Goal: Task Accomplishment & Management: Complete application form

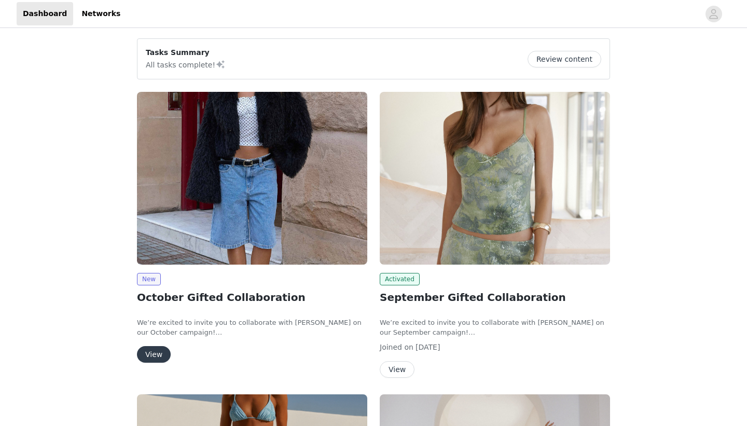
click at [154, 353] on button "View" at bounding box center [154, 354] width 34 height 17
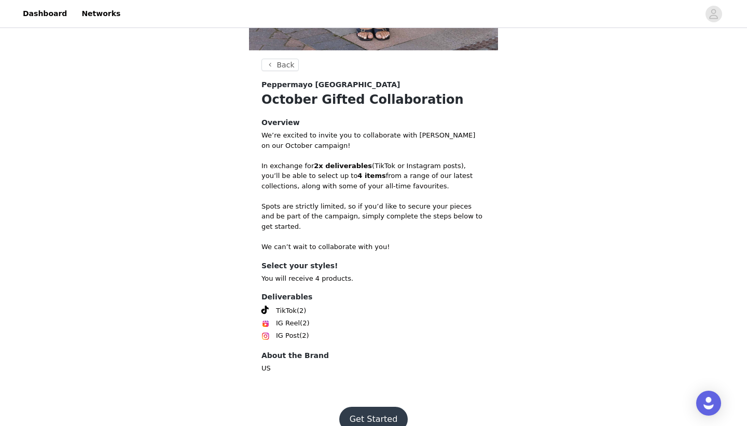
scroll to position [331, 0]
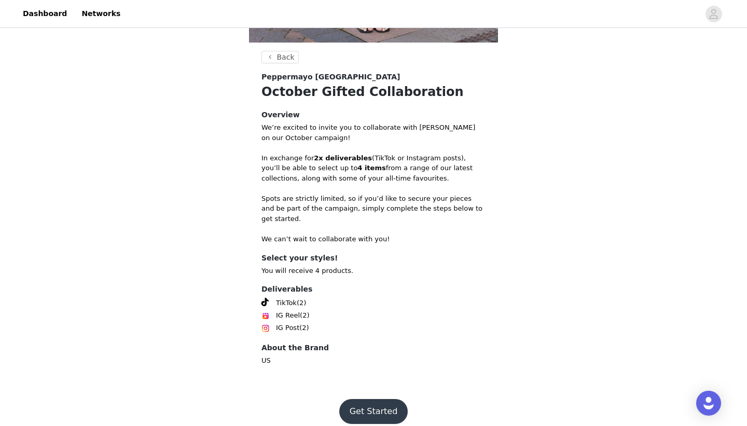
click at [367, 399] on button "Get Started" at bounding box center [373, 411] width 69 height 25
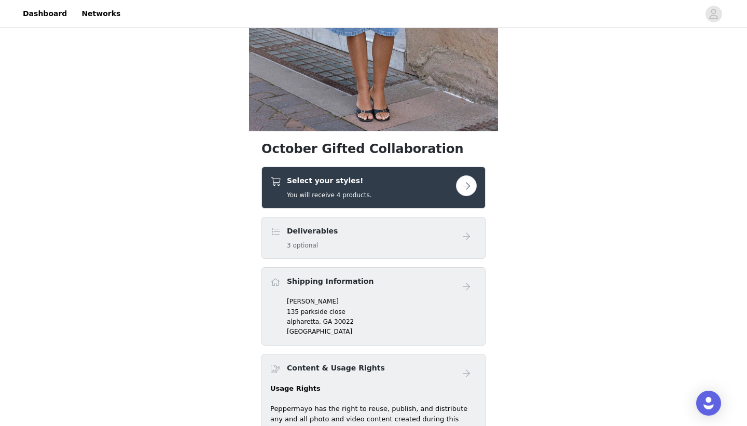
scroll to position [277, 0]
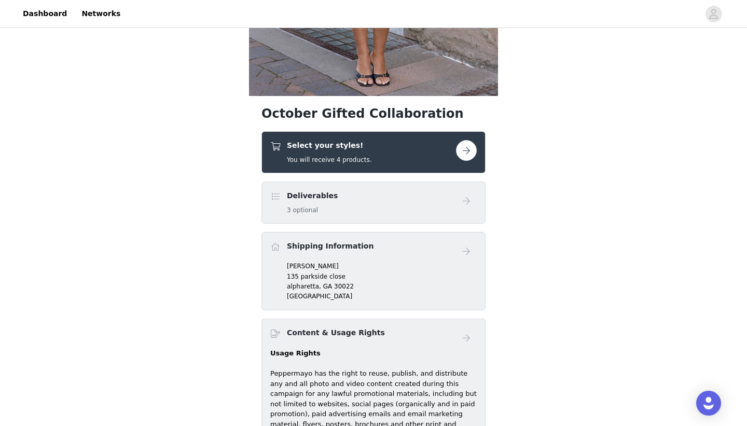
click at [467, 152] on button "button" at bounding box center [466, 150] width 21 height 21
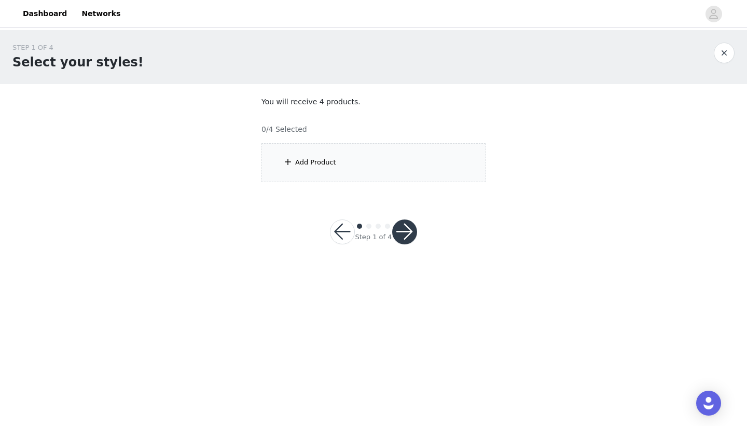
click at [396, 163] on div "Add Product" at bounding box center [374, 162] width 224 height 39
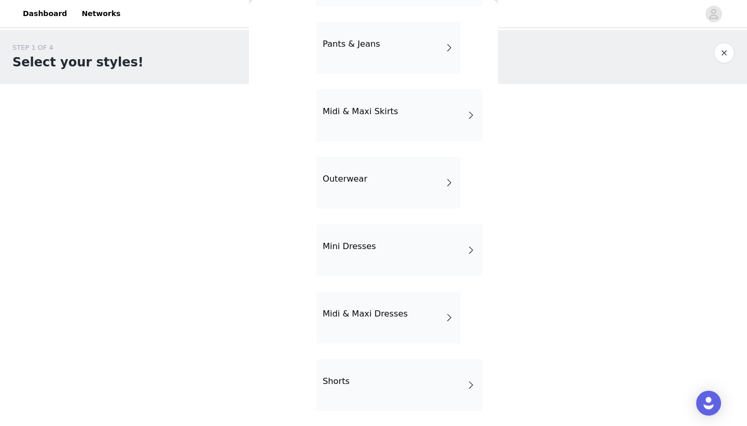
scroll to position [166, 0]
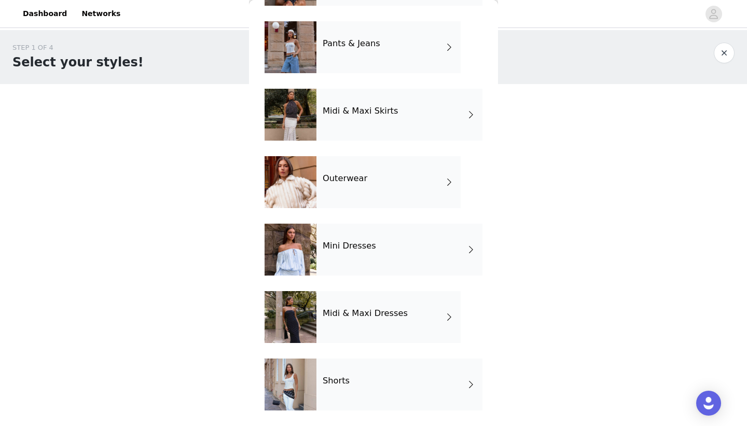
click at [366, 312] on h4 "Midi & Maxi Dresses" at bounding box center [365, 313] width 85 height 9
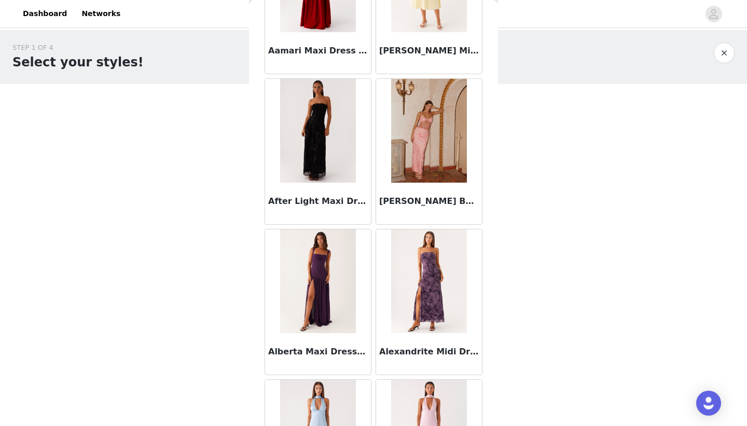
scroll to position [0, 0]
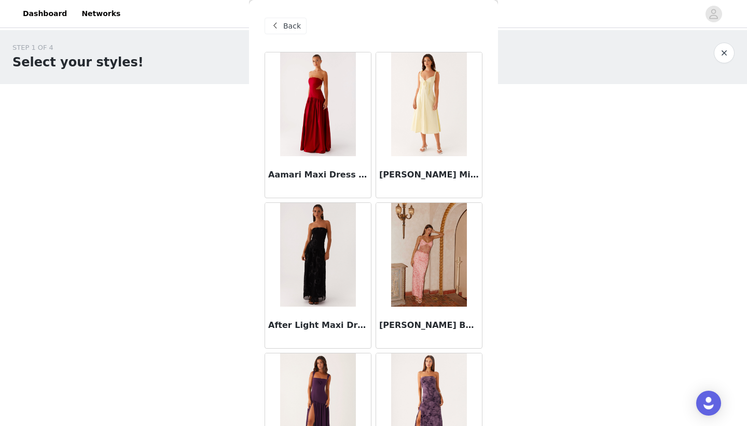
click at [292, 22] on span "Back" at bounding box center [292, 26] width 18 height 11
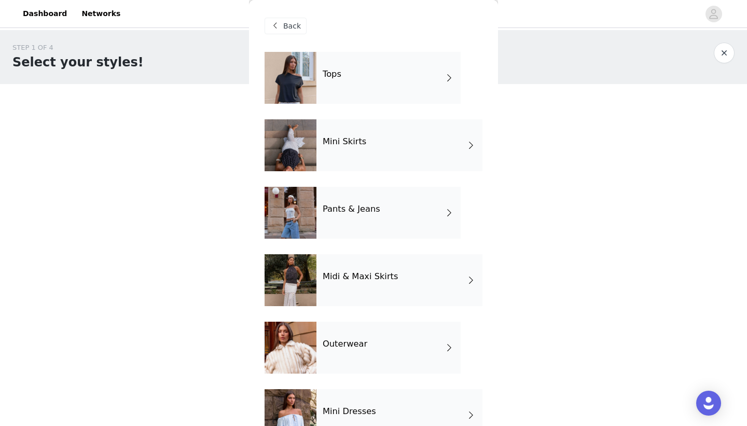
click at [351, 77] on div "Tops" at bounding box center [389, 78] width 144 height 52
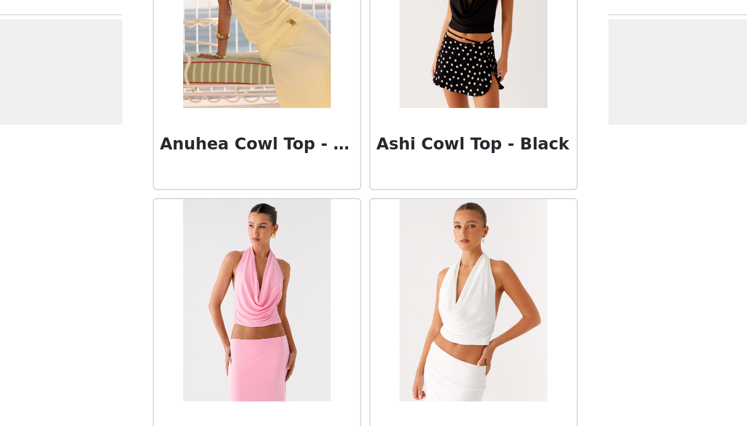
scroll to position [1162, 0]
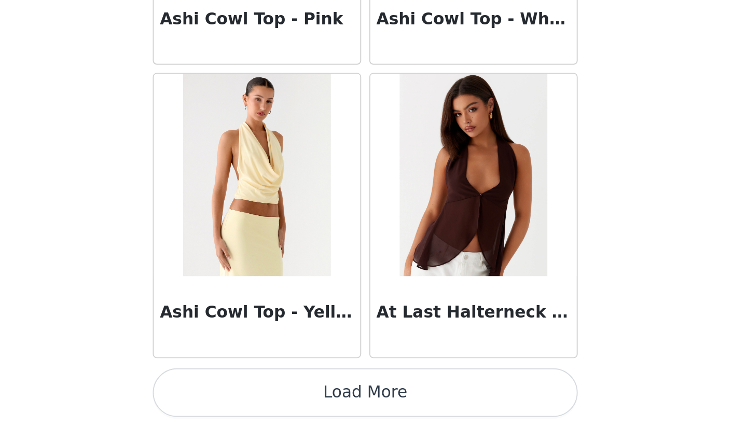
click at [371, 406] on button "Load More" at bounding box center [374, 408] width 218 height 25
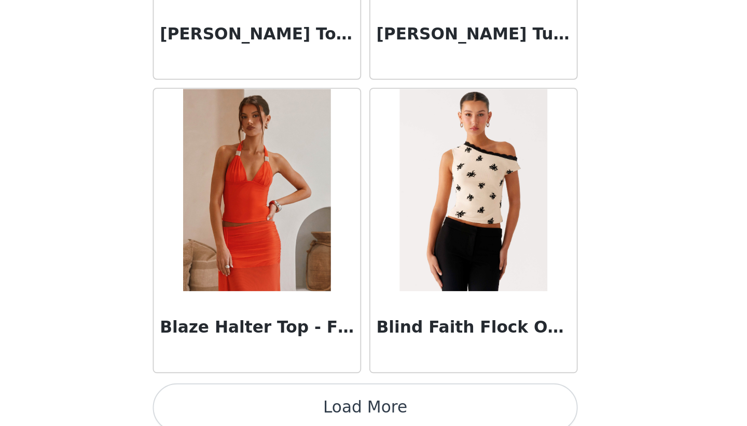
scroll to position [2667, 0]
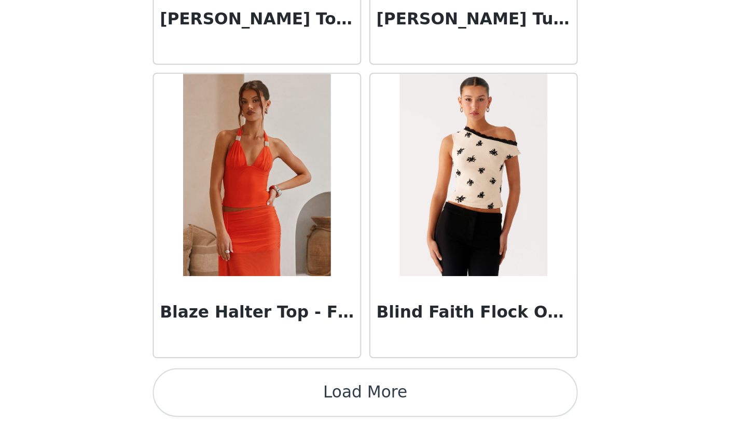
click at [374, 413] on button "Load More" at bounding box center [374, 408] width 218 height 25
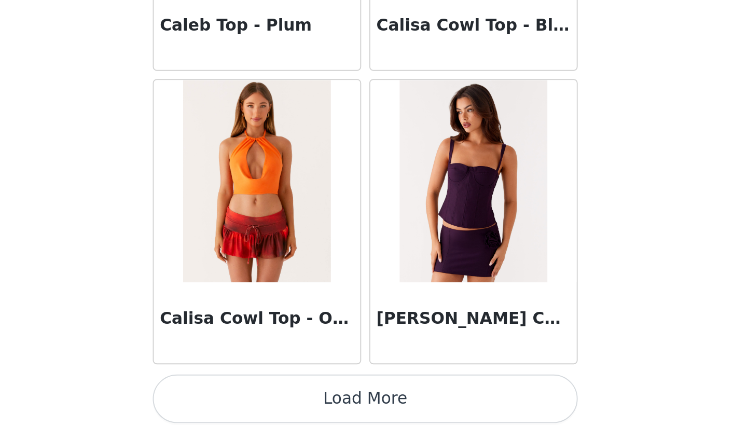
scroll to position [4172, 0]
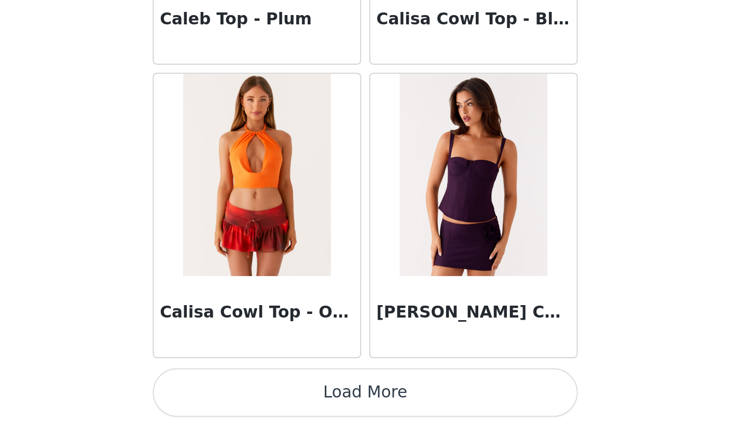
click at [369, 408] on button "Load More" at bounding box center [374, 408] width 218 height 25
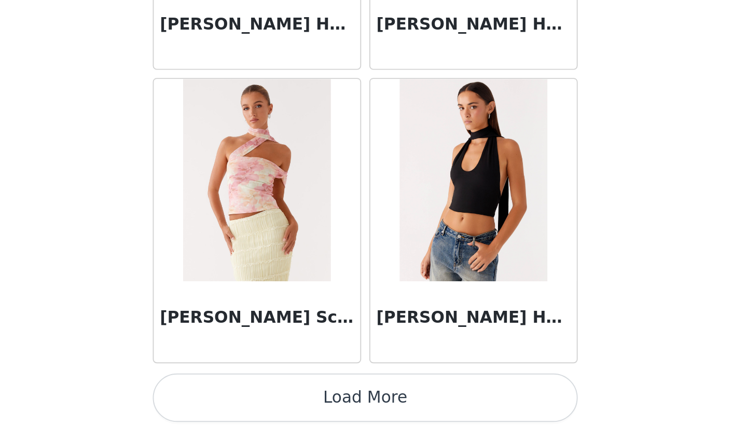
scroll to position [5677, 0]
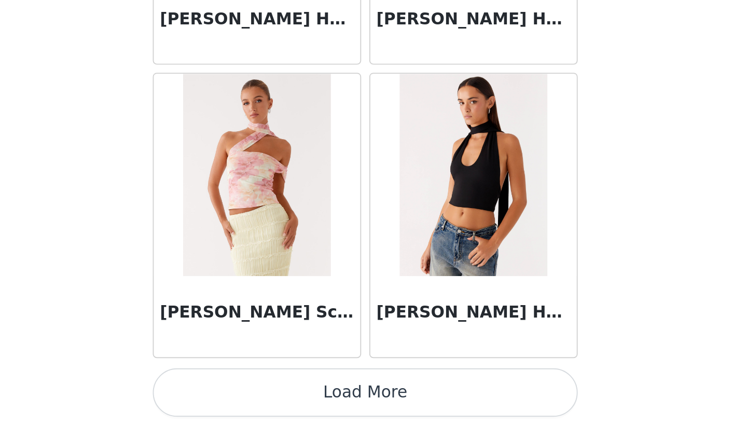
click at [374, 407] on button "Load More" at bounding box center [374, 408] width 218 height 25
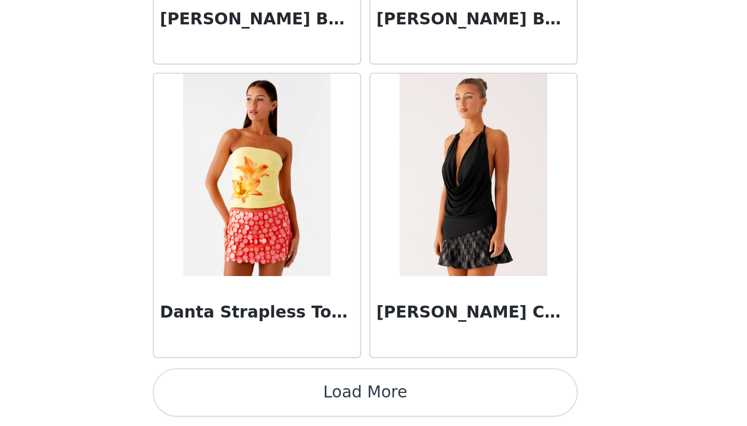
scroll to position [7181, 0]
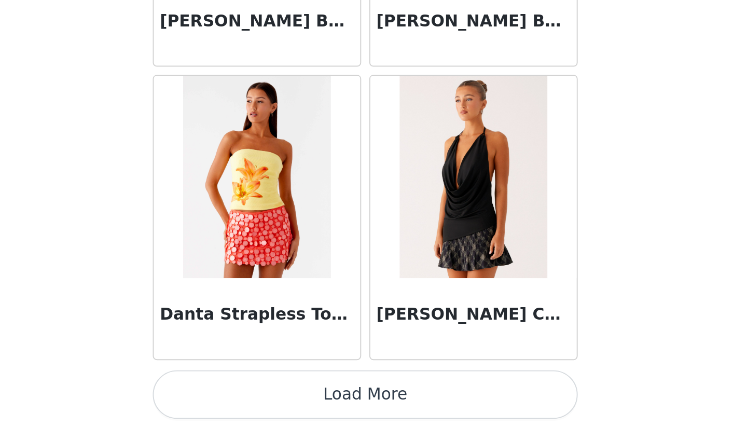
click at [375, 412] on button "Load More" at bounding box center [374, 409] width 218 height 25
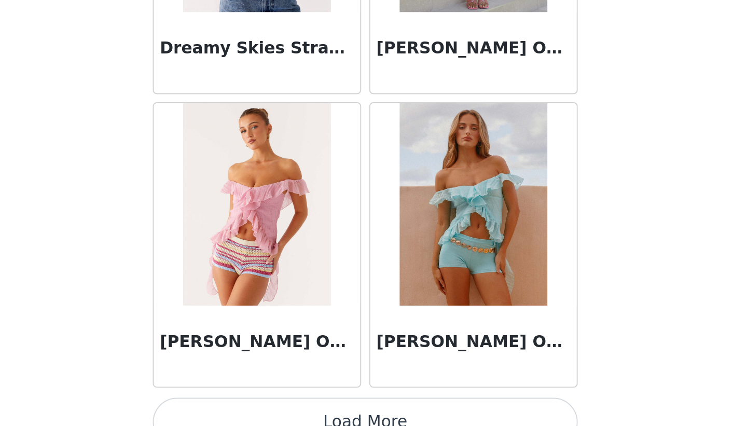
scroll to position [8686, 0]
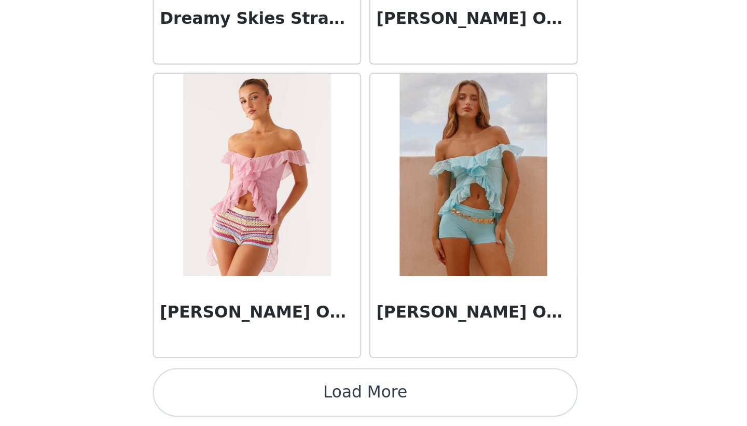
click at [373, 407] on button "Load More" at bounding box center [374, 408] width 218 height 25
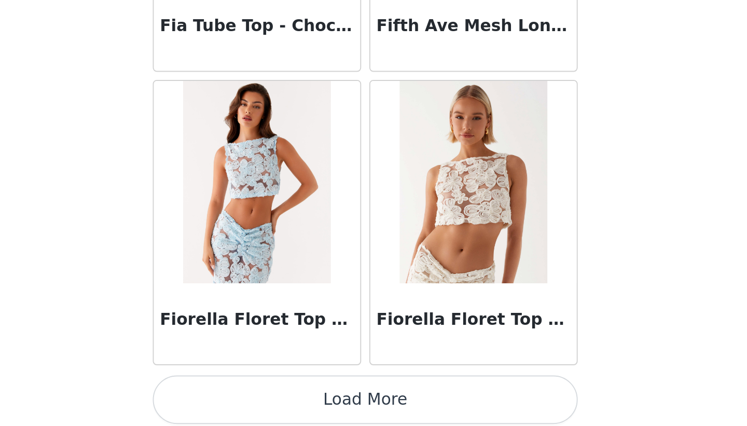
scroll to position [10191, 0]
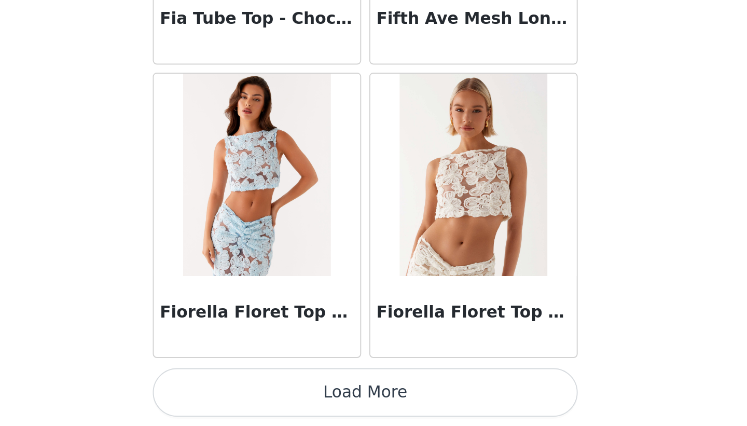
click at [373, 409] on button "Load More" at bounding box center [374, 408] width 218 height 25
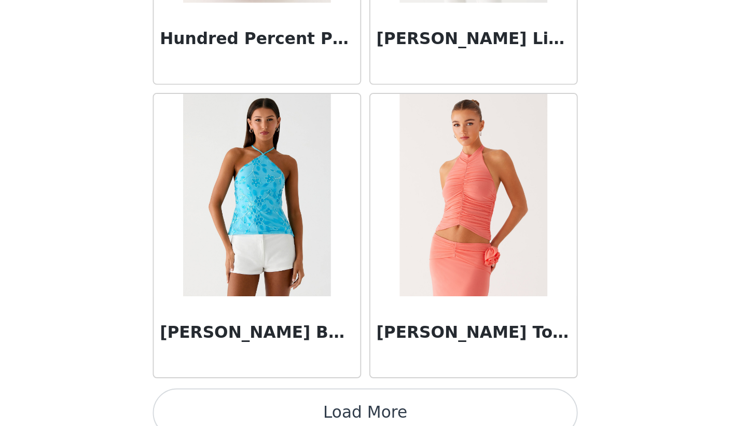
scroll to position [11692, 0]
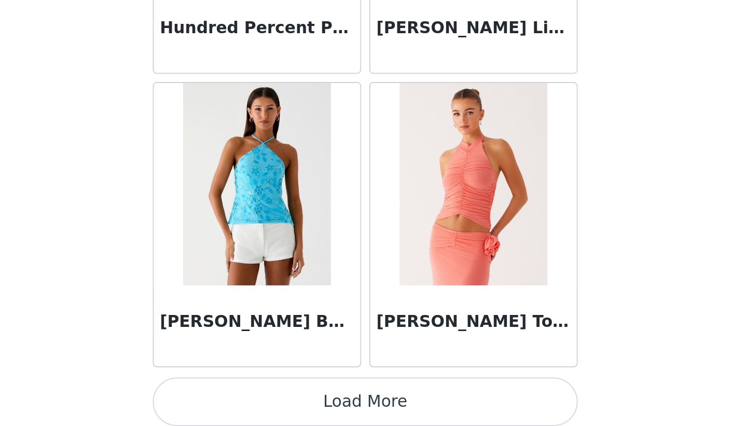
click at [374, 413] on button "Load More" at bounding box center [374, 413] width 218 height 25
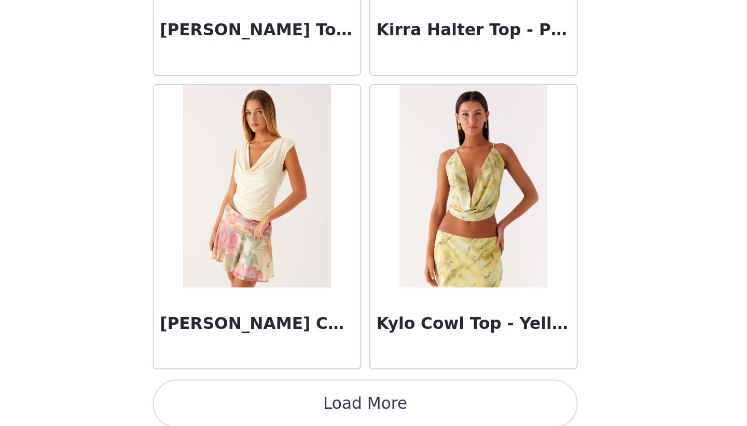
scroll to position [13201, 0]
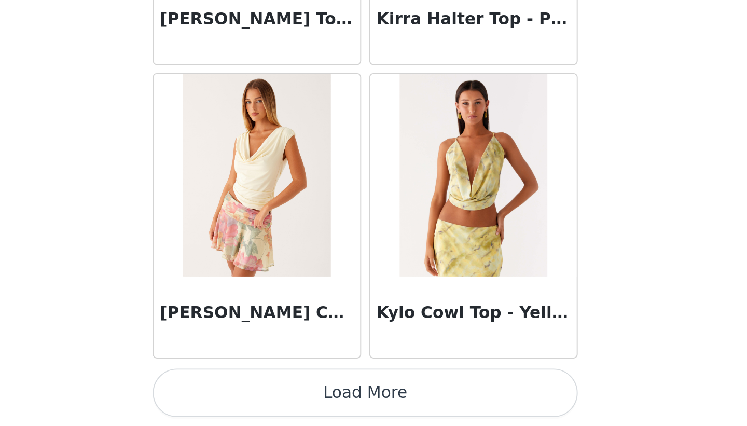
click at [374, 409] on button "Load More" at bounding box center [374, 408] width 218 height 25
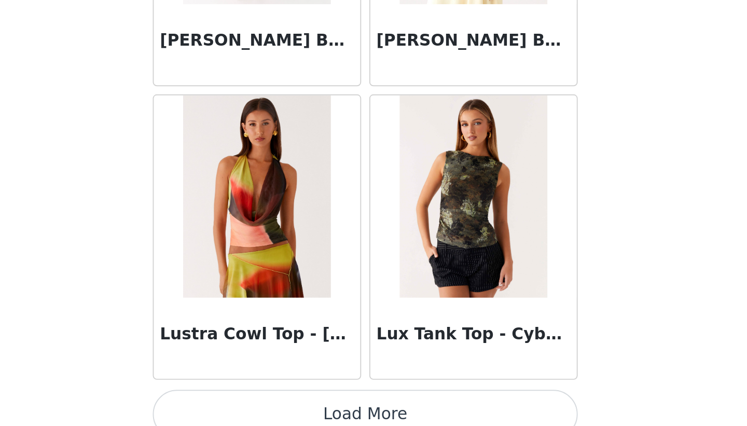
scroll to position [14706, 0]
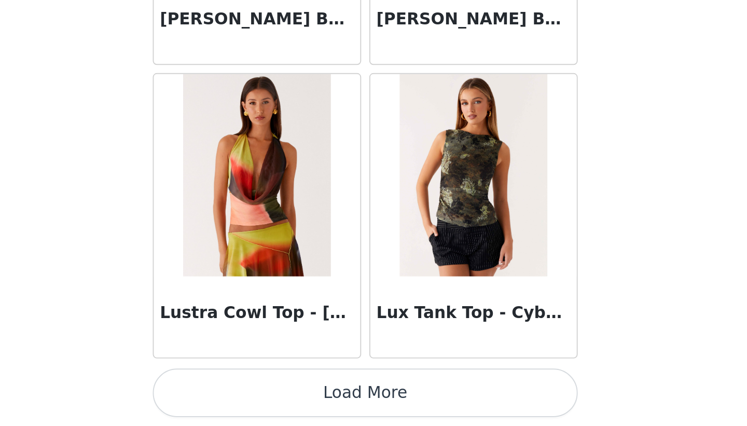
click at [369, 408] on button "Load More" at bounding box center [374, 408] width 218 height 25
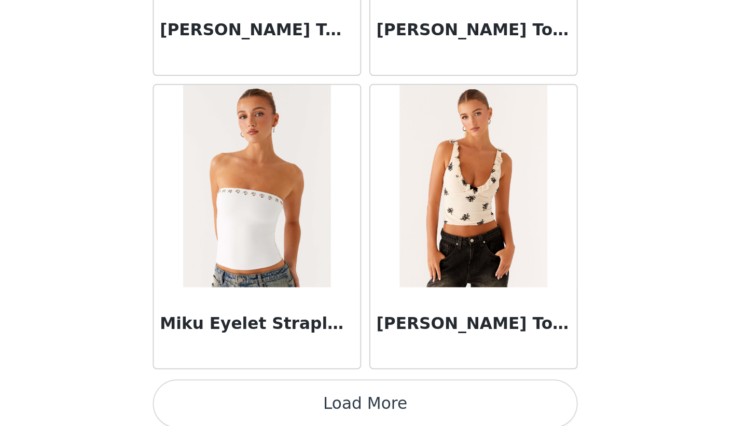
scroll to position [16211, 0]
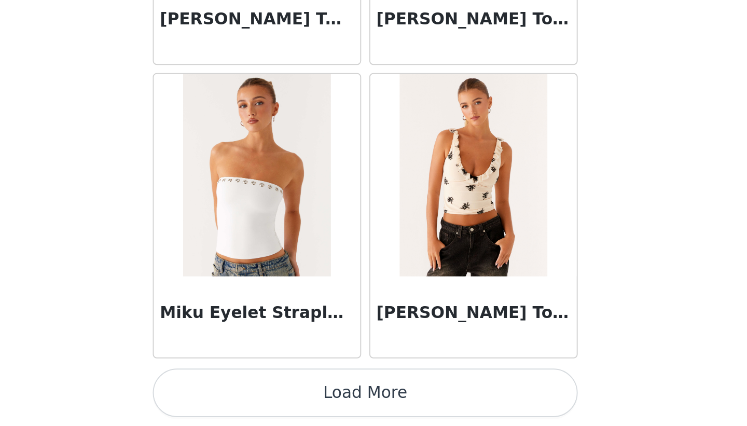
click at [374, 406] on button "Load More" at bounding box center [374, 408] width 218 height 25
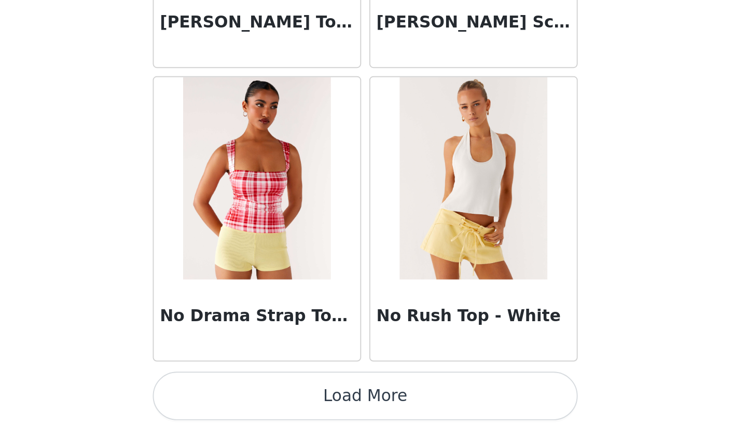
scroll to position [17716, 0]
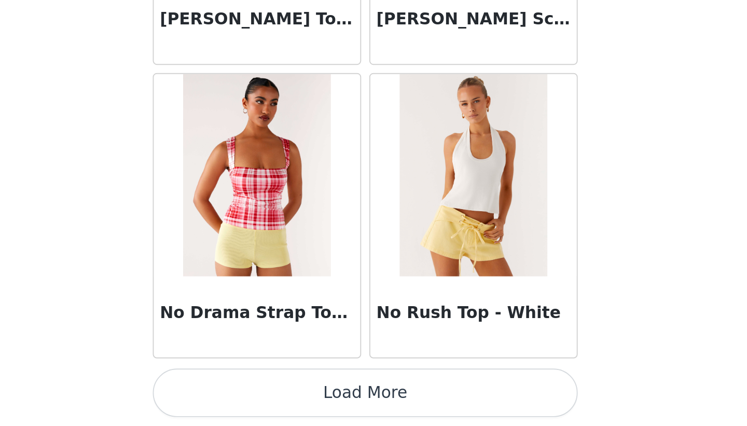
click at [371, 409] on button "Load More" at bounding box center [374, 408] width 218 height 25
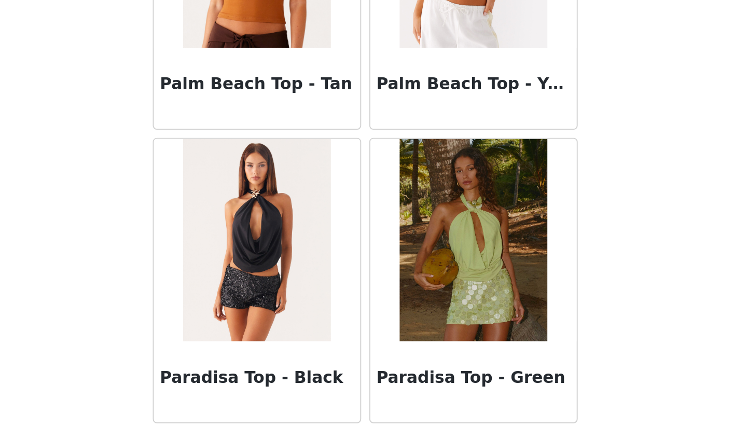
scroll to position [19221, 0]
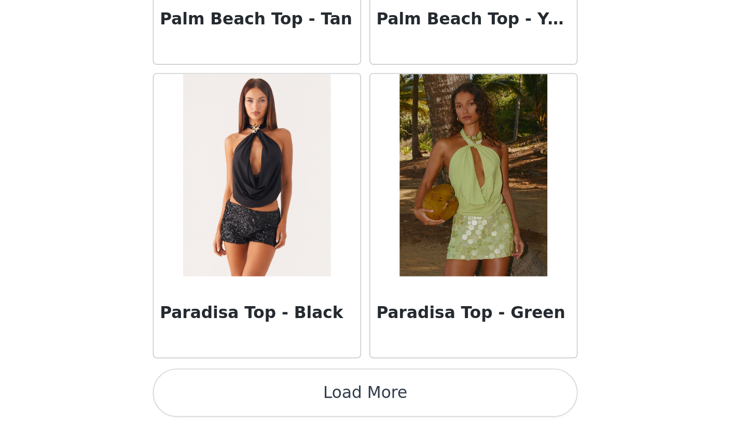
click at [372, 408] on button "Load More" at bounding box center [374, 408] width 218 height 25
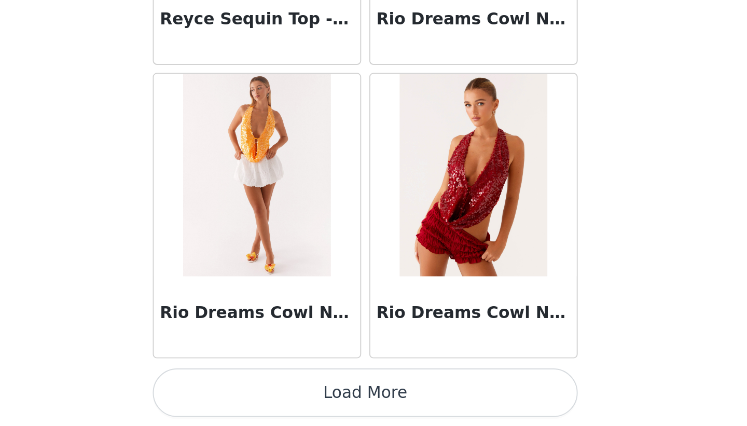
scroll to position [20725, 0]
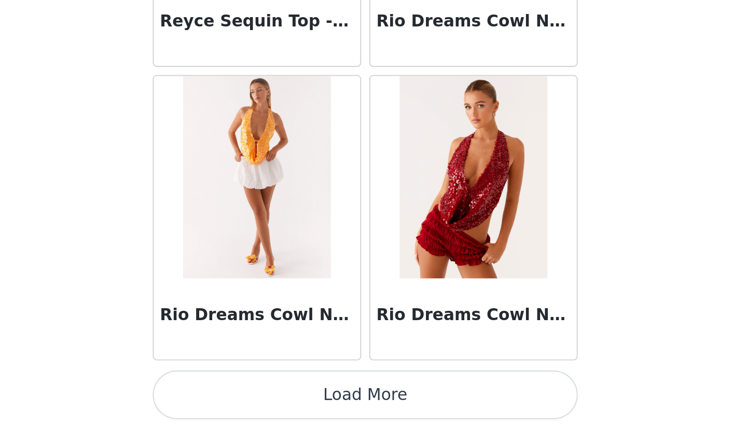
click at [376, 414] on button "Load More" at bounding box center [374, 409] width 218 height 25
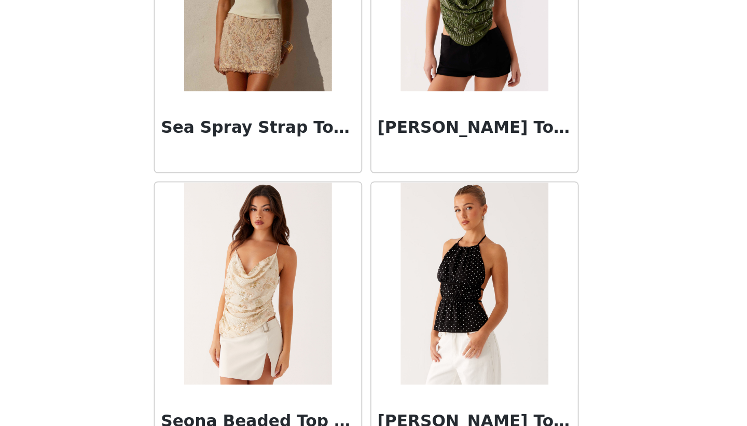
scroll to position [22231, 0]
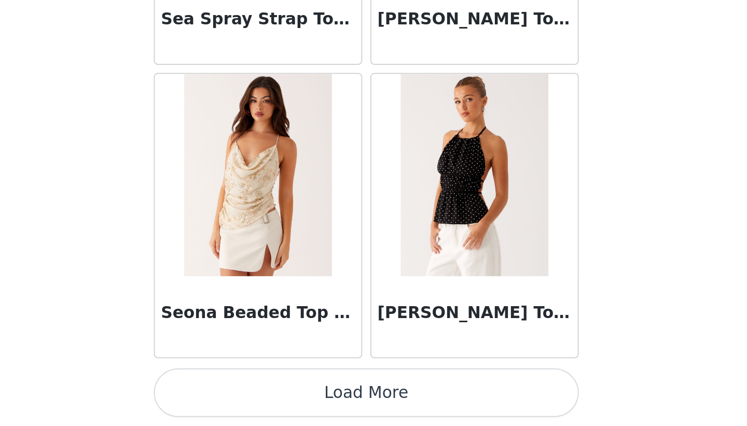
click at [372, 413] on button "Load More" at bounding box center [374, 408] width 218 height 25
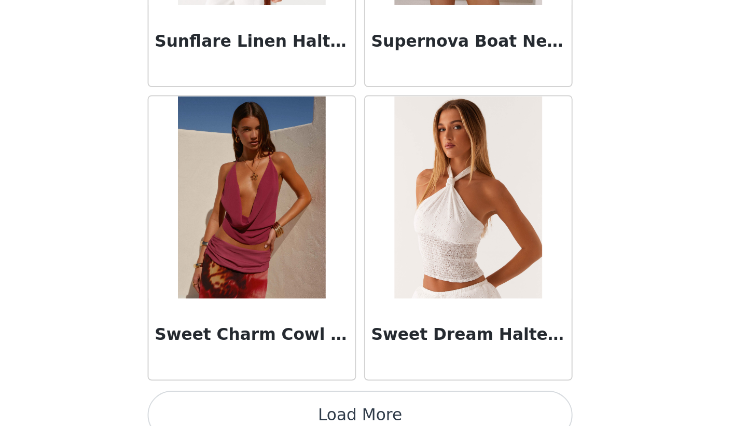
scroll to position [23736, 0]
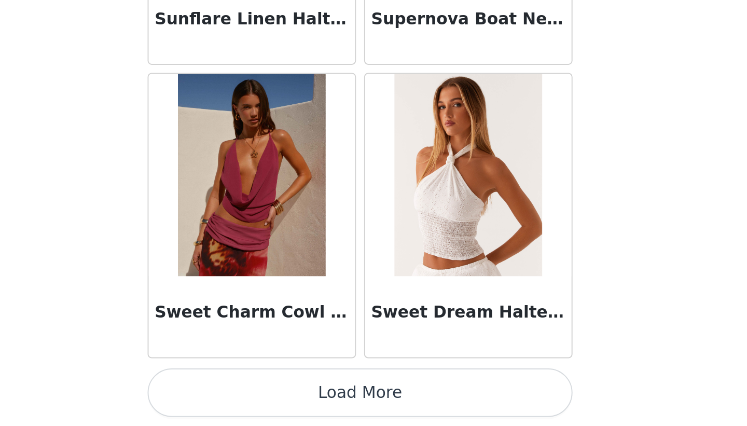
click at [370, 407] on button "Load More" at bounding box center [374, 408] width 218 height 25
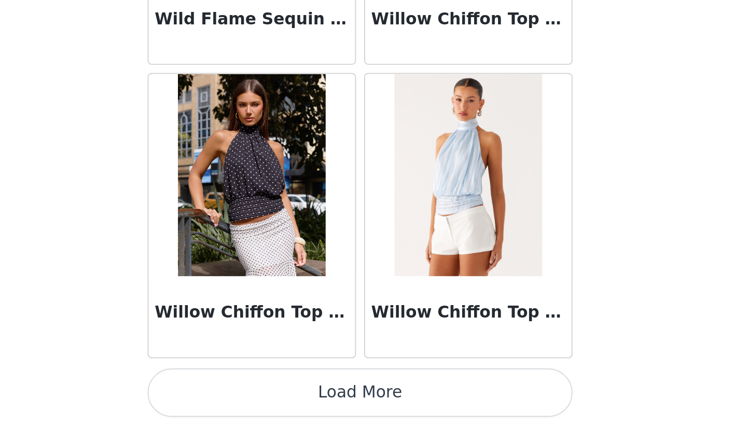
scroll to position [25239, 0]
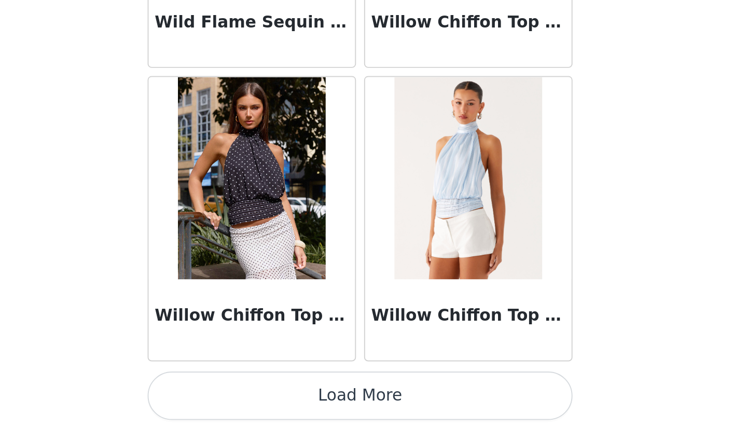
click at [373, 411] on button "Load More" at bounding box center [374, 410] width 218 height 25
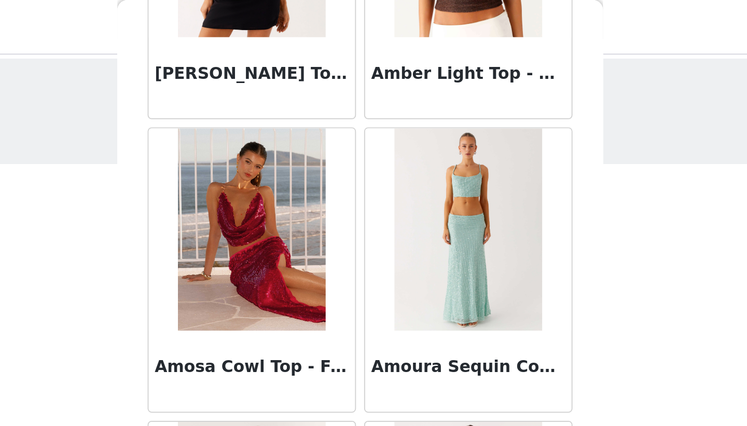
scroll to position [0, 0]
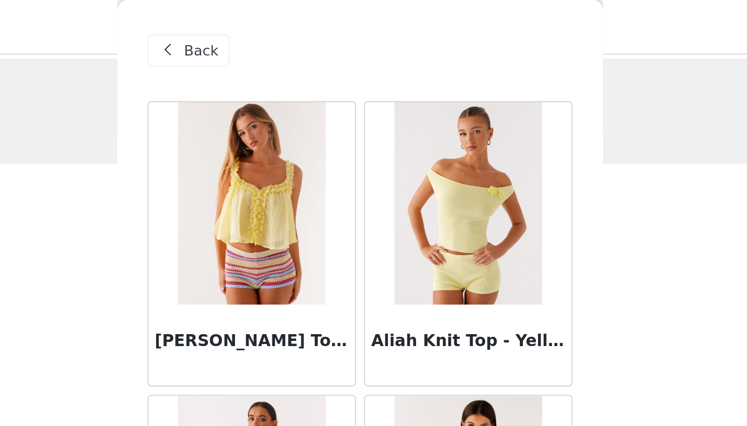
click at [284, 26] on span "Back" at bounding box center [292, 26] width 18 height 11
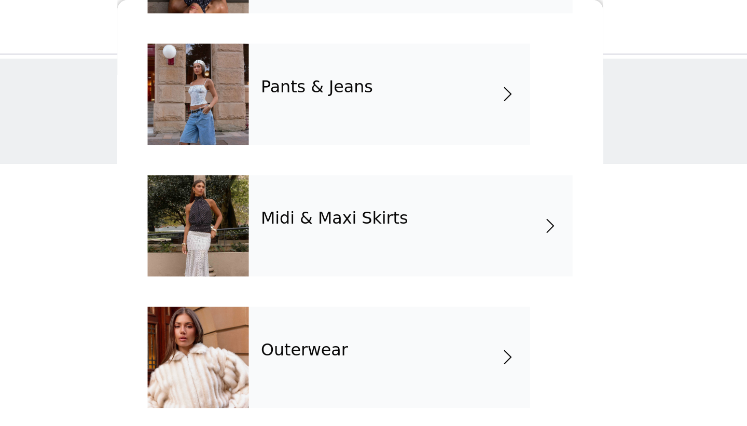
scroll to position [166, 0]
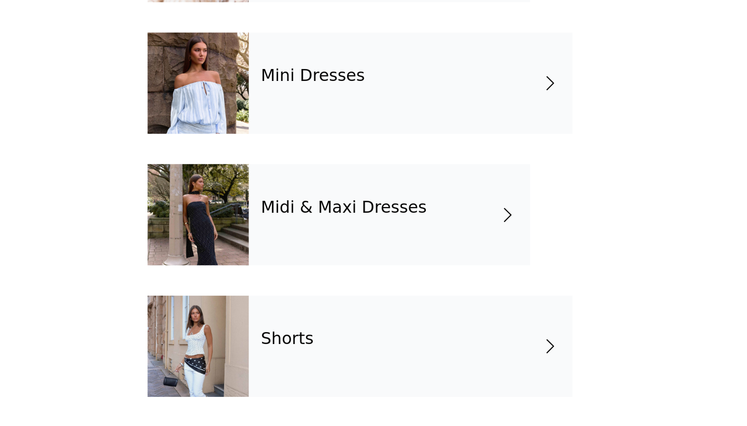
click at [354, 330] on div "Midi & Maxi Dresses" at bounding box center [389, 317] width 144 height 52
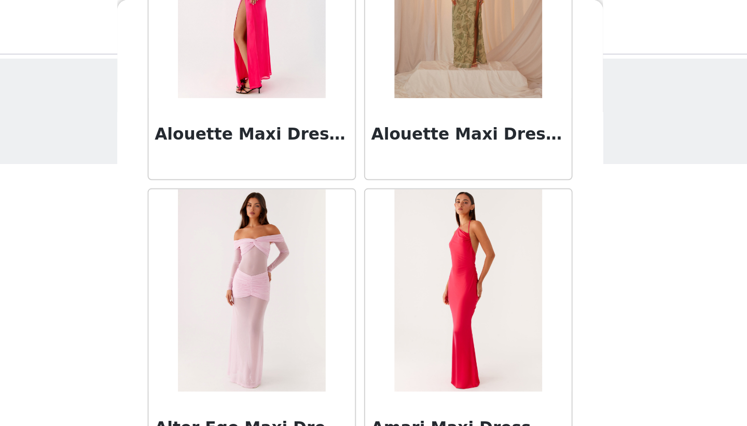
scroll to position [1162, 0]
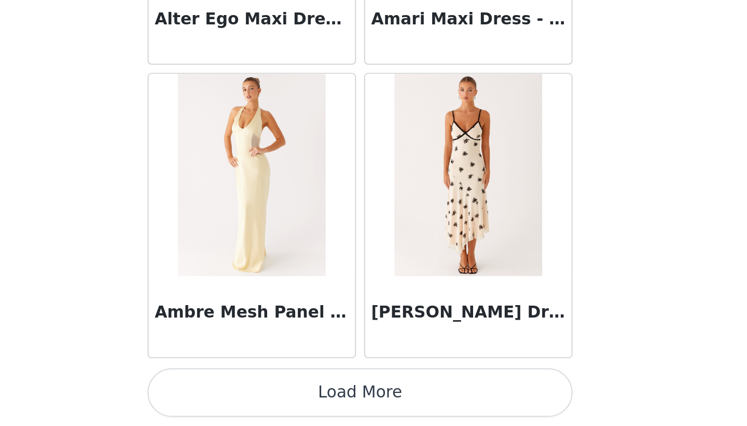
click at [375, 405] on button "Load More" at bounding box center [374, 408] width 218 height 25
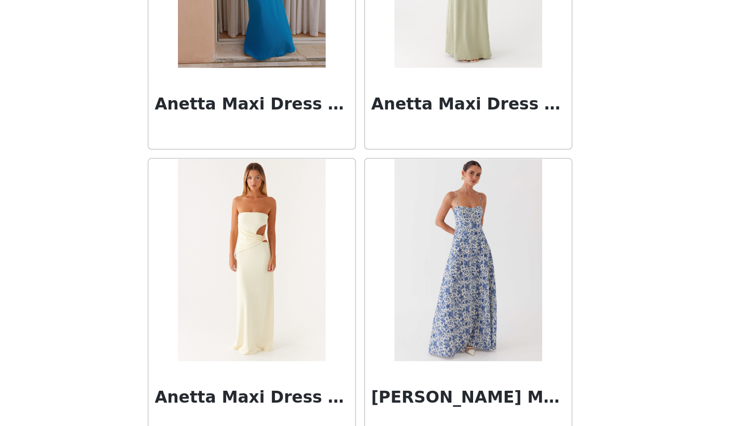
scroll to position [2667, 0]
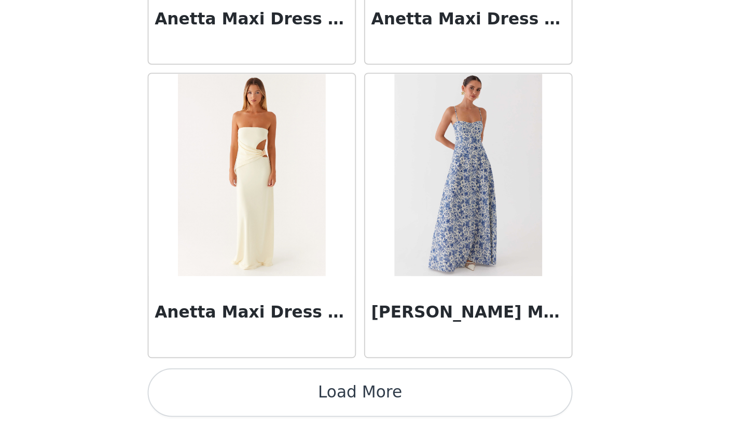
click at [374, 405] on button "Load More" at bounding box center [374, 408] width 218 height 25
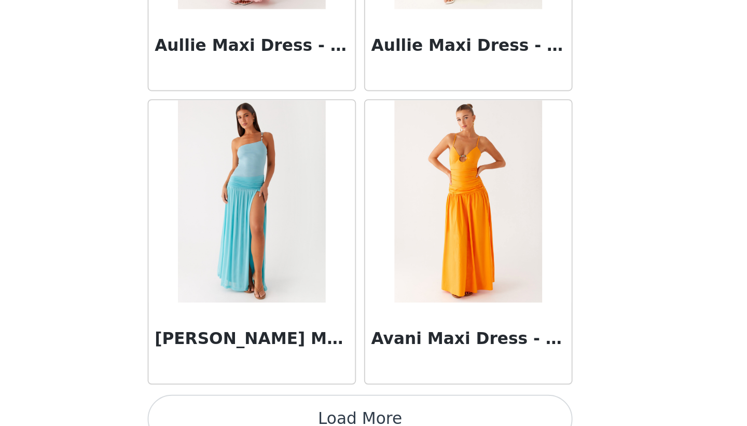
scroll to position [4172, 0]
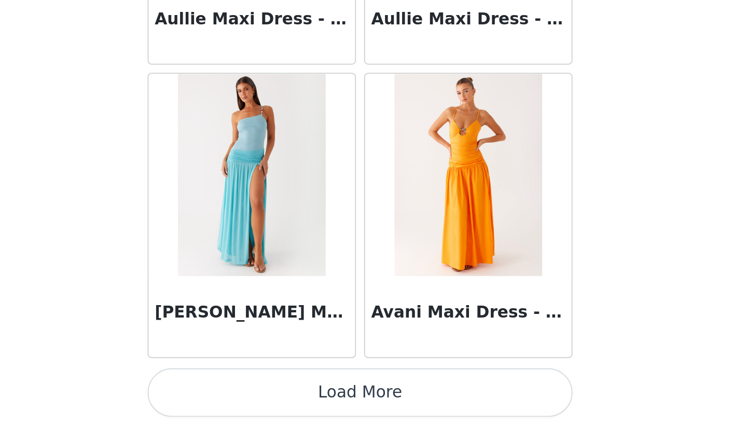
click at [373, 408] on button "Load More" at bounding box center [374, 408] width 218 height 25
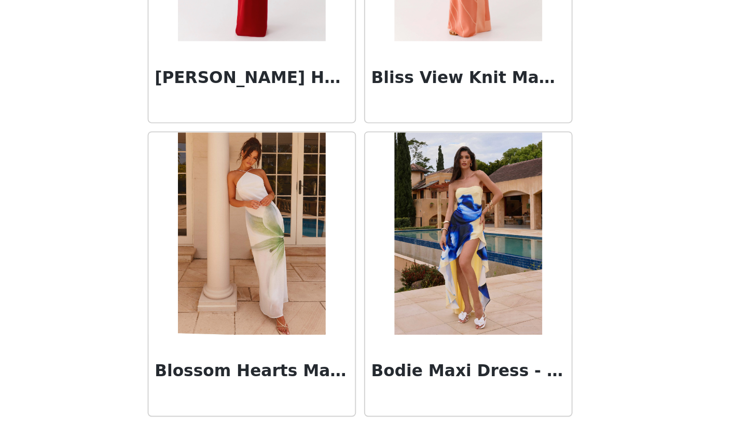
scroll to position [5677, 0]
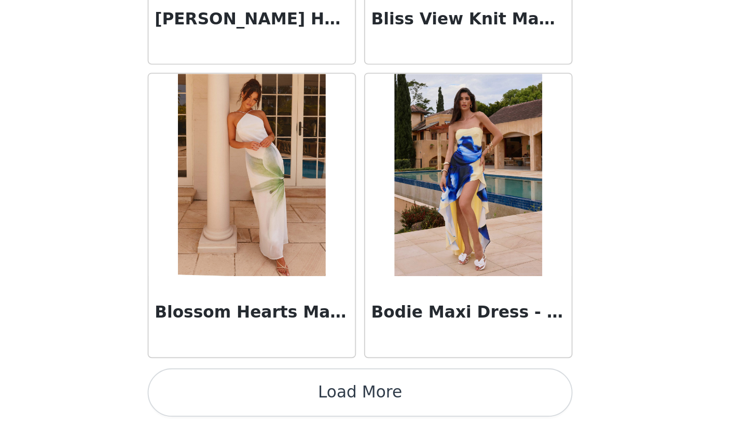
click at [373, 407] on button "Load More" at bounding box center [374, 408] width 218 height 25
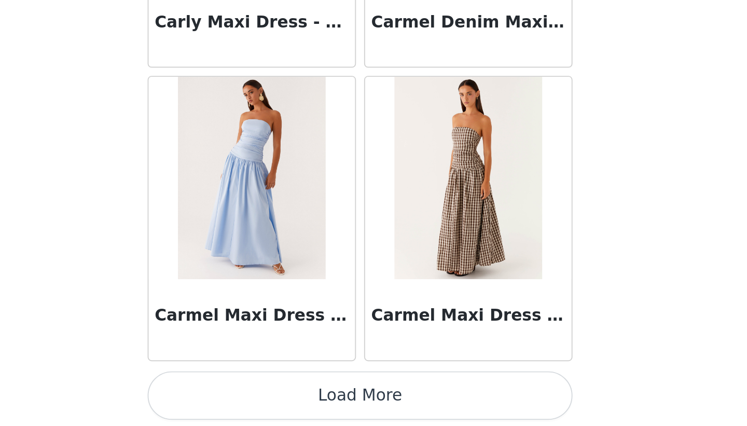
scroll to position [7182, 0]
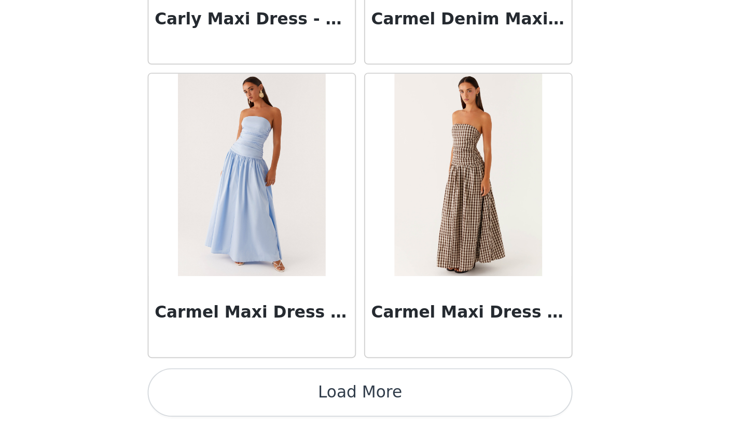
click at [374, 404] on button "Load More" at bounding box center [374, 408] width 218 height 25
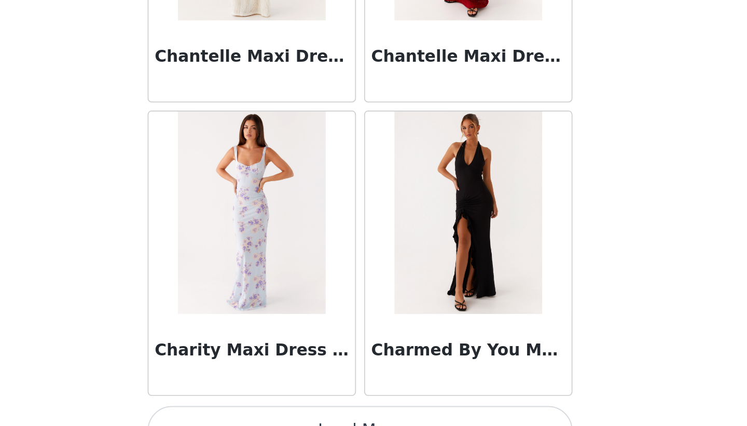
scroll to position [8686, 0]
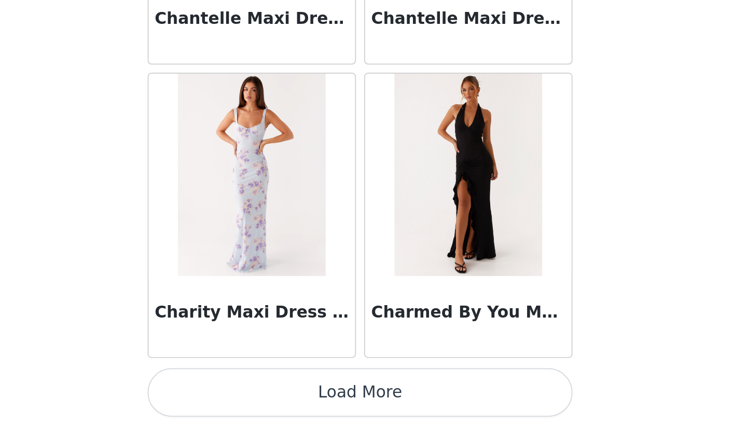
click at [372, 403] on button "Load More" at bounding box center [374, 408] width 218 height 25
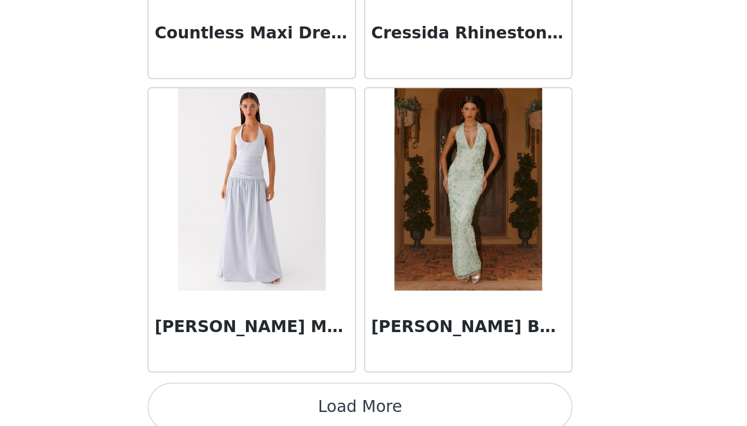
scroll to position [10191, 0]
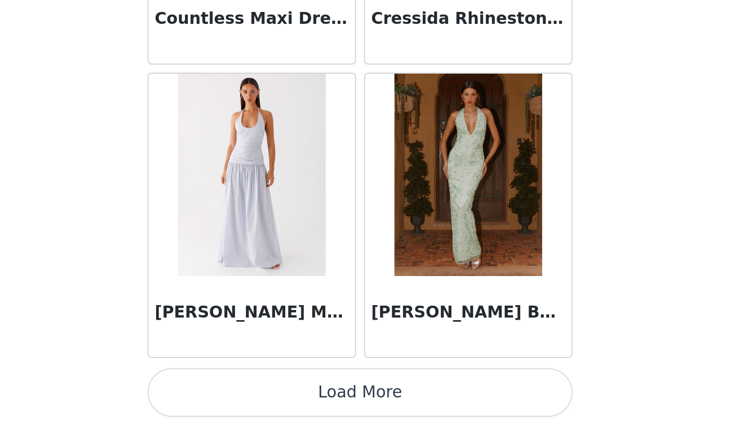
click at [372, 405] on button "Load More" at bounding box center [374, 408] width 218 height 25
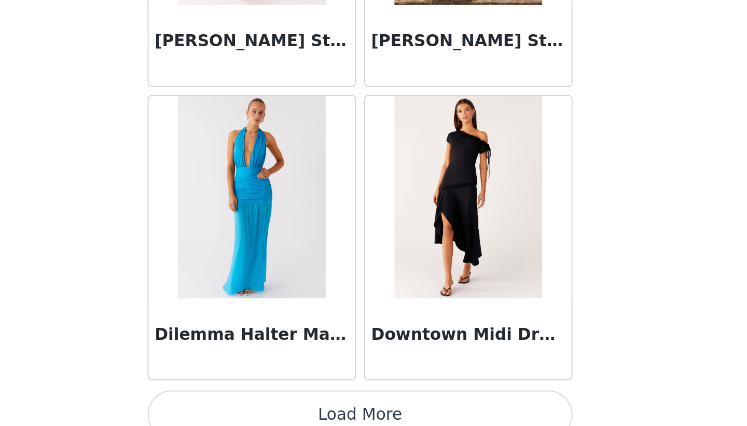
scroll to position [11696, 0]
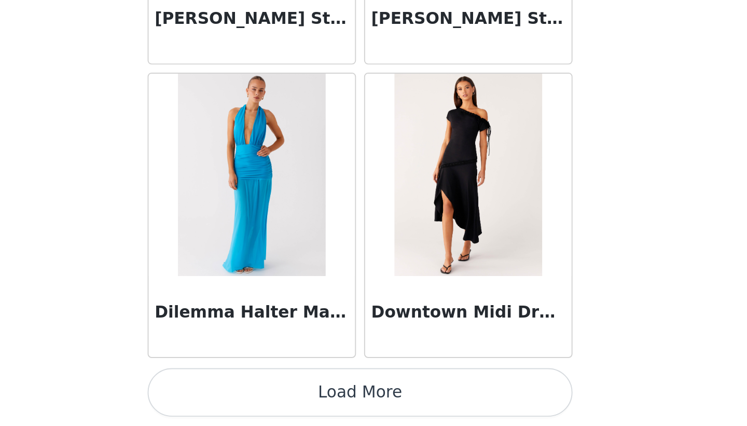
click at [372, 408] on button "Load More" at bounding box center [374, 408] width 218 height 25
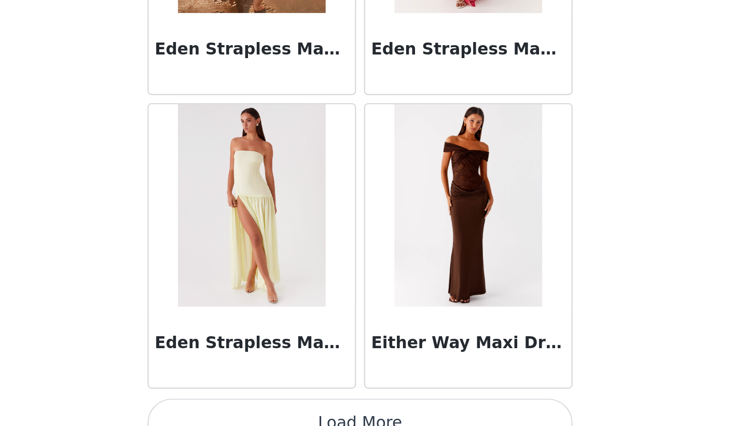
scroll to position [13201, 0]
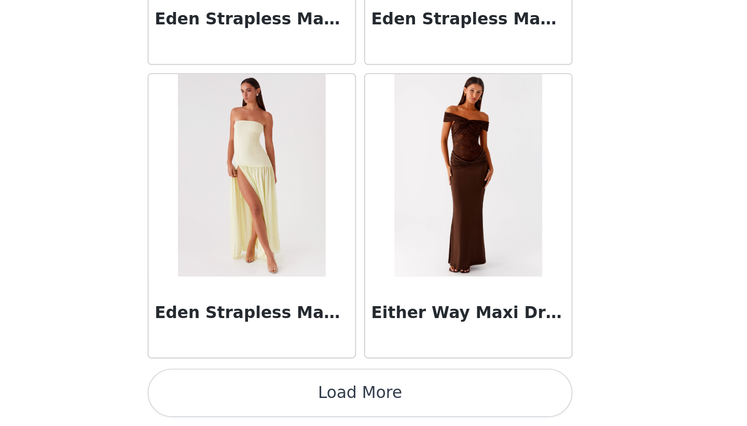
click at [372, 409] on button "Load More" at bounding box center [374, 408] width 218 height 25
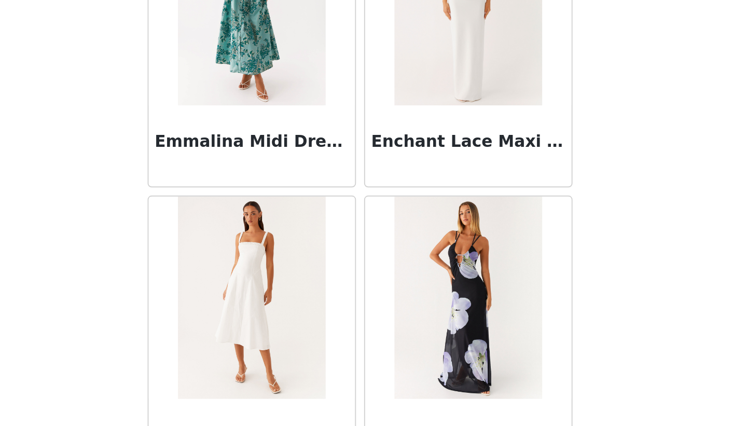
scroll to position [14706, 0]
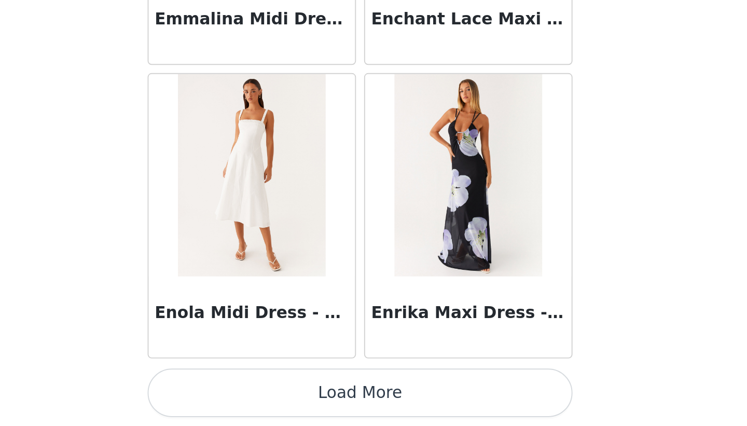
click at [374, 413] on button "Load More" at bounding box center [374, 408] width 218 height 25
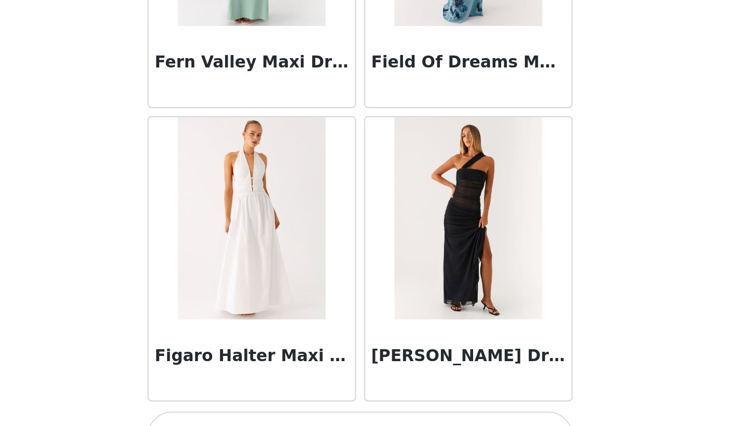
scroll to position [16211, 0]
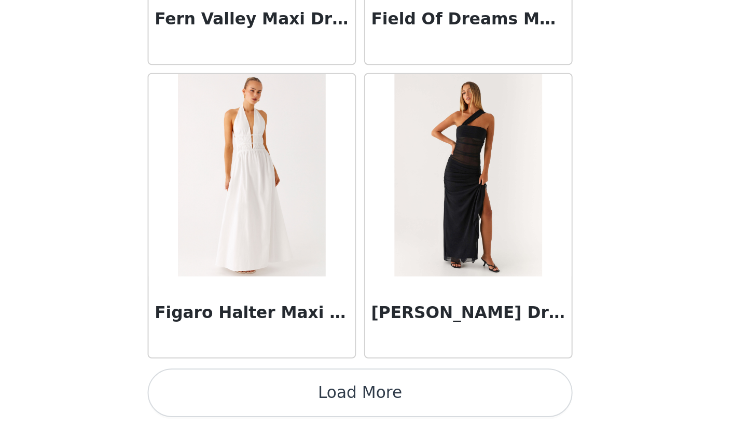
click at [373, 408] on button "Load More" at bounding box center [374, 408] width 218 height 25
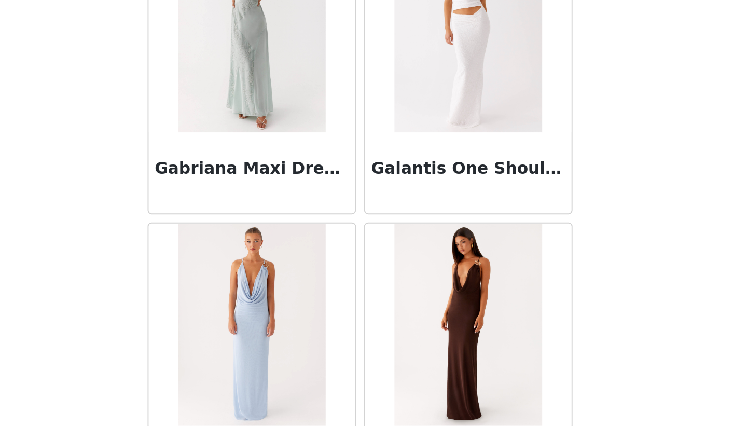
scroll to position [17716, 0]
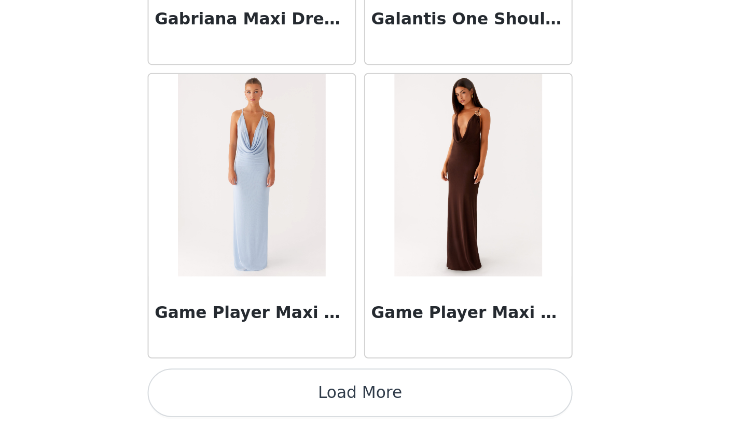
click at [373, 409] on button "Load More" at bounding box center [374, 408] width 218 height 25
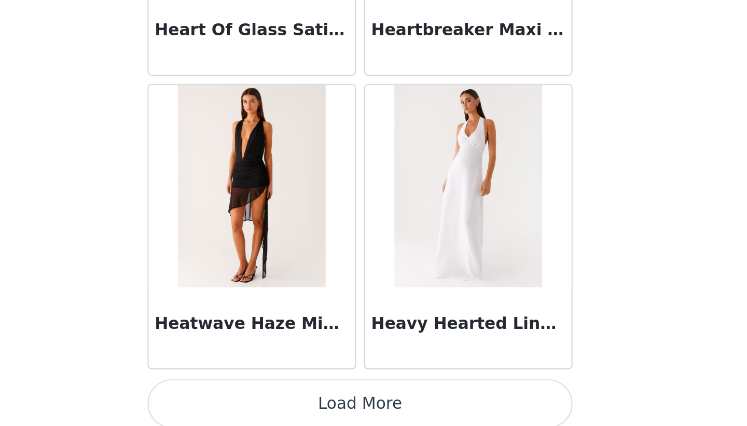
scroll to position [19221, 0]
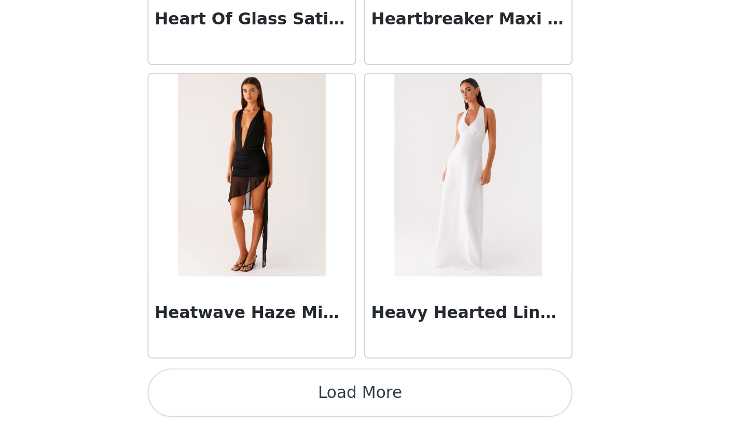
click at [371, 408] on button "Load More" at bounding box center [374, 408] width 218 height 25
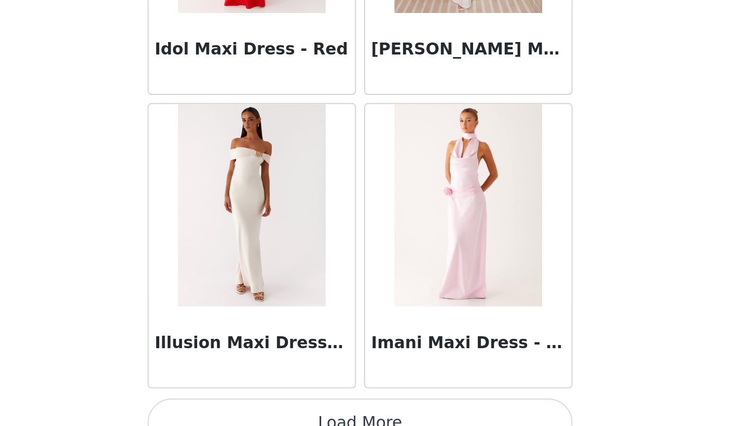
scroll to position [20726, 0]
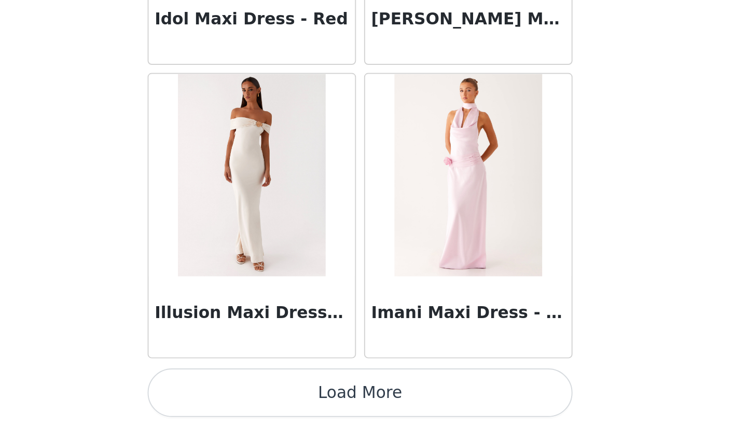
click at [371, 409] on button "Load More" at bounding box center [374, 408] width 218 height 25
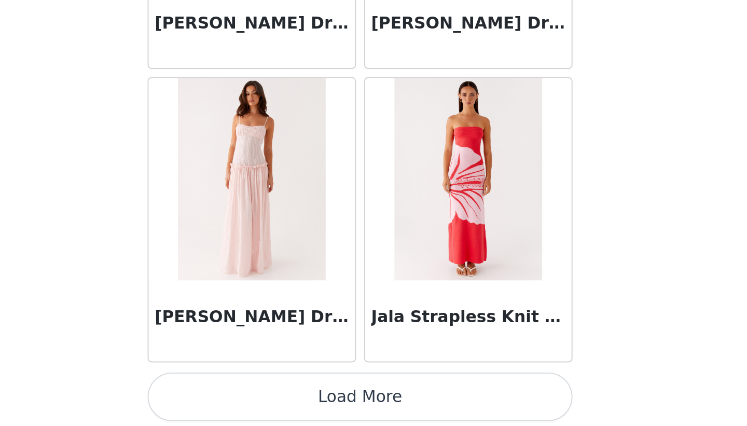
scroll to position [22231, 0]
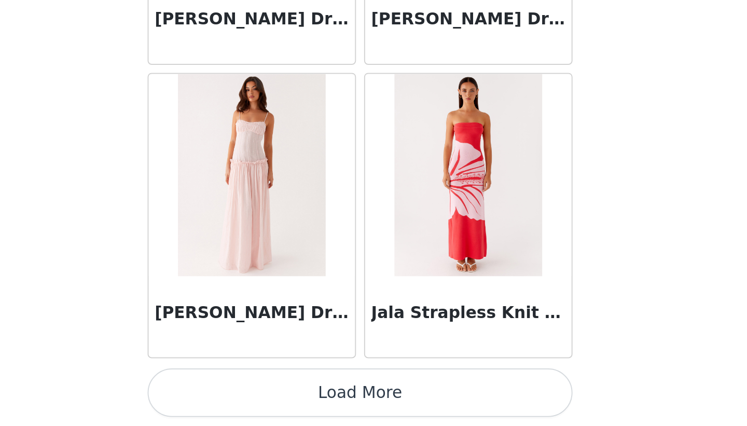
click at [373, 406] on button "Load More" at bounding box center [374, 408] width 218 height 25
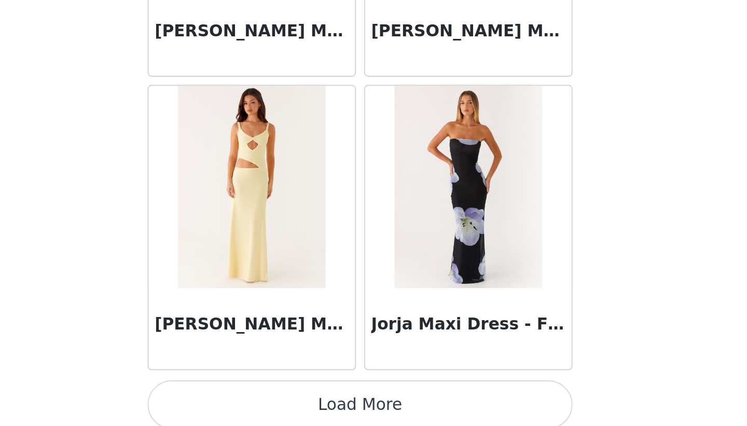
scroll to position [23736, 0]
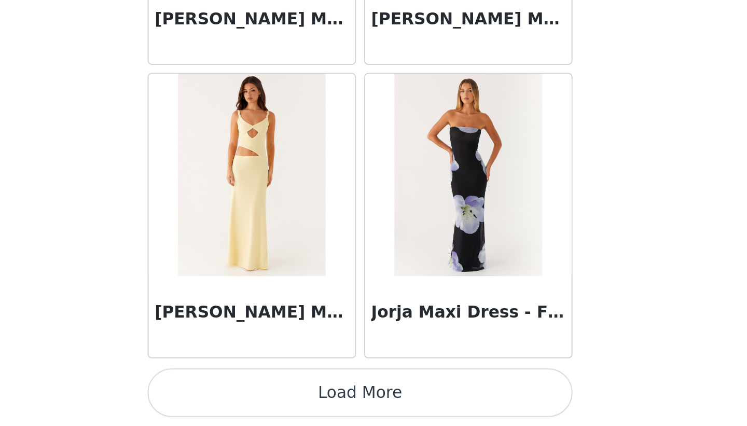
click at [373, 405] on button "Load More" at bounding box center [374, 408] width 218 height 25
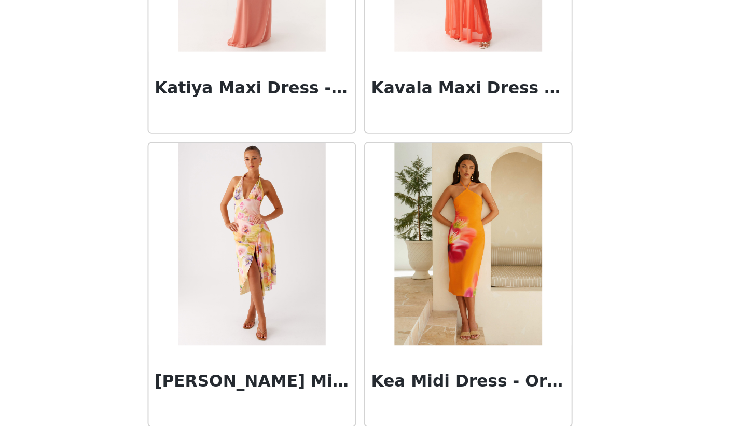
scroll to position [25241, 0]
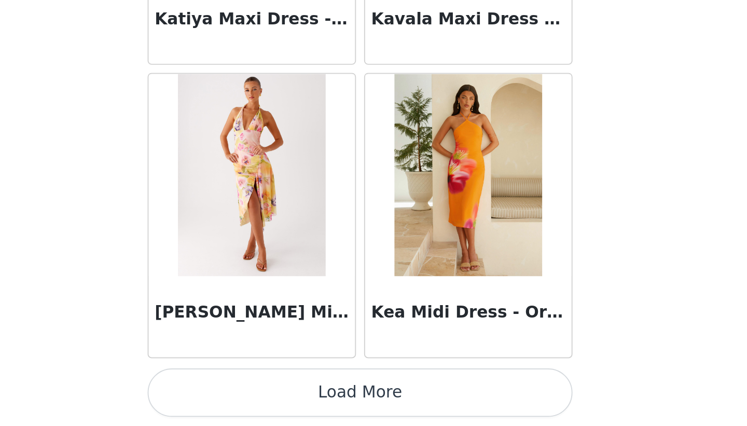
click at [372, 404] on button "Load More" at bounding box center [374, 408] width 218 height 25
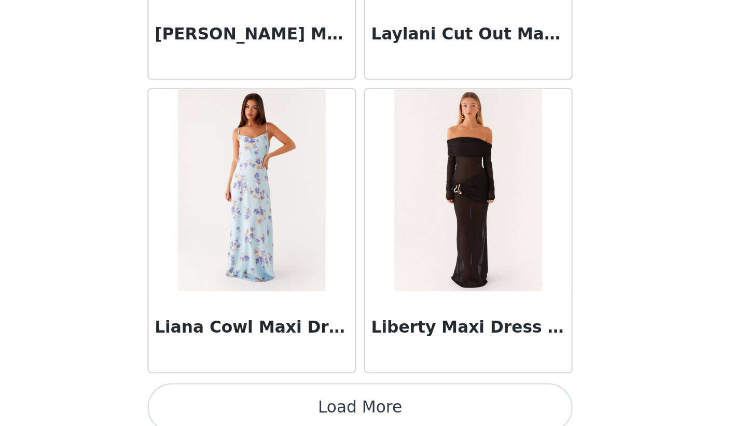
scroll to position [26745, 0]
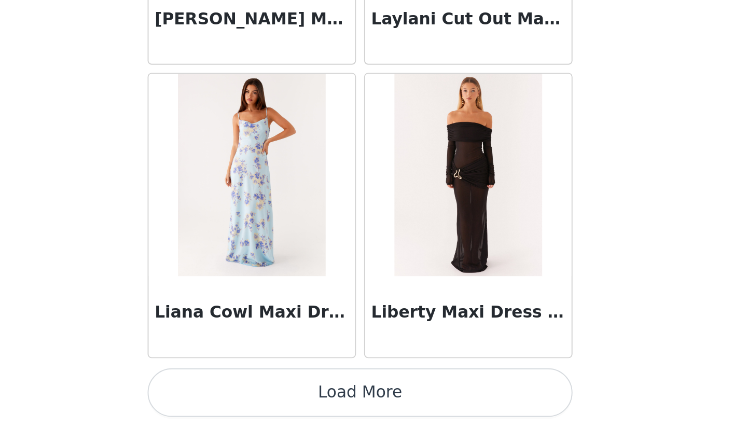
click at [371, 405] on button "Load More" at bounding box center [374, 408] width 218 height 25
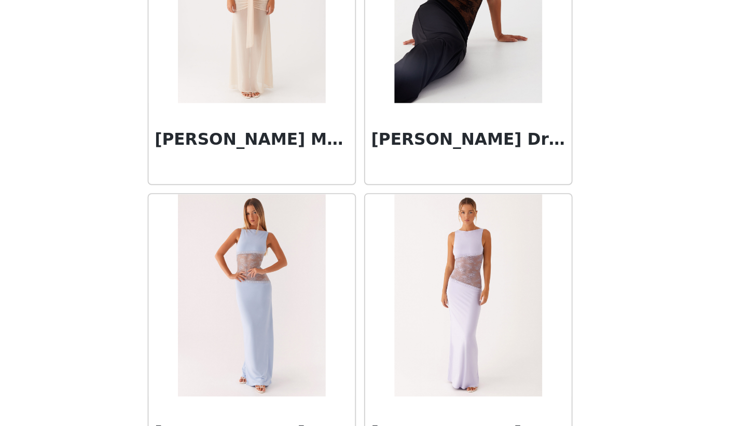
scroll to position [28250, 0]
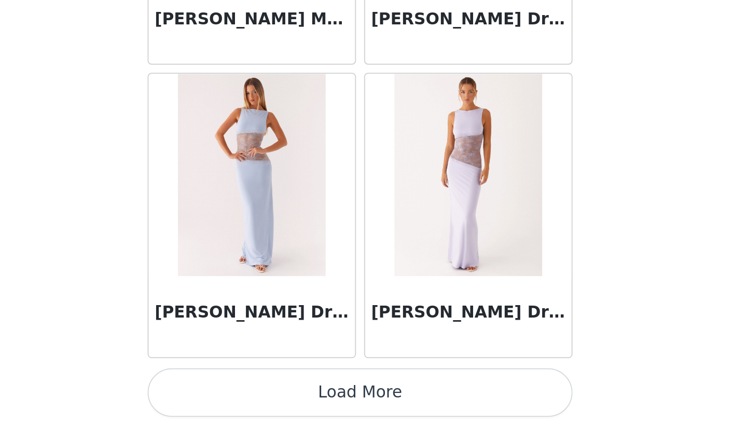
click at [369, 407] on button "Load More" at bounding box center [374, 408] width 218 height 25
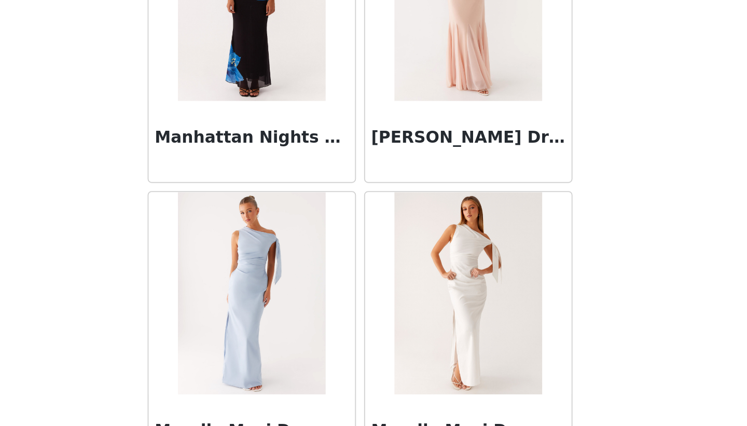
scroll to position [29755, 0]
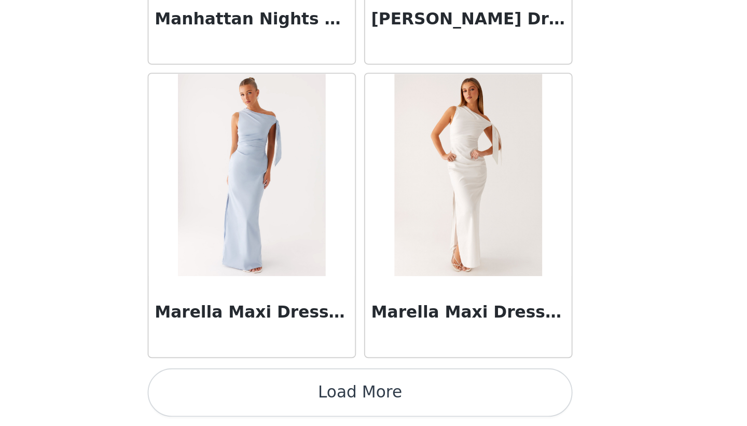
click at [372, 406] on button "Load More" at bounding box center [374, 408] width 218 height 25
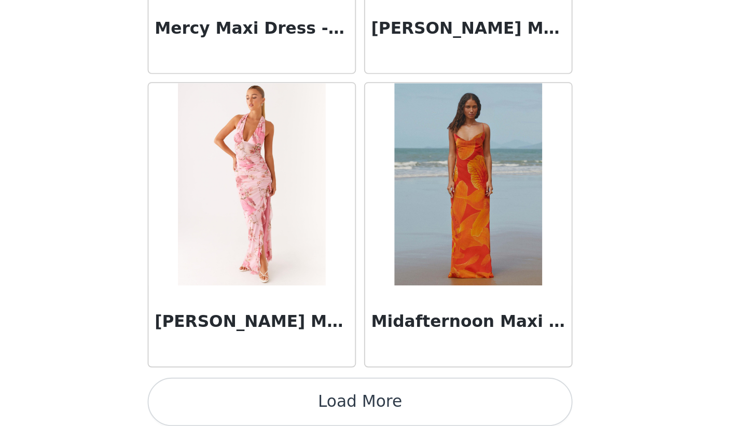
scroll to position [31260, 0]
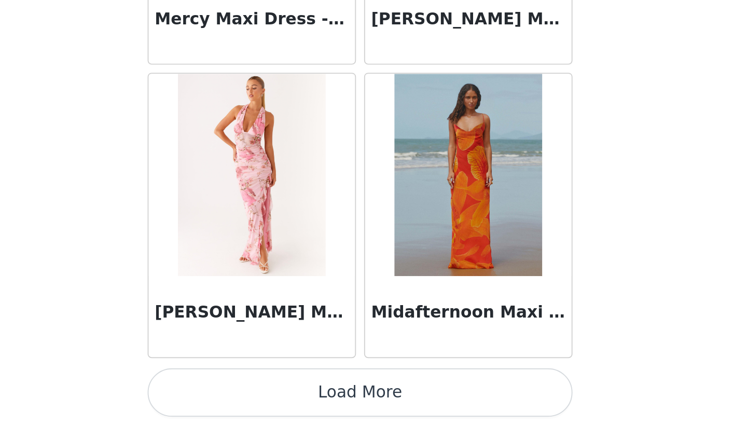
click at [375, 411] on button "Load More" at bounding box center [374, 408] width 218 height 25
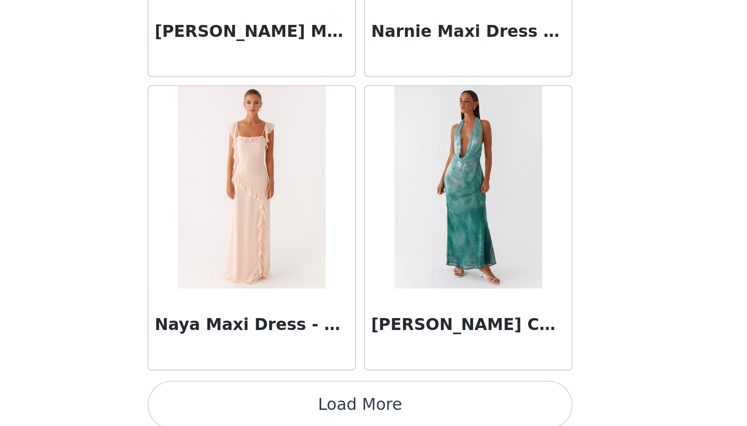
scroll to position [32765, 0]
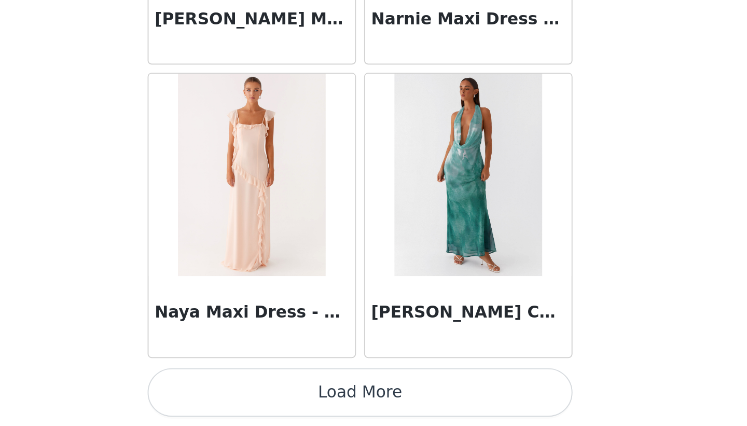
click at [368, 407] on button "Load More" at bounding box center [374, 408] width 218 height 25
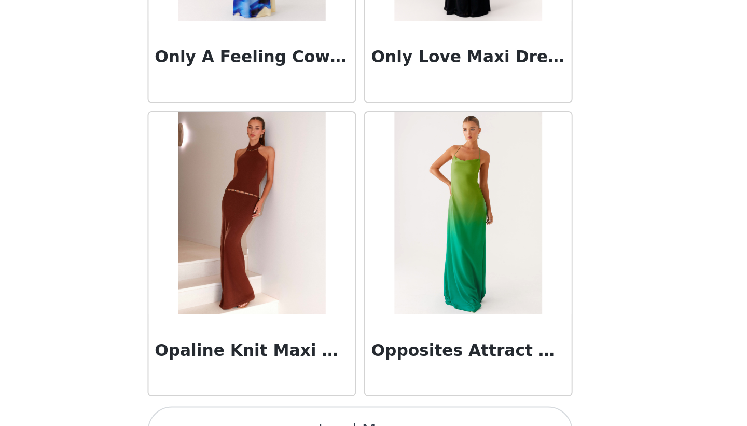
scroll to position [34270, 0]
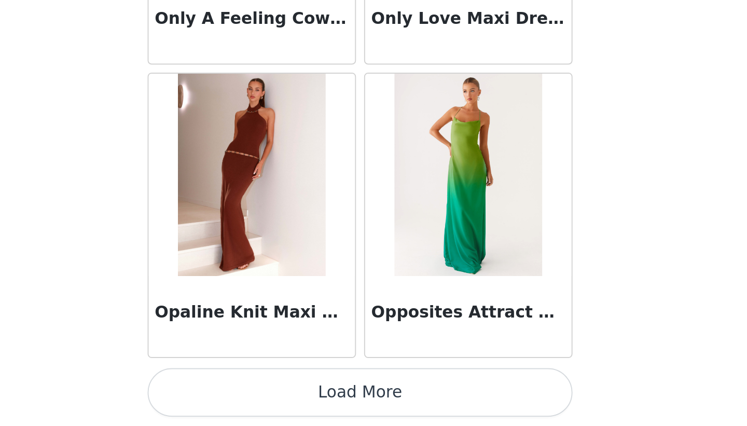
click at [371, 406] on button "Load More" at bounding box center [374, 408] width 218 height 25
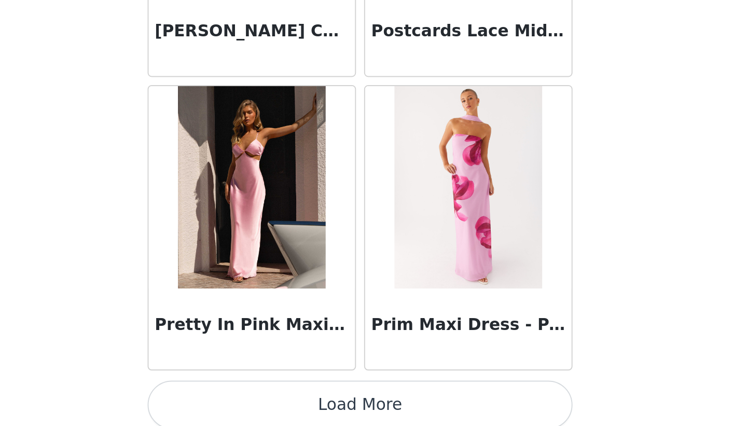
scroll to position [35775, 0]
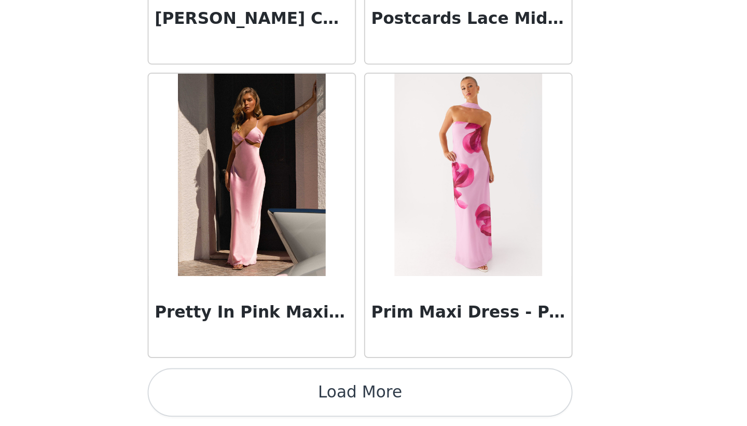
click at [371, 406] on button "Load More" at bounding box center [374, 408] width 218 height 25
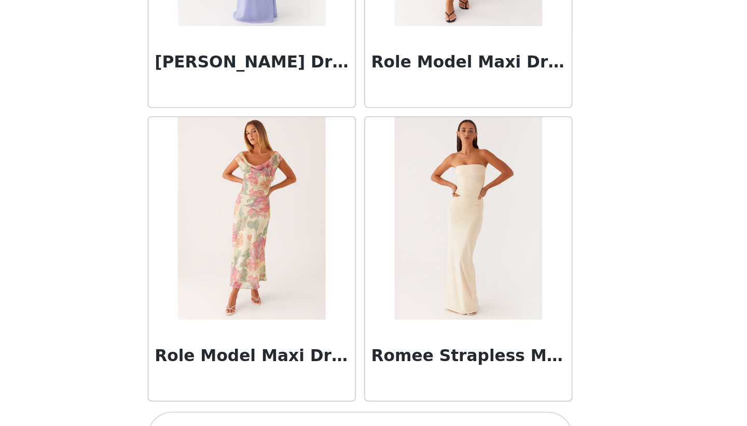
scroll to position [37280, 0]
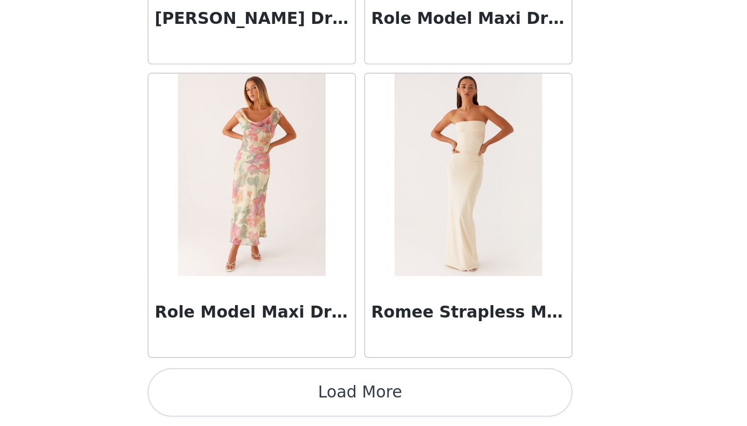
click at [371, 407] on button "Load More" at bounding box center [374, 408] width 218 height 25
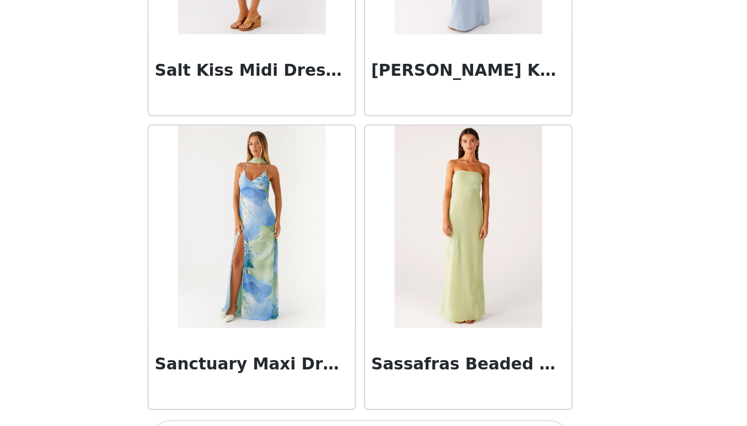
scroll to position [38785, 0]
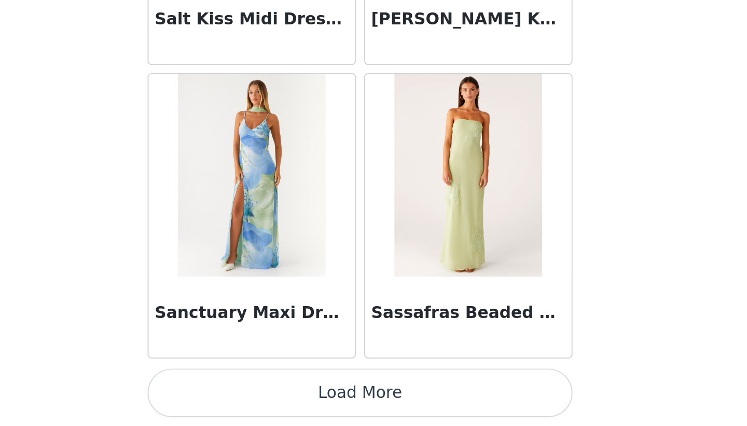
click at [372, 409] on button "Load More" at bounding box center [374, 408] width 218 height 25
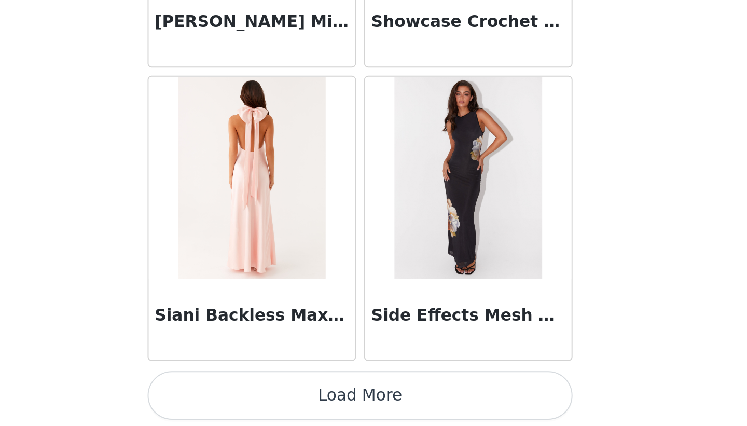
scroll to position [40290, 0]
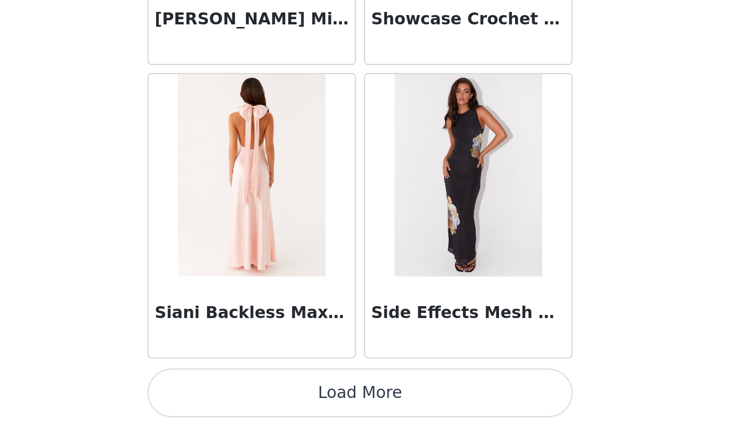
click at [369, 403] on button "Load More" at bounding box center [374, 408] width 218 height 25
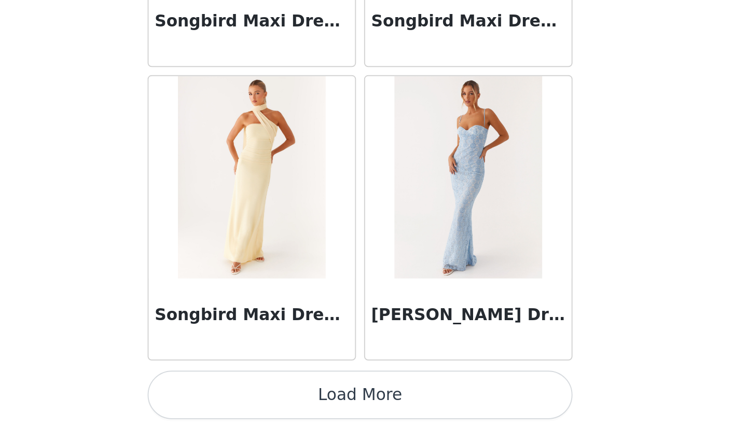
scroll to position [41795, 0]
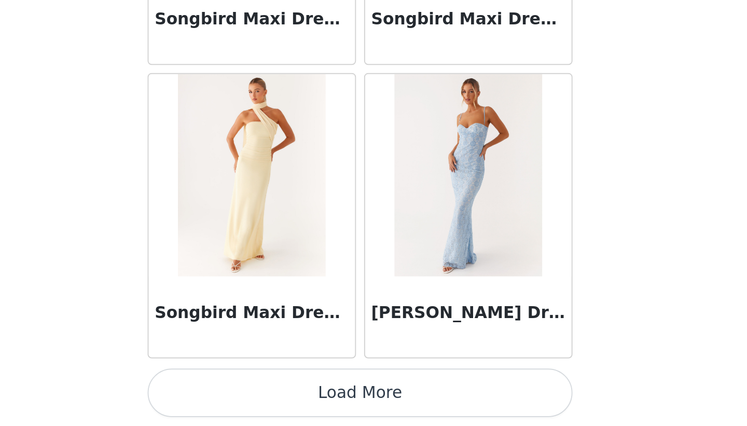
click at [366, 412] on button "Load More" at bounding box center [374, 408] width 218 height 25
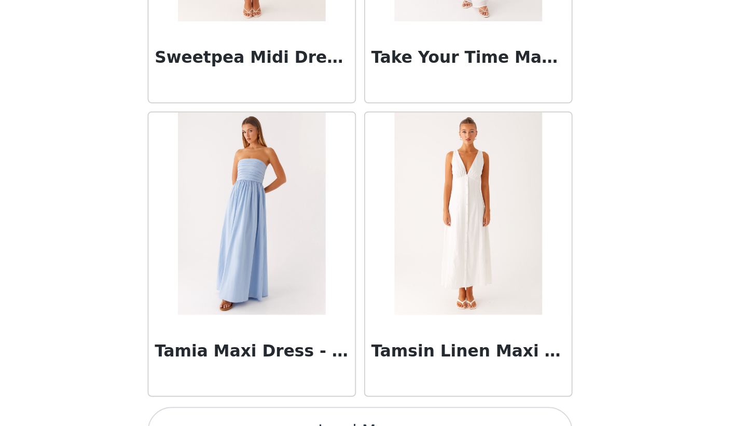
scroll to position [43299, 0]
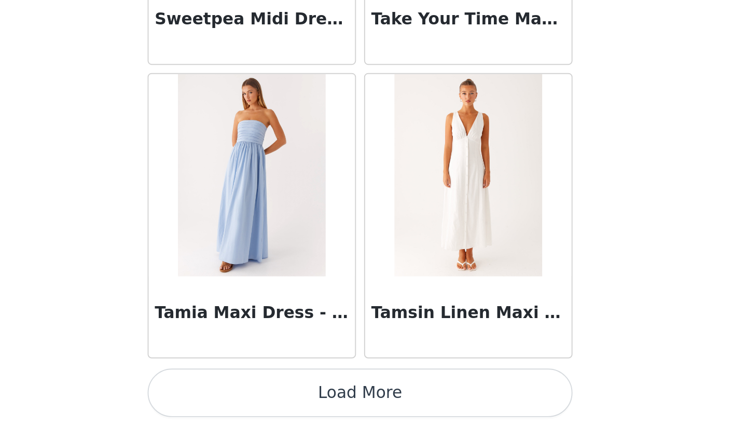
click at [371, 407] on button "Load More" at bounding box center [374, 408] width 218 height 25
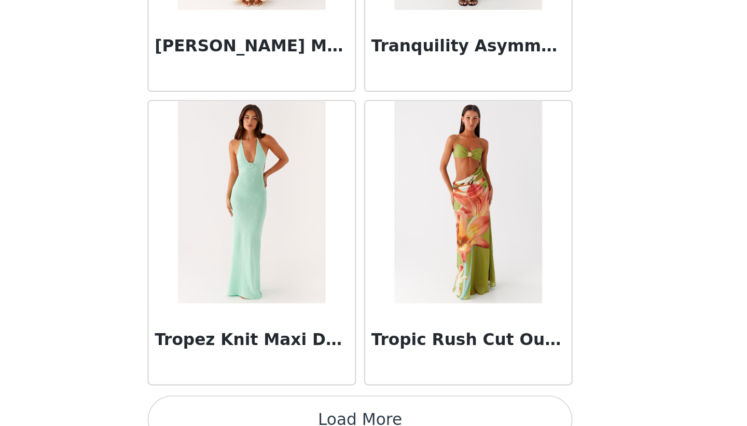
scroll to position [44804, 0]
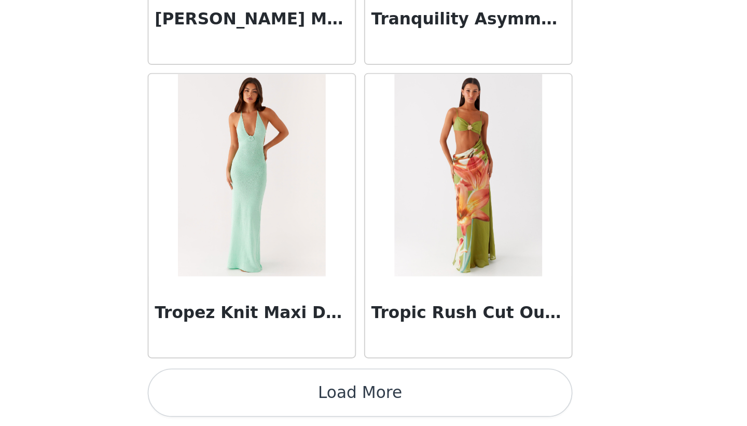
click at [370, 409] on button "Load More" at bounding box center [374, 408] width 218 height 25
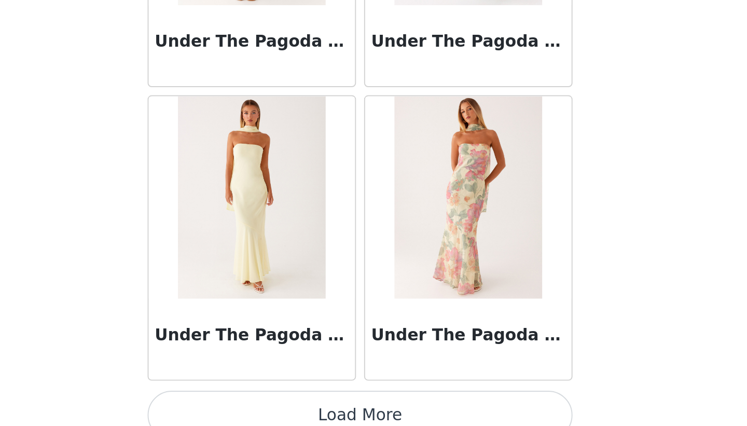
scroll to position [46309, 0]
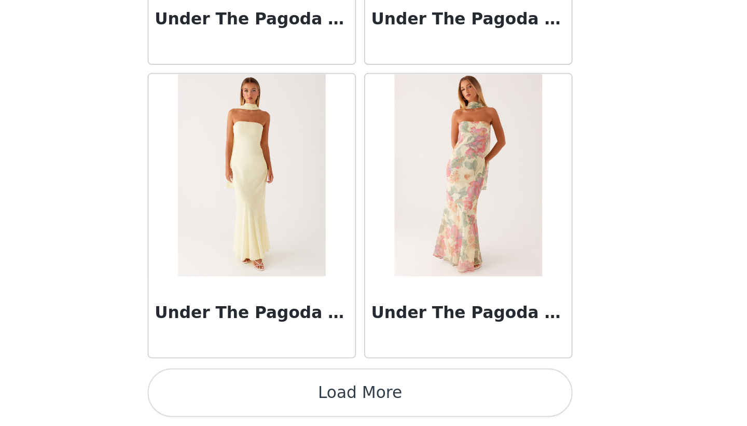
click at [370, 409] on button "Load More" at bounding box center [374, 408] width 218 height 25
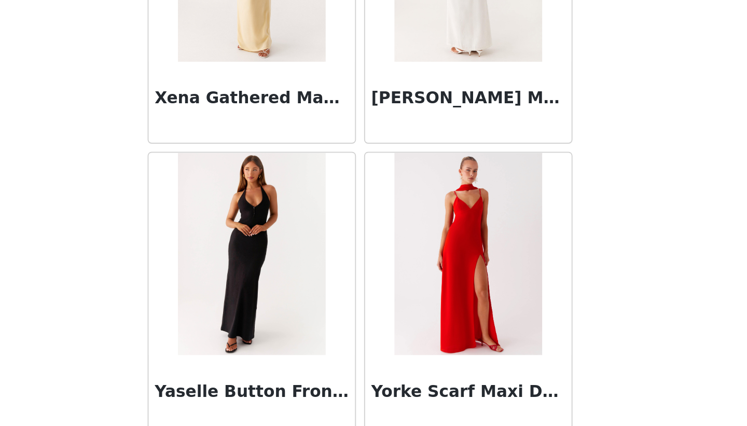
scroll to position [47814, 0]
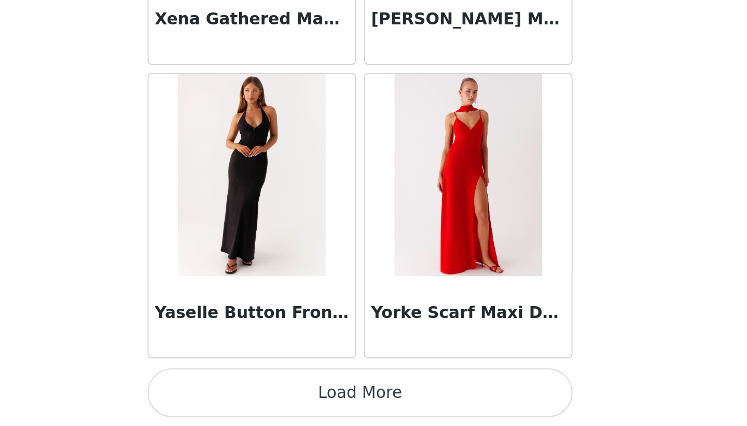
click at [371, 410] on button "Load More" at bounding box center [374, 408] width 218 height 25
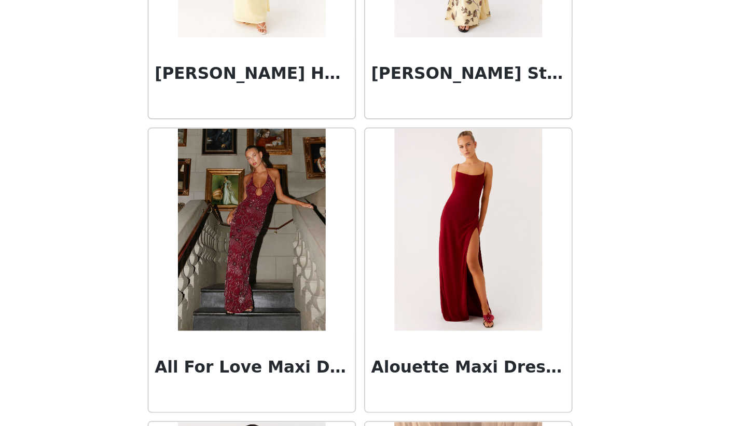
scroll to position [0, 0]
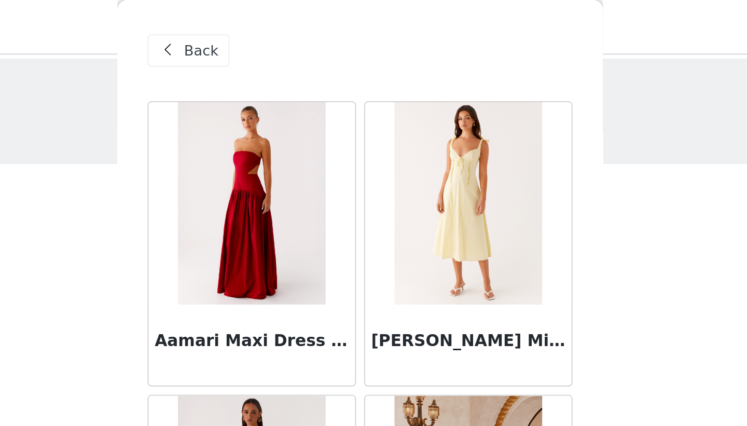
click at [294, 23] on span "Back" at bounding box center [292, 26] width 18 height 11
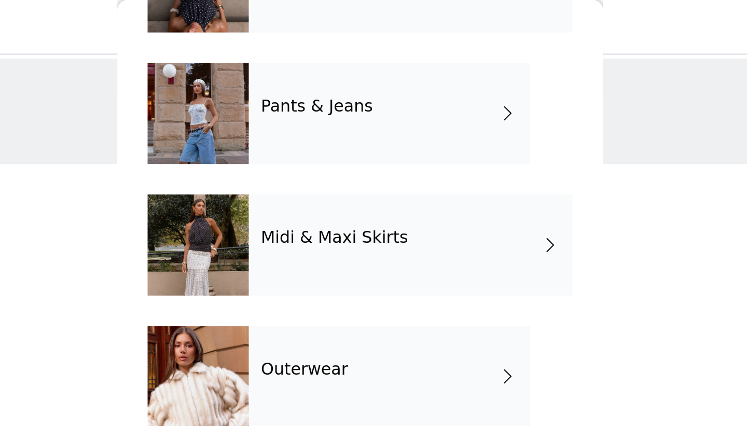
scroll to position [166, 0]
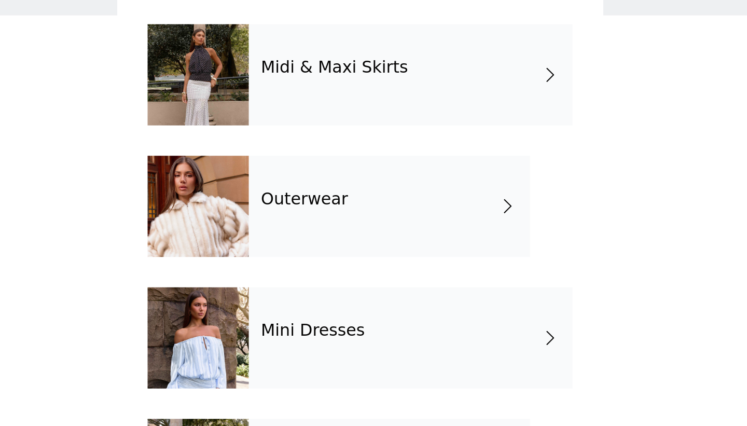
click at [349, 258] on div "Mini Dresses" at bounding box center [400, 250] width 166 height 52
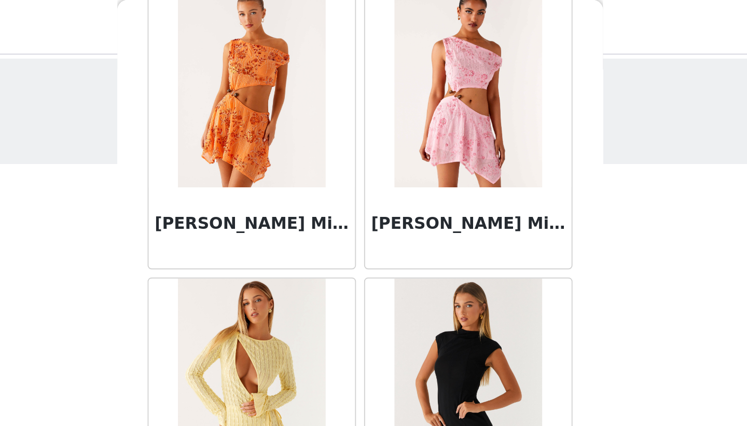
scroll to position [1162, 0]
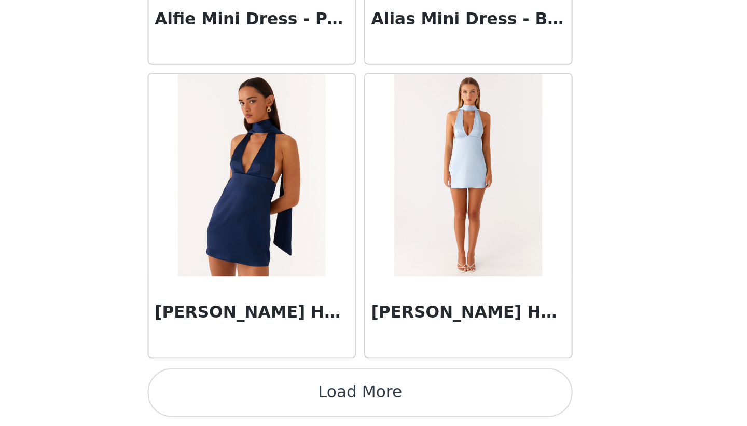
click at [372, 407] on button "Load More" at bounding box center [374, 408] width 218 height 25
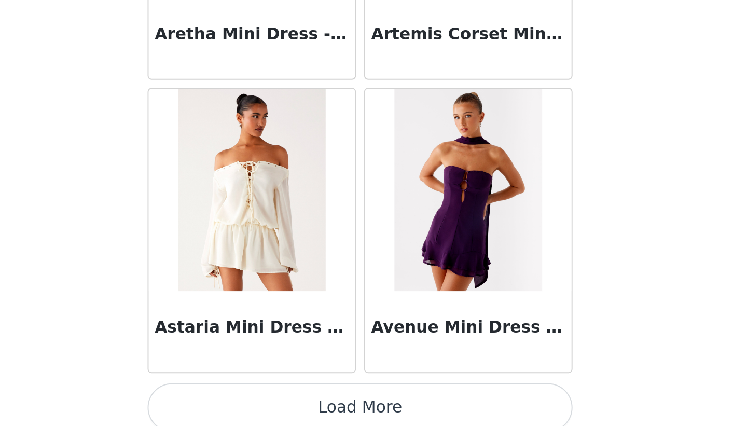
scroll to position [2667, 0]
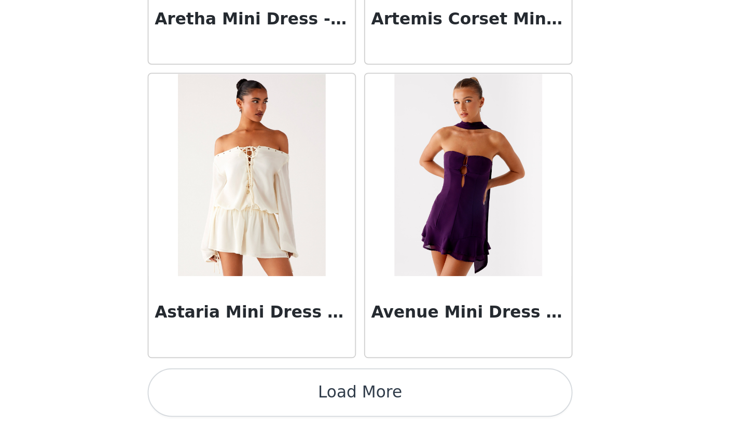
click at [377, 405] on button "Load More" at bounding box center [374, 408] width 218 height 25
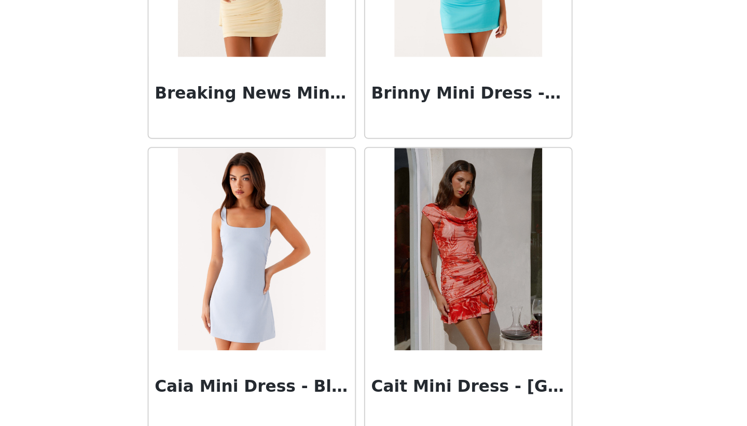
scroll to position [4172, 0]
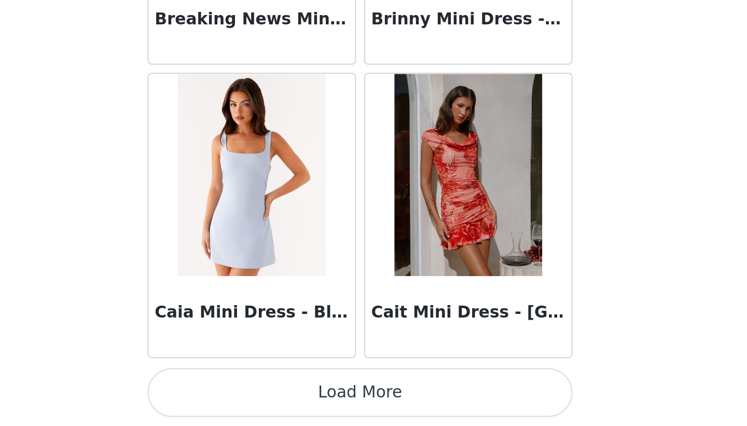
click at [377, 406] on button "Load More" at bounding box center [374, 408] width 218 height 25
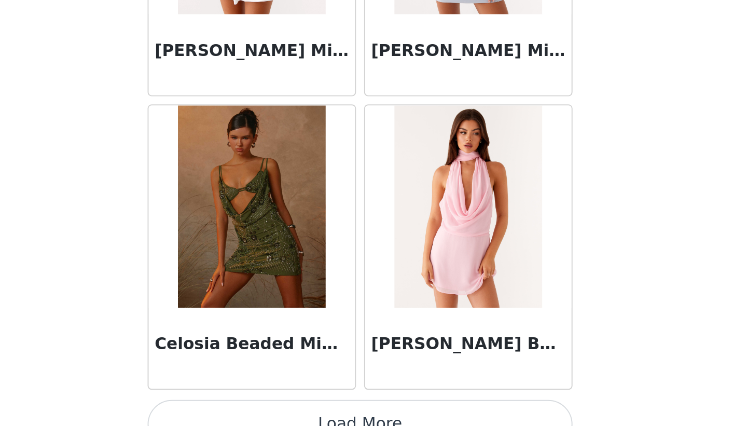
scroll to position [5677, 0]
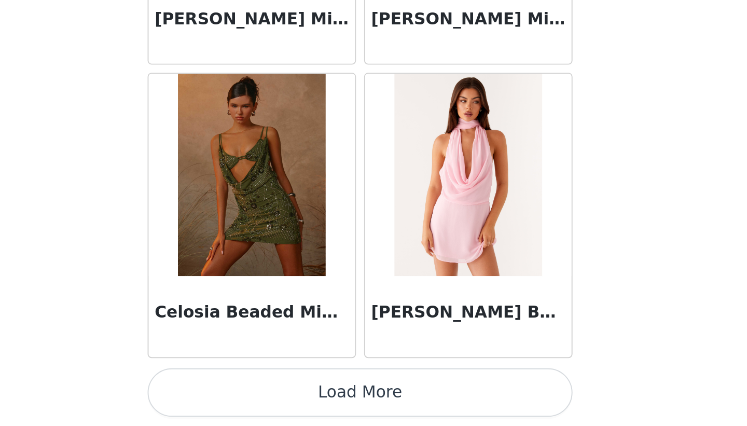
click at [376, 406] on button "Load More" at bounding box center [374, 408] width 218 height 25
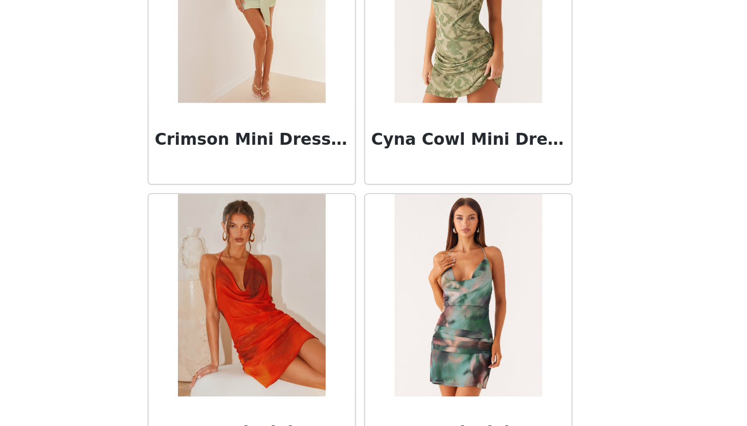
scroll to position [7182, 0]
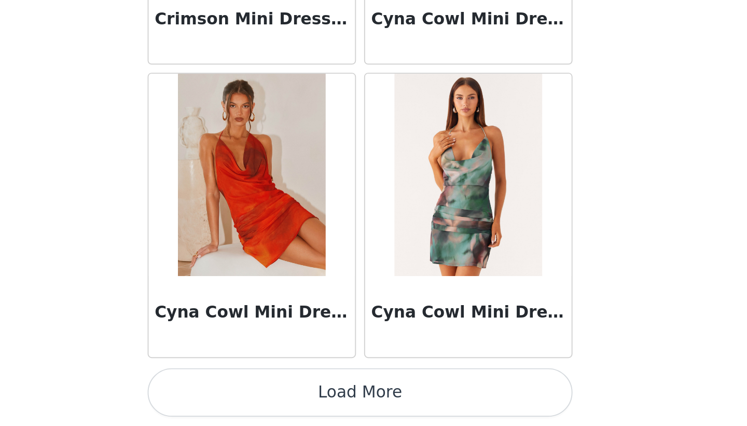
click at [376, 403] on button "Load More" at bounding box center [374, 408] width 218 height 25
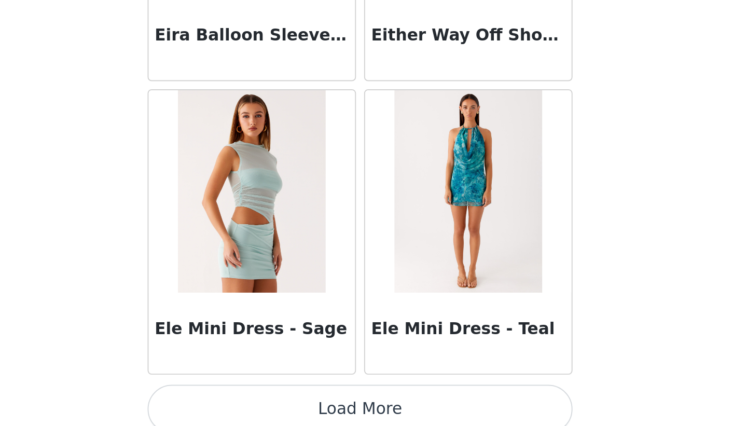
scroll to position [8686, 0]
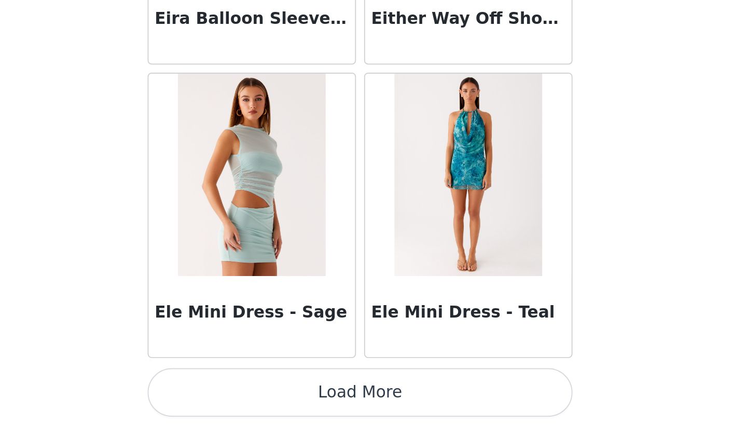
click at [369, 408] on button "Load More" at bounding box center [374, 408] width 218 height 25
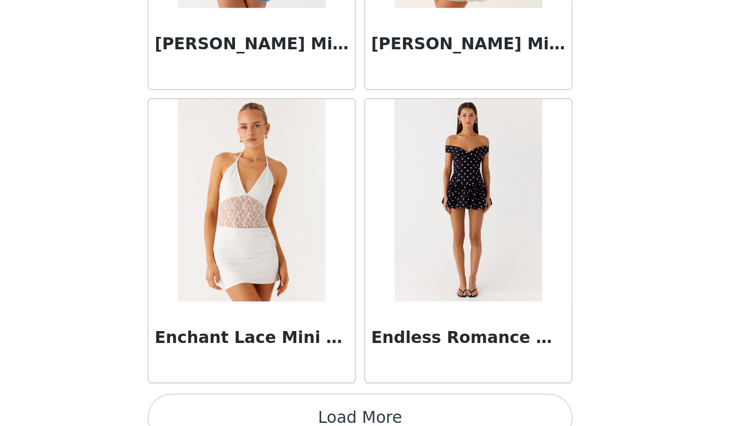
scroll to position [10191, 0]
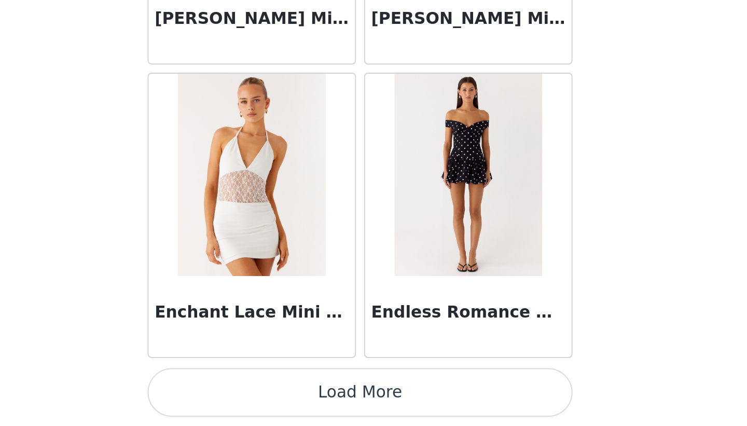
click at [371, 408] on button "Load More" at bounding box center [374, 408] width 218 height 25
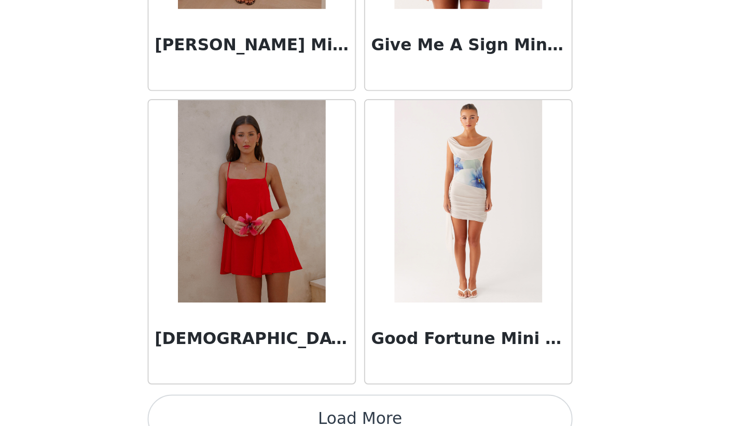
scroll to position [11696, 0]
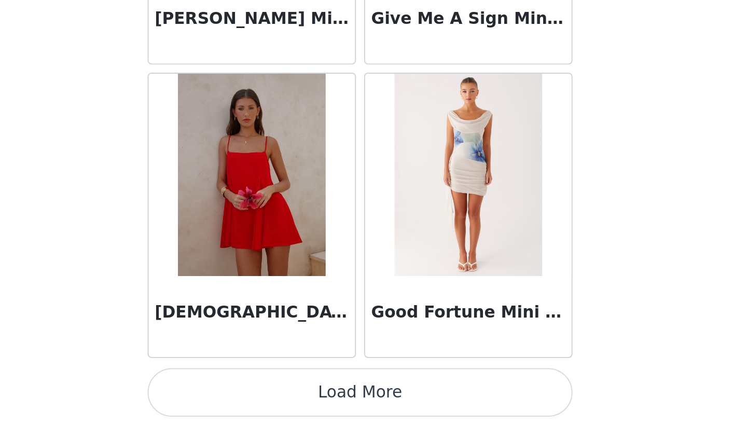
click at [374, 408] on button "Load More" at bounding box center [374, 408] width 218 height 25
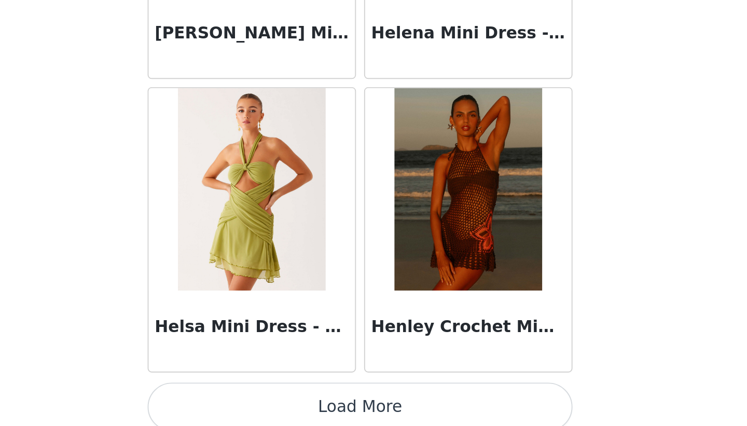
scroll to position [13201, 0]
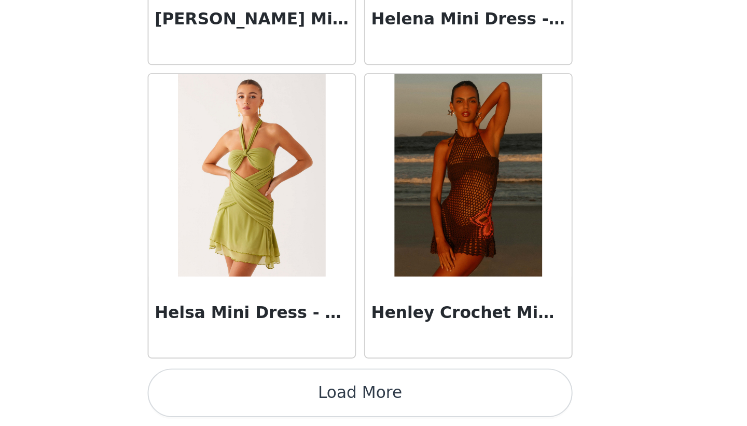
click at [370, 405] on button "Load More" at bounding box center [374, 408] width 218 height 25
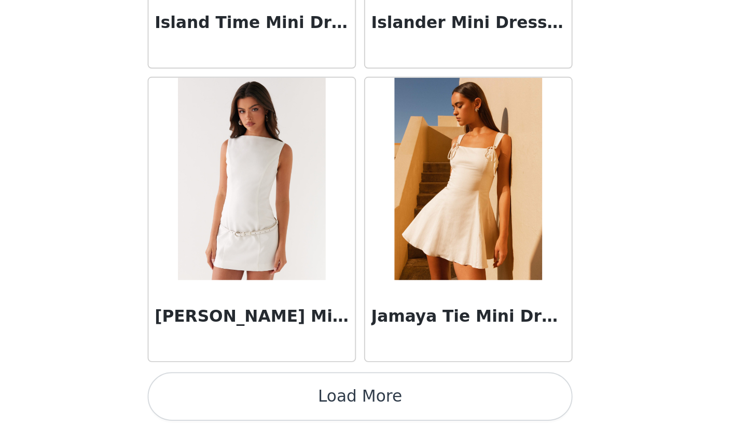
scroll to position [14706, 0]
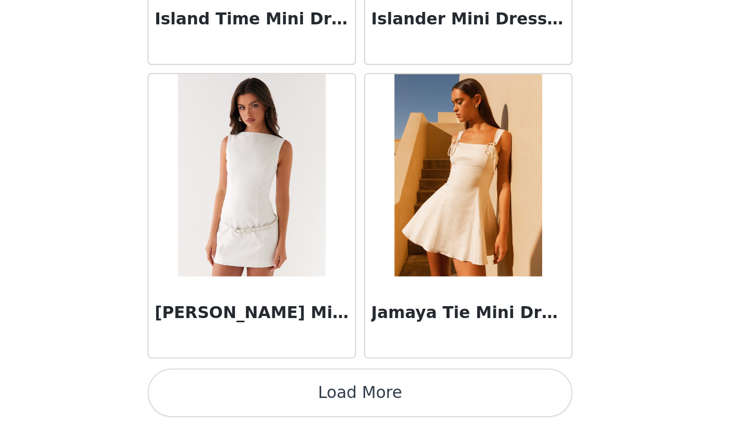
click at [368, 407] on button "Load More" at bounding box center [374, 408] width 218 height 25
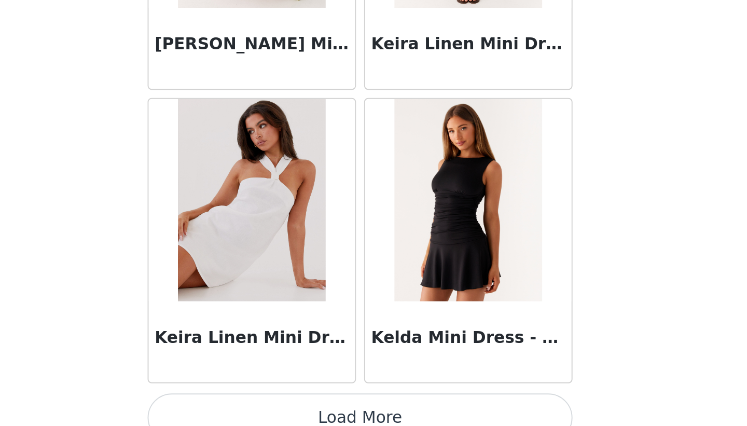
scroll to position [16211, 0]
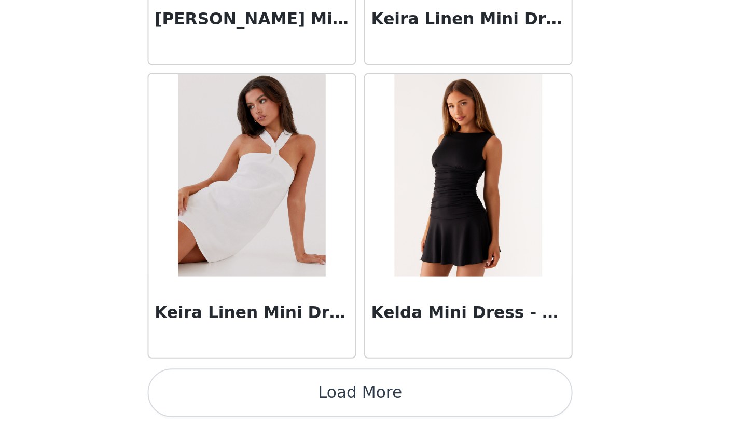
click at [370, 409] on button "Load More" at bounding box center [374, 408] width 218 height 25
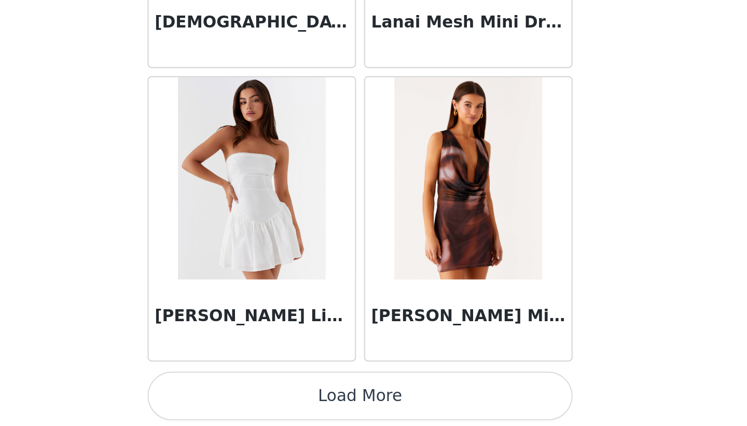
scroll to position [17716, 0]
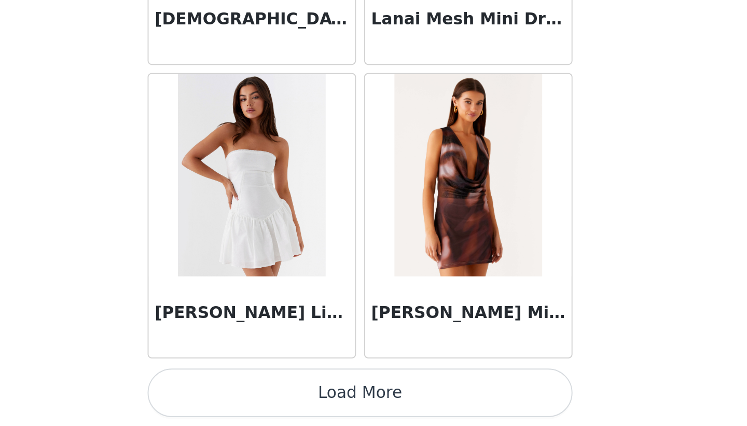
click at [370, 409] on button "Load More" at bounding box center [374, 408] width 218 height 25
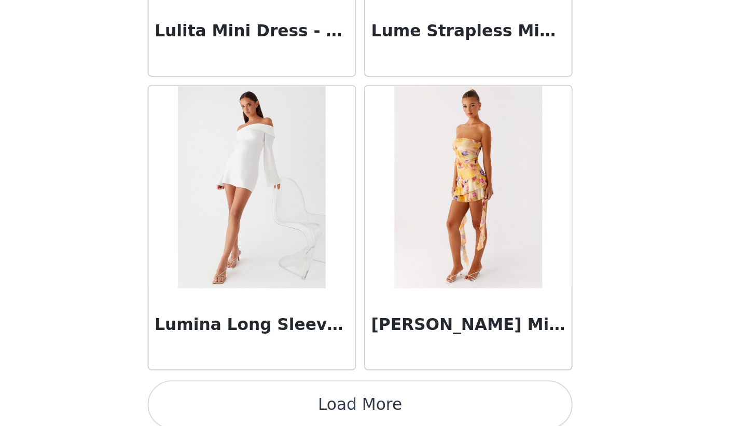
scroll to position [19221, 0]
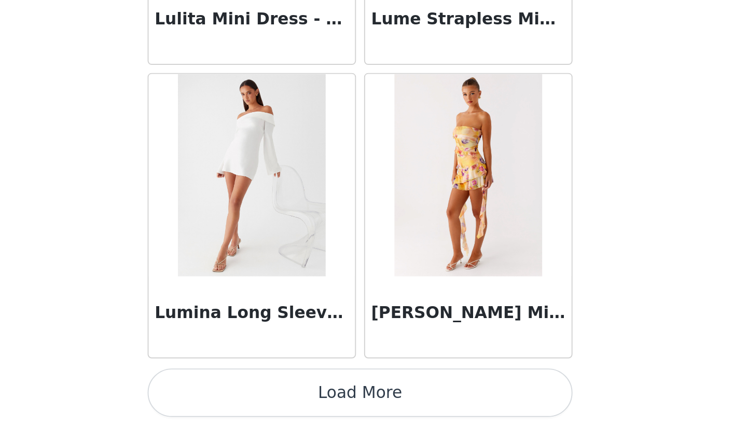
click at [386, 406] on button "Load More" at bounding box center [374, 408] width 218 height 25
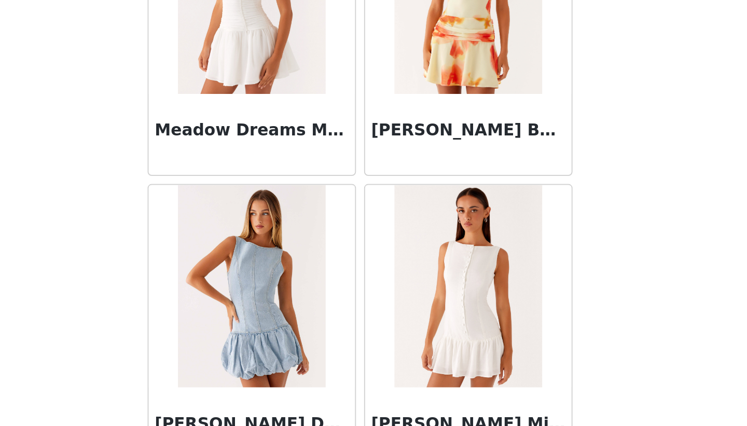
scroll to position [20726, 0]
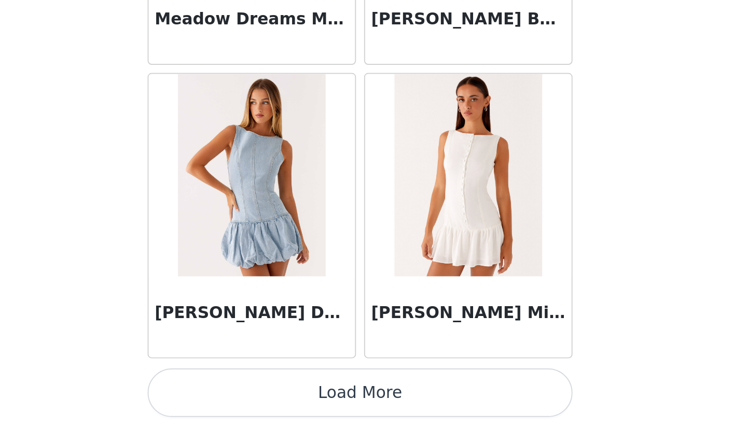
click at [376, 402] on button "Load More" at bounding box center [374, 408] width 218 height 25
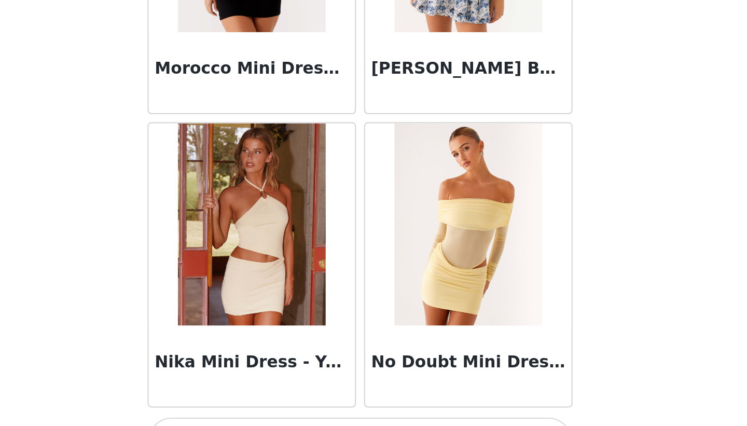
scroll to position [22231, 0]
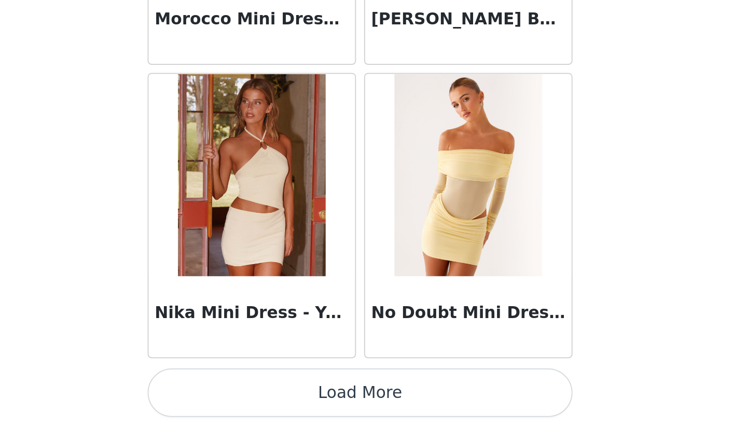
click at [375, 413] on button "Load More" at bounding box center [374, 408] width 218 height 25
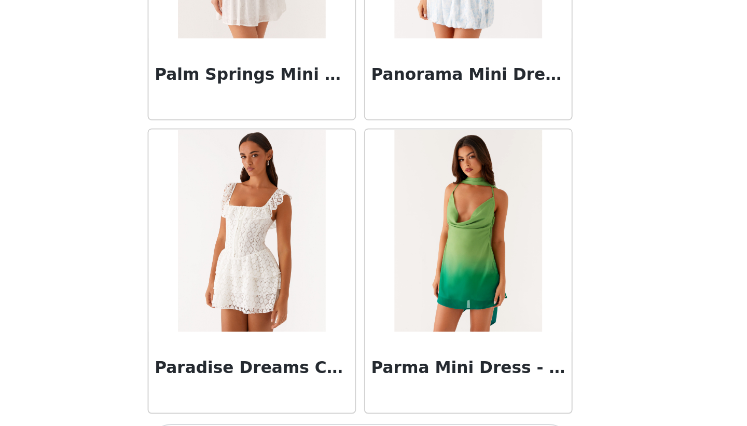
scroll to position [23736, 0]
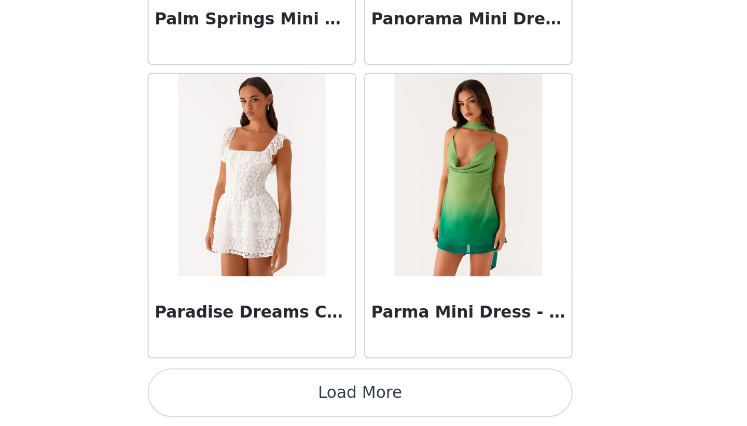
click at [374, 413] on button "Load More" at bounding box center [374, 408] width 218 height 25
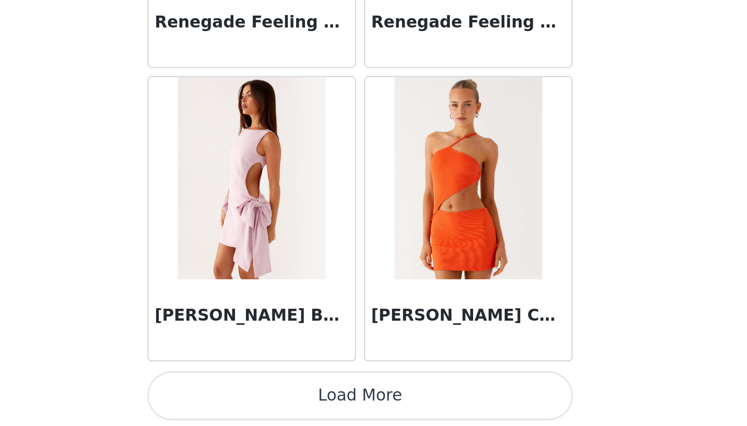
scroll to position [25241, 0]
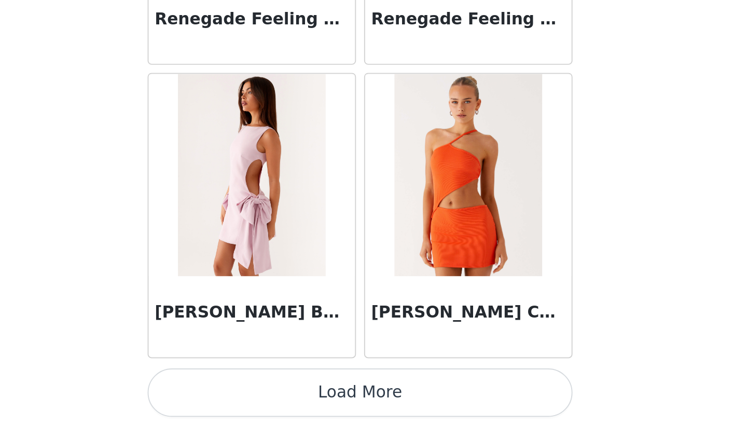
click at [377, 405] on button "Load More" at bounding box center [374, 408] width 218 height 25
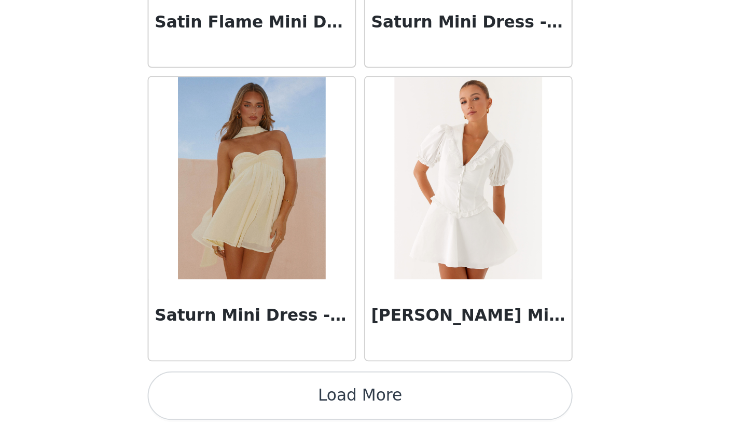
scroll to position [26745, 0]
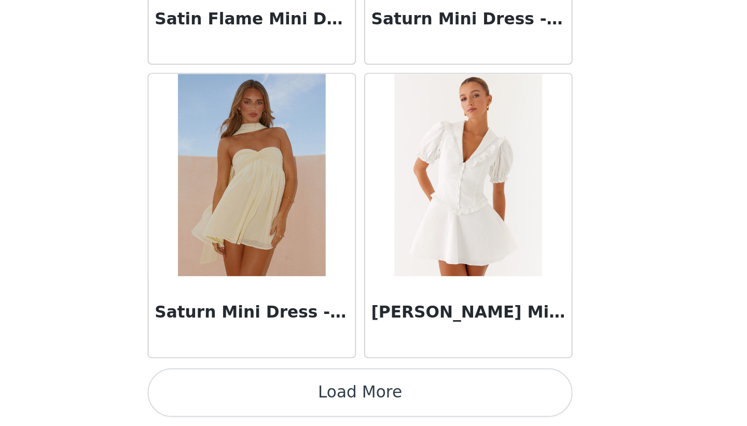
click at [371, 404] on button "Load More" at bounding box center [374, 408] width 218 height 25
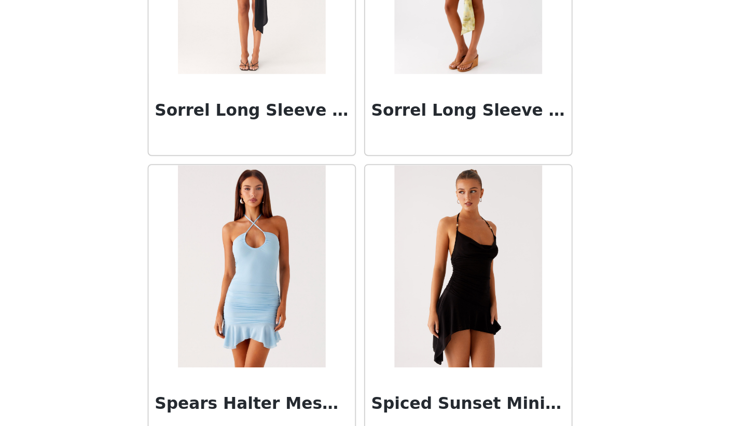
scroll to position [28250, 0]
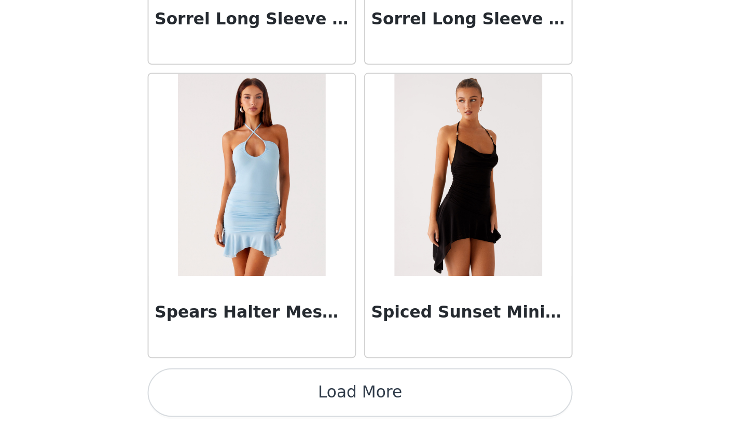
click at [370, 408] on button "Load More" at bounding box center [374, 408] width 218 height 25
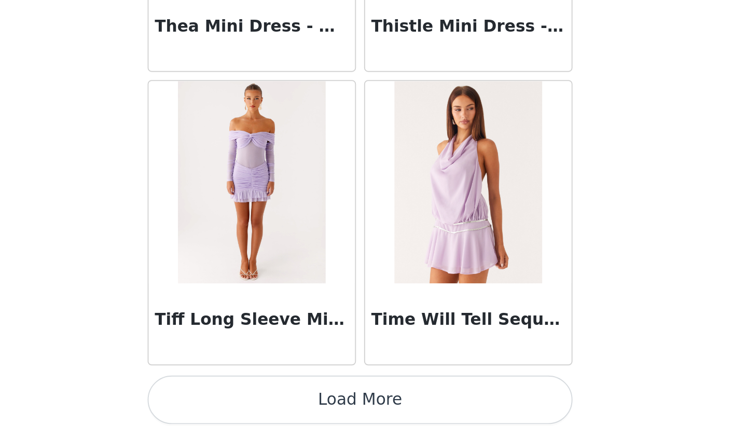
scroll to position [29755, 0]
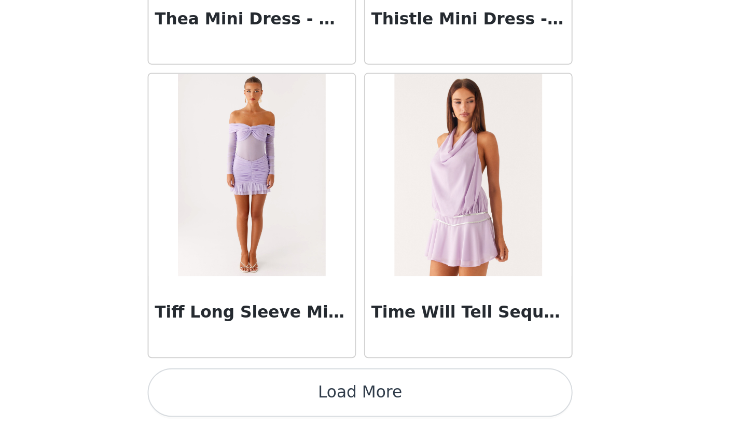
click at [370, 404] on button "Load More" at bounding box center [374, 408] width 218 height 25
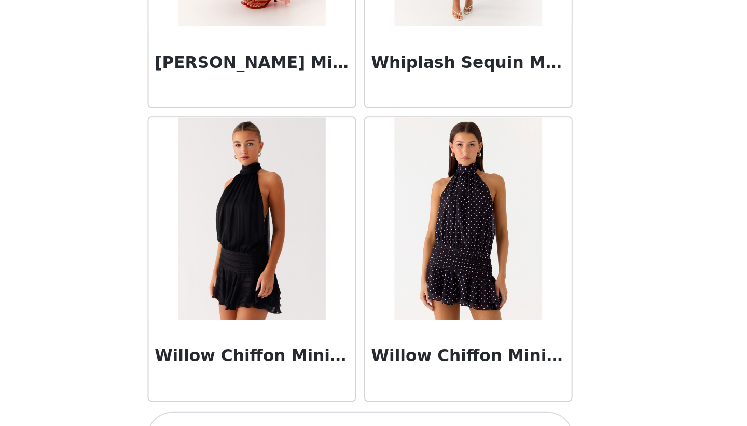
scroll to position [31260, 0]
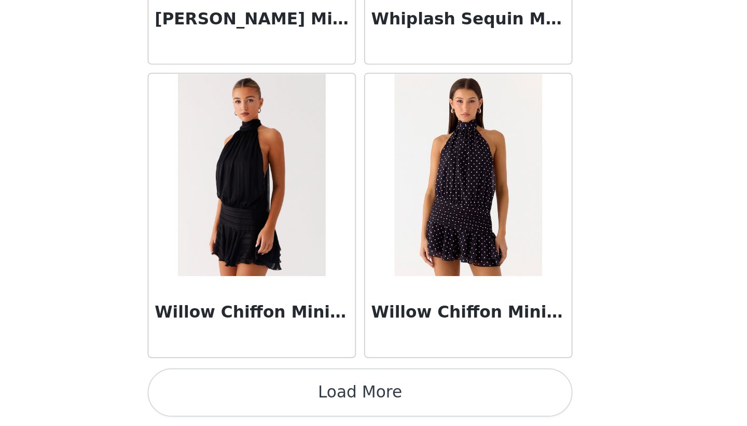
click at [376, 399] on button "Load More" at bounding box center [374, 408] width 218 height 25
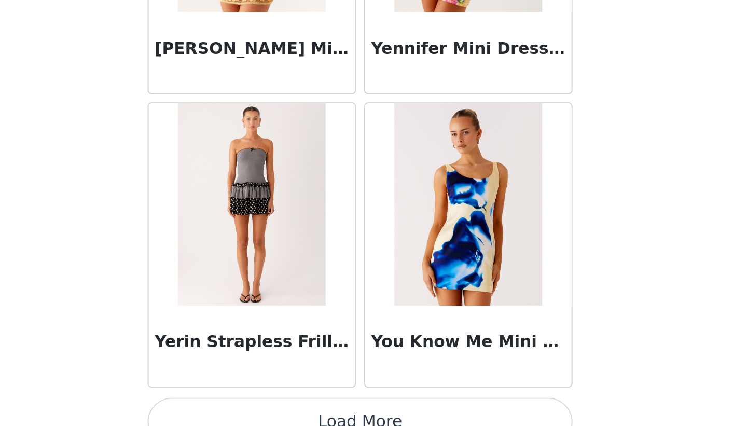
scroll to position [32765, 0]
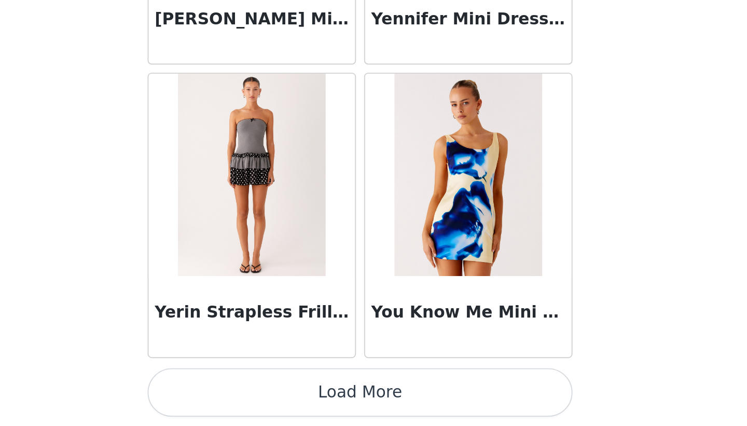
click at [374, 408] on button "Load More" at bounding box center [374, 408] width 218 height 25
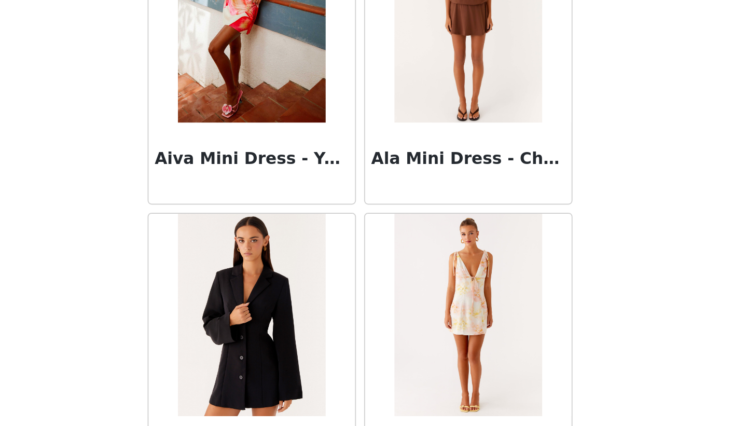
scroll to position [0, 0]
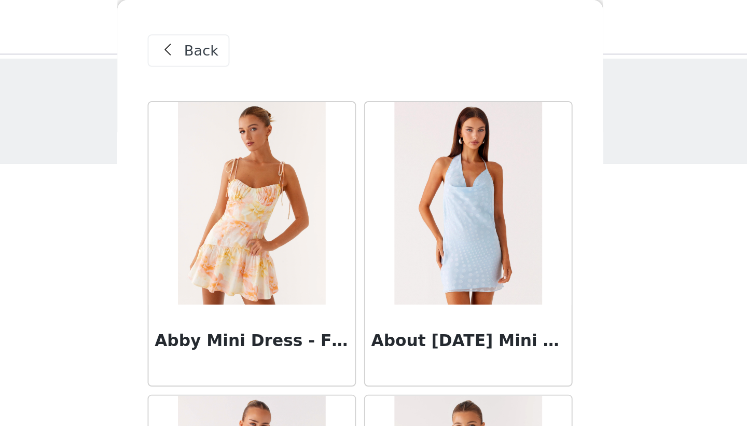
click at [289, 24] on span "Back" at bounding box center [292, 26] width 18 height 11
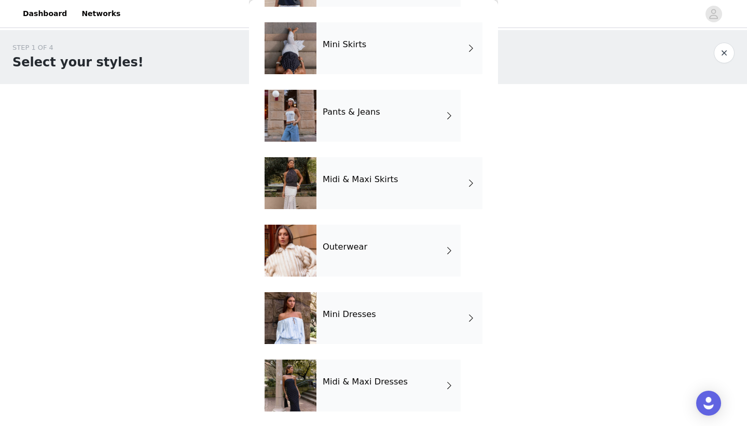
scroll to position [166, 0]
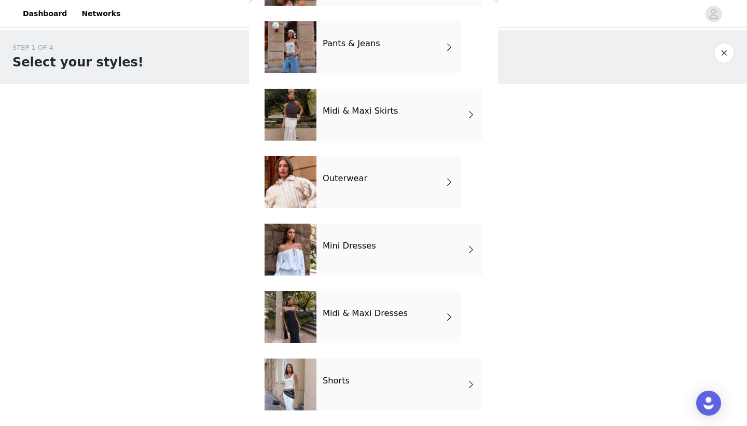
click at [372, 312] on h4 "Midi & Maxi Dresses" at bounding box center [365, 313] width 85 height 9
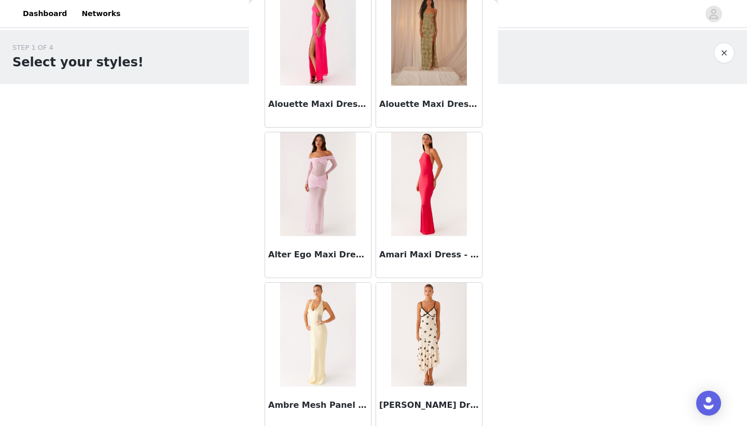
scroll to position [1162, 0]
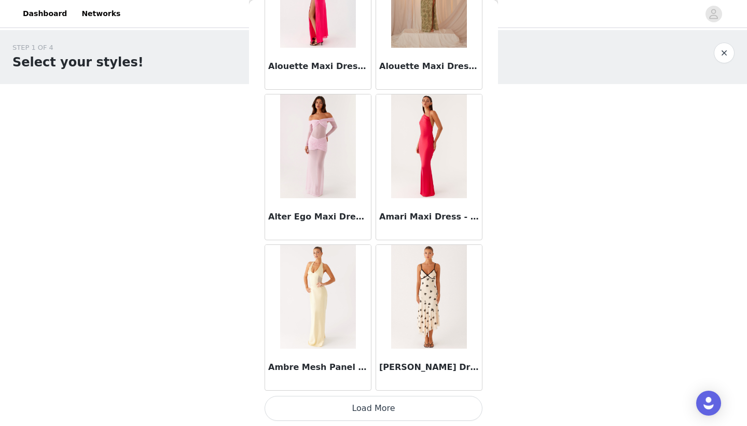
click at [372, 408] on button "Load More" at bounding box center [374, 408] width 218 height 25
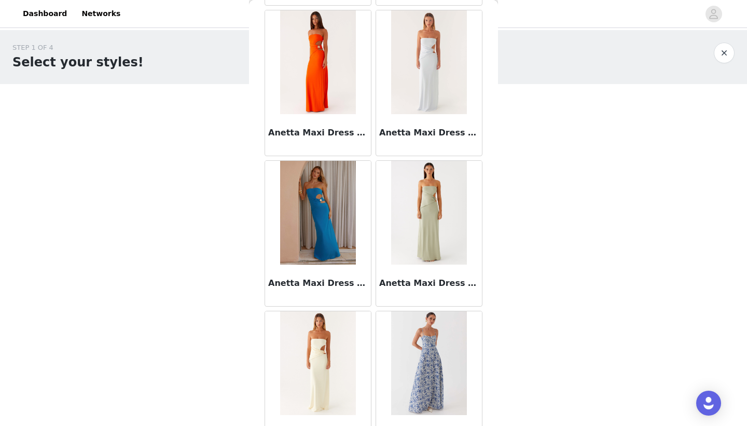
scroll to position [2667, 0]
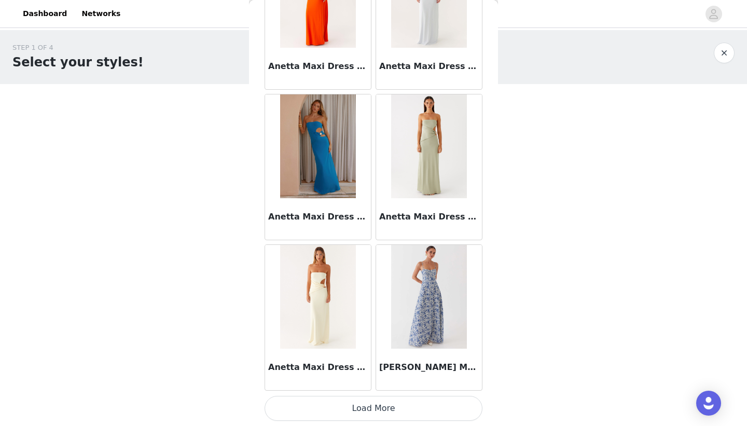
click at [375, 408] on button "Load More" at bounding box center [374, 408] width 218 height 25
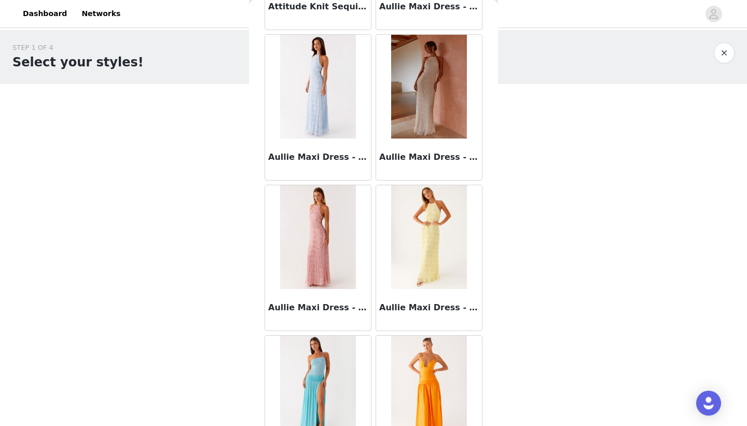
scroll to position [4172, 0]
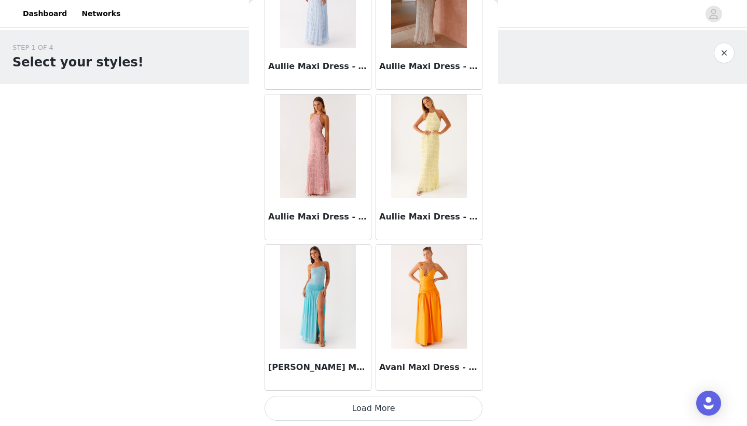
click at [378, 406] on button "Load More" at bounding box center [374, 408] width 218 height 25
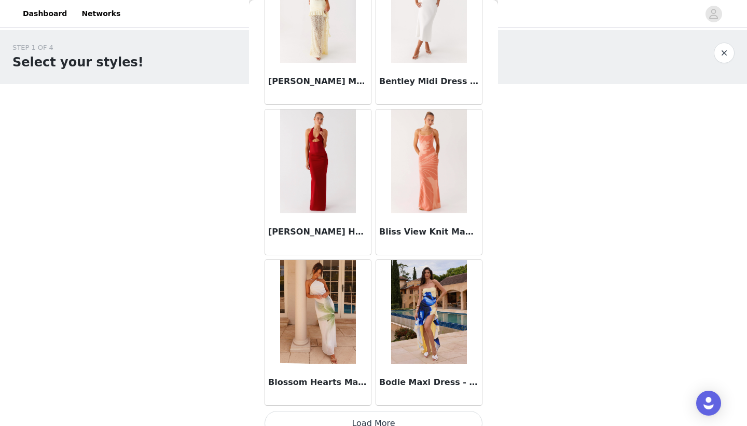
scroll to position [5677, 0]
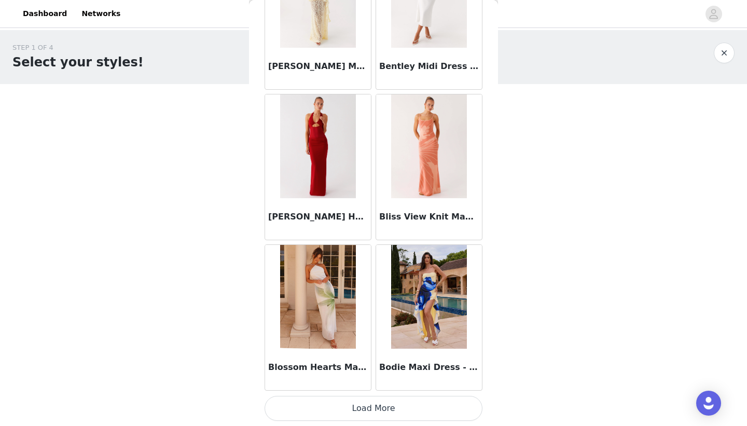
click at [371, 407] on button "Load More" at bounding box center [374, 408] width 218 height 25
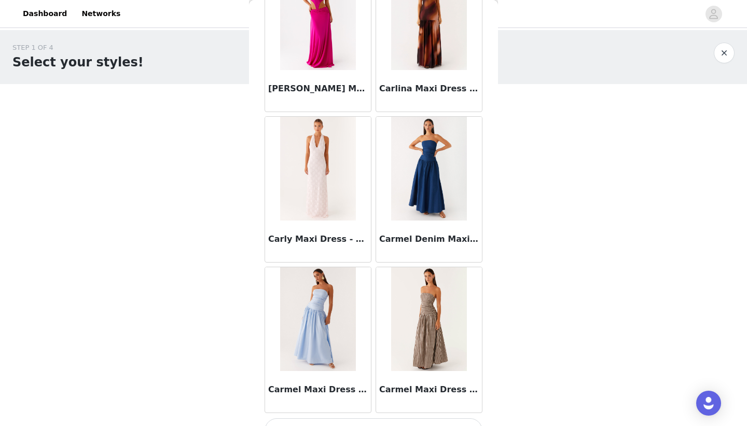
scroll to position [7182, 0]
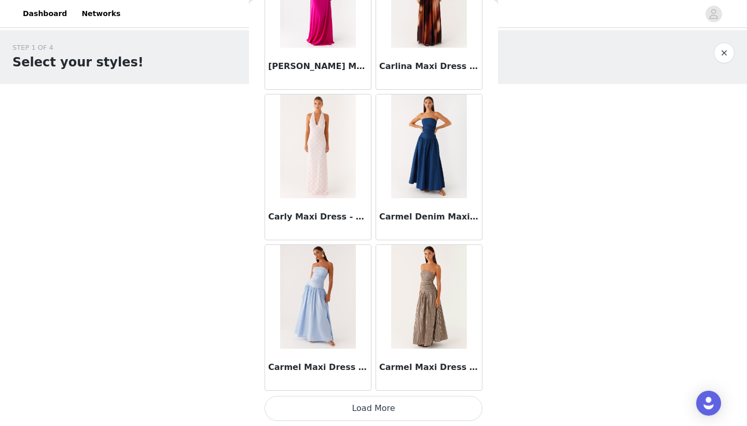
click at [379, 408] on button "Load More" at bounding box center [374, 408] width 218 height 25
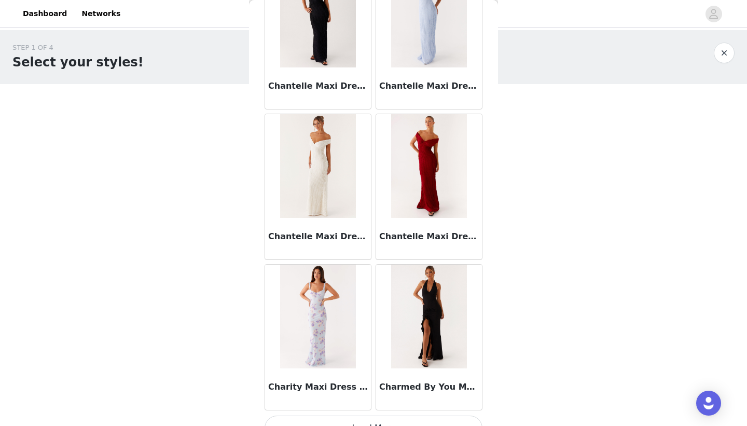
scroll to position [8686, 0]
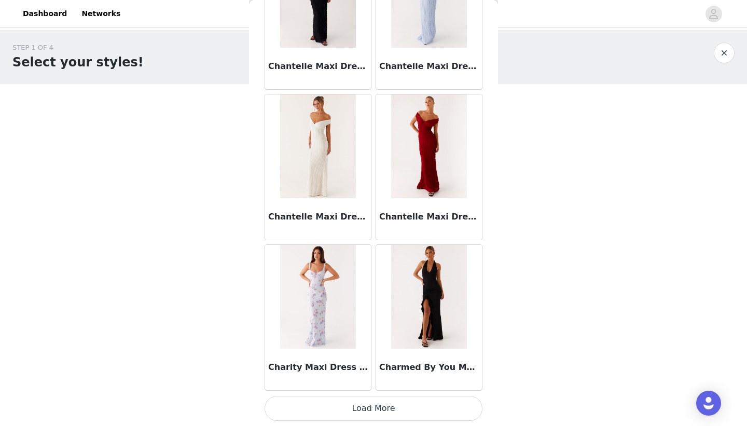
click at [369, 406] on button "Load More" at bounding box center [374, 408] width 218 height 25
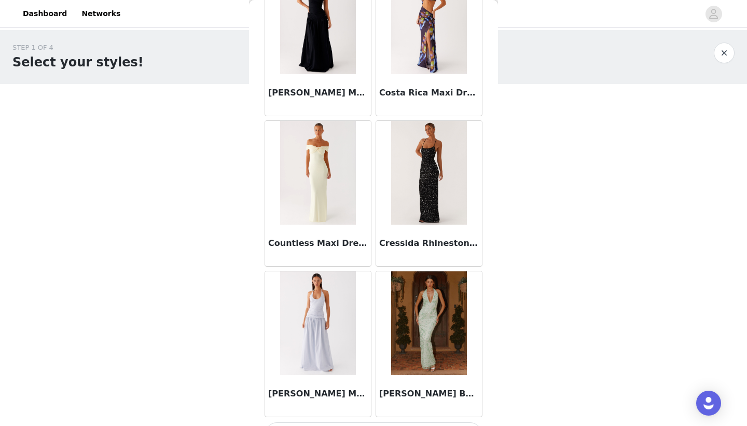
scroll to position [10191, 0]
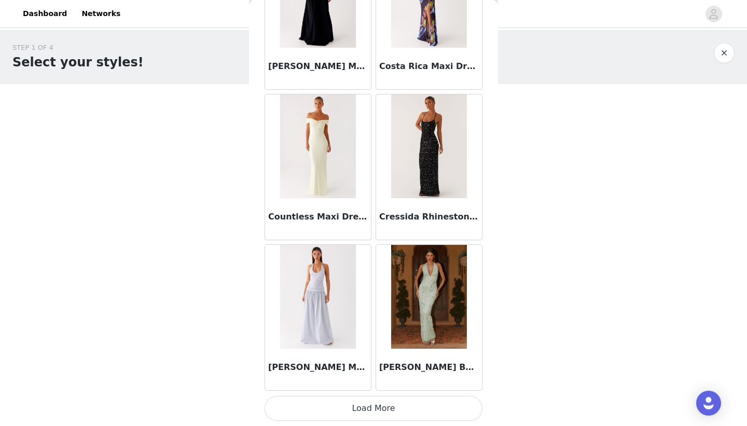
click at [369, 407] on button "Load More" at bounding box center [374, 408] width 218 height 25
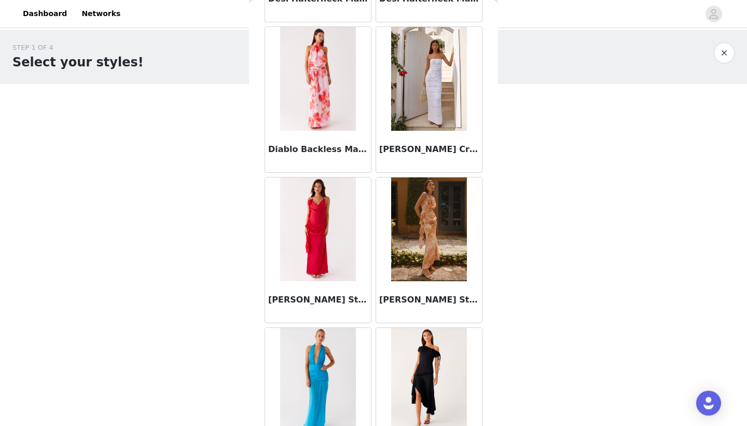
scroll to position [11696, 0]
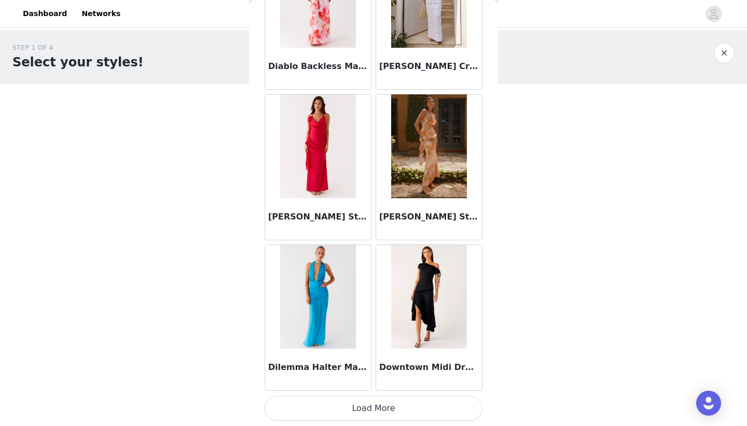
click at [371, 410] on button "Load More" at bounding box center [374, 408] width 218 height 25
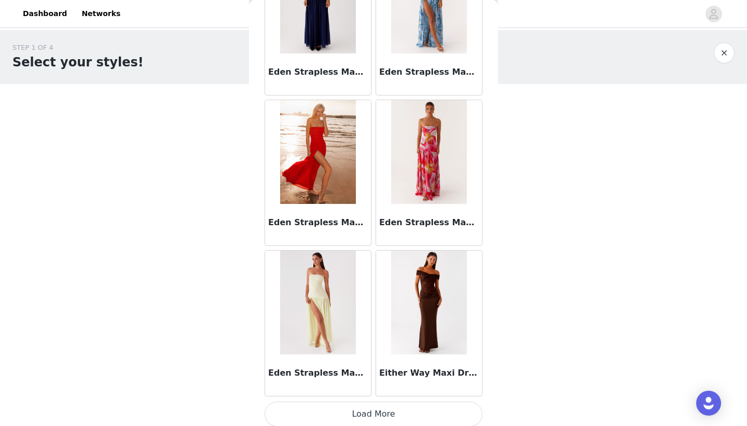
scroll to position [13201, 0]
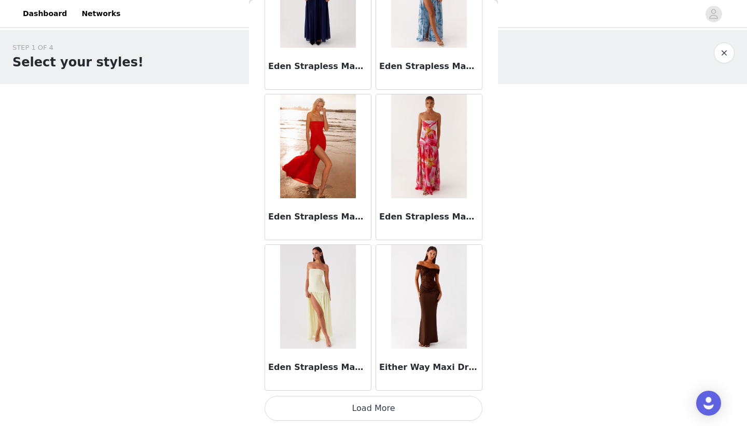
click at [371, 409] on button "Load More" at bounding box center [374, 408] width 218 height 25
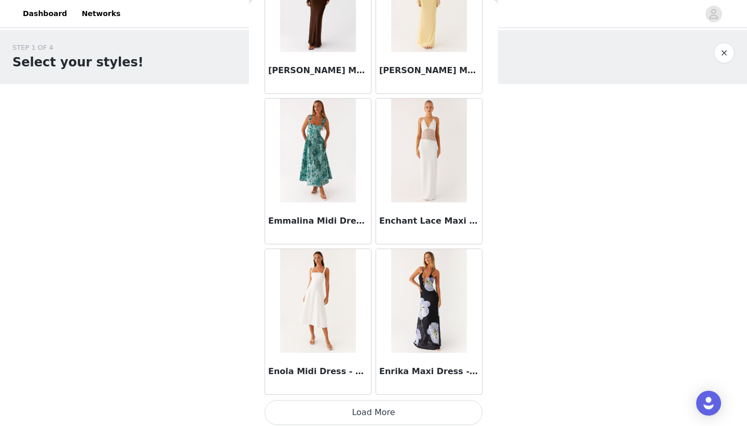
scroll to position [14706, 0]
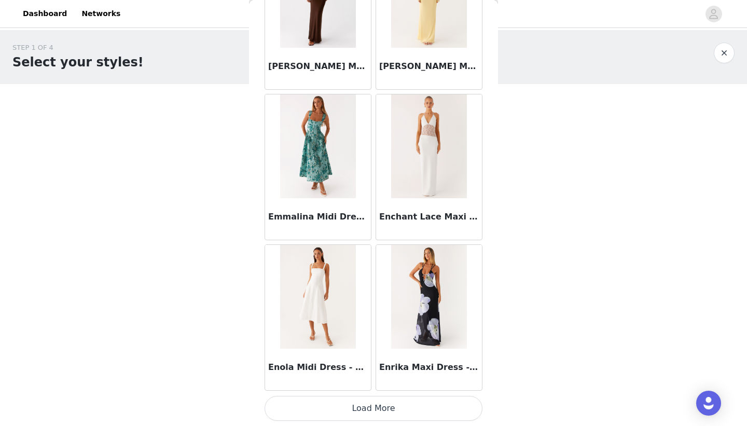
click at [369, 405] on button "Load More" at bounding box center [374, 408] width 218 height 25
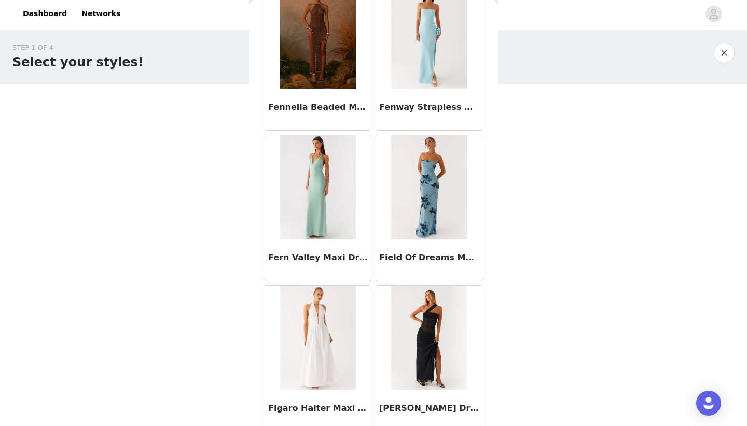
scroll to position [16211, 0]
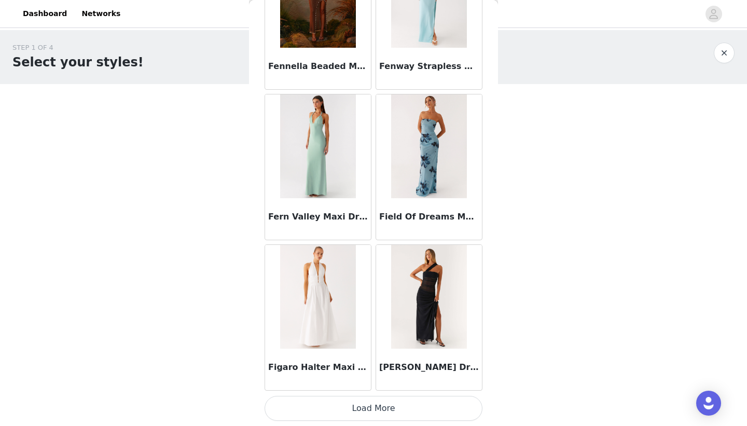
click at [371, 406] on button "Load More" at bounding box center [374, 408] width 218 height 25
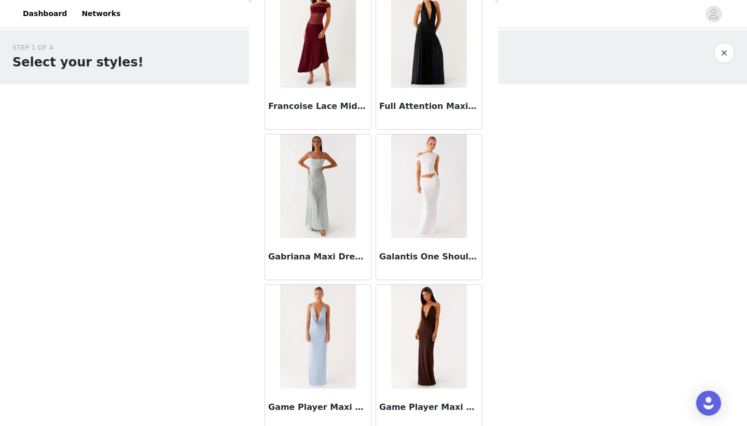
scroll to position [17716, 0]
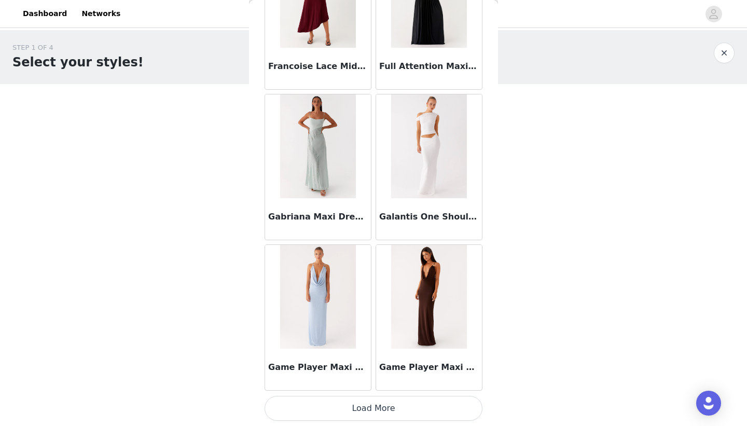
click at [371, 404] on button "Load More" at bounding box center [374, 408] width 218 height 25
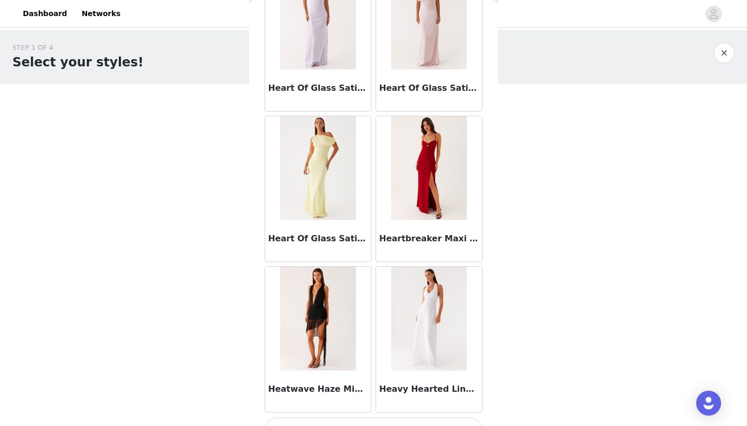
scroll to position [19221, 0]
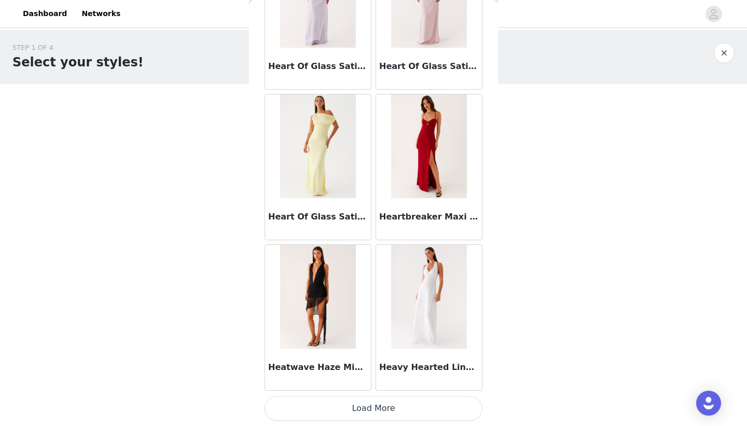
click at [368, 405] on button "Load More" at bounding box center [374, 408] width 218 height 25
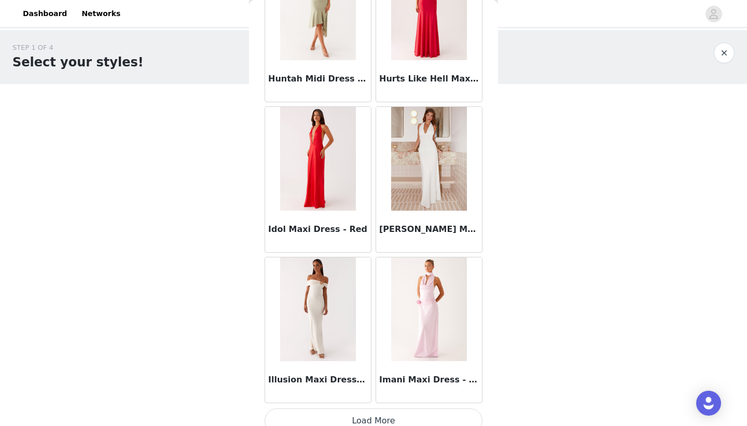
scroll to position [20726, 0]
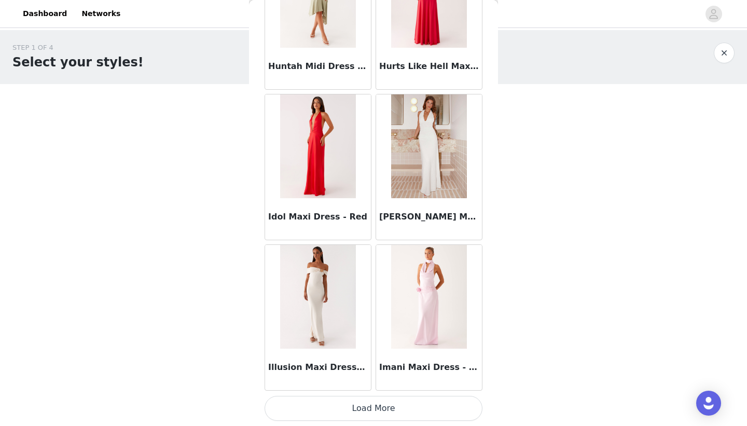
click at [369, 410] on button "Load More" at bounding box center [374, 408] width 218 height 25
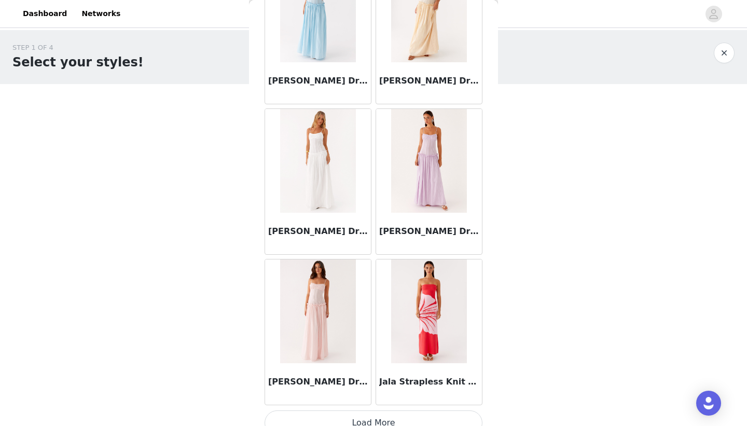
scroll to position [22231, 0]
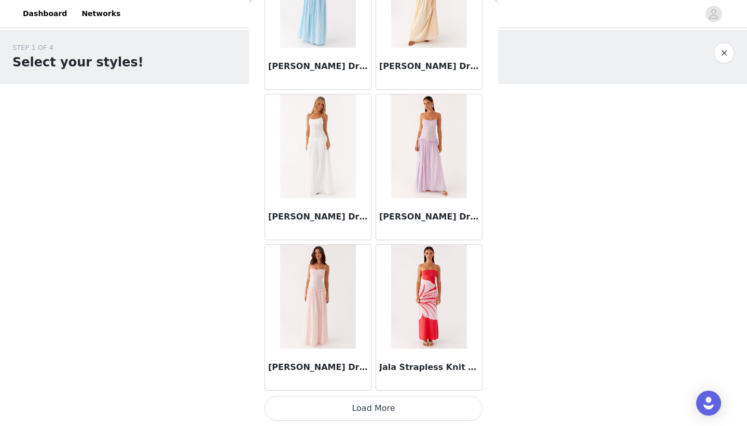
click at [371, 408] on button "Load More" at bounding box center [374, 408] width 218 height 25
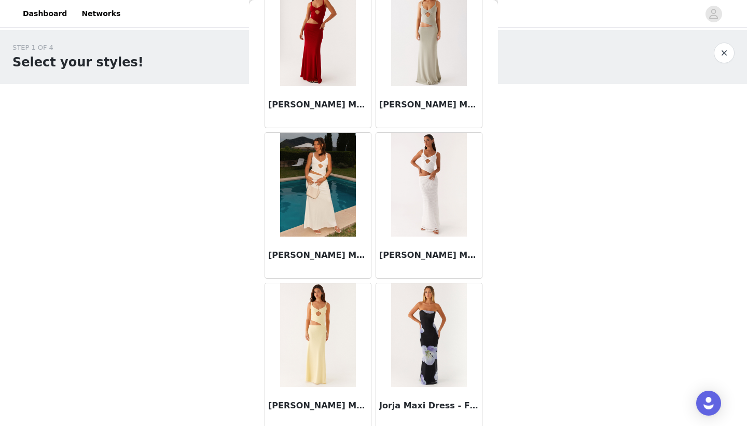
scroll to position [23736, 0]
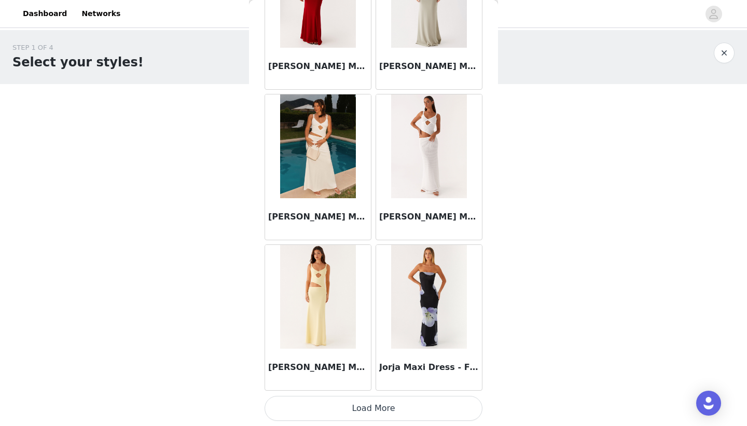
click at [373, 408] on button "Load More" at bounding box center [374, 408] width 218 height 25
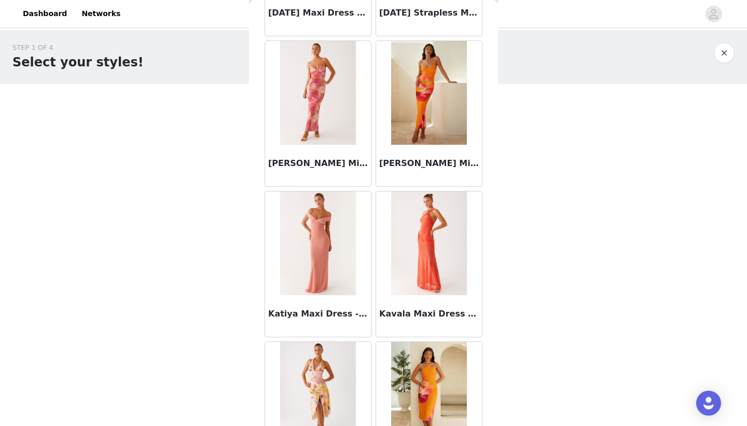
scroll to position [25241, 0]
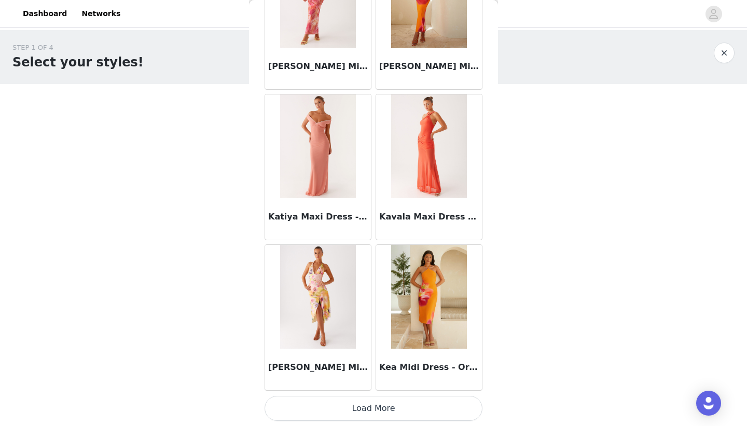
click at [378, 406] on button "Load More" at bounding box center [374, 408] width 218 height 25
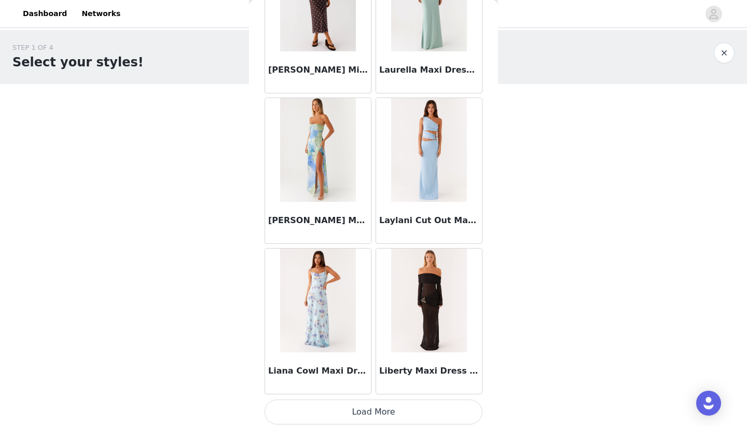
scroll to position [26745, 0]
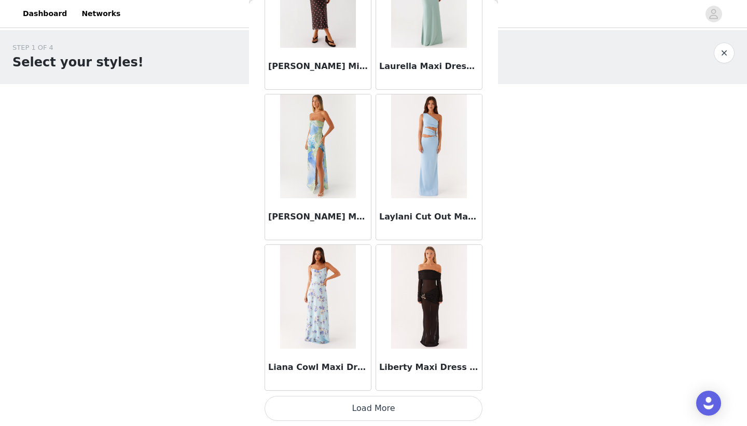
click at [375, 406] on button "Load More" at bounding box center [374, 408] width 218 height 25
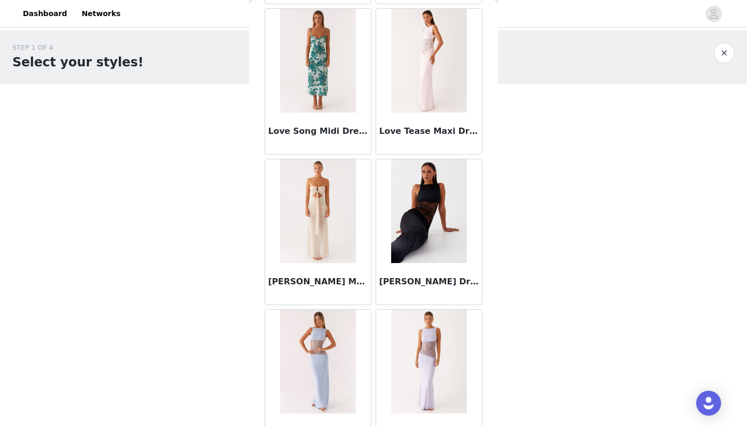
scroll to position [28250, 0]
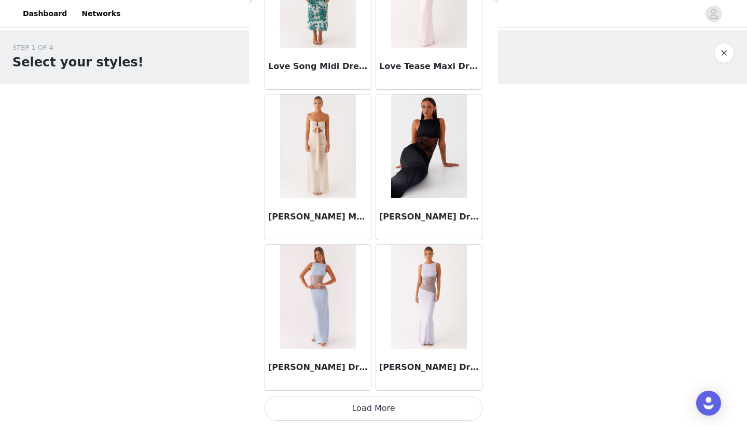
click at [370, 404] on button "Load More" at bounding box center [374, 408] width 218 height 25
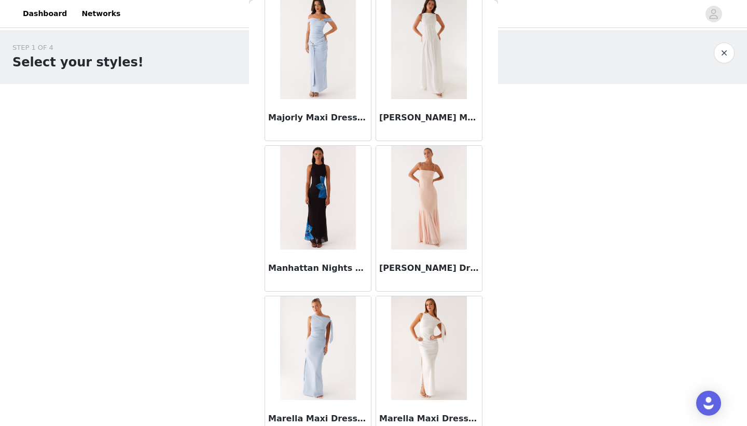
scroll to position [29755, 0]
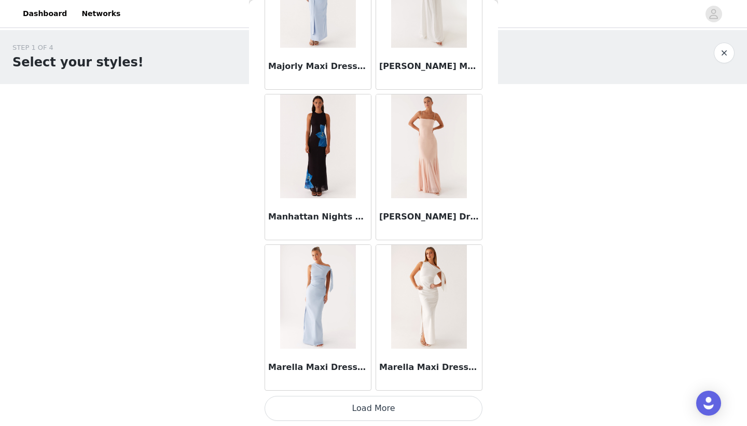
click at [368, 405] on button "Load More" at bounding box center [374, 408] width 218 height 25
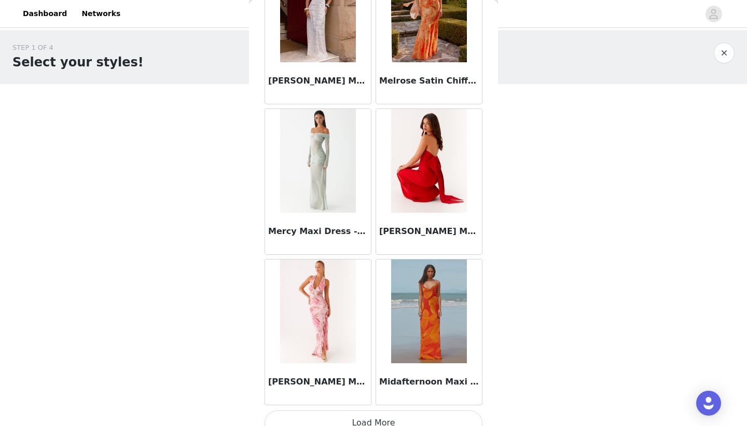
scroll to position [31260, 0]
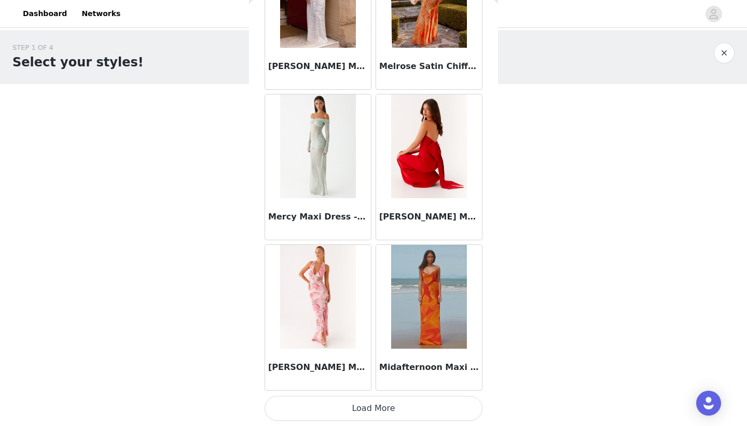
click at [365, 408] on button "Load More" at bounding box center [374, 408] width 218 height 25
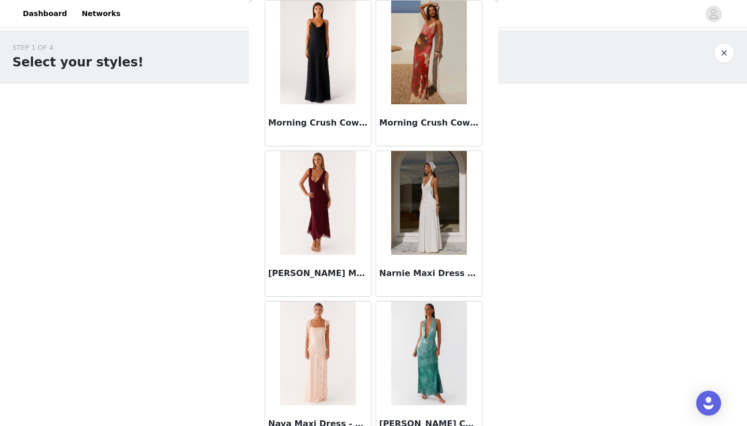
scroll to position [32765, 0]
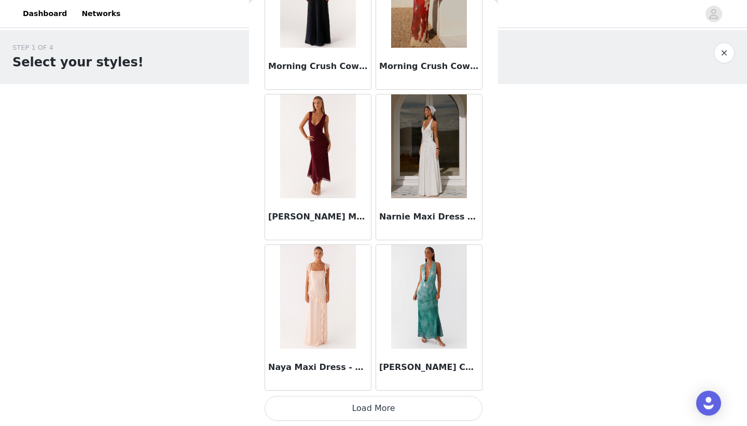
click at [368, 402] on button "Load More" at bounding box center [374, 408] width 218 height 25
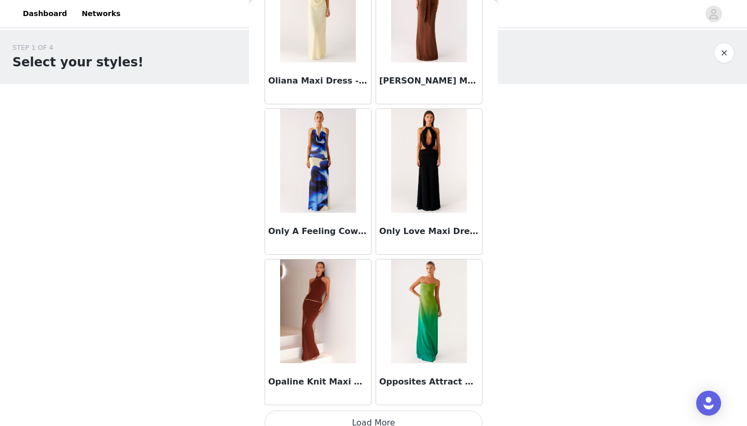
scroll to position [34270, 0]
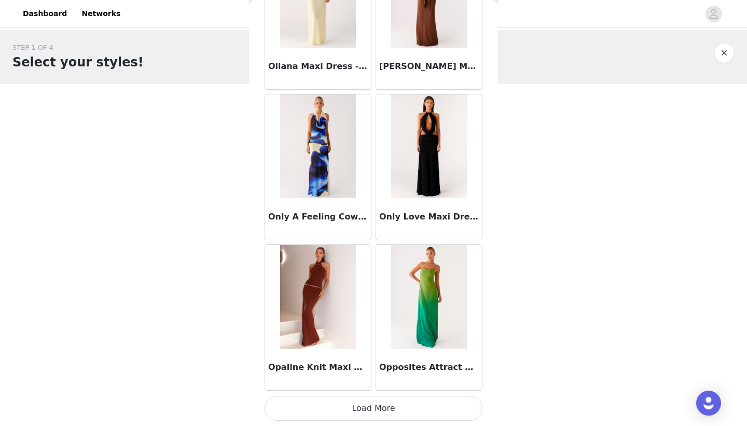
click at [365, 409] on button "Load More" at bounding box center [374, 408] width 218 height 25
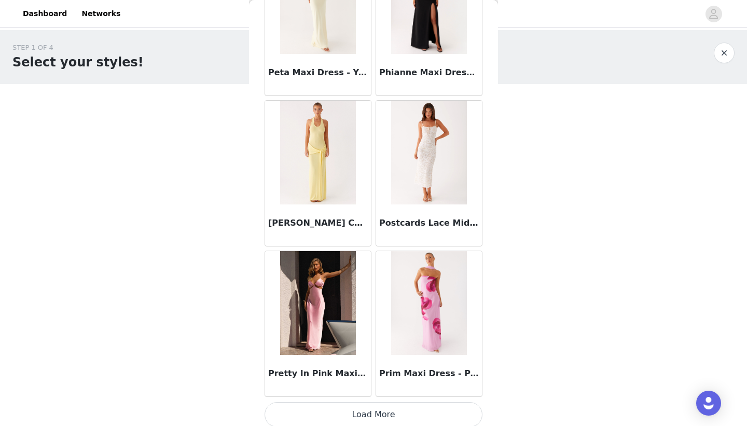
scroll to position [35775, 0]
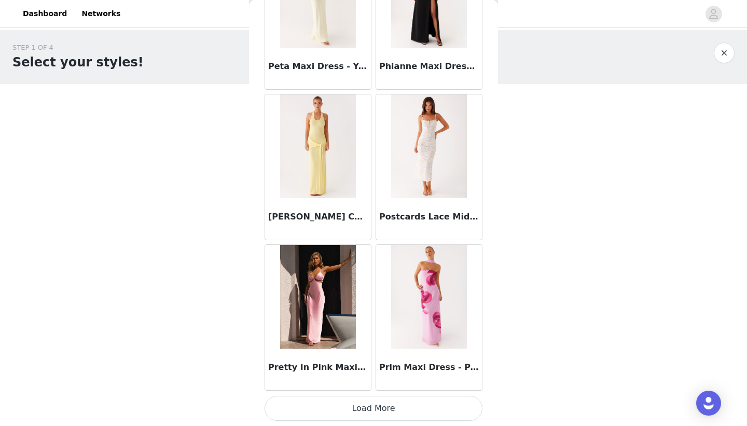
click at [370, 409] on button "Load More" at bounding box center [374, 408] width 218 height 25
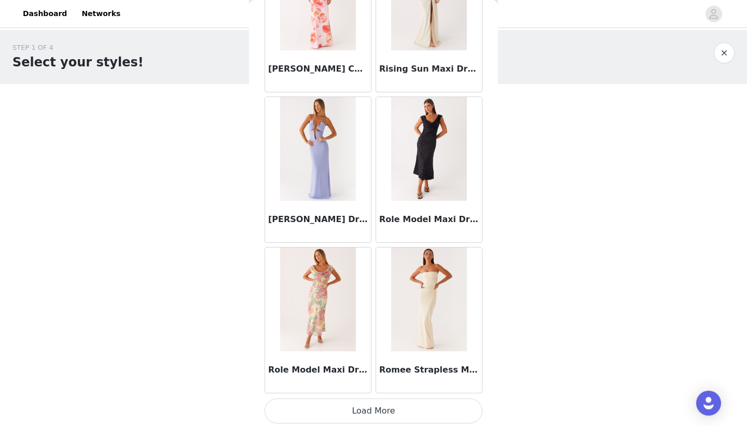
scroll to position [37280, 0]
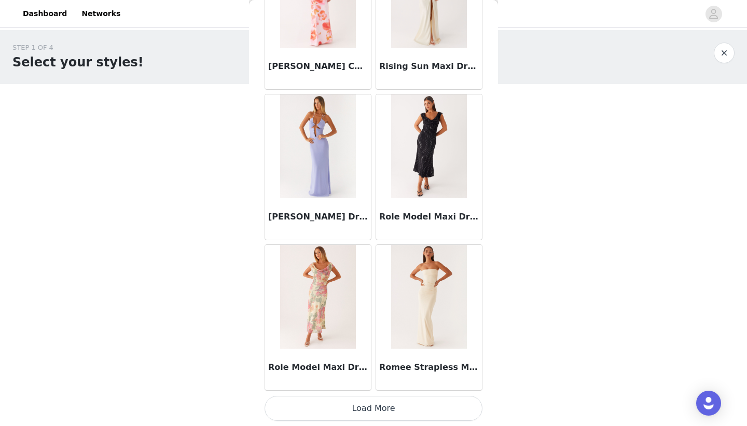
click at [371, 407] on button "Load More" at bounding box center [374, 408] width 218 height 25
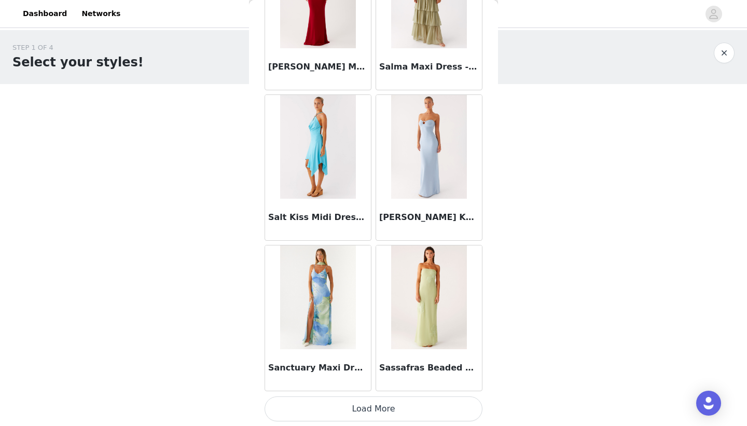
scroll to position [38785, 0]
click at [371, 405] on button "Load More" at bounding box center [374, 408] width 218 height 25
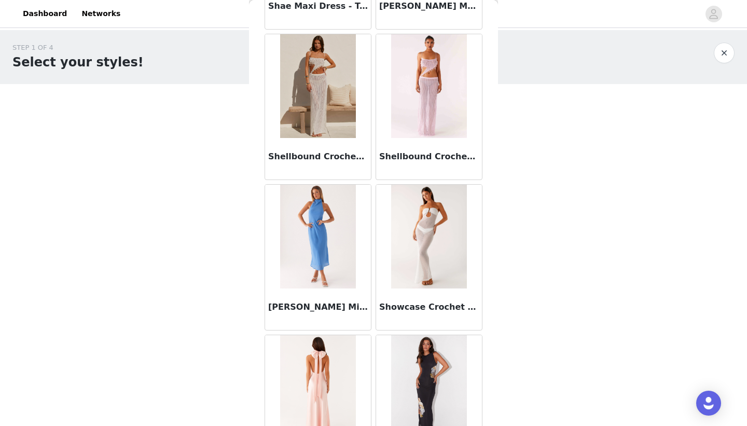
scroll to position [40290, 0]
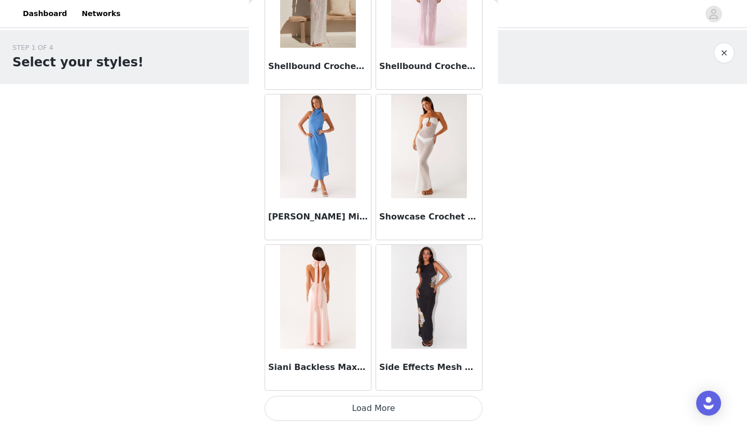
click at [369, 405] on button "Load More" at bounding box center [374, 408] width 218 height 25
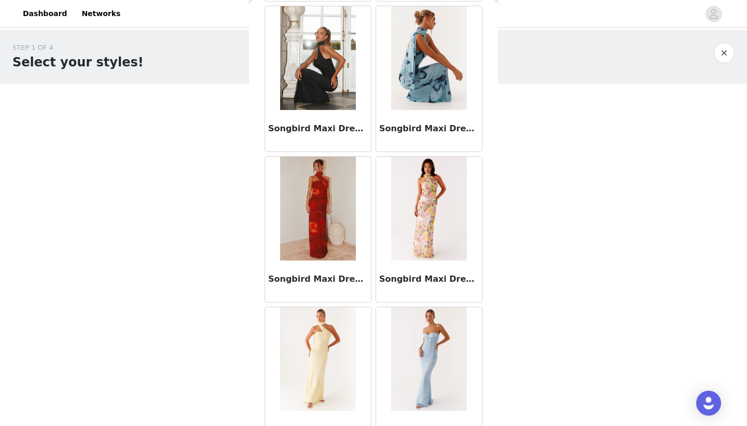
scroll to position [41795, 0]
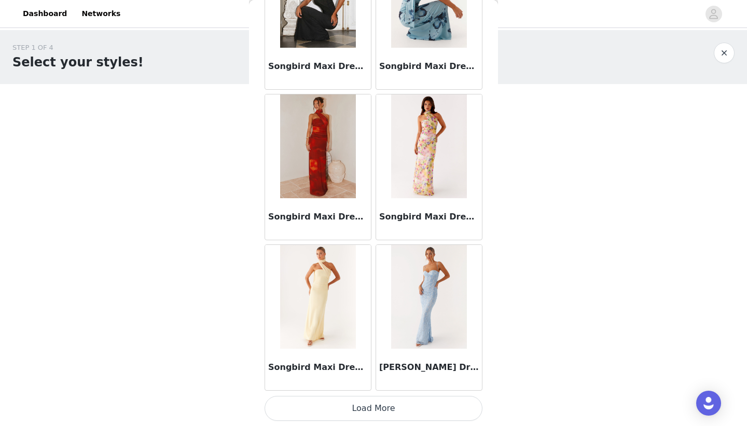
click at [370, 406] on button "Load More" at bounding box center [374, 408] width 218 height 25
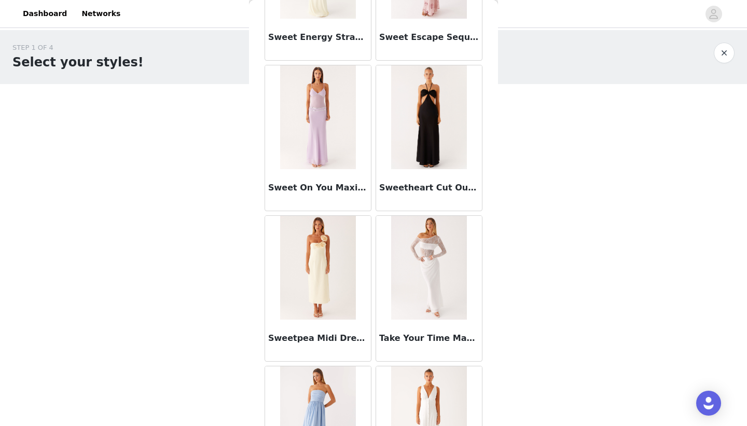
scroll to position [43299, 0]
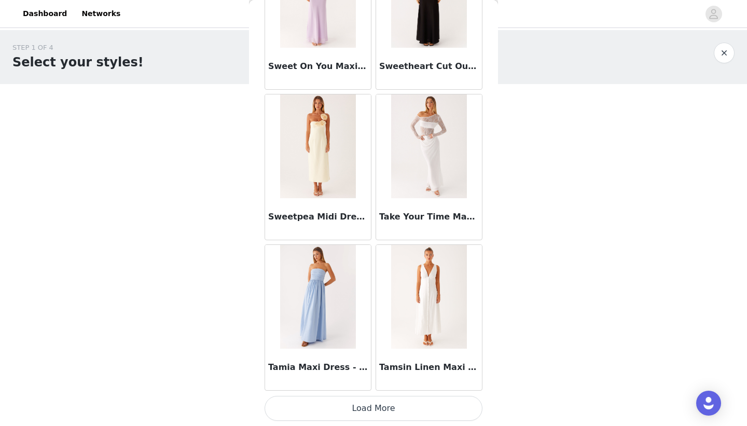
click at [370, 406] on button "Load More" at bounding box center [374, 408] width 218 height 25
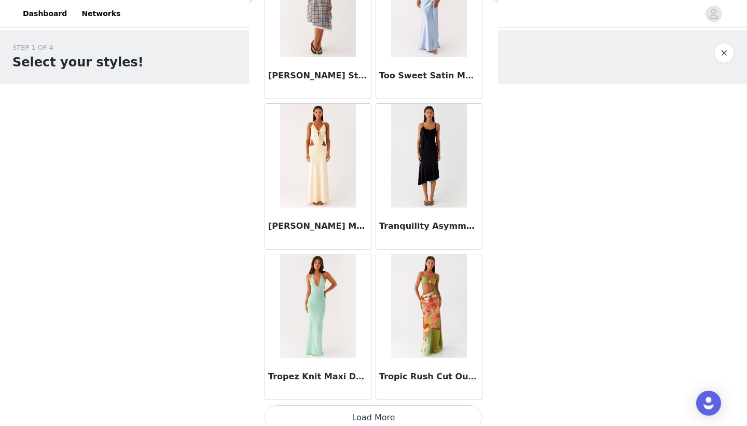
scroll to position [44804, 0]
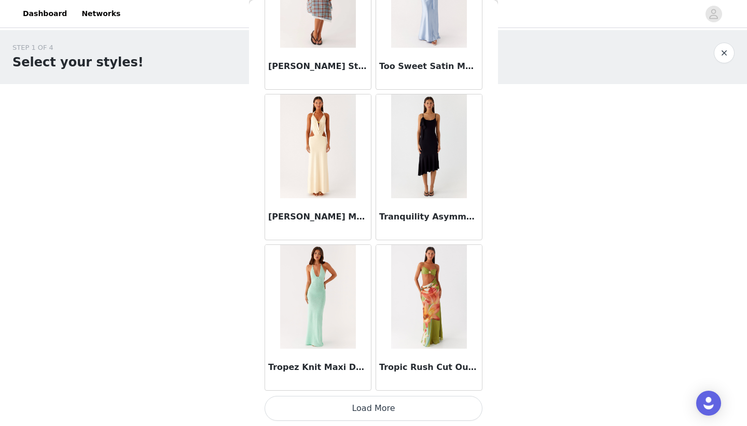
click at [372, 409] on button "Load More" at bounding box center [374, 408] width 218 height 25
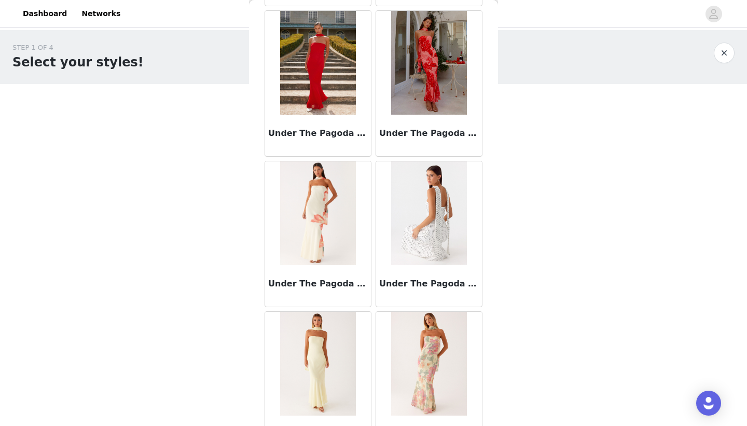
scroll to position [46309, 0]
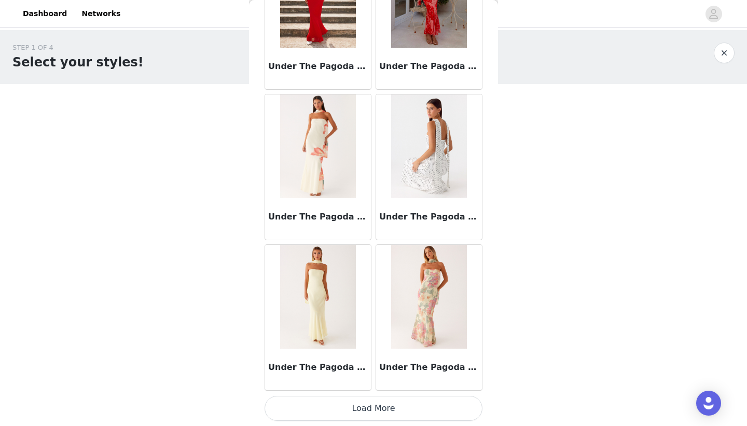
click at [369, 408] on button "Load More" at bounding box center [374, 408] width 218 height 25
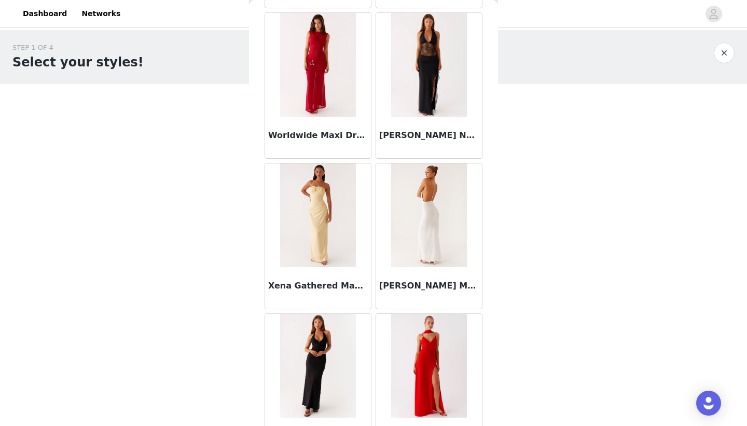
scroll to position [47814, 0]
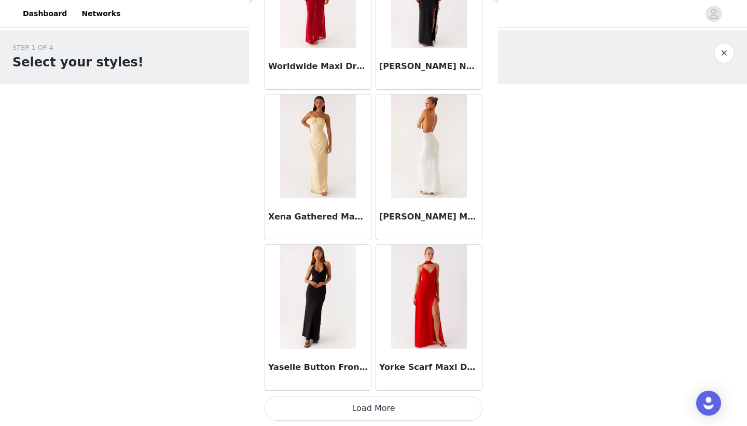
click at [373, 406] on button "Load More" at bounding box center [374, 408] width 218 height 25
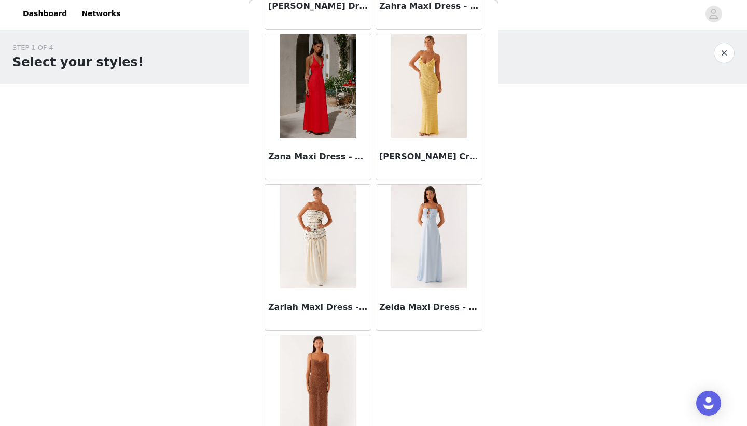
scroll to position [48475, 0]
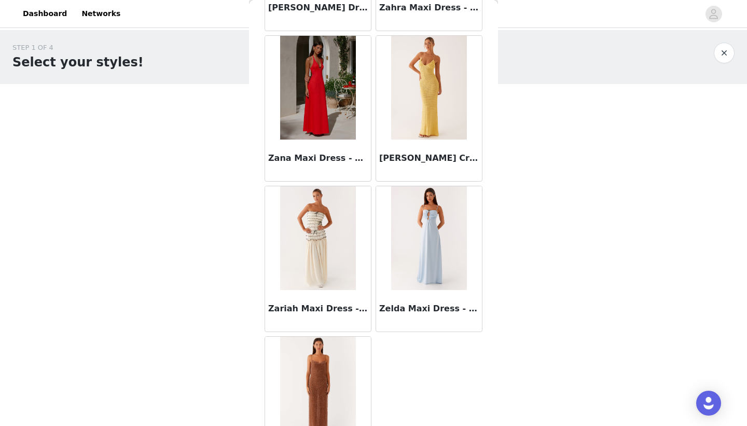
click at [310, 95] on img at bounding box center [317, 88] width 75 height 104
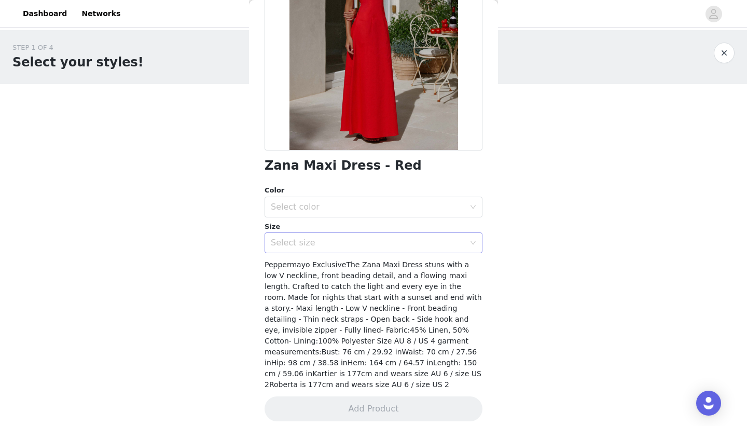
scroll to position [134, 0]
click at [382, 209] on div "Select color" at bounding box center [368, 207] width 194 height 10
click at [353, 228] on li "Red" at bounding box center [374, 230] width 218 height 17
click at [337, 243] on div "Select size" at bounding box center [368, 243] width 194 height 10
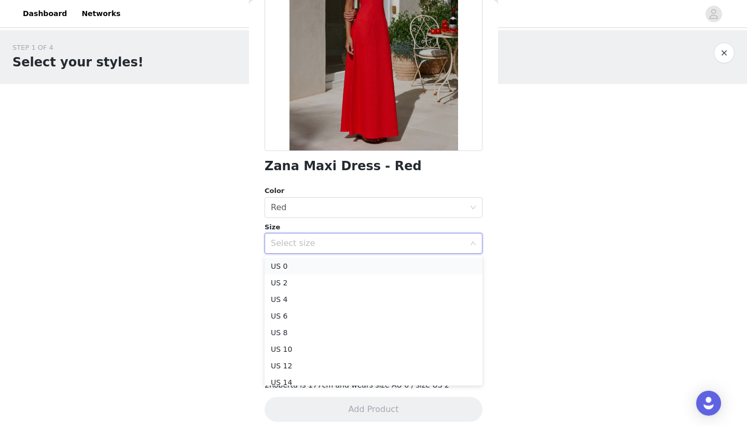
click at [300, 265] on li "US 0" at bounding box center [374, 266] width 218 height 17
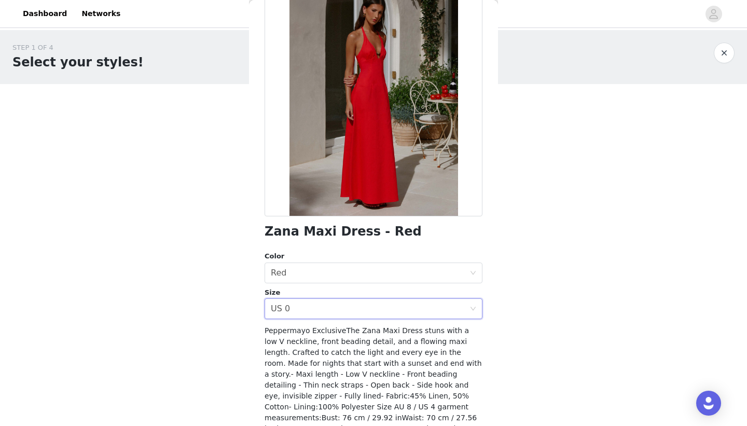
scroll to position [135, 0]
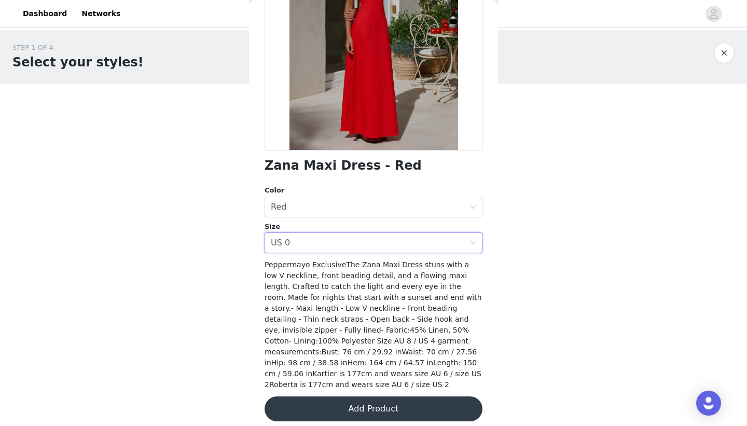
click at [367, 399] on button "Add Product" at bounding box center [374, 408] width 218 height 25
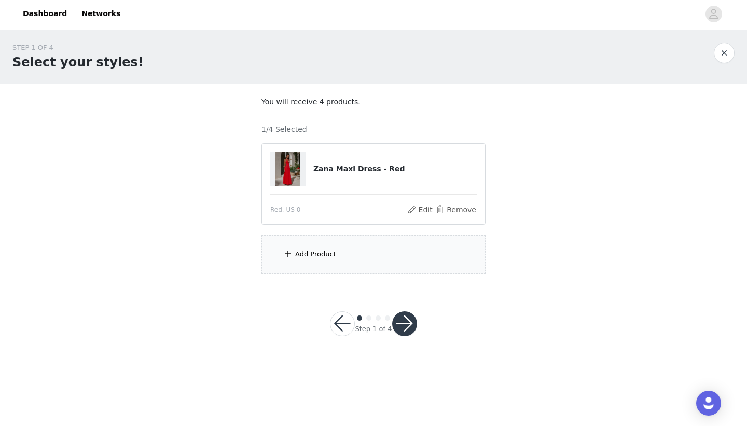
click at [330, 245] on div "Add Product" at bounding box center [374, 254] width 224 height 39
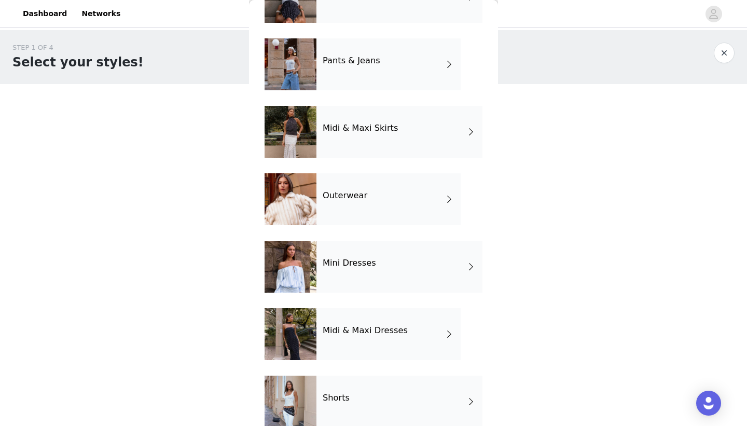
scroll to position [166, 0]
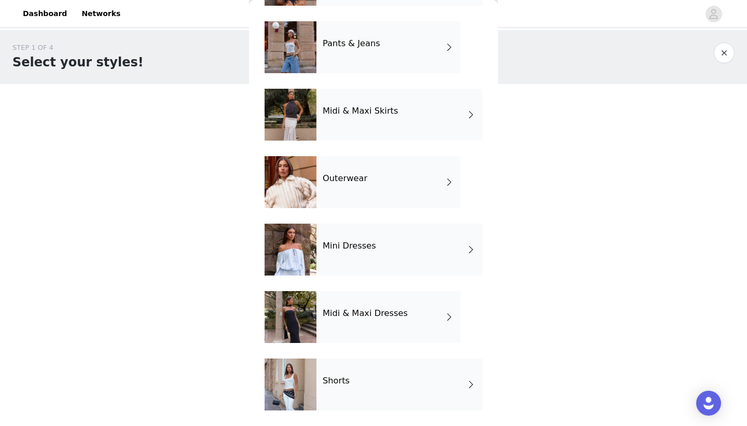
click at [363, 314] on h4 "Midi & Maxi Dresses" at bounding box center [365, 313] width 85 height 9
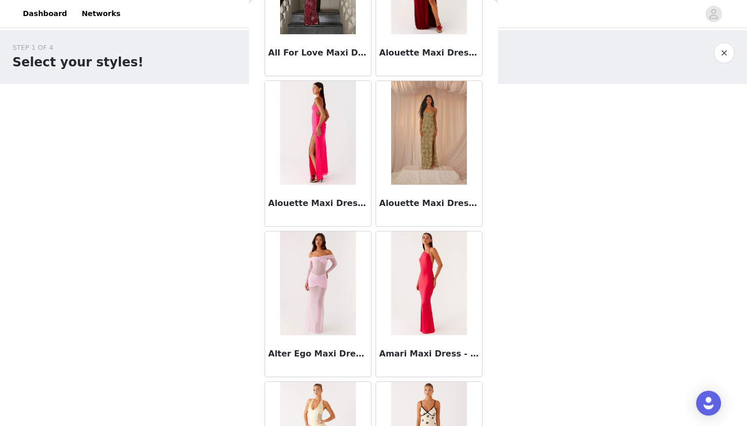
scroll to position [1162, 0]
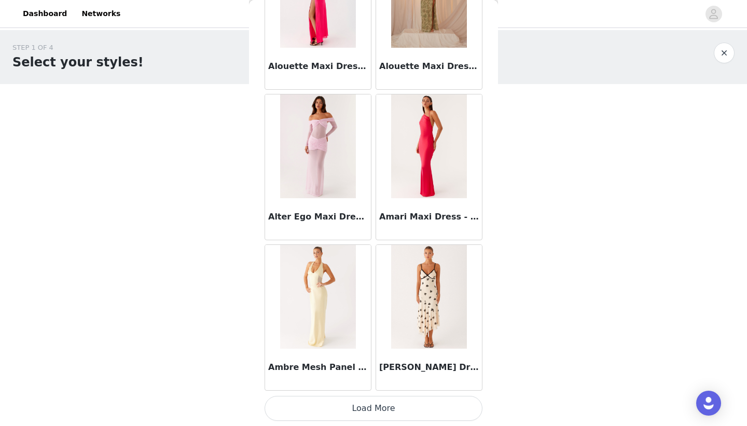
click at [370, 409] on button "Load More" at bounding box center [374, 408] width 218 height 25
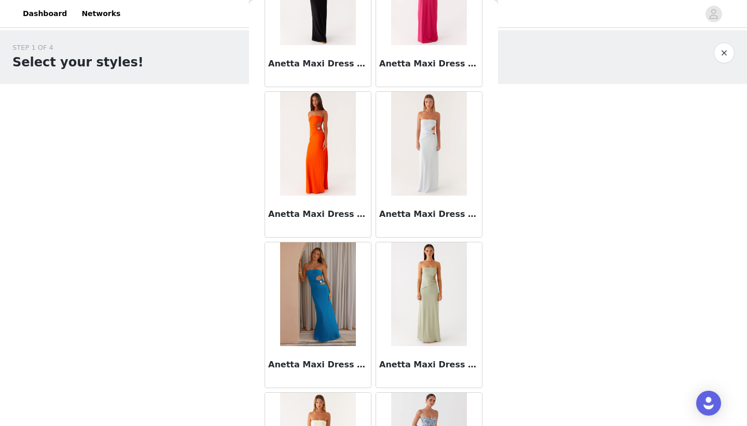
scroll to position [2667, 0]
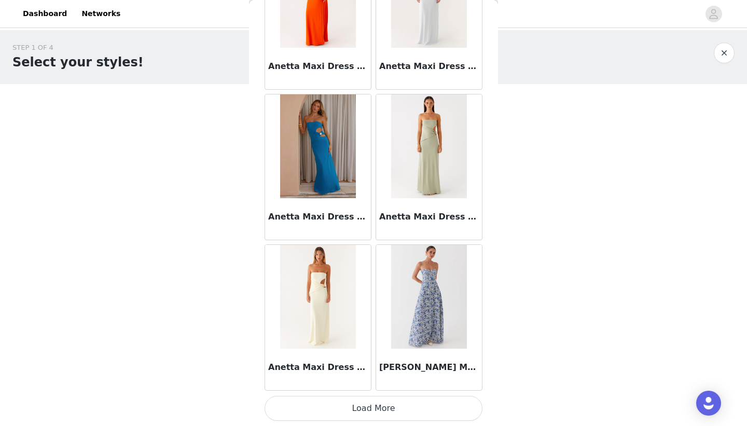
click at [368, 405] on button "Load More" at bounding box center [374, 408] width 218 height 25
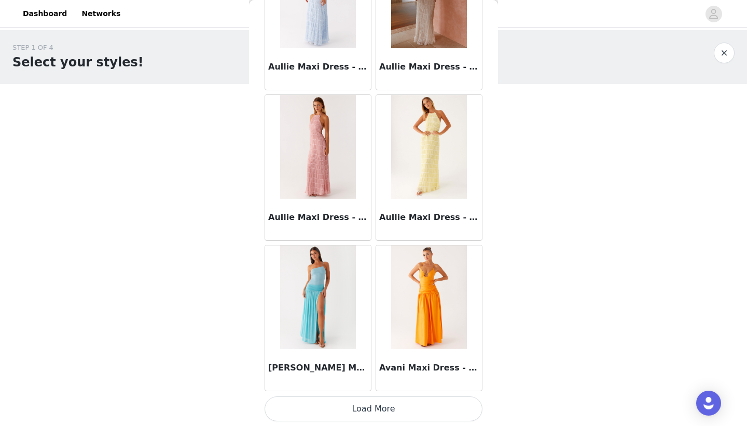
scroll to position [4172, 0]
click at [372, 410] on button "Load More" at bounding box center [374, 408] width 218 height 25
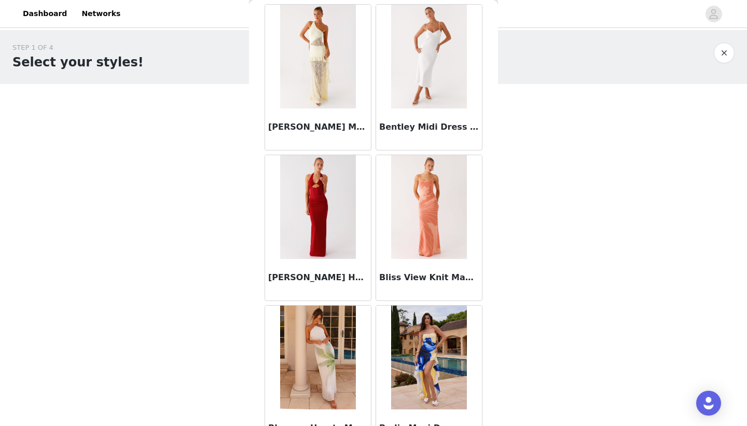
scroll to position [5677, 0]
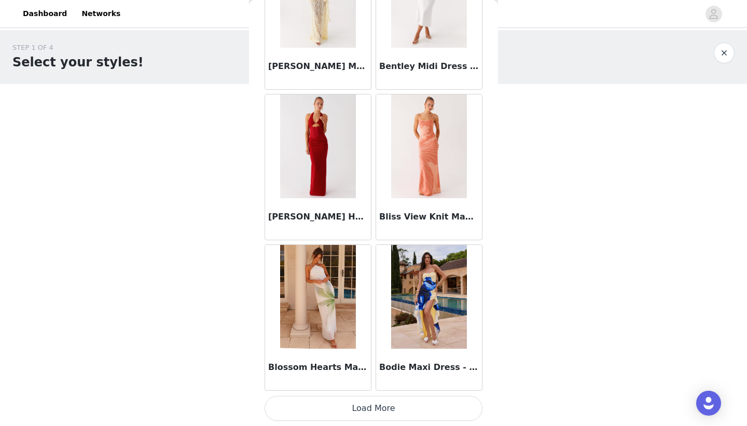
click at [375, 408] on button "Load More" at bounding box center [374, 408] width 218 height 25
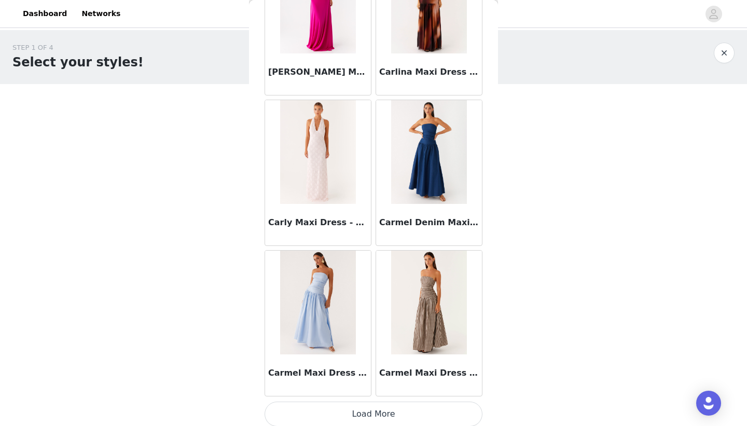
scroll to position [7182, 0]
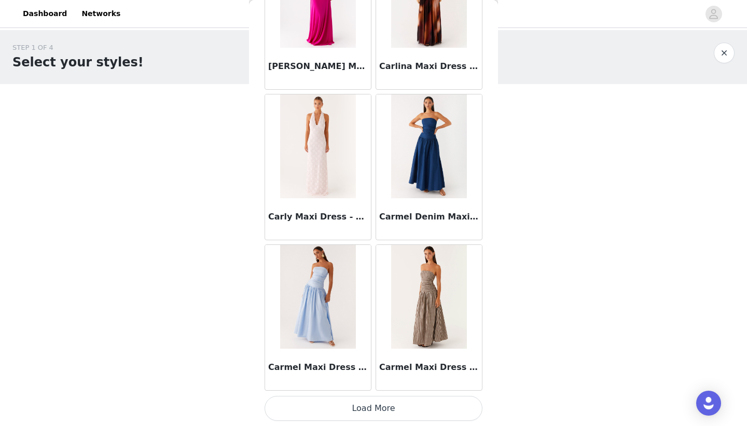
click at [364, 404] on button "Load More" at bounding box center [374, 408] width 218 height 25
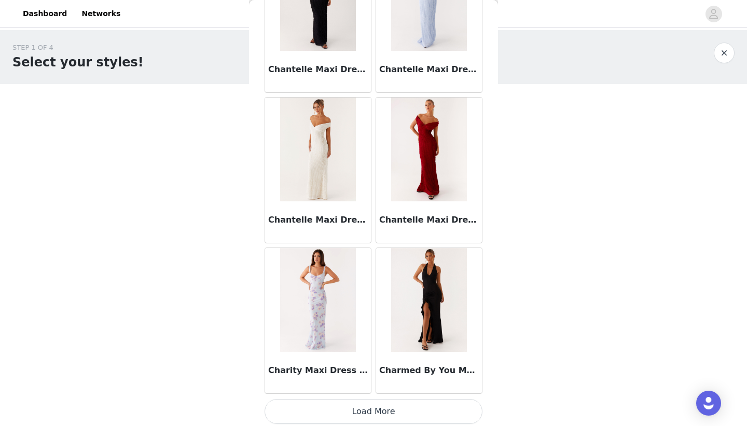
scroll to position [8686, 0]
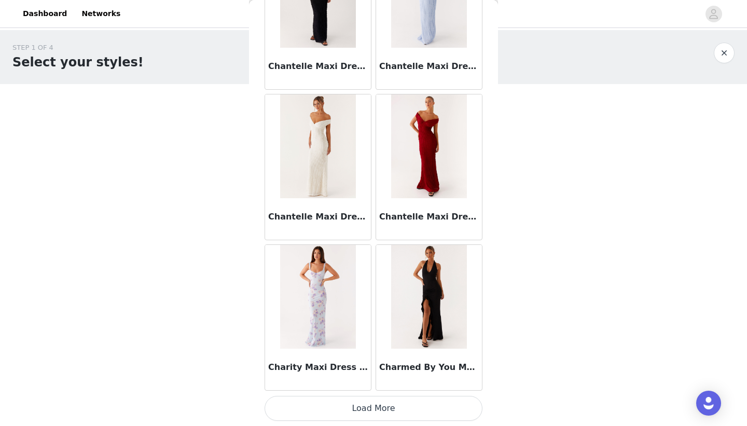
click at [372, 407] on button "Load More" at bounding box center [374, 408] width 218 height 25
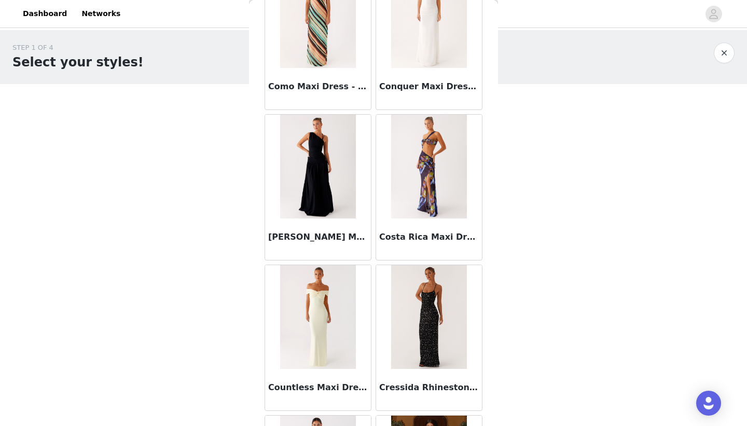
scroll to position [10191, 0]
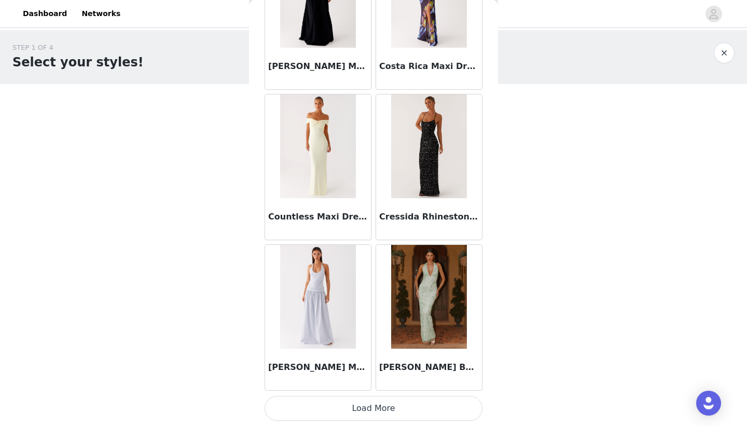
click at [366, 404] on button "Load More" at bounding box center [374, 408] width 218 height 25
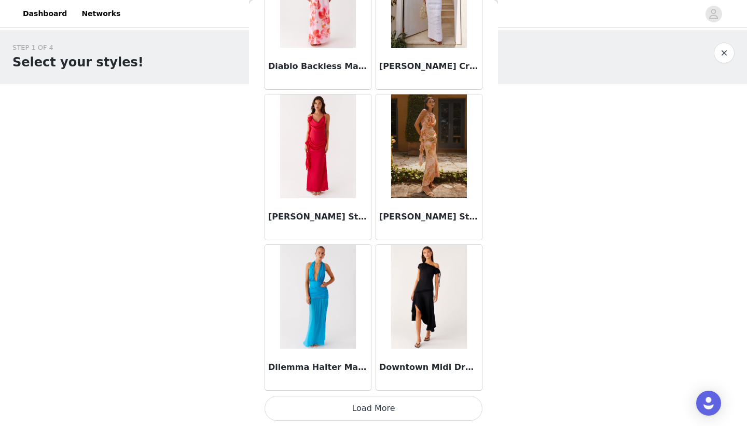
scroll to position [11695, 0]
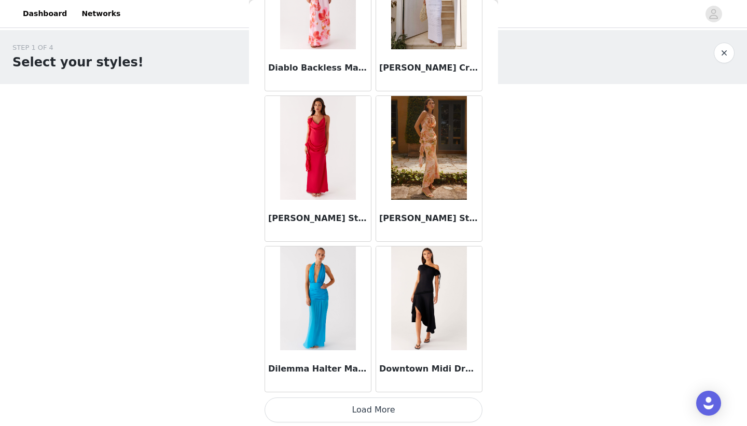
click at [371, 411] on button "Load More" at bounding box center [374, 410] width 218 height 25
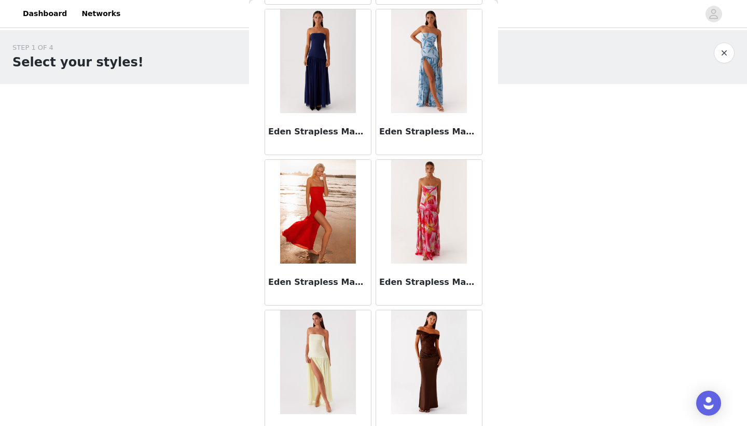
scroll to position [13201, 0]
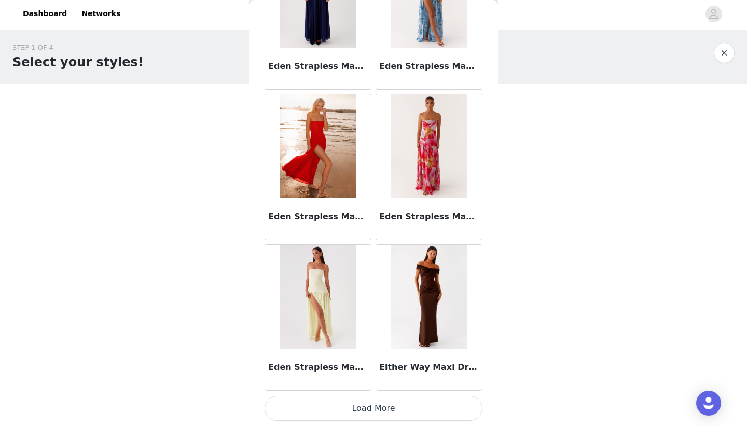
click at [368, 412] on button "Load More" at bounding box center [374, 408] width 218 height 25
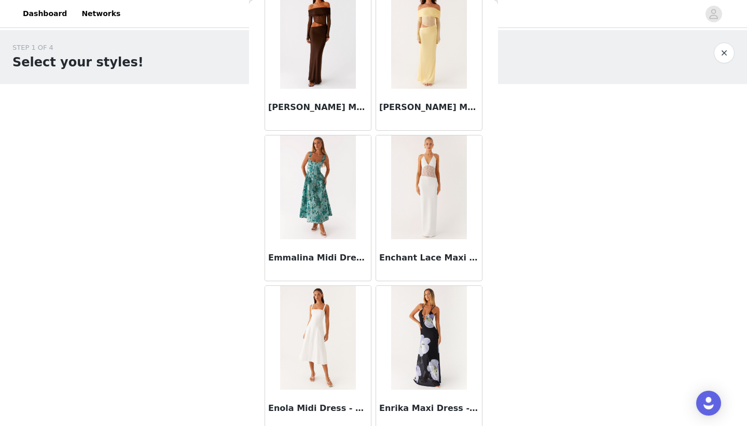
scroll to position [14706, 0]
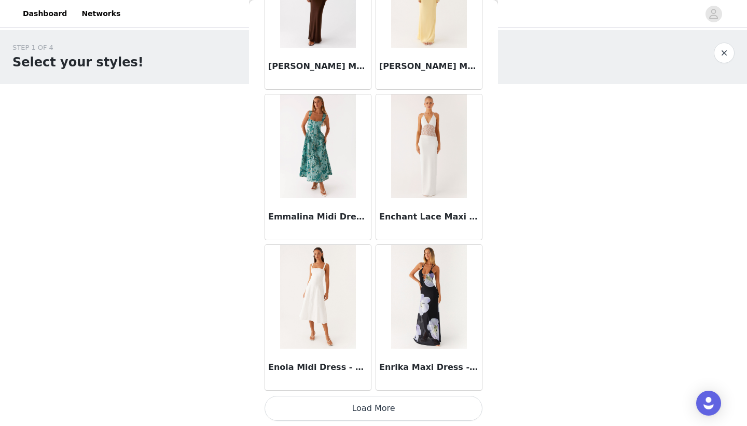
click at [363, 410] on button "Load More" at bounding box center [374, 408] width 218 height 25
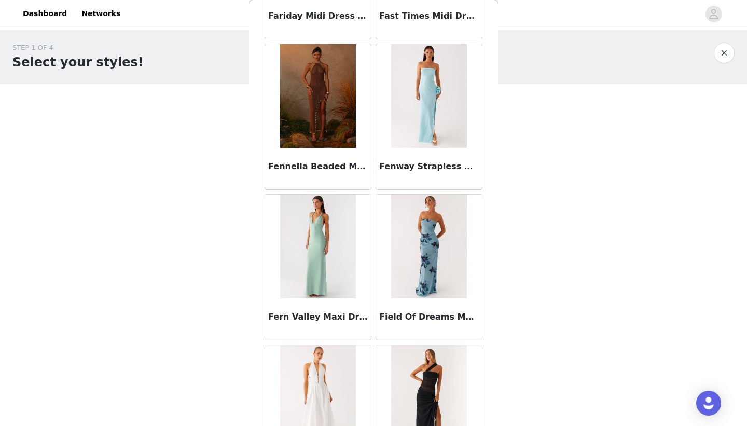
scroll to position [16211, 0]
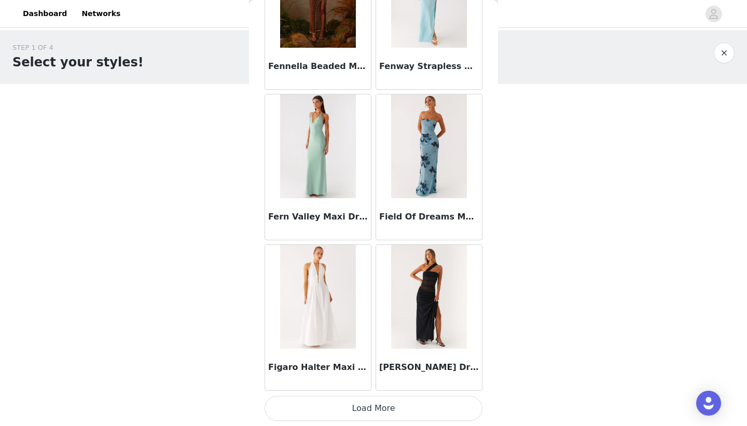
click at [383, 412] on button "Load More" at bounding box center [374, 408] width 218 height 25
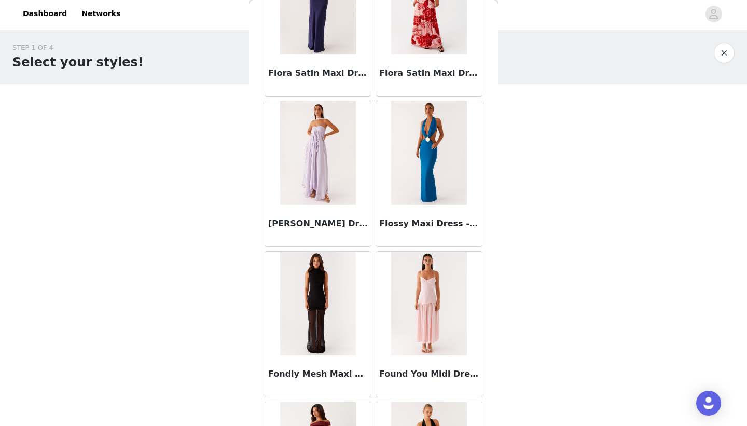
scroll to position [17716, 0]
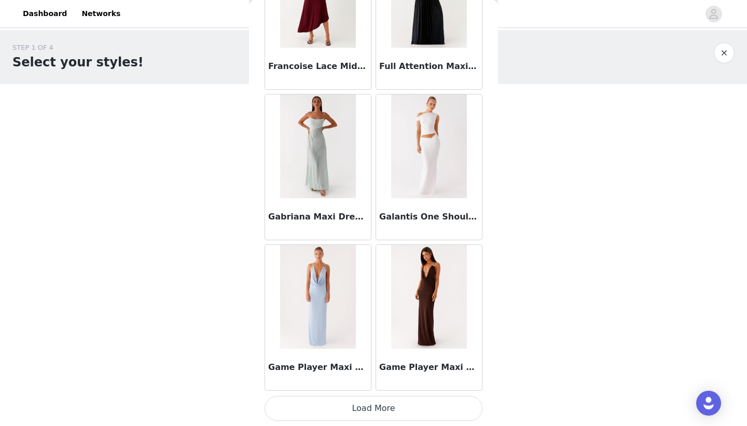
click at [370, 410] on button "Load More" at bounding box center [374, 408] width 218 height 25
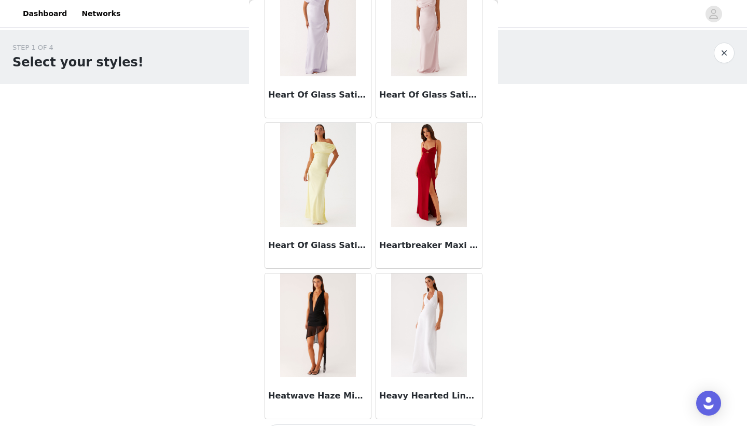
scroll to position [19221, 0]
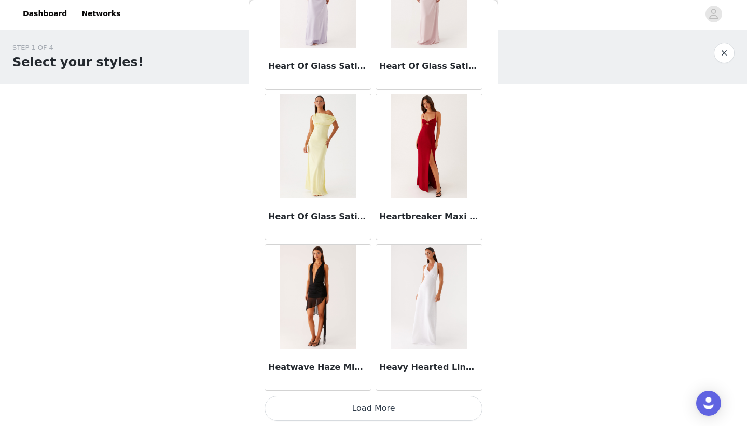
click at [377, 411] on button "Load More" at bounding box center [374, 408] width 218 height 25
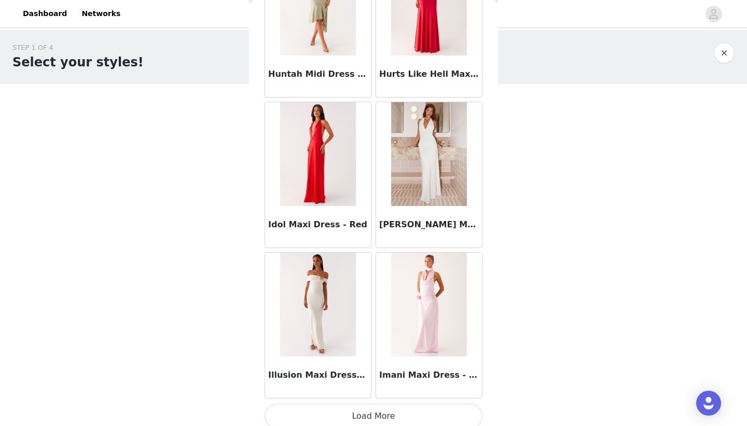
scroll to position [20726, 0]
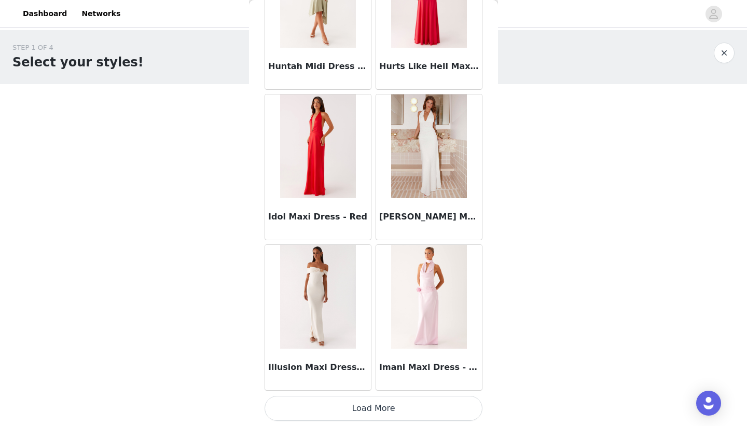
click at [374, 405] on button "Load More" at bounding box center [374, 408] width 218 height 25
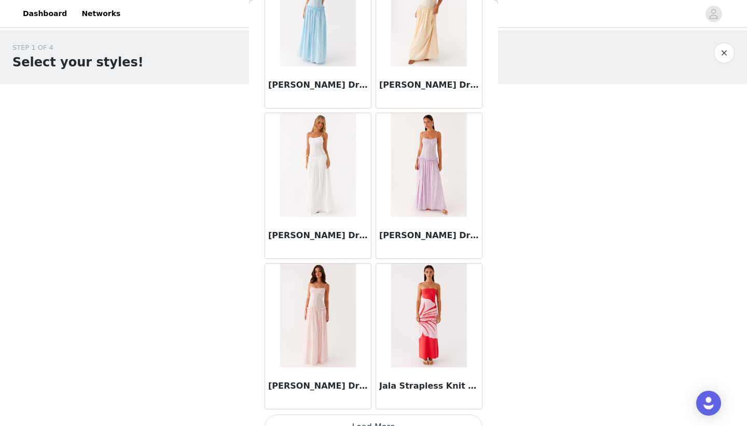
scroll to position [22231, 0]
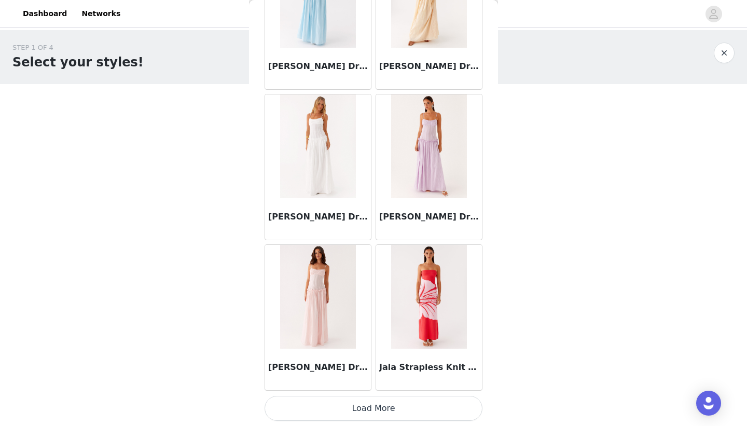
click at [364, 412] on button "Load More" at bounding box center [374, 408] width 218 height 25
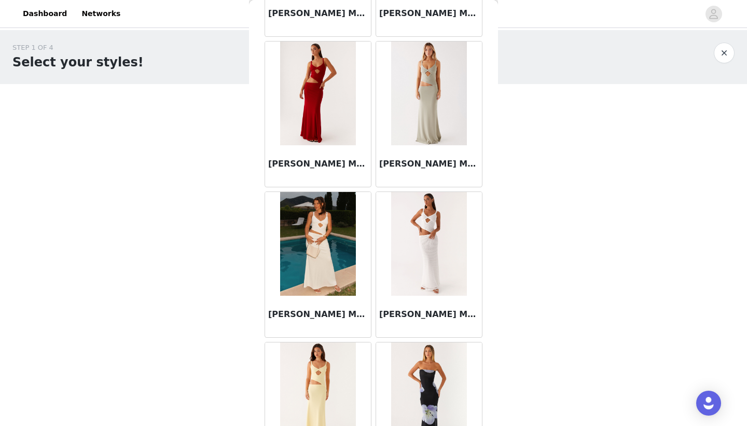
scroll to position [23736, 0]
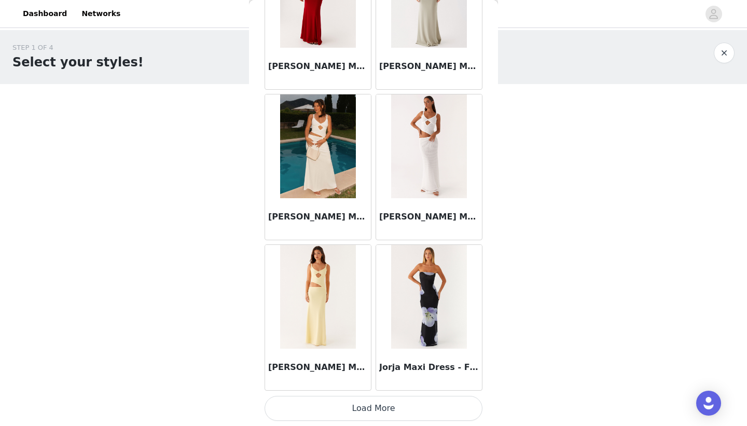
click at [380, 407] on button "Load More" at bounding box center [374, 408] width 218 height 25
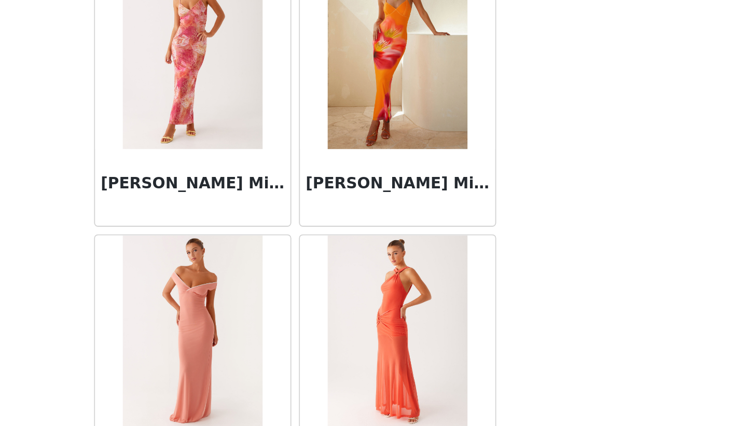
scroll to position [25241, 0]
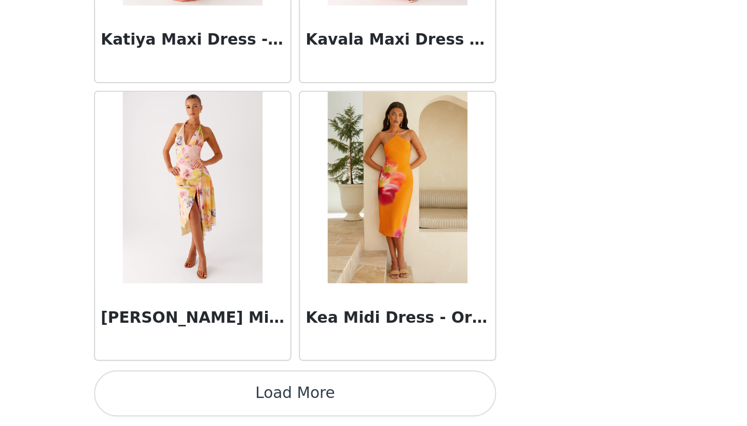
click at [369, 404] on button "Load More" at bounding box center [374, 408] width 218 height 25
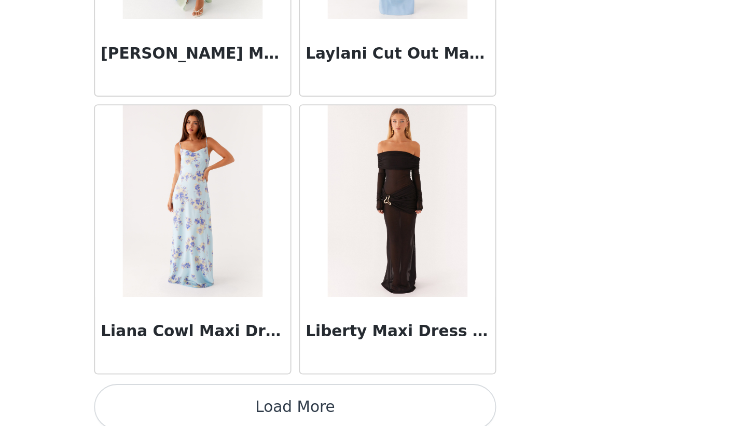
scroll to position [26745, 0]
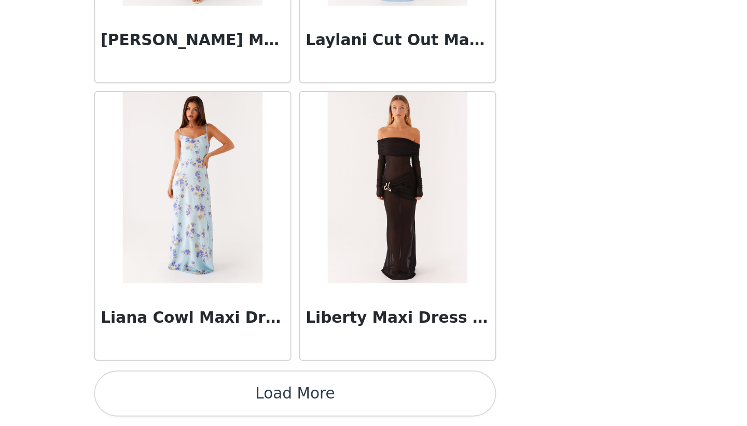
click at [372, 403] on button "Load More" at bounding box center [374, 408] width 218 height 25
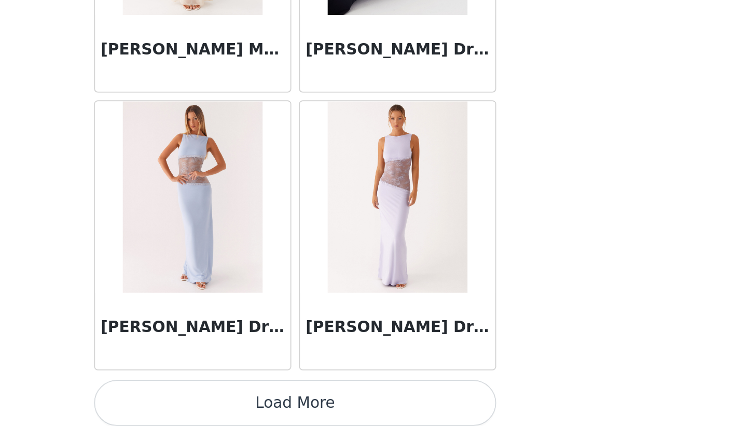
scroll to position [28250, 0]
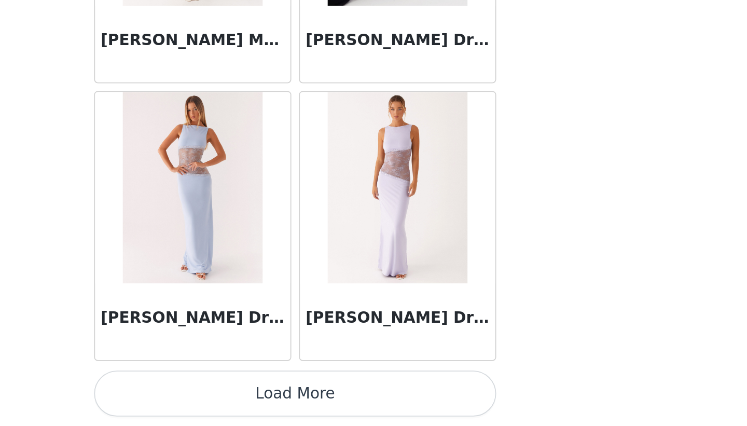
click at [368, 409] on button "Load More" at bounding box center [374, 408] width 218 height 25
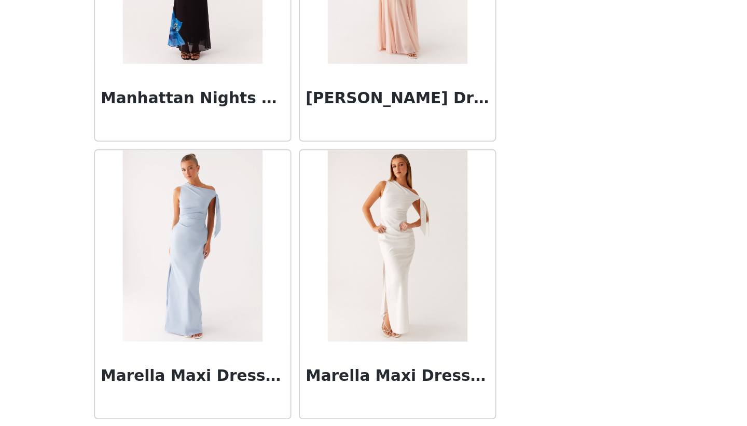
scroll to position [29755, 0]
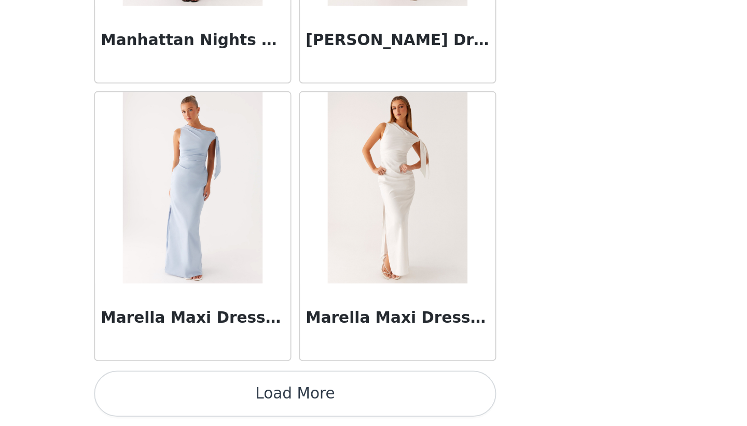
click at [373, 408] on button "Load More" at bounding box center [374, 408] width 218 height 25
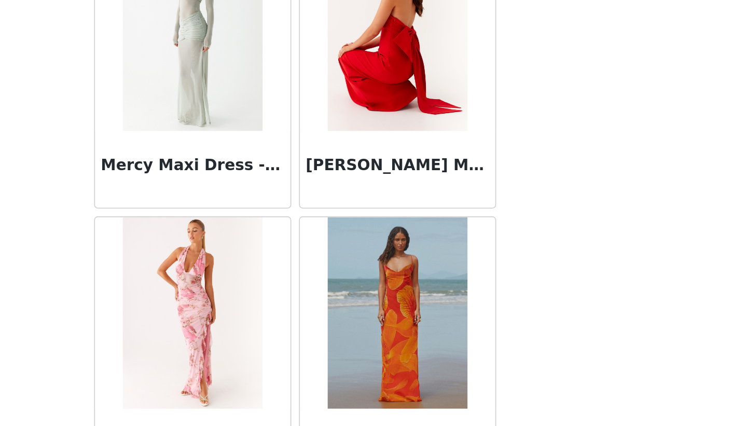
scroll to position [31260, 0]
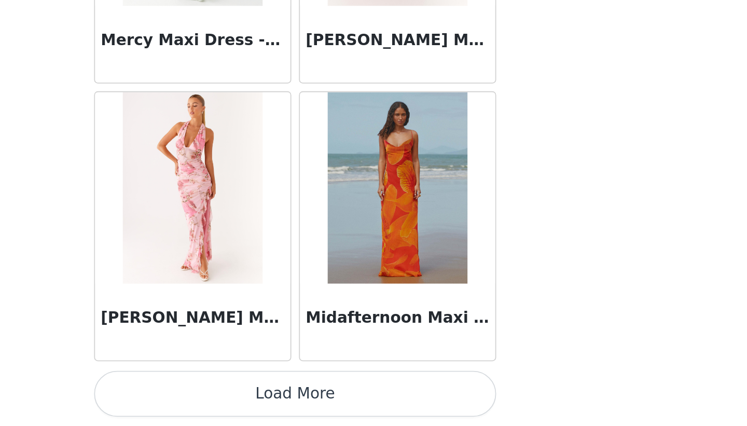
click at [371, 405] on button "Load More" at bounding box center [374, 408] width 218 height 25
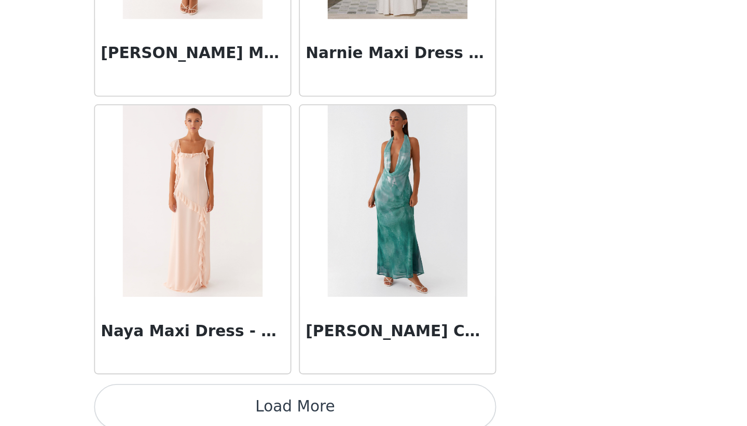
scroll to position [32765, 0]
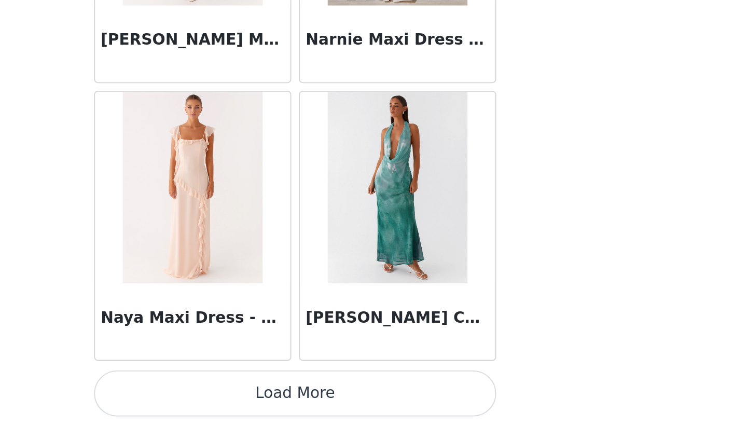
click at [374, 408] on button "Load More" at bounding box center [374, 408] width 218 height 25
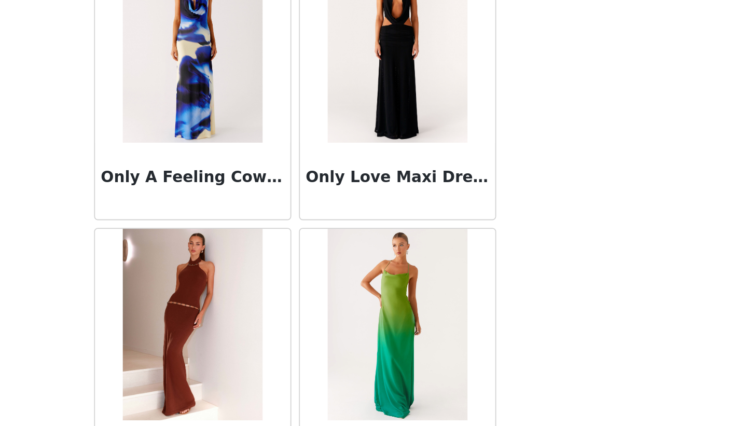
scroll to position [34270, 0]
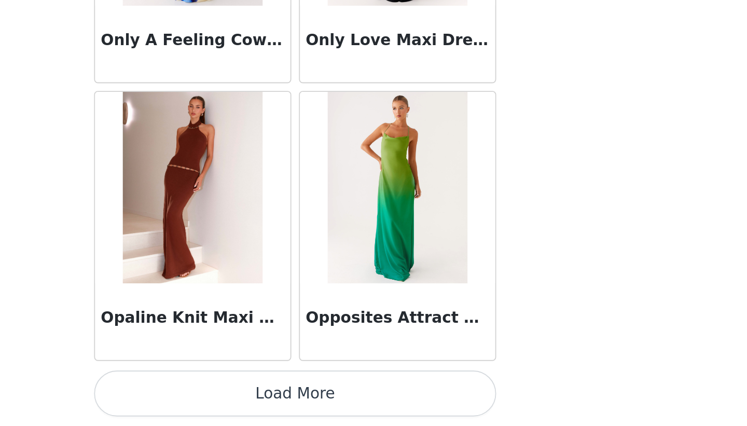
click at [368, 405] on button "Load More" at bounding box center [374, 408] width 218 height 25
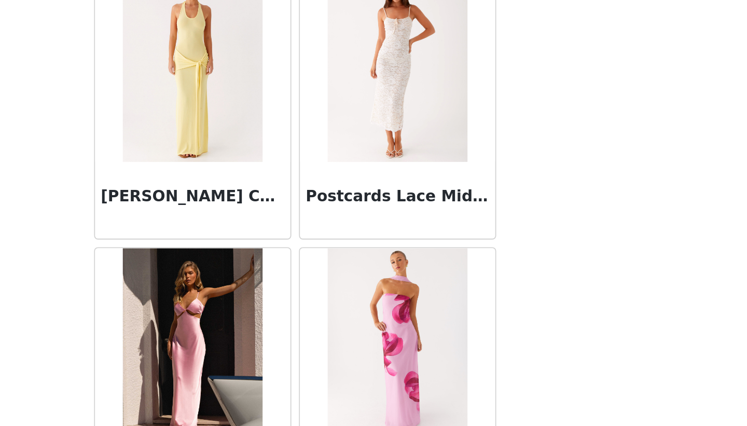
scroll to position [35775, 0]
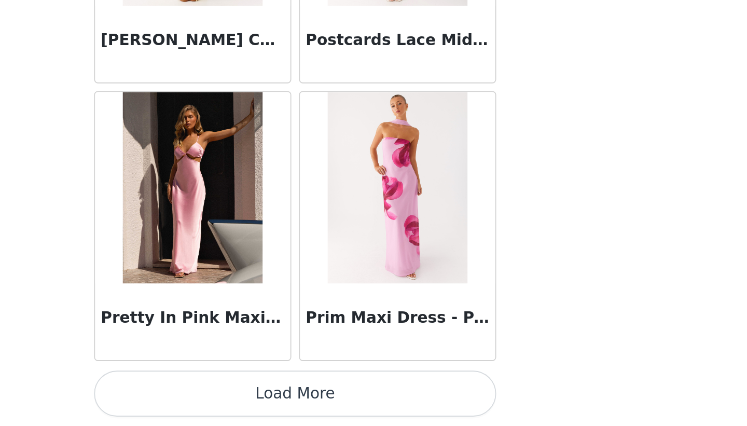
click at [372, 410] on button "Load More" at bounding box center [374, 408] width 218 height 25
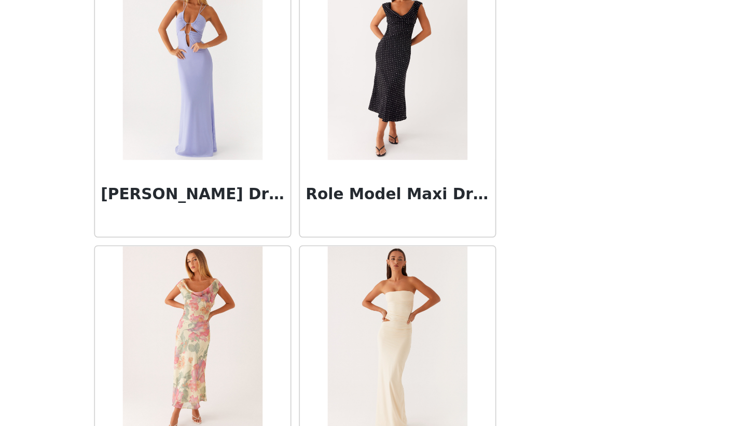
scroll to position [37280, 0]
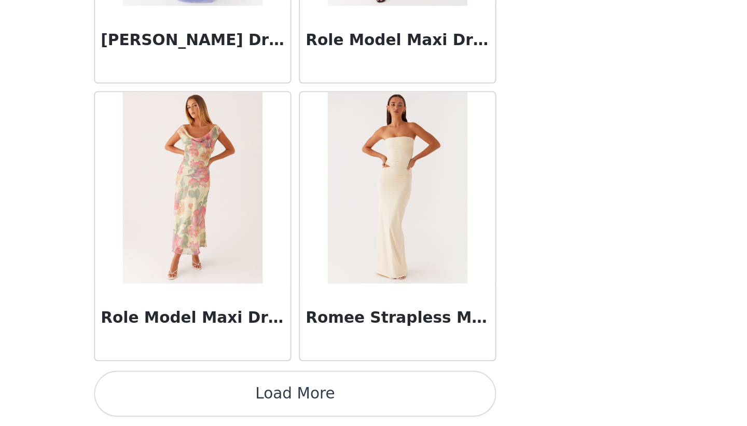
click at [371, 408] on button "Load More" at bounding box center [374, 408] width 218 height 25
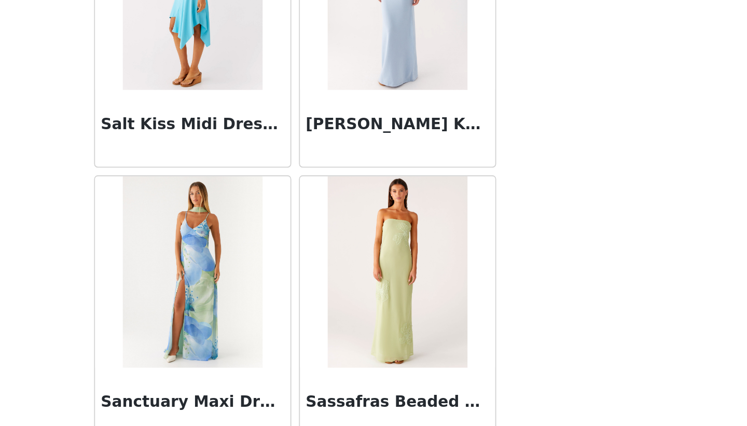
scroll to position [38785, 0]
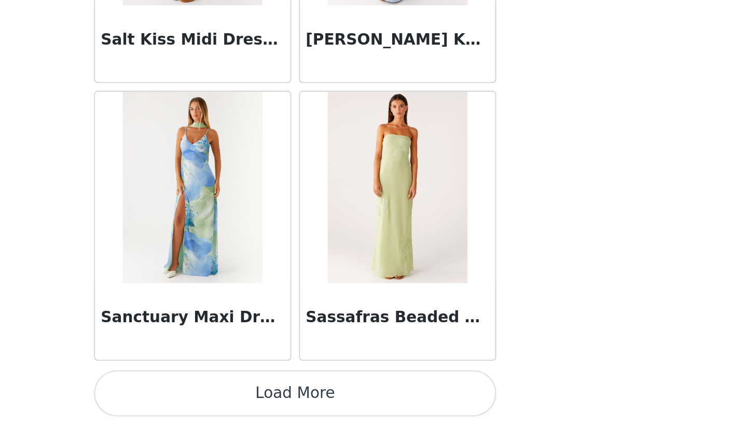
click at [371, 409] on button "Load More" at bounding box center [374, 408] width 218 height 25
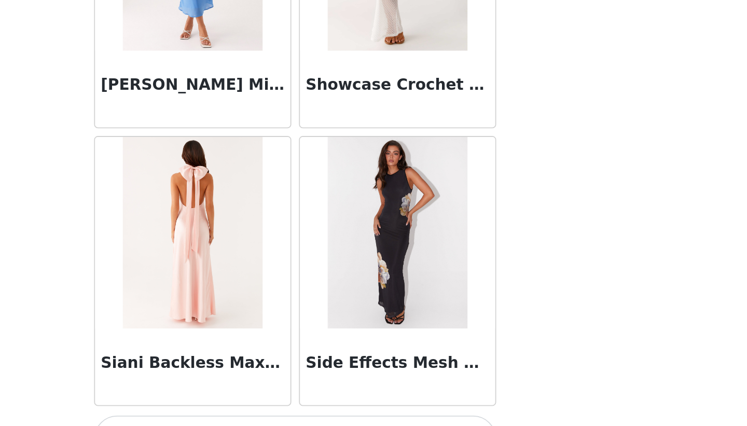
scroll to position [40290, 0]
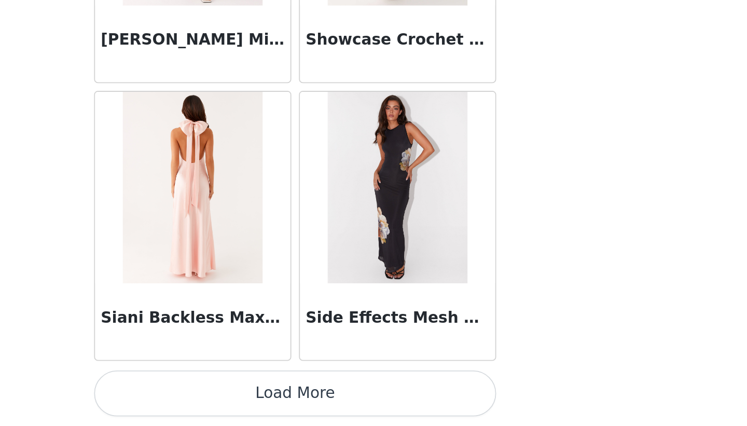
click at [373, 413] on button "Load More" at bounding box center [374, 408] width 218 height 25
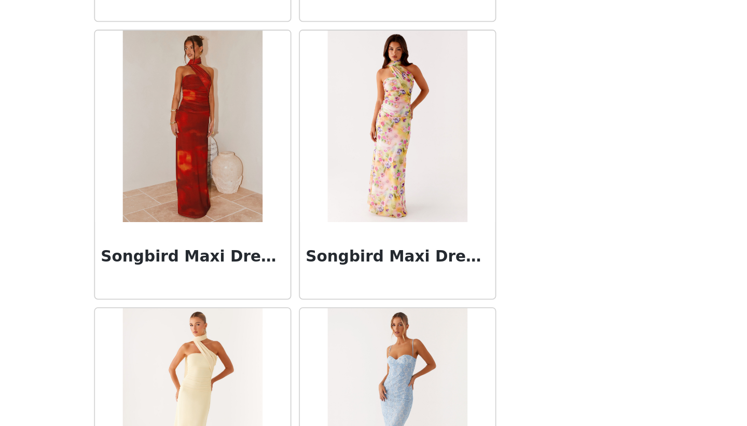
scroll to position [41795, 0]
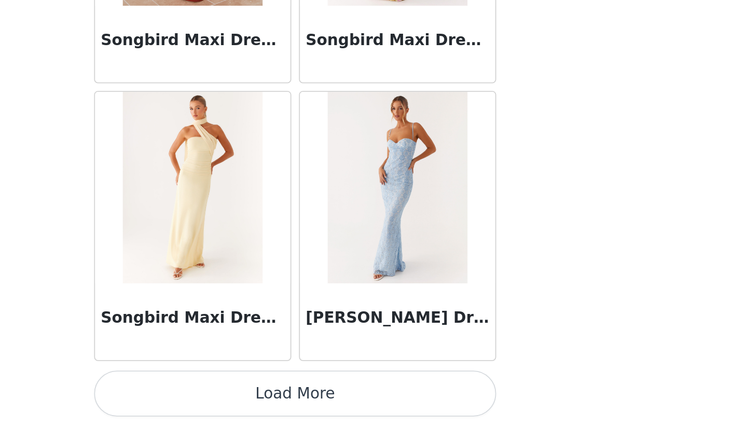
click at [369, 404] on button "Load More" at bounding box center [374, 408] width 218 height 25
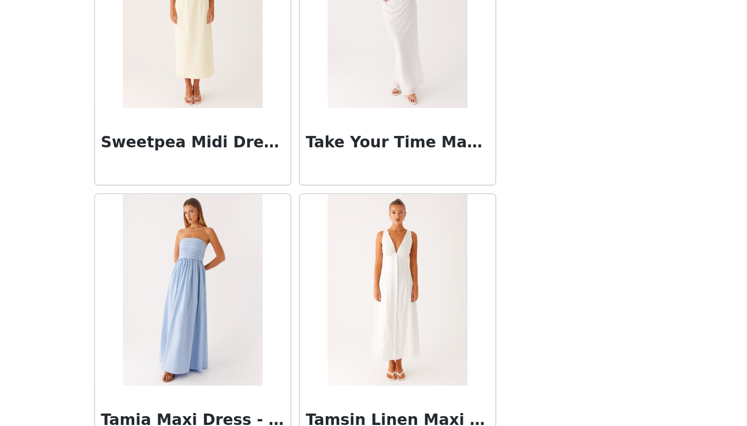
scroll to position [43299, 0]
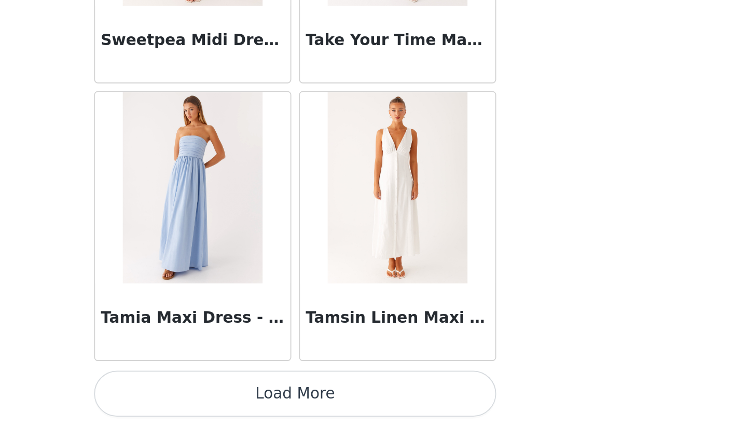
click at [371, 408] on button "Load More" at bounding box center [374, 408] width 218 height 25
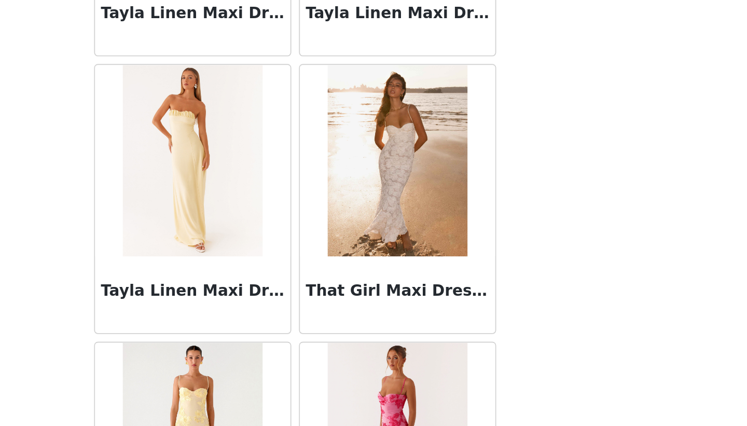
scroll to position [43929, 0]
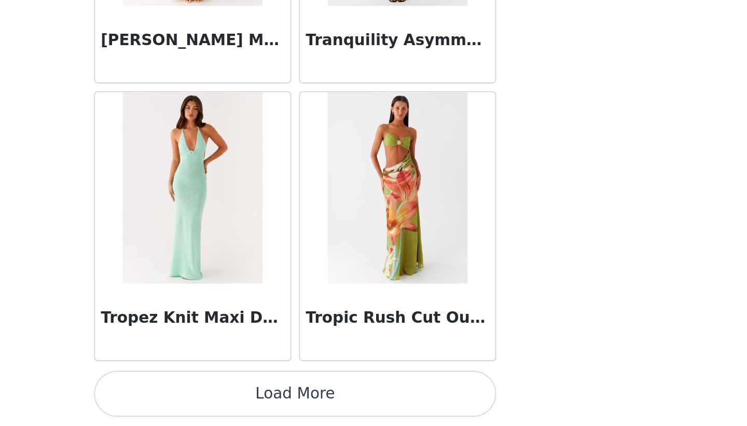
click at [371, 408] on button "Load More" at bounding box center [374, 408] width 218 height 25
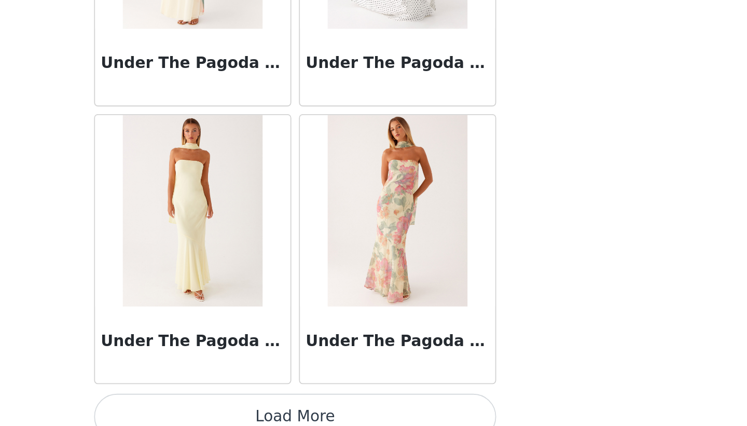
scroll to position [46309, 0]
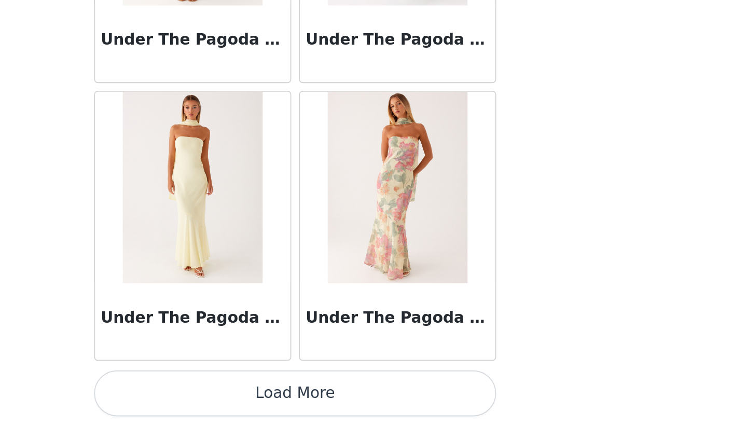
click at [372, 406] on button "Load More" at bounding box center [374, 408] width 218 height 25
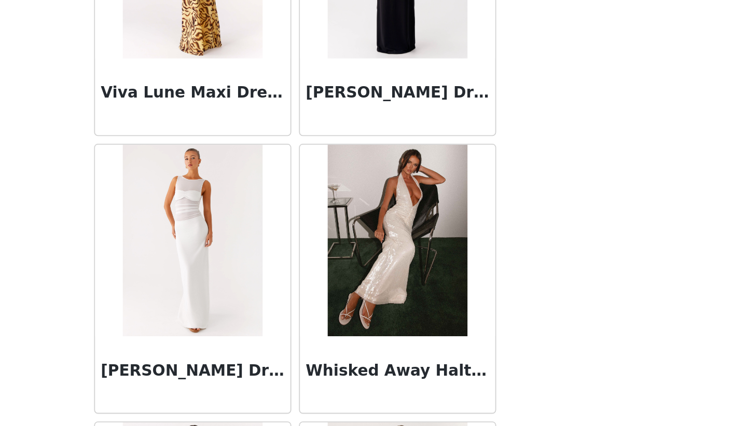
scroll to position [47035, 0]
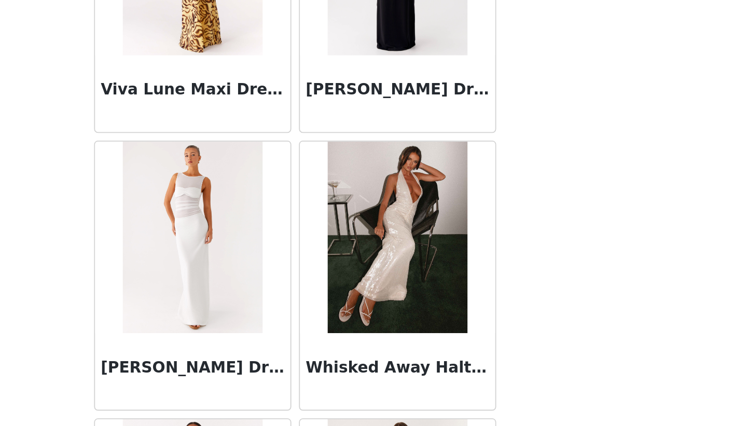
click at [421, 355] on img at bounding box center [428, 324] width 75 height 104
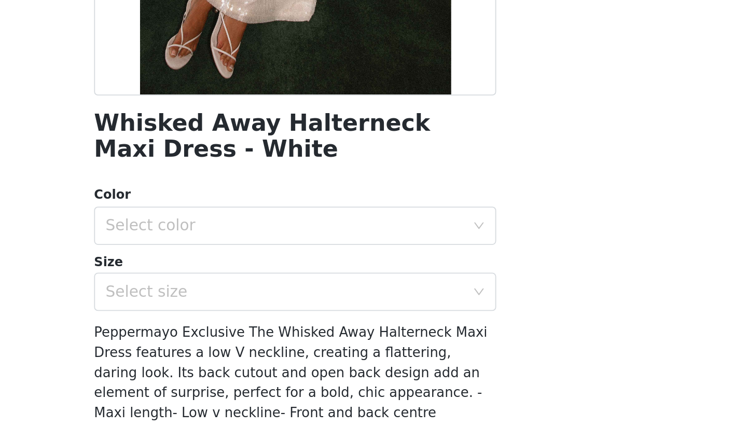
scroll to position [37, 0]
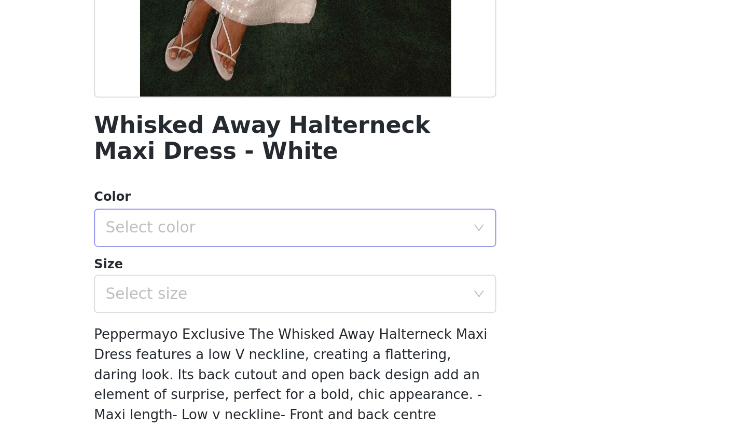
click at [392, 316] on div "Select color" at bounding box center [368, 318] width 194 height 10
click at [377, 340] on li "White" at bounding box center [374, 341] width 218 height 17
click at [368, 353] on div "Select size" at bounding box center [368, 354] width 194 height 10
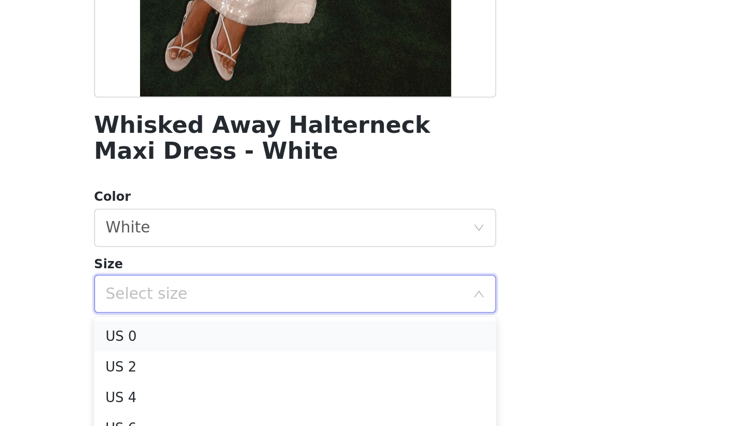
click at [350, 374] on li "US 0" at bounding box center [374, 377] width 218 height 17
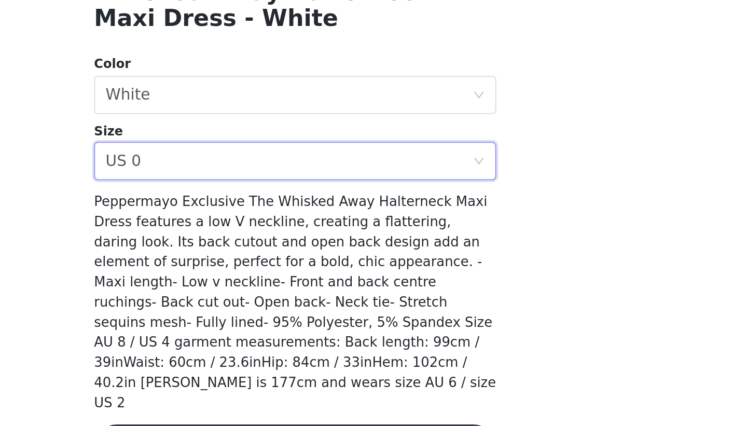
scroll to position [138, 0]
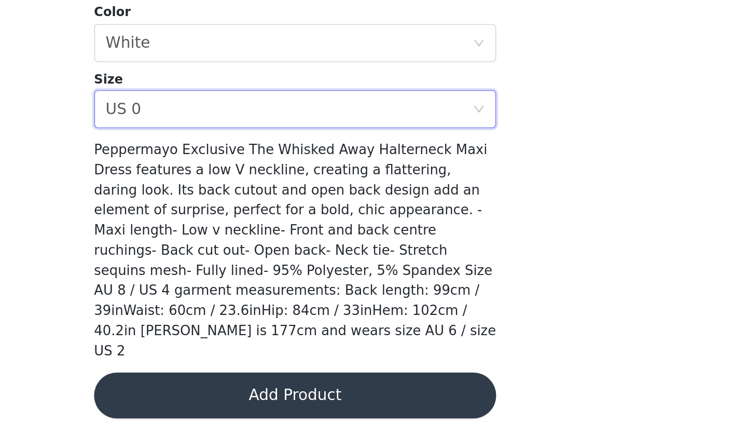
click at [358, 399] on button "Add Product" at bounding box center [374, 409] width 218 height 25
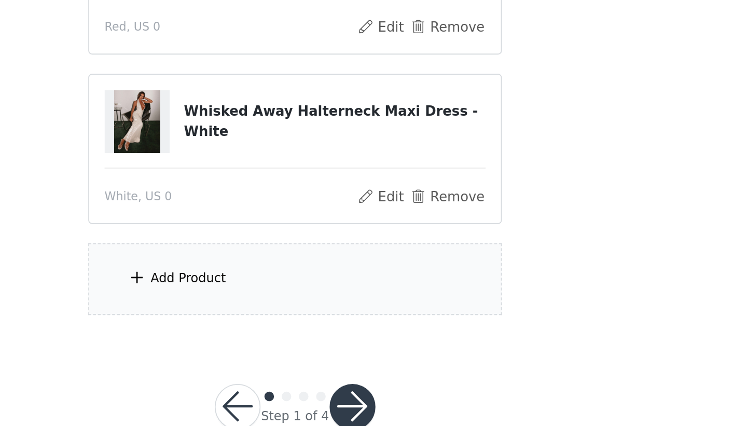
click at [345, 344] on div "Add Product" at bounding box center [374, 346] width 224 height 39
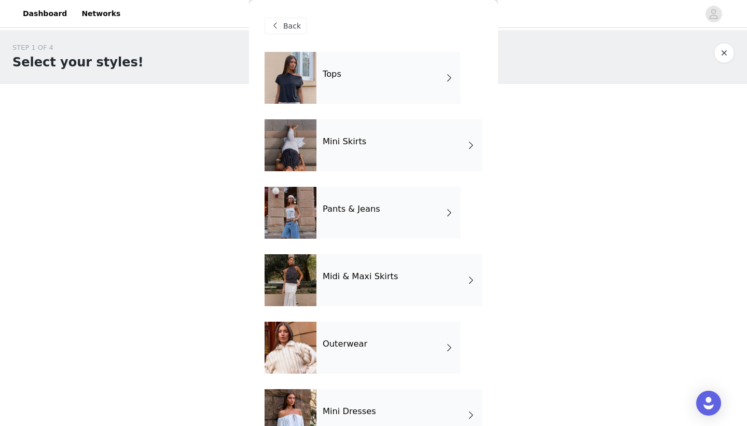
scroll to position [166, 0]
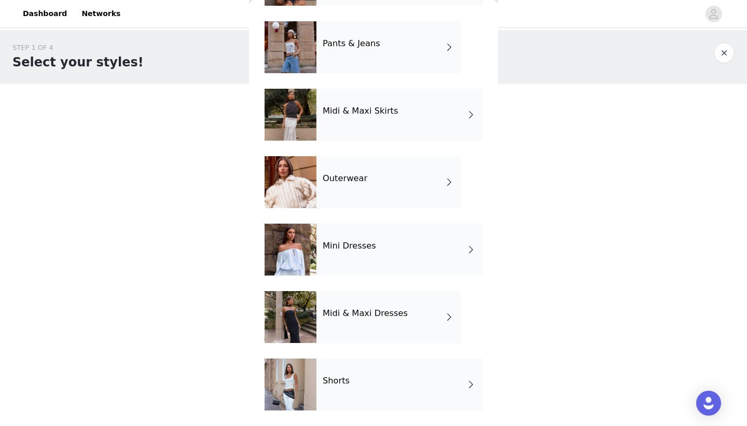
click at [362, 248] on h4 "Mini Dresses" at bounding box center [349, 245] width 53 height 9
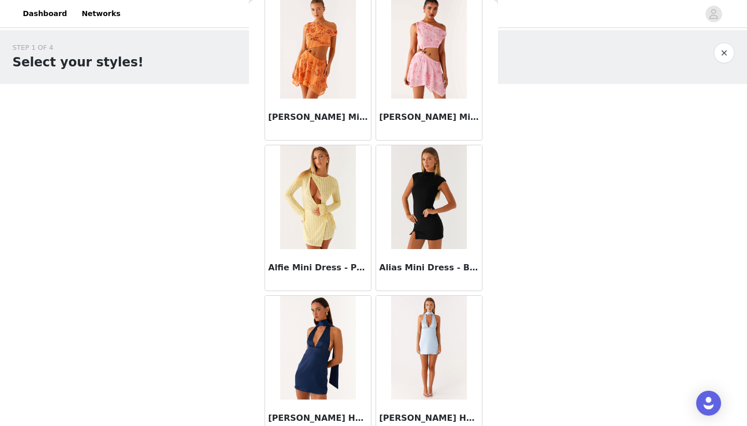
scroll to position [1162, 0]
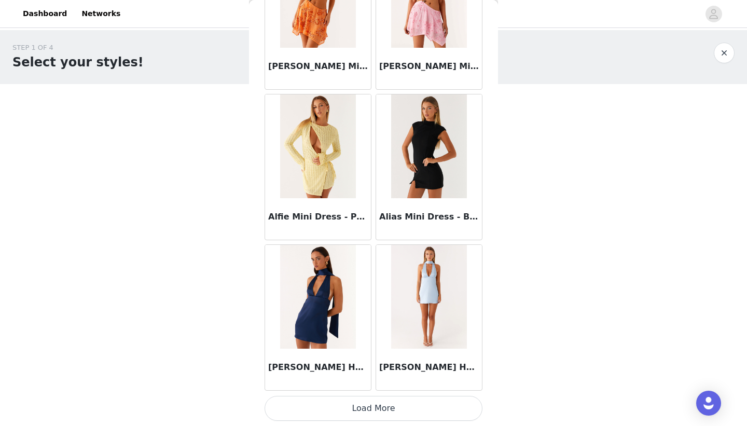
click at [365, 398] on button "Load More" at bounding box center [374, 408] width 218 height 25
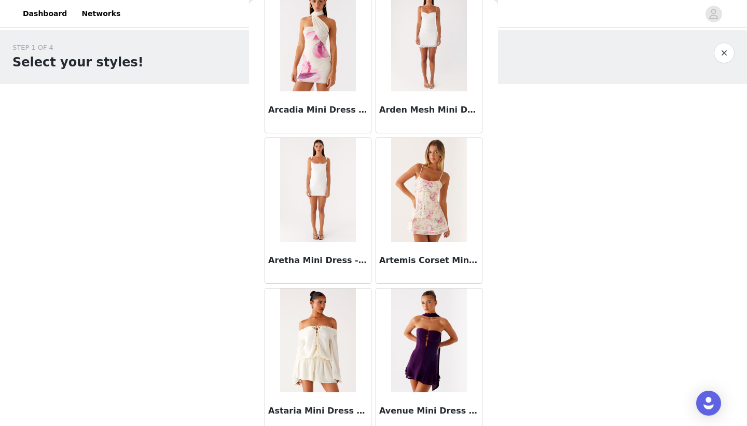
scroll to position [2667, 0]
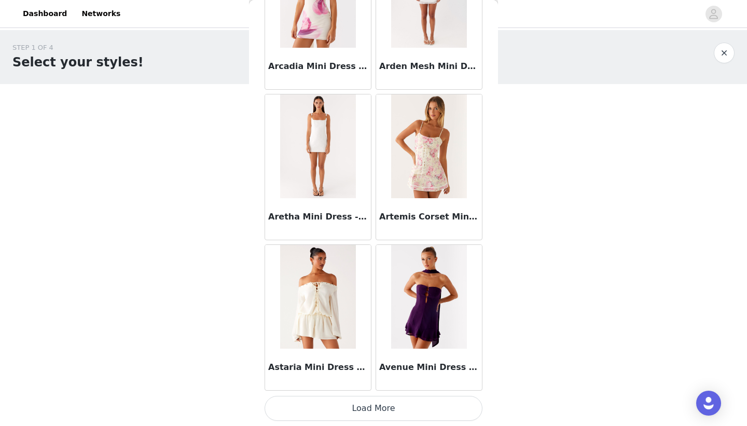
click at [372, 407] on button "Load More" at bounding box center [374, 408] width 218 height 25
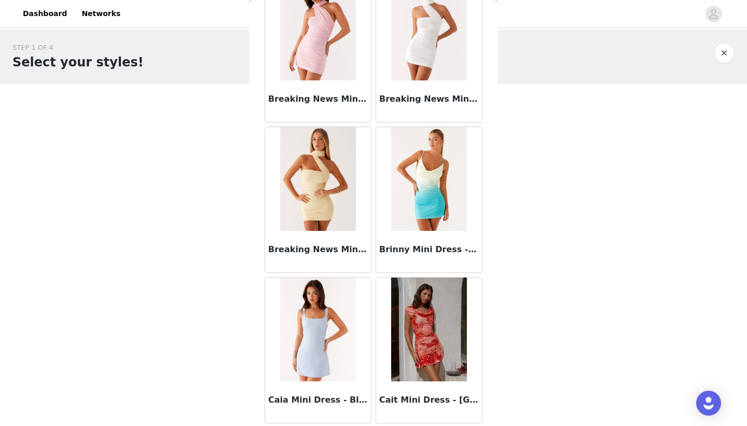
scroll to position [4172, 0]
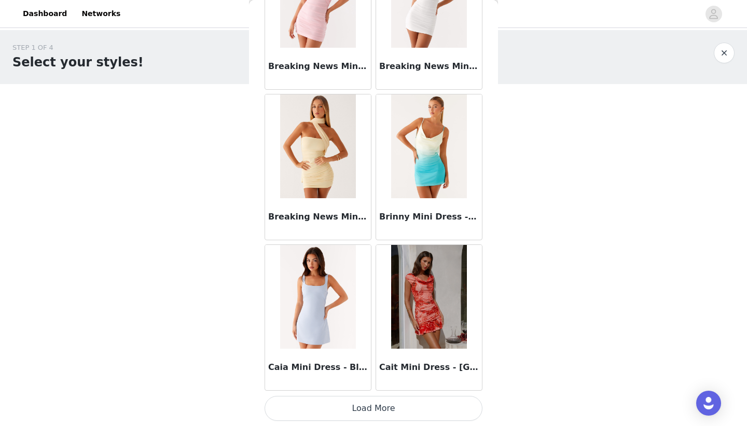
click at [372, 403] on button "Load More" at bounding box center [374, 408] width 218 height 25
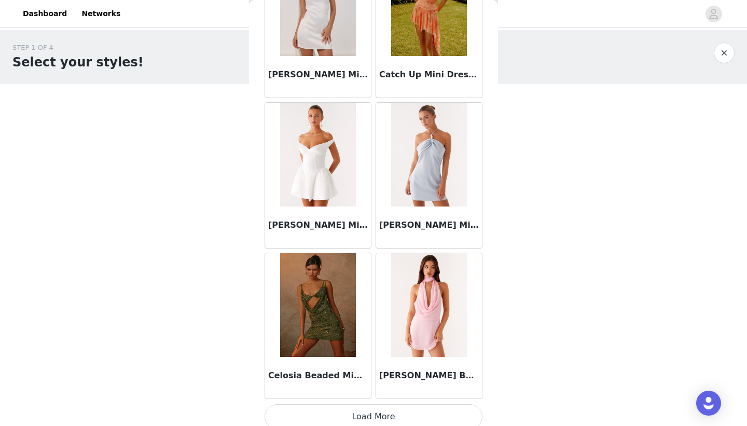
scroll to position [5677, 0]
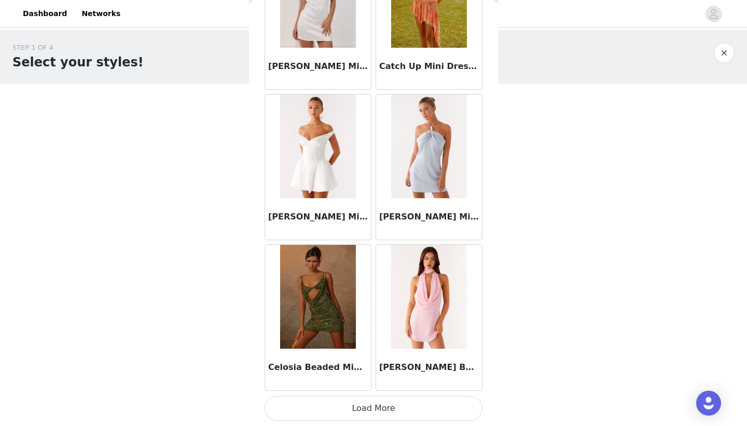
click at [372, 403] on button "Load More" at bounding box center [374, 408] width 218 height 25
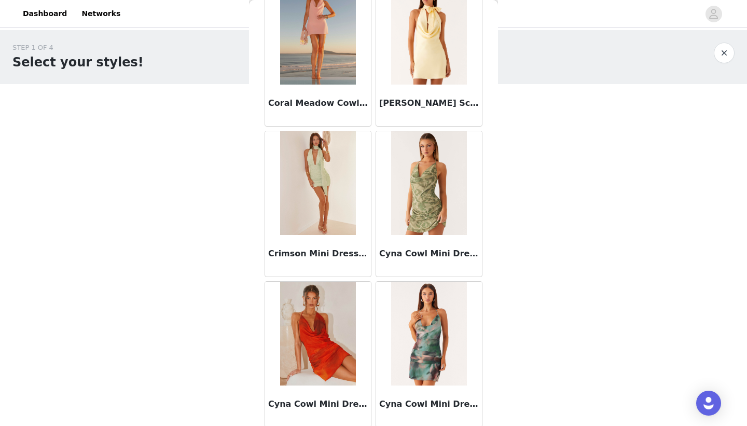
scroll to position [7182, 0]
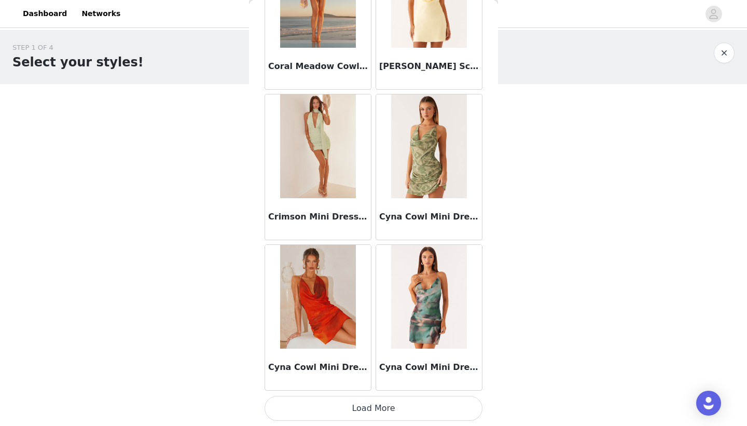
click at [372, 405] on button "Load More" at bounding box center [374, 408] width 218 height 25
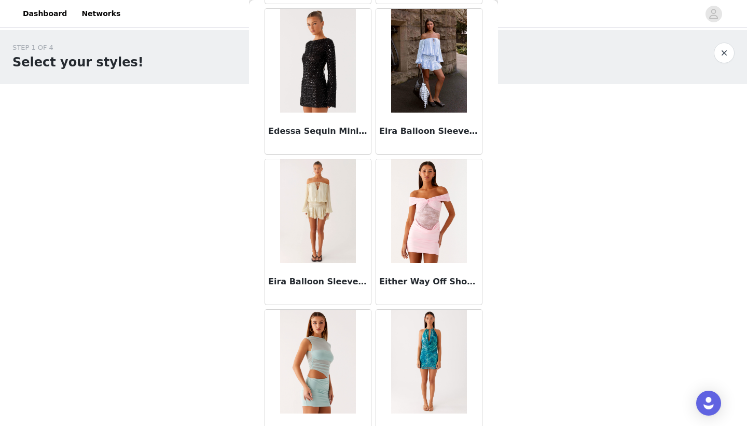
scroll to position [8686, 0]
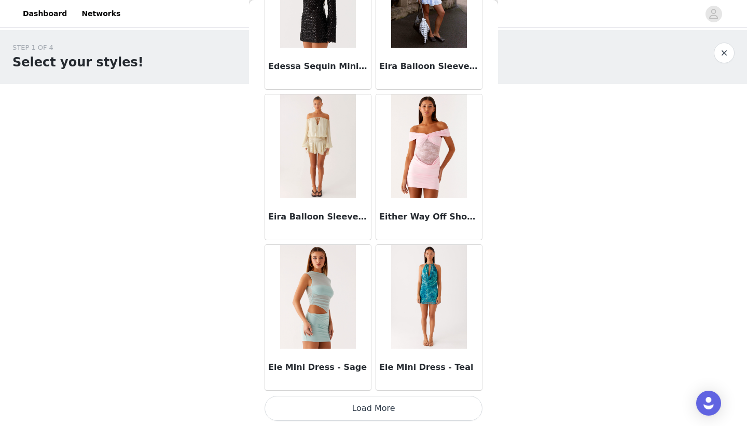
click at [368, 407] on button "Load More" at bounding box center [374, 408] width 218 height 25
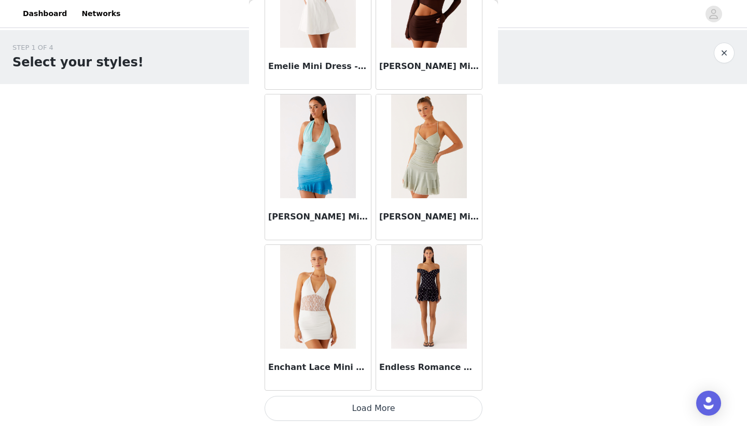
scroll to position [27, 0]
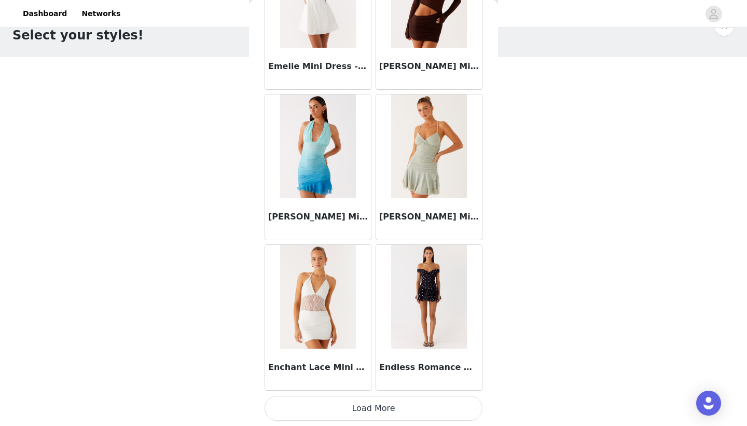
click at [371, 407] on button "Load More" at bounding box center [374, 408] width 218 height 25
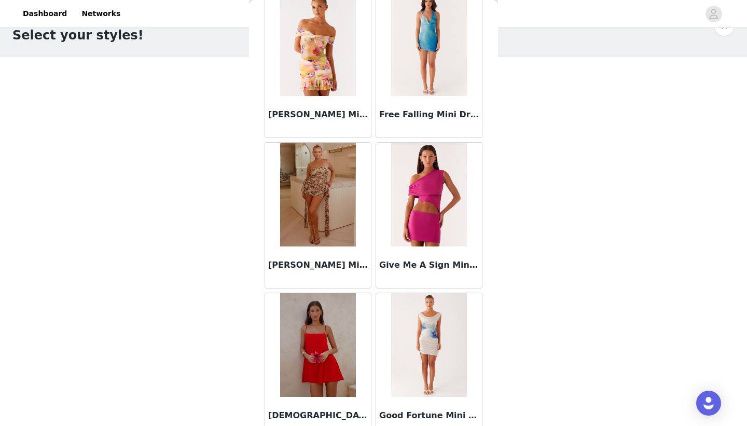
scroll to position [11696, 0]
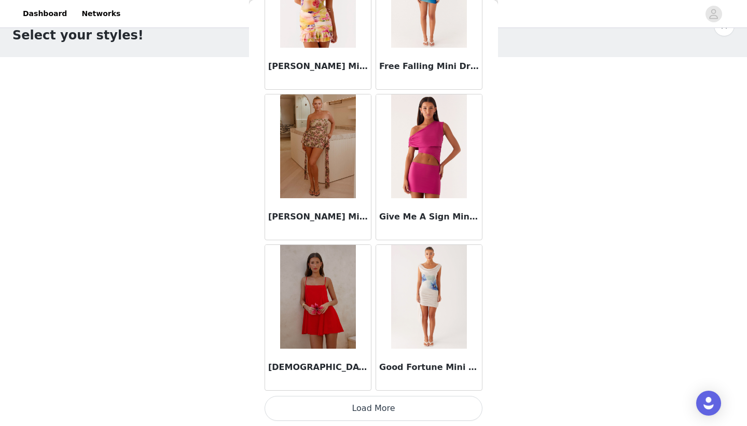
click at [371, 408] on button "Load More" at bounding box center [374, 408] width 218 height 25
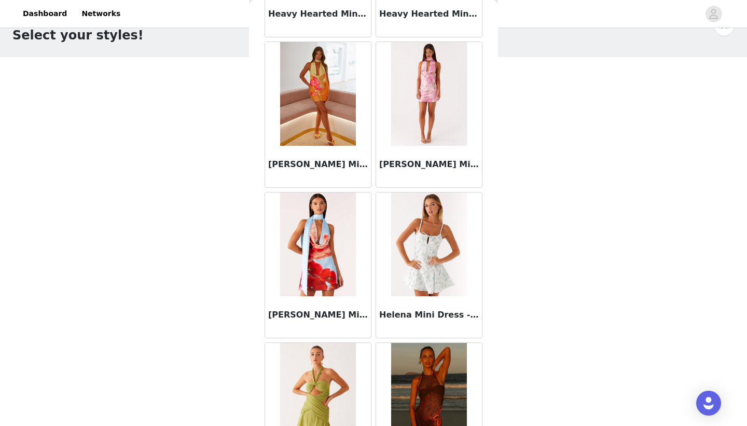
scroll to position [13201, 0]
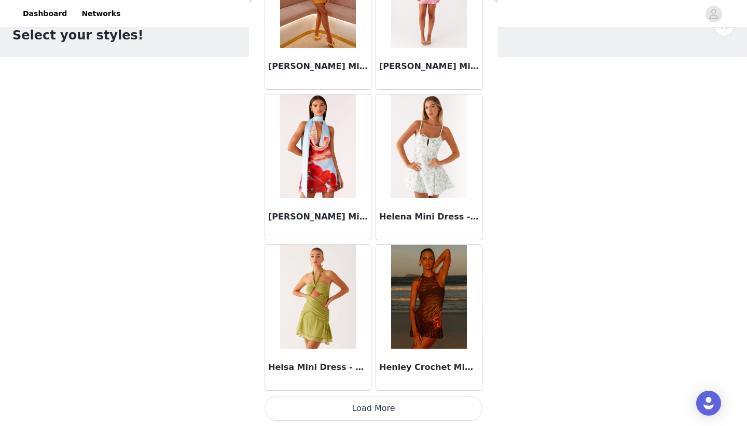
click at [371, 407] on button "Load More" at bounding box center [374, 408] width 218 height 25
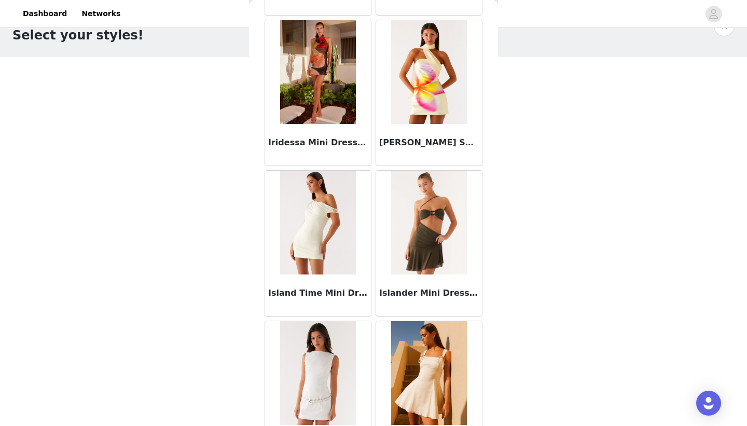
scroll to position [14706, 0]
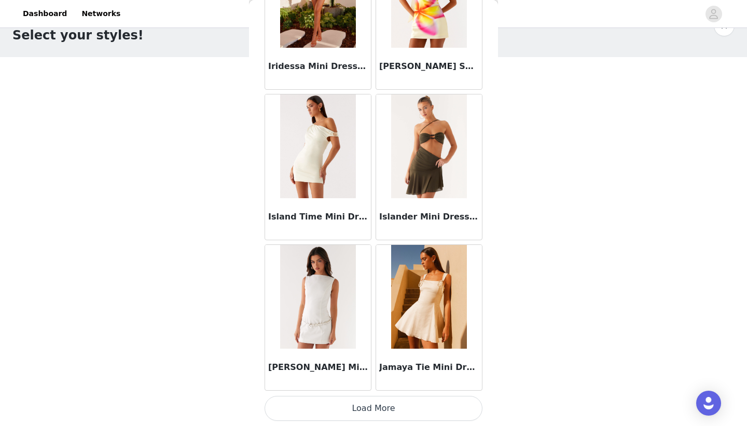
click at [371, 407] on button "Load More" at bounding box center [374, 408] width 218 height 25
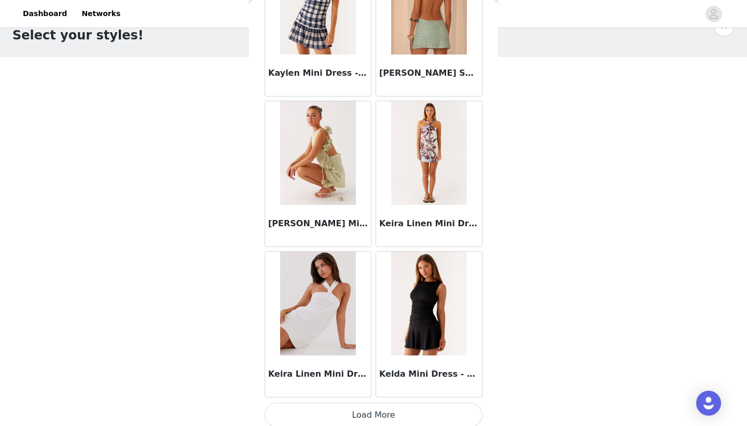
scroll to position [16211, 0]
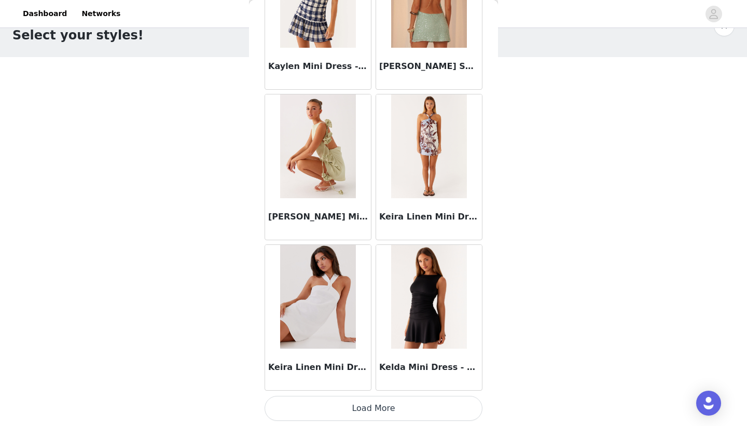
click at [371, 405] on button "Load More" at bounding box center [374, 408] width 218 height 25
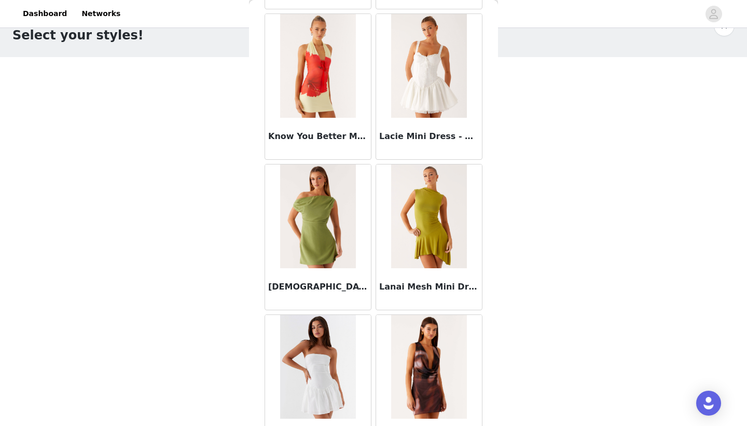
scroll to position [17716, 0]
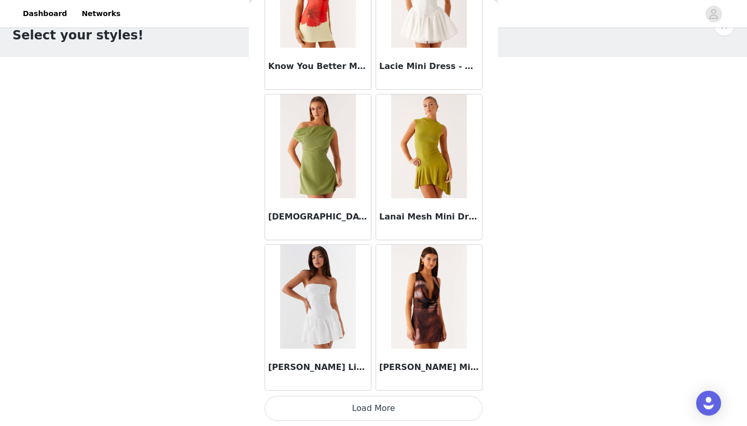
click at [371, 405] on button "Load More" at bounding box center [374, 408] width 218 height 25
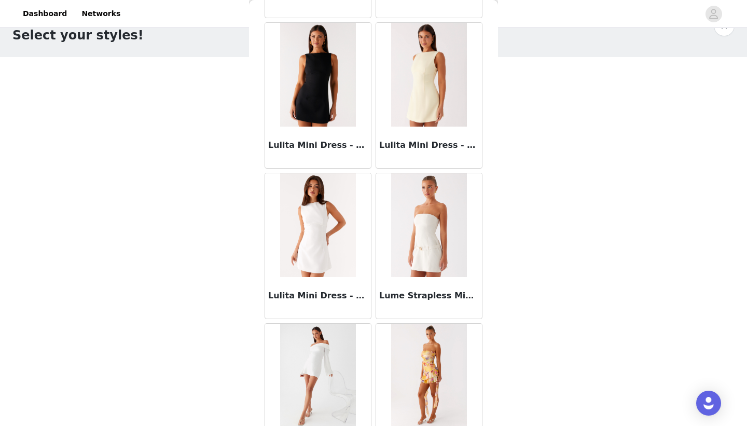
scroll to position [19221, 0]
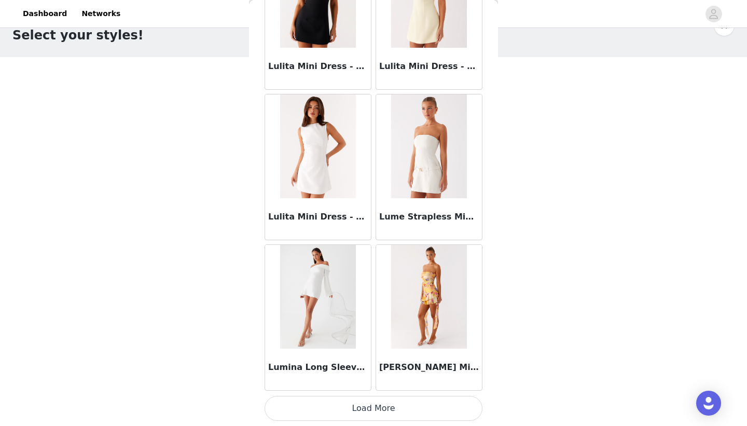
click at [371, 405] on button "Load More" at bounding box center [374, 408] width 218 height 25
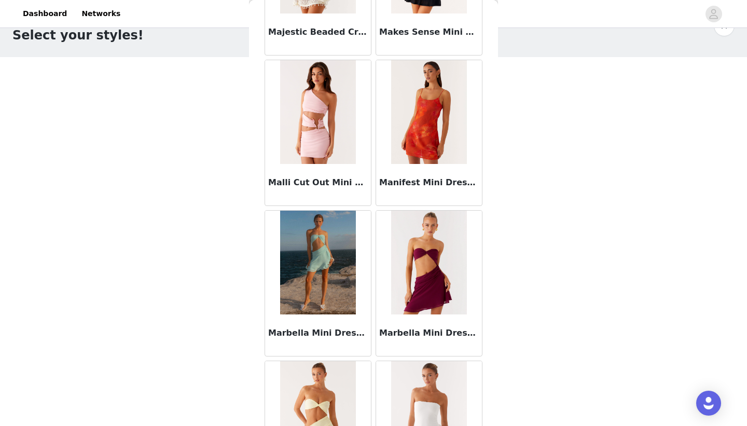
scroll to position [19758, 0]
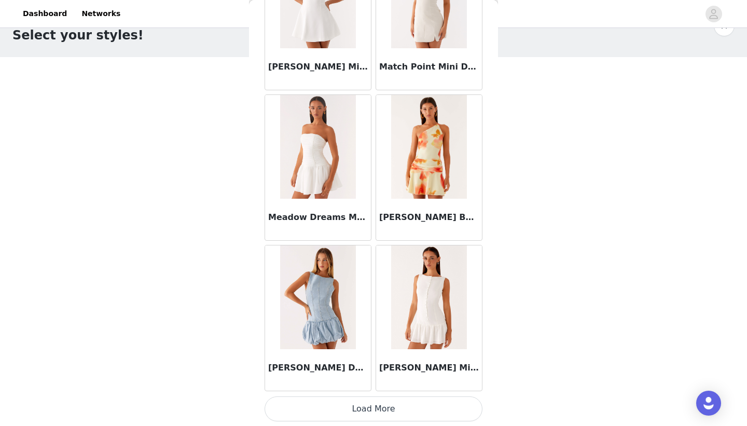
click at [371, 405] on button "Load More" at bounding box center [374, 408] width 218 height 25
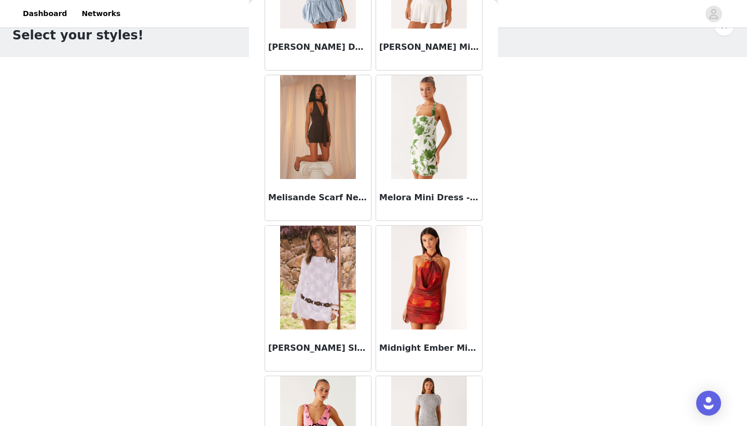
scroll to position [21062, 0]
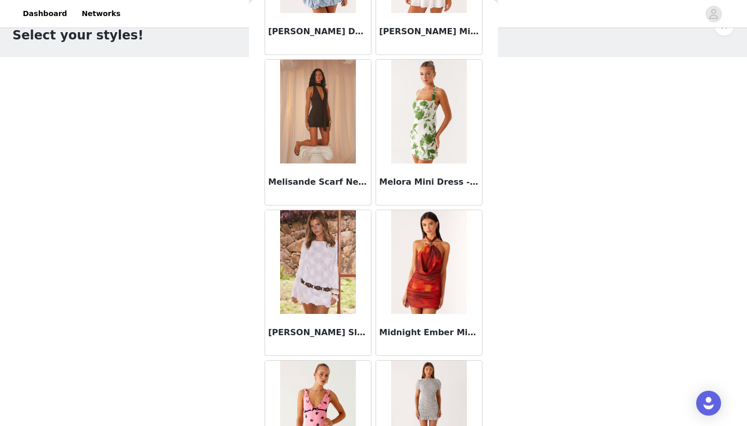
click at [318, 293] on img at bounding box center [317, 262] width 75 height 104
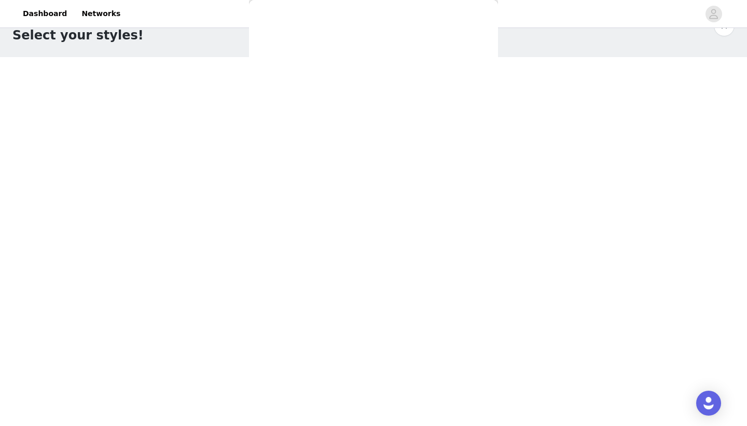
scroll to position [113, 0]
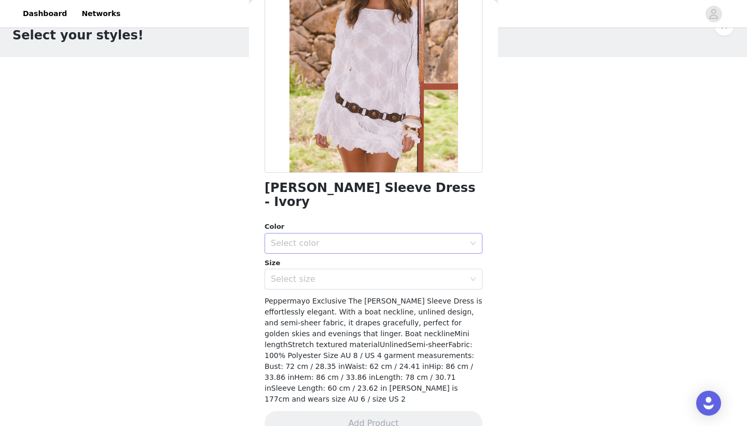
click at [335, 238] on div "Select color" at bounding box center [368, 243] width 194 height 10
click at [328, 257] on li "Ivory" at bounding box center [374, 252] width 218 height 17
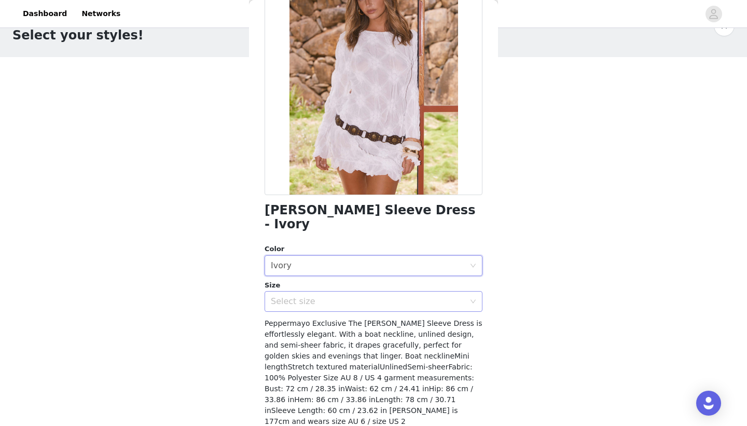
scroll to position [0, 0]
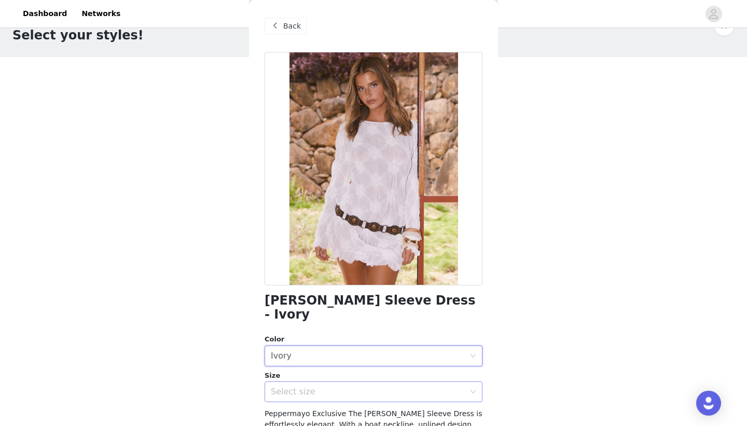
click at [326, 382] on div "Select size" at bounding box center [370, 392] width 199 height 20
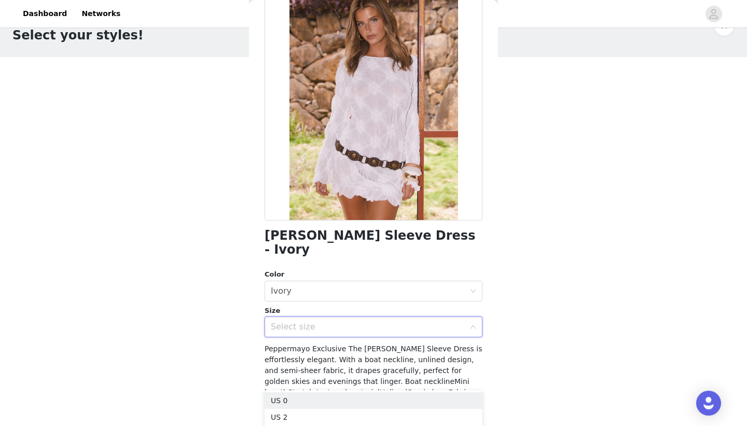
scroll to position [64, 0]
click at [303, 413] on li "US 2" at bounding box center [374, 417] width 218 height 17
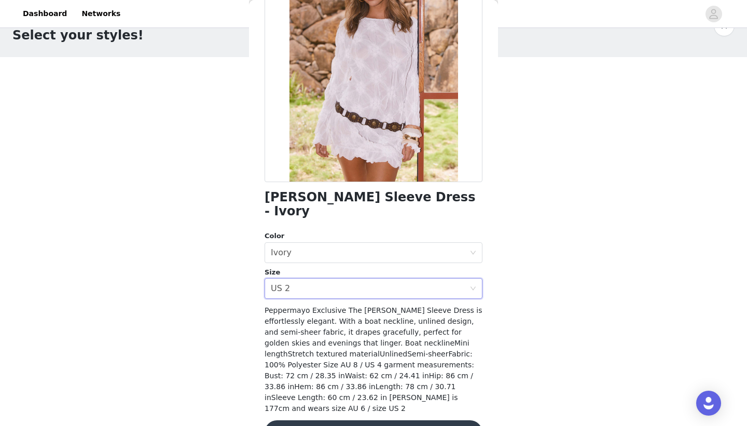
scroll to position [113, 0]
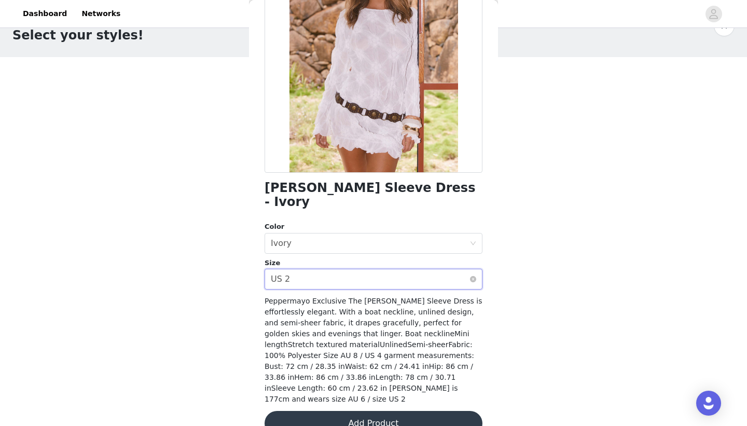
click at [320, 269] on div "Select size US 2" at bounding box center [370, 279] width 199 height 20
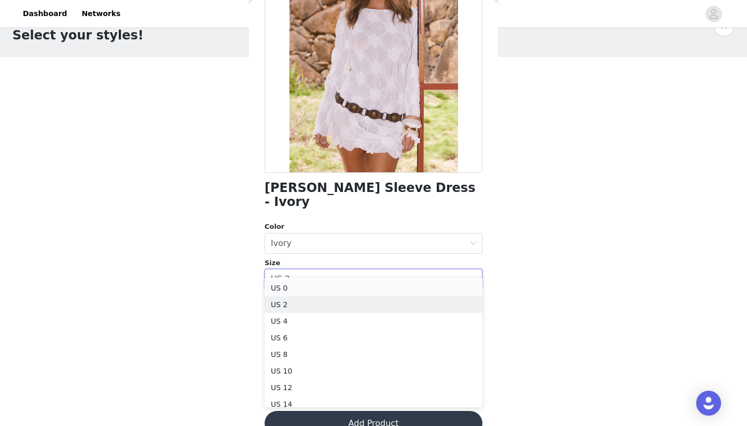
click at [315, 289] on li "US 0" at bounding box center [374, 288] width 218 height 17
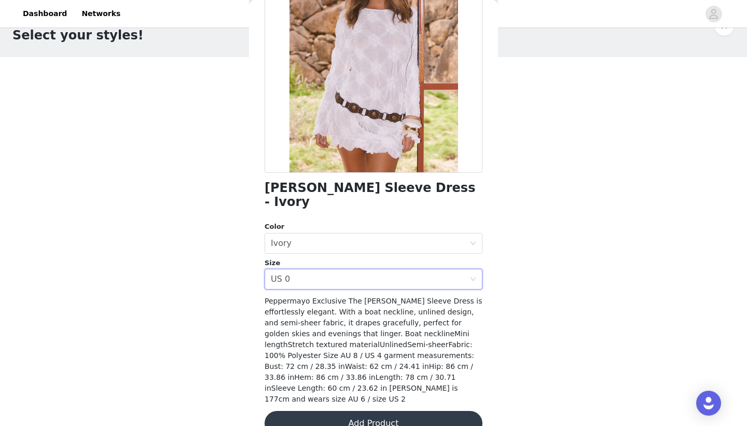
click at [381, 411] on button "Add Product" at bounding box center [374, 423] width 218 height 25
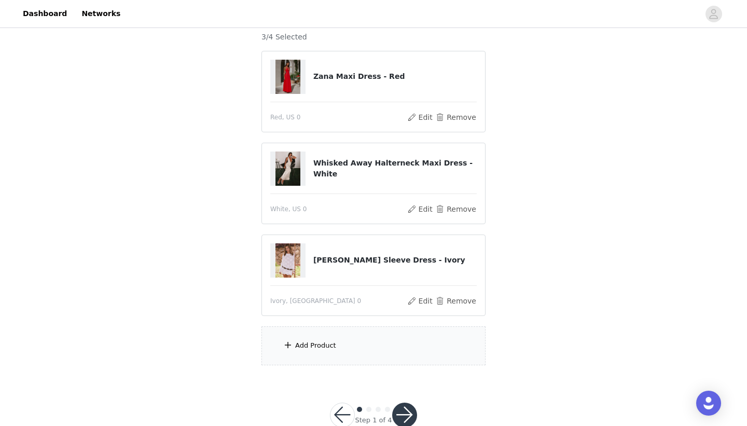
scroll to position [94, 0]
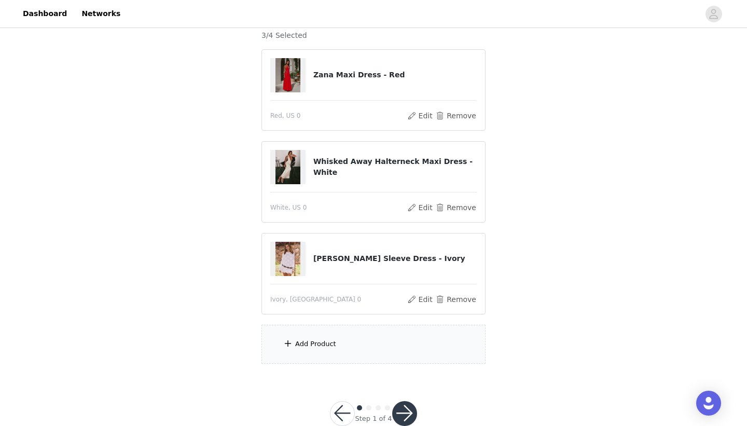
click at [357, 347] on div "Add Product" at bounding box center [374, 344] width 224 height 39
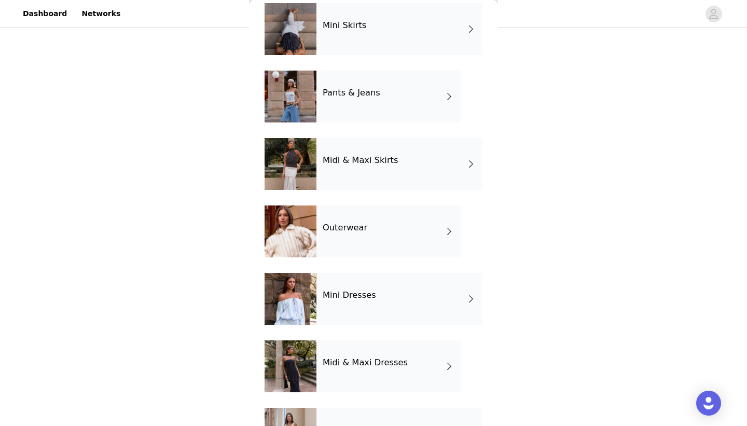
scroll to position [117, 0]
click at [363, 294] on h4 "Mini Dresses" at bounding box center [349, 294] width 53 height 9
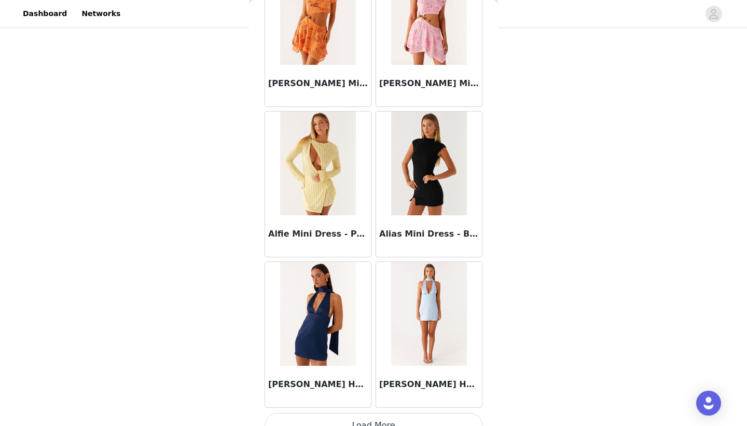
scroll to position [1162, 0]
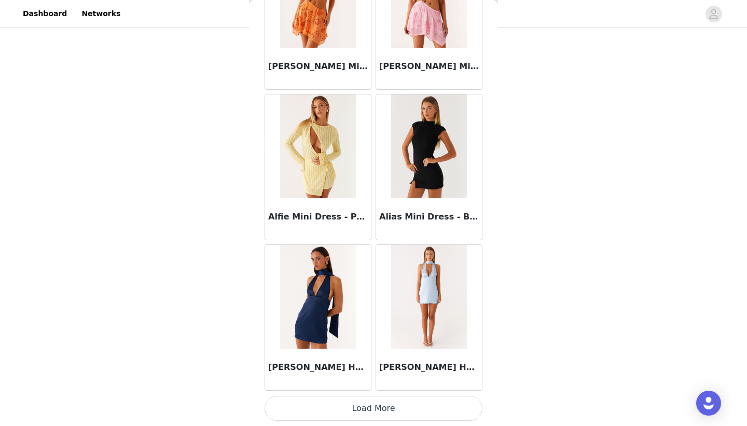
click at [368, 408] on button "Load More" at bounding box center [374, 408] width 218 height 25
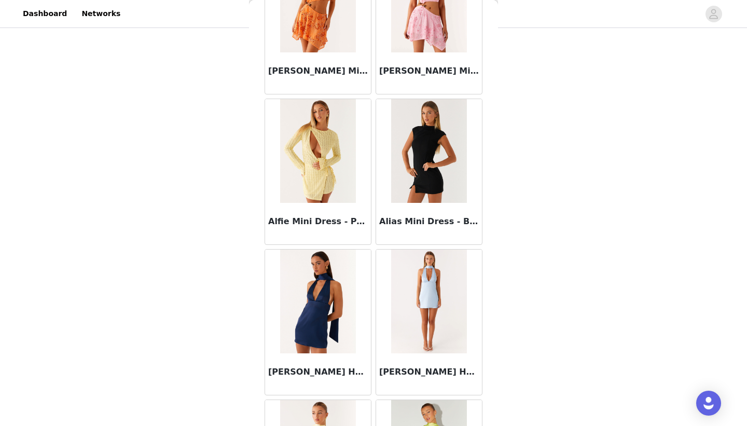
scroll to position [2667, 0]
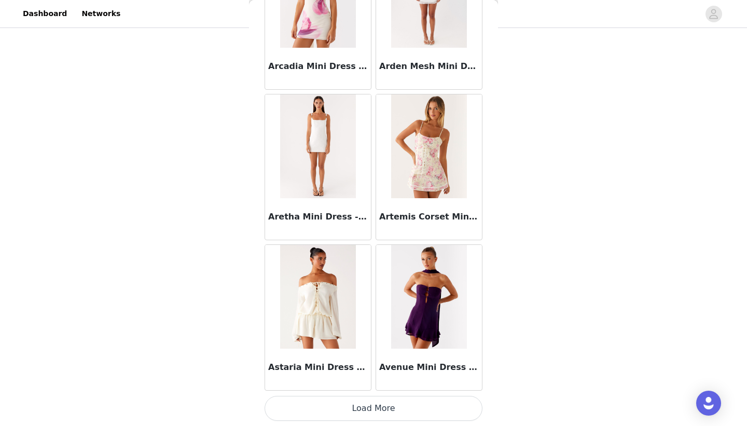
click at [369, 409] on button "Load More" at bounding box center [374, 408] width 218 height 25
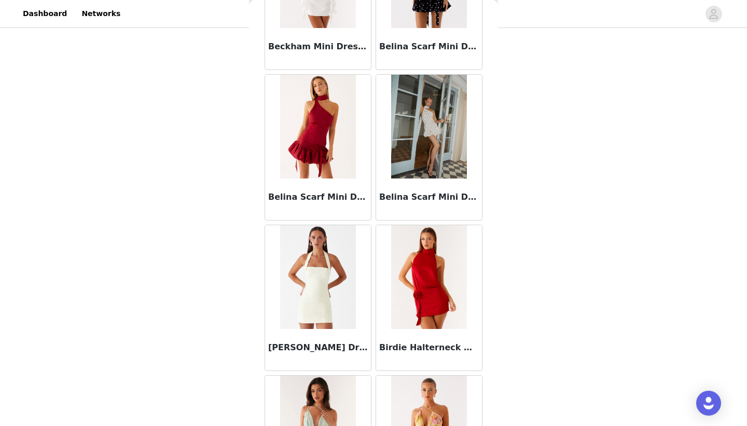
scroll to position [4172, 0]
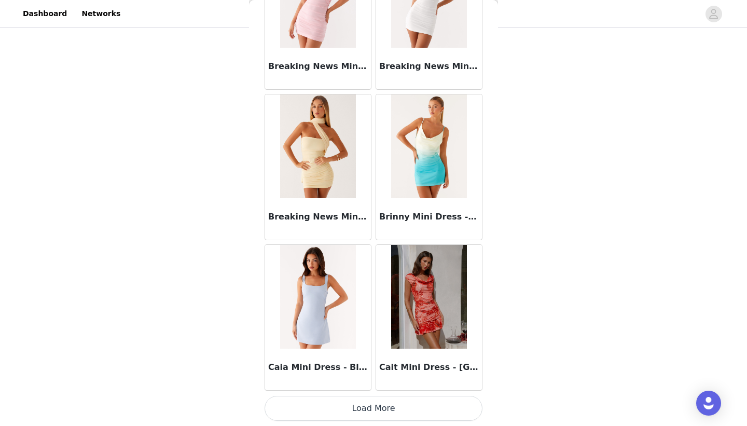
click at [369, 409] on button "Load More" at bounding box center [374, 408] width 218 height 25
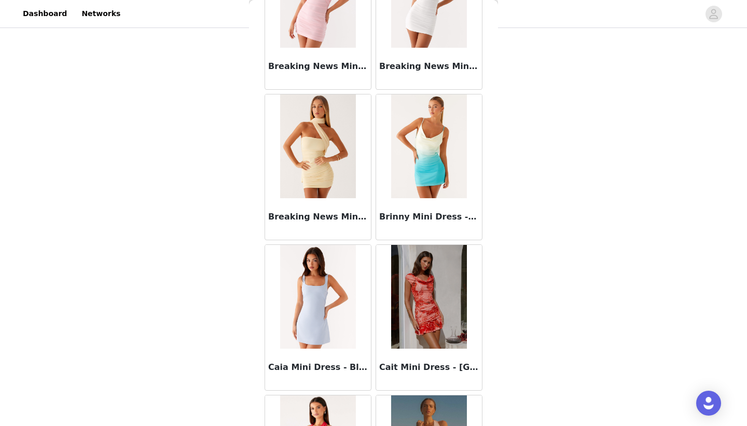
scroll to position [5677, 0]
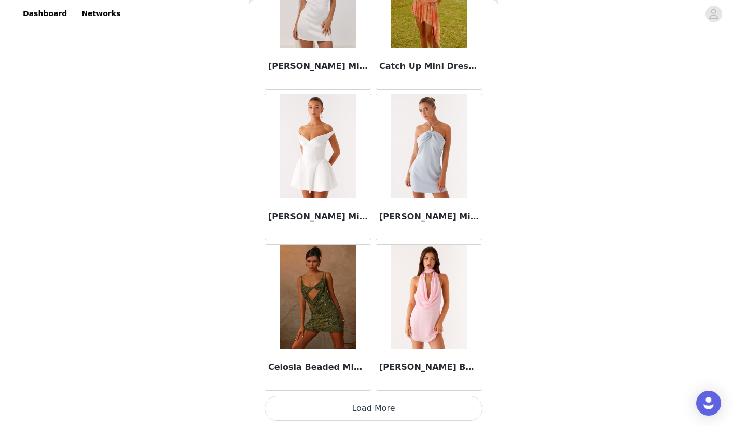
click at [369, 409] on button "Load More" at bounding box center [374, 408] width 218 height 25
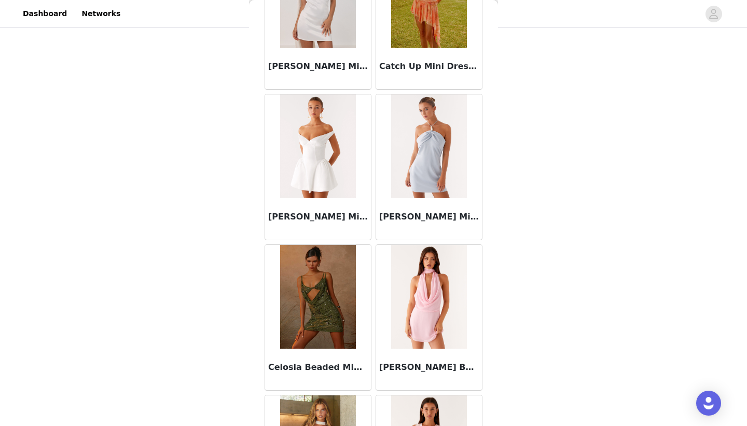
scroll to position [7182, 0]
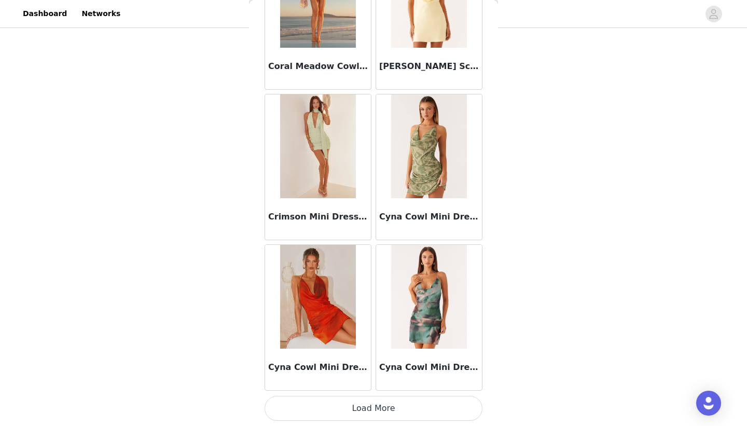
click at [369, 409] on button "Load More" at bounding box center [374, 408] width 218 height 25
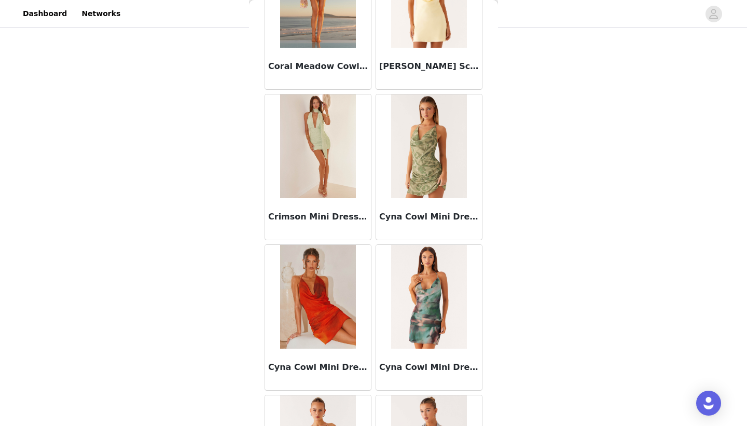
scroll to position [8686, 0]
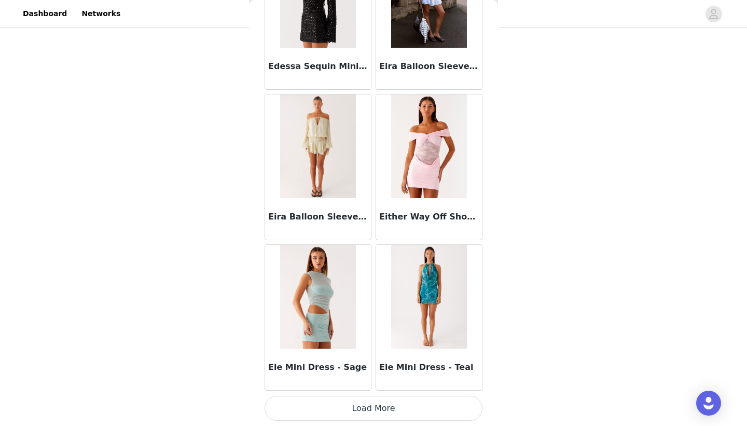
click at [366, 404] on button "Load More" at bounding box center [374, 408] width 218 height 25
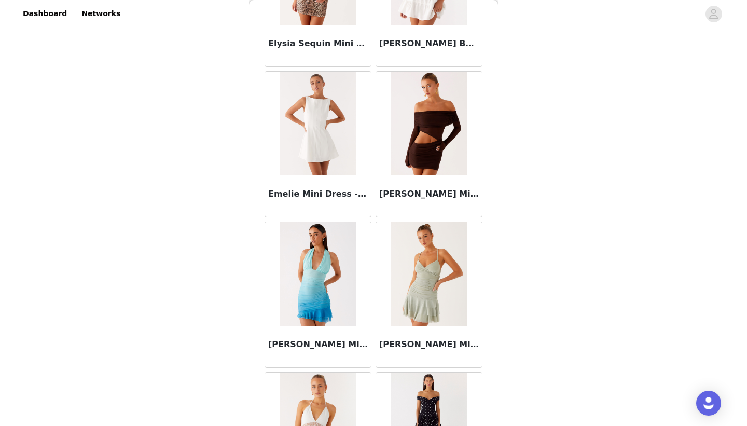
scroll to position [10191, 0]
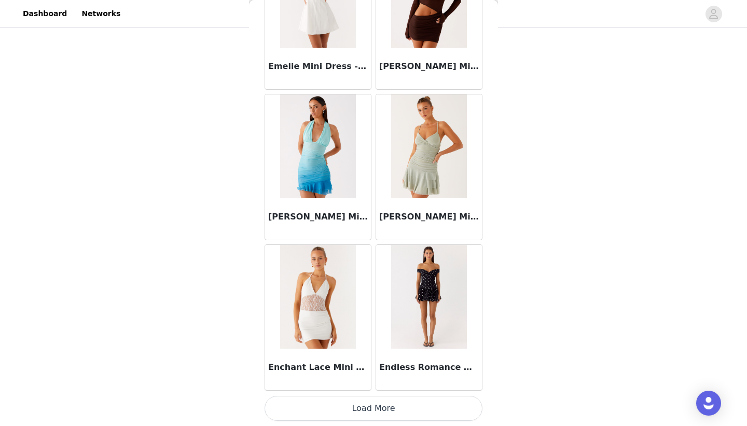
click at [365, 407] on button "Load More" at bounding box center [374, 408] width 218 height 25
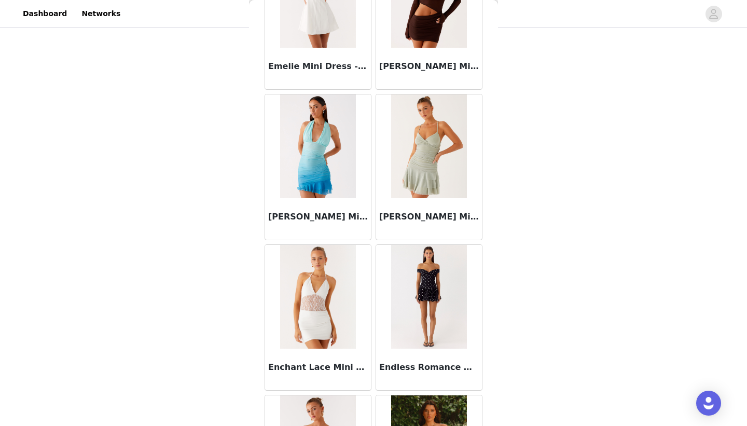
scroll to position [11696, 0]
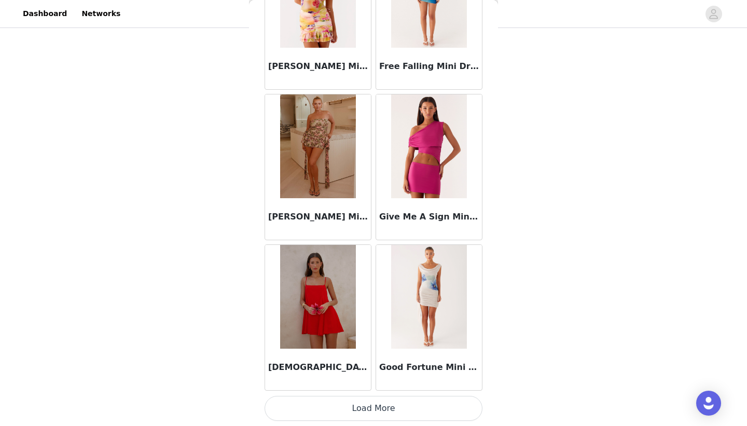
click at [369, 406] on button "Load More" at bounding box center [374, 408] width 218 height 25
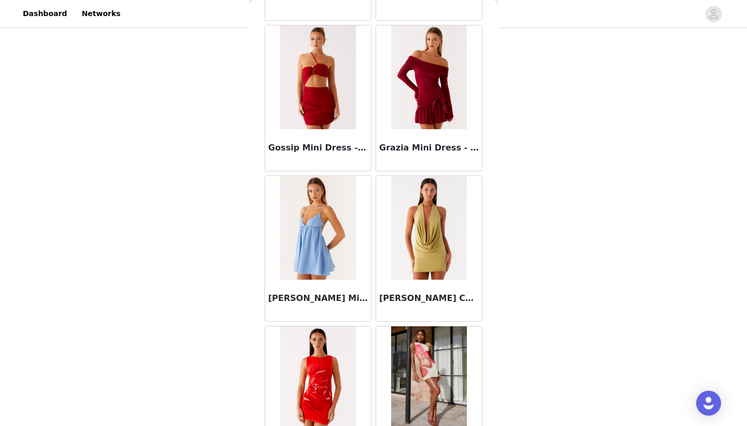
scroll to position [13201, 0]
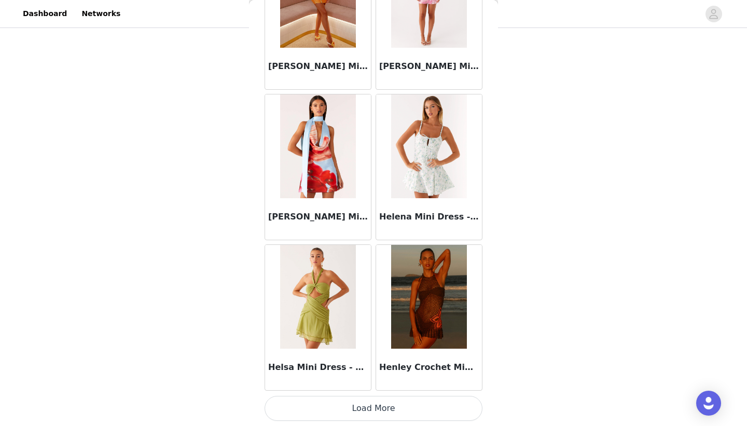
click at [370, 406] on button "Load More" at bounding box center [374, 408] width 218 height 25
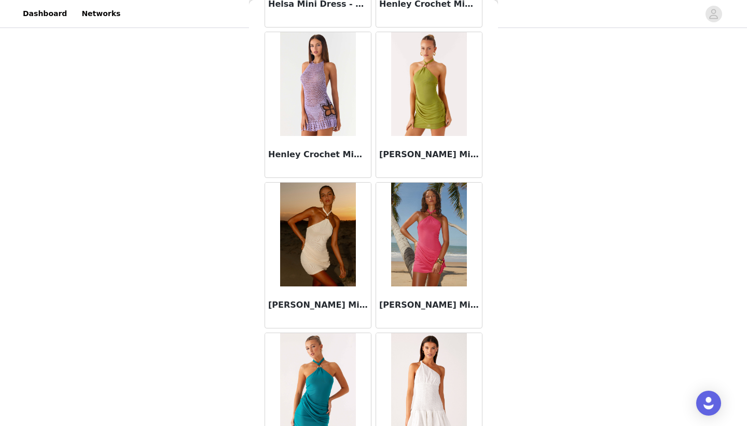
scroll to position [14706, 0]
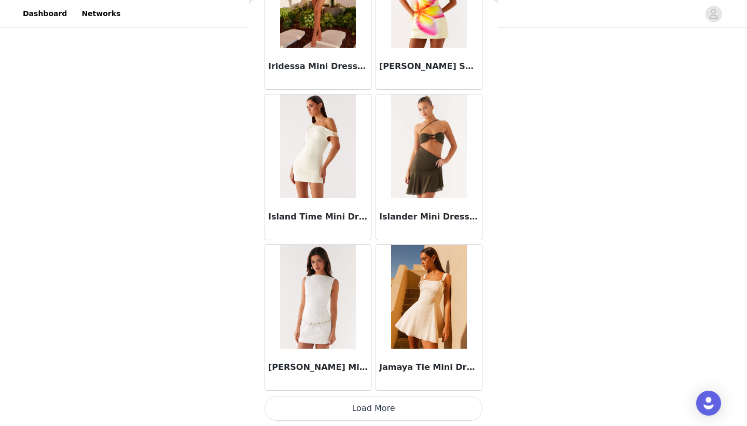
click at [369, 408] on button "Load More" at bounding box center [374, 408] width 218 height 25
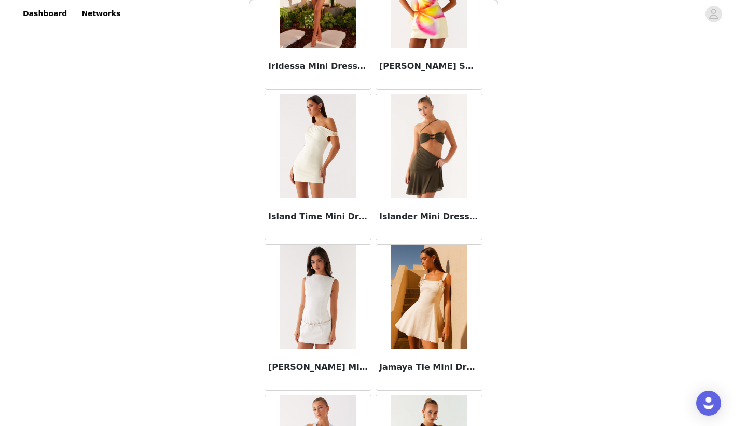
scroll to position [0, 0]
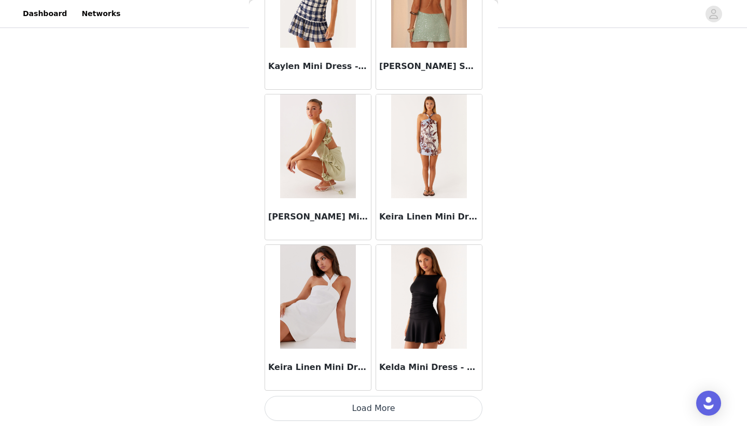
click at [369, 409] on button "Load More" at bounding box center [374, 408] width 218 height 25
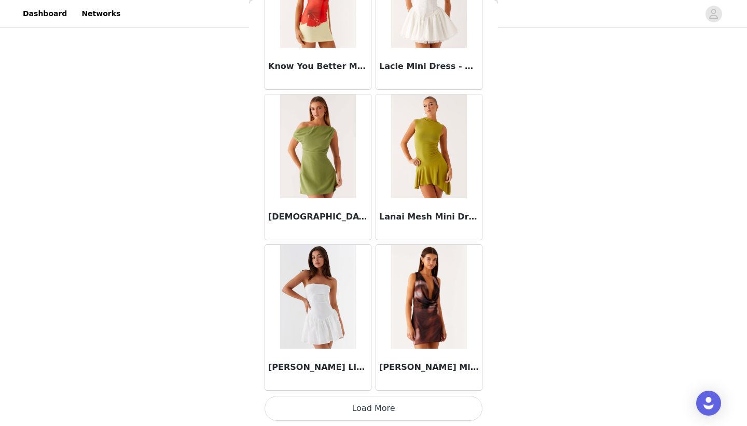
click at [369, 407] on button "Load More" at bounding box center [374, 408] width 218 height 25
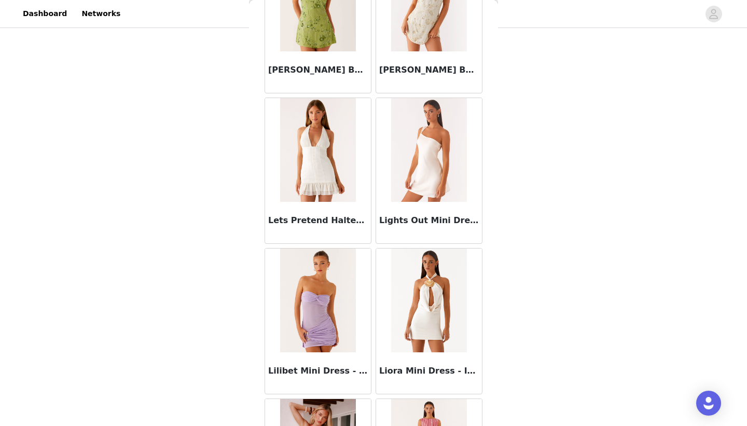
scroll to position [19221, 0]
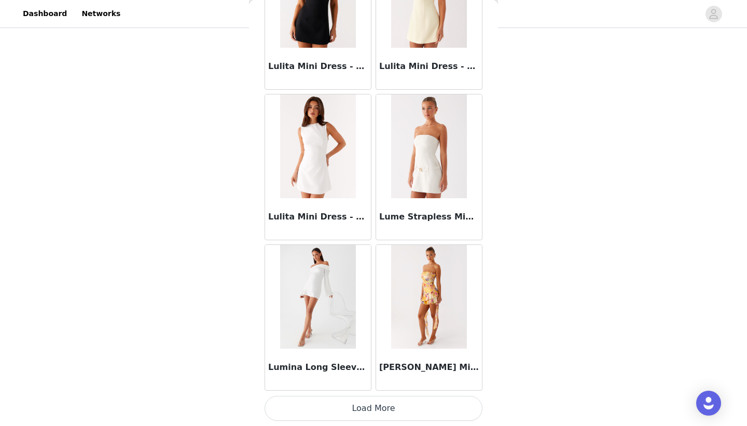
click at [367, 407] on button "Load More" at bounding box center [374, 408] width 218 height 25
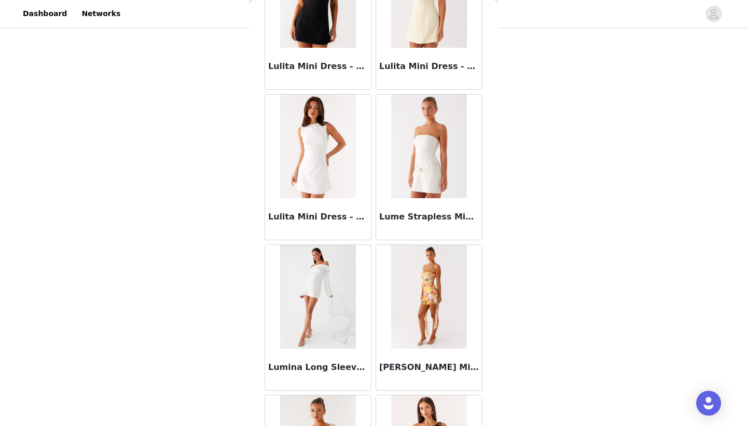
scroll to position [20726, 0]
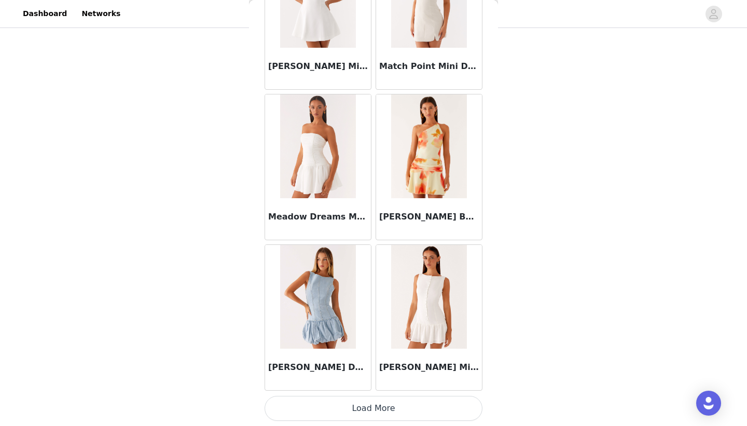
click at [367, 406] on button "Load More" at bounding box center [374, 408] width 218 height 25
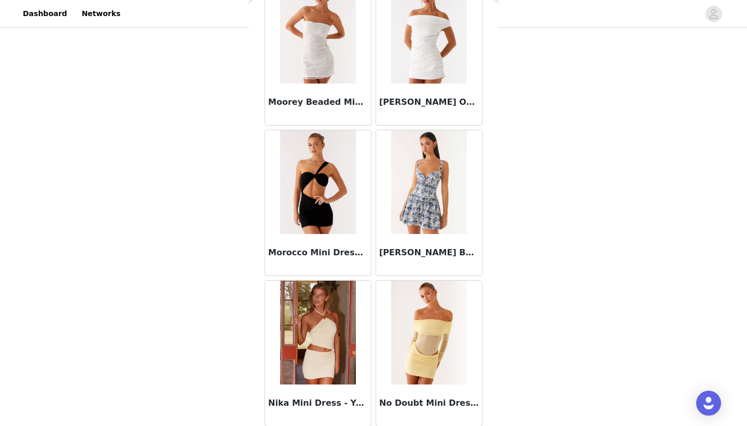
scroll to position [22231, 0]
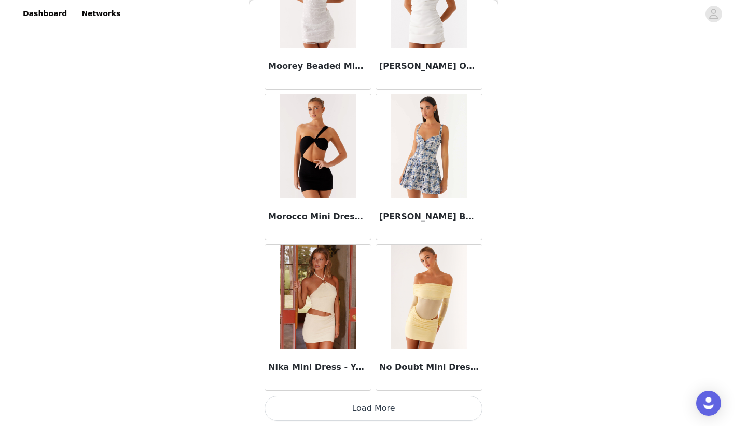
click at [367, 406] on button "Load More" at bounding box center [374, 408] width 218 height 25
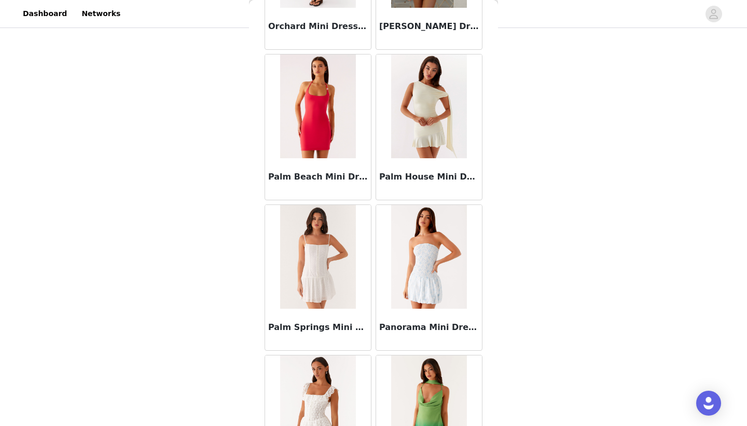
scroll to position [23736, 0]
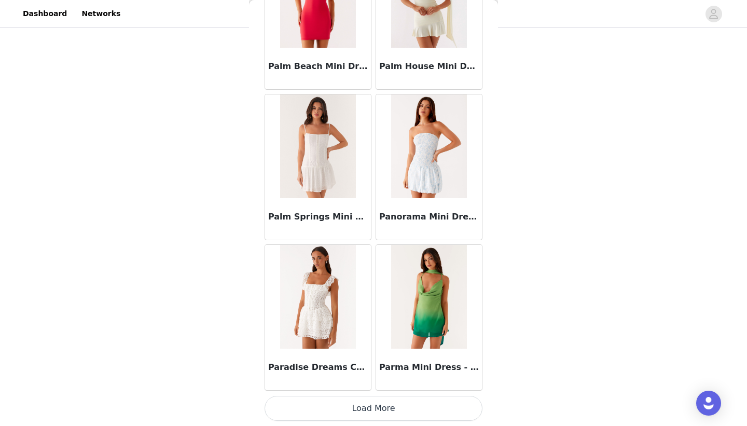
click at [371, 405] on button "Load More" at bounding box center [374, 408] width 218 height 25
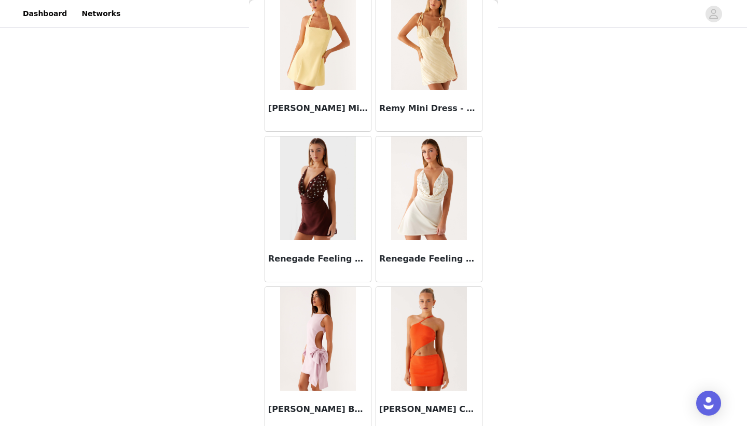
scroll to position [25241, 0]
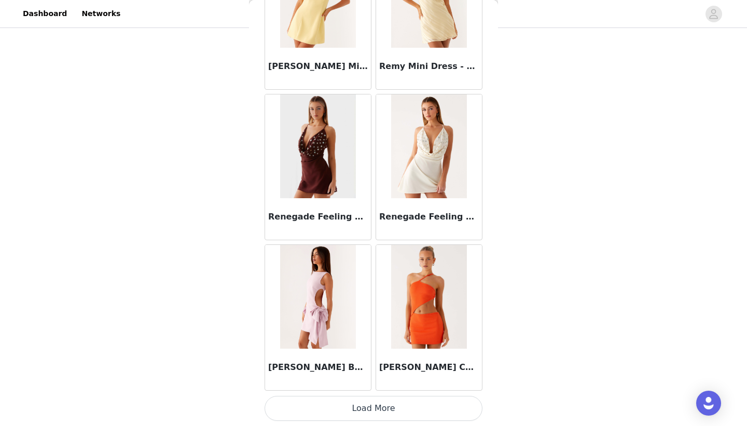
click at [370, 406] on button "Load More" at bounding box center [374, 408] width 218 height 25
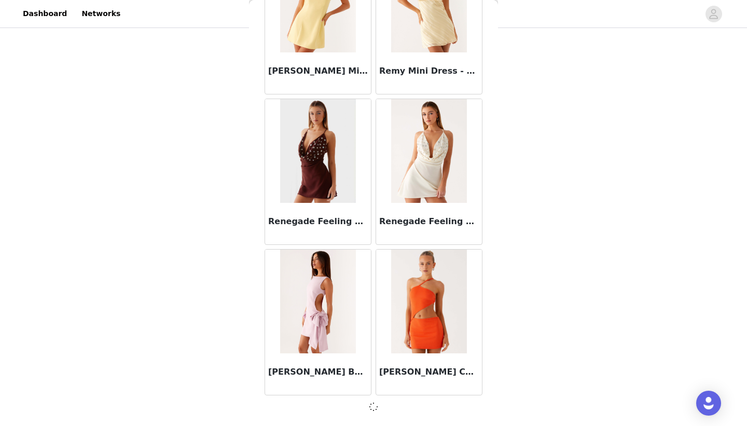
scroll to position [25236, 0]
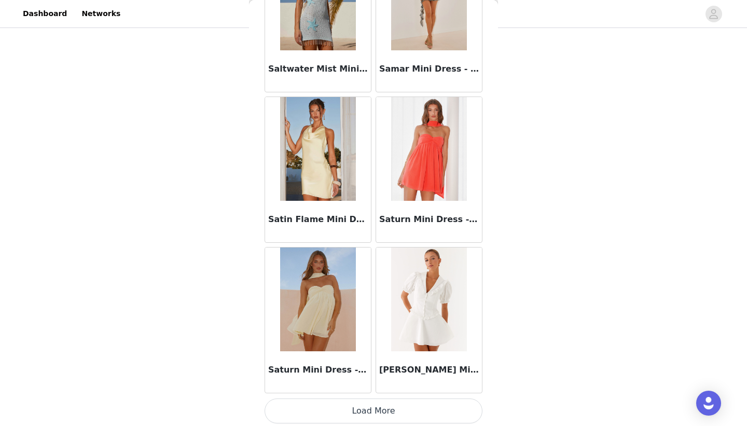
click at [367, 405] on button "Load More" at bounding box center [374, 411] width 218 height 25
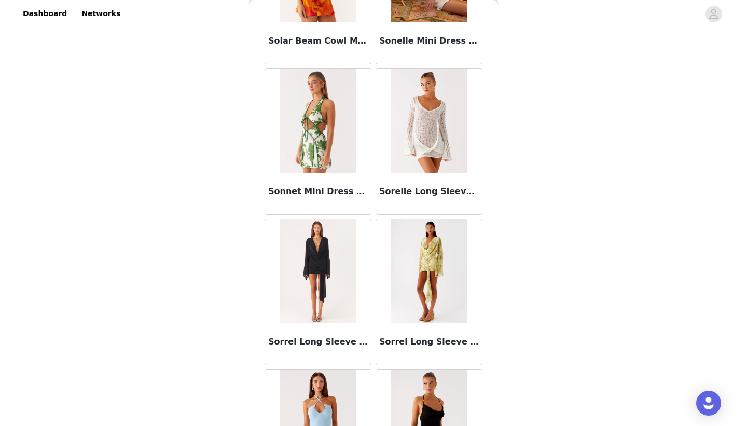
scroll to position [28148, 0]
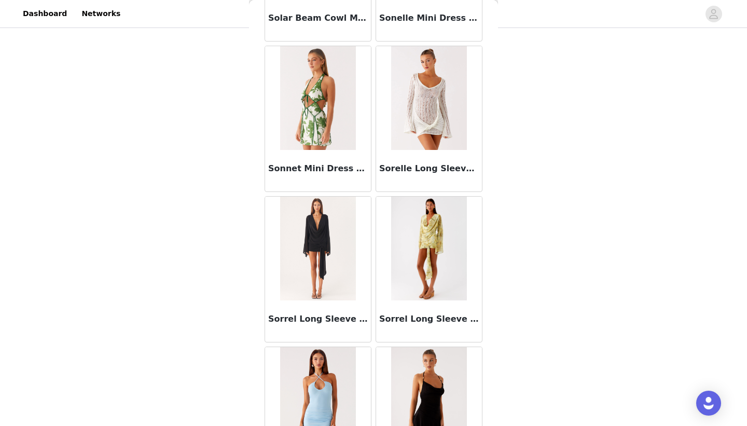
click at [346, 292] on img at bounding box center [317, 249] width 75 height 104
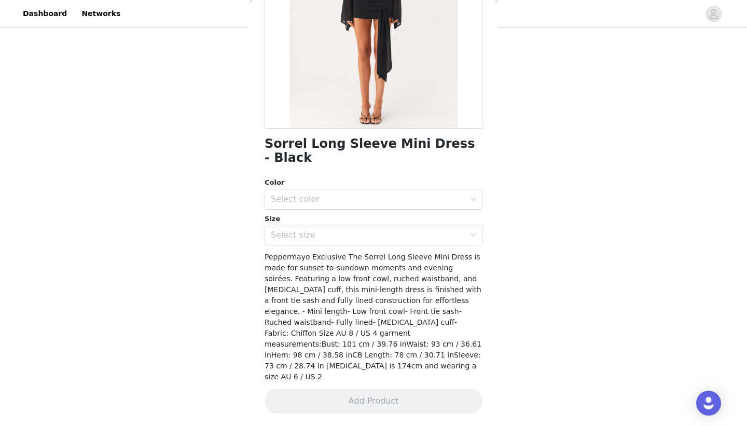
scroll to position [124, 0]
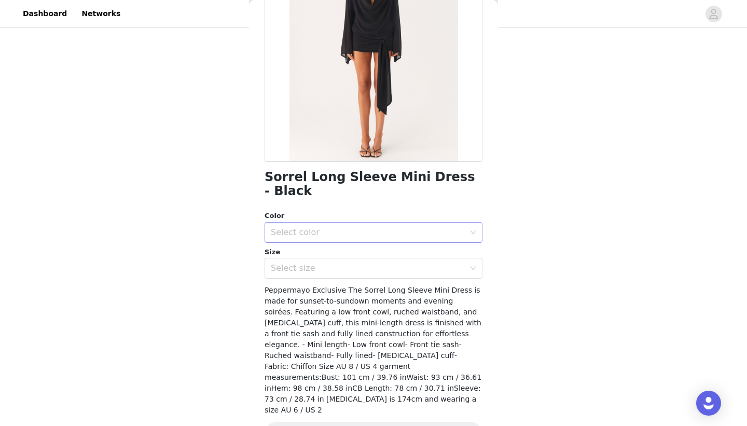
click at [330, 227] on div "Select color" at bounding box center [368, 232] width 194 height 10
click at [330, 237] on li "Black" at bounding box center [374, 241] width 218 height 17
click at [331, 258] on div "Select size" at bounding box center [370, 268] width 199 height 20
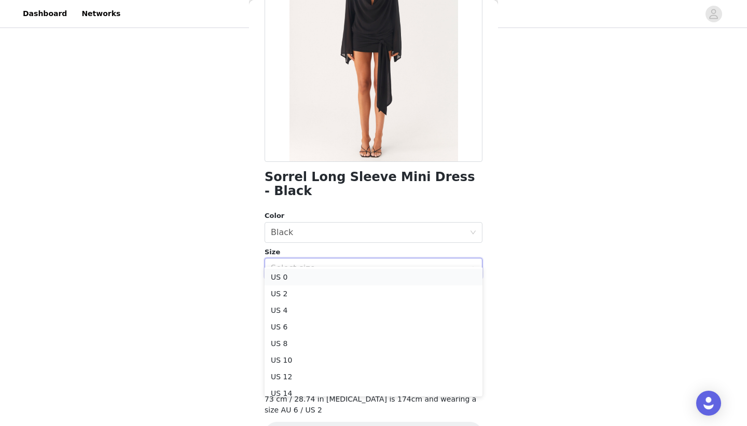
click at [328, 278] on li "US 0" at bounding box center [374, 277] width 218 height 17
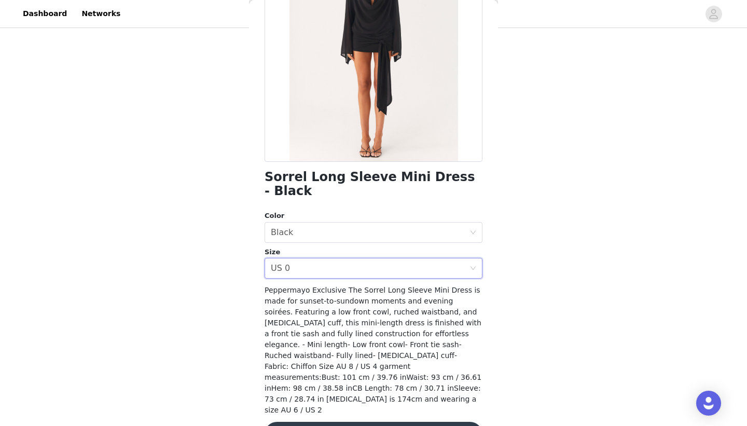
click at [378, 422] on button "Add Product" at bounding box center [374, 434] width 218 height 25
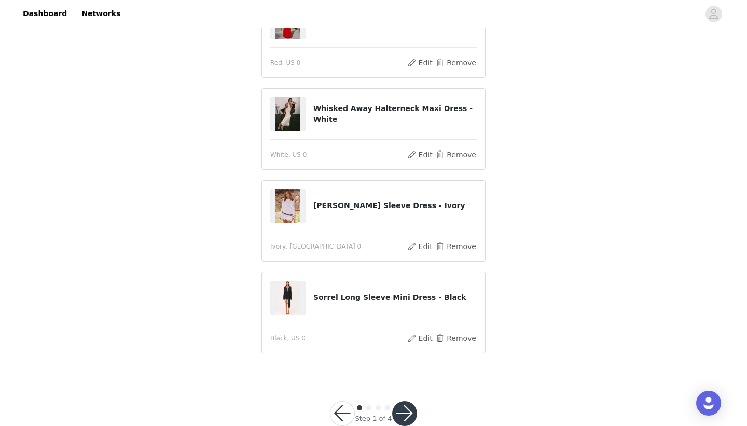
click at [405, 412] on button "button" at bounding box center [404, 413] width 25 height 25
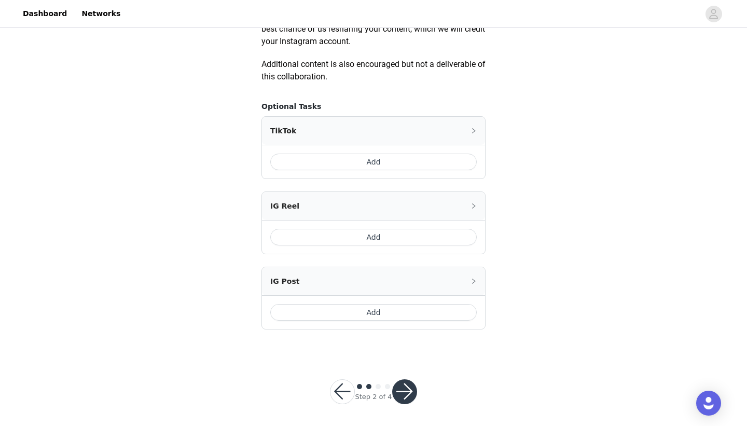
scroll to position [586, 0]
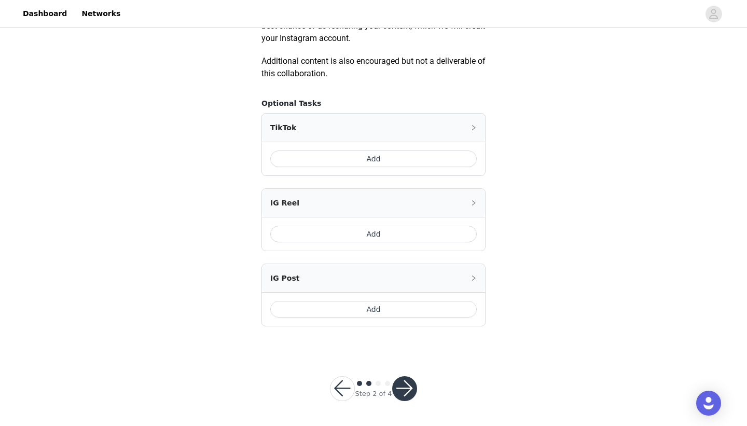
click at [369, 154] on button "Add" at bounding box center [373, 158] width 207 height 17
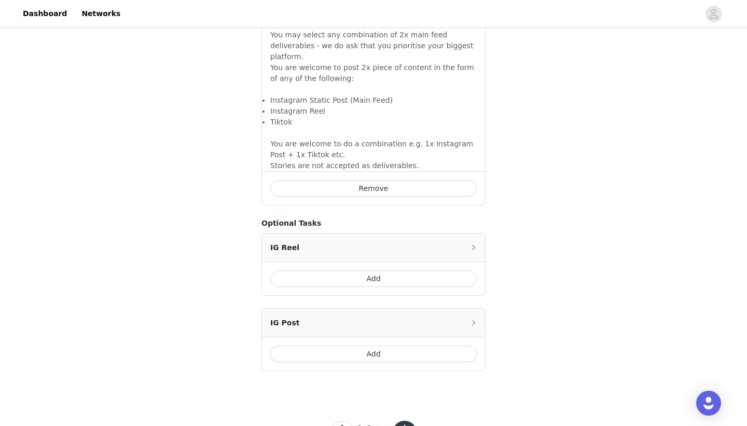
scroll to position [771, 0]
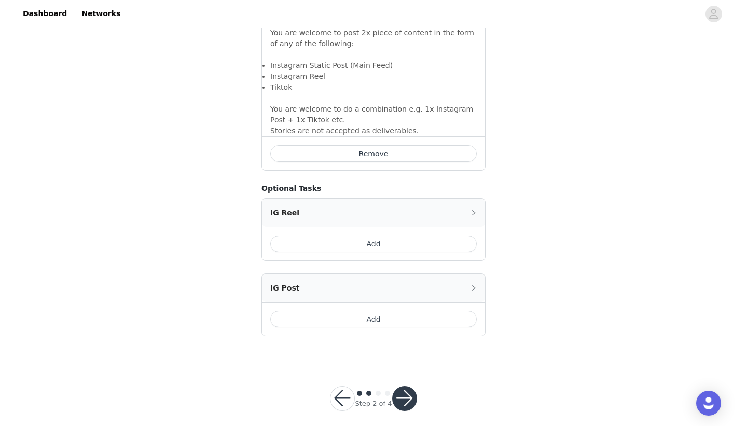
click at [372, 236] on button "Add" at bounding box center [373, 244] width 207 height 17
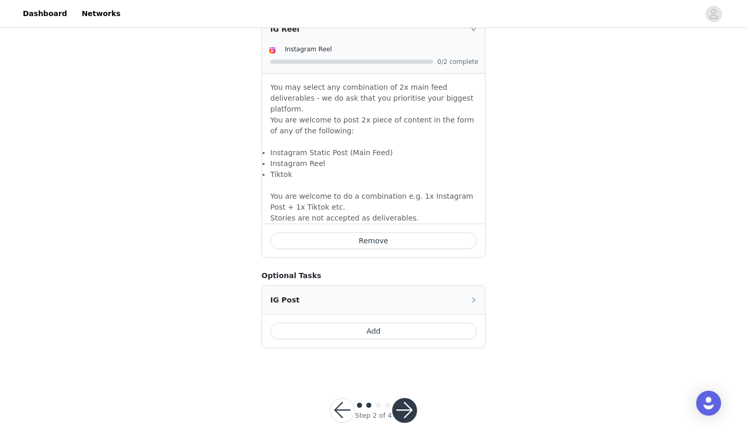
scroll to position [940, 0]
click at [409, 397] on button "button" at bounding box center [404, 409] width 25 height 25
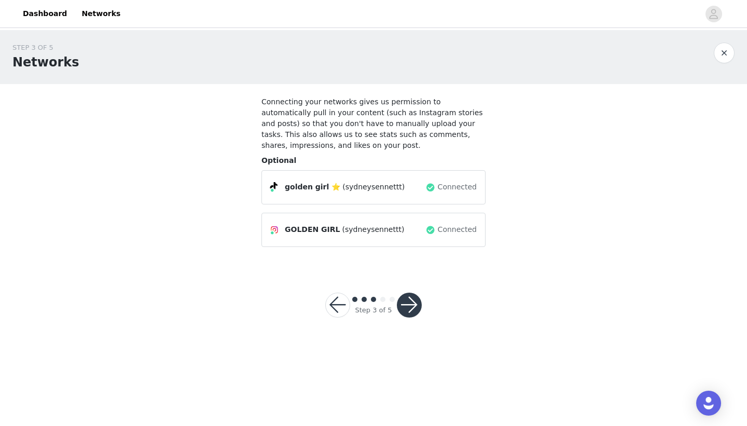
click at [411, 305] on button "button" at bounding box center [409, 305] width 25 height 25
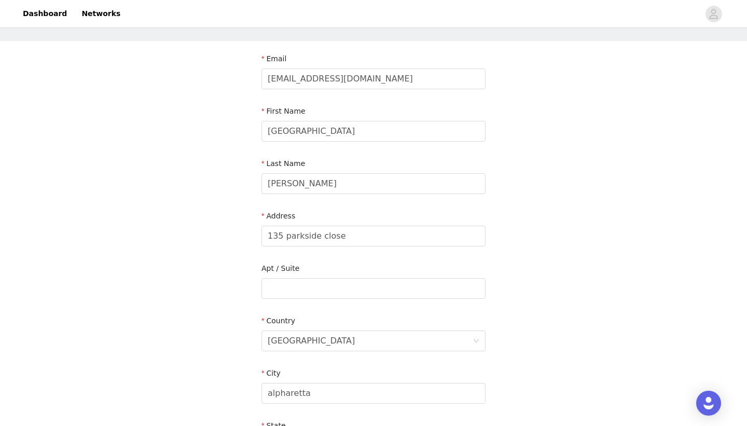
scroll to position [42, 0]
drag, startPoint x: 358, startPoint y: 236, endPoint x: 249, endPoint y: 225, distance: 109.0
click at [249, 225] on section "Email [EMAIL_ADDRESS][DOMAIN_NAME] First Name sydney Last Name [PERSON_NAME] Ad…" at bounding box center [373, 316] width 249 height 549
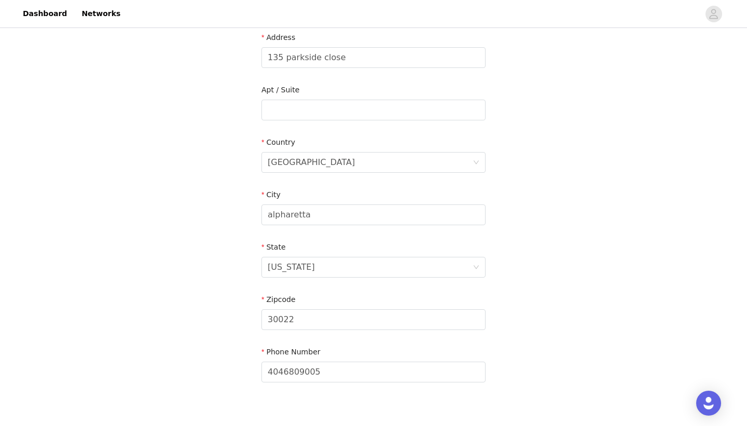
scroll to position [282, 0]
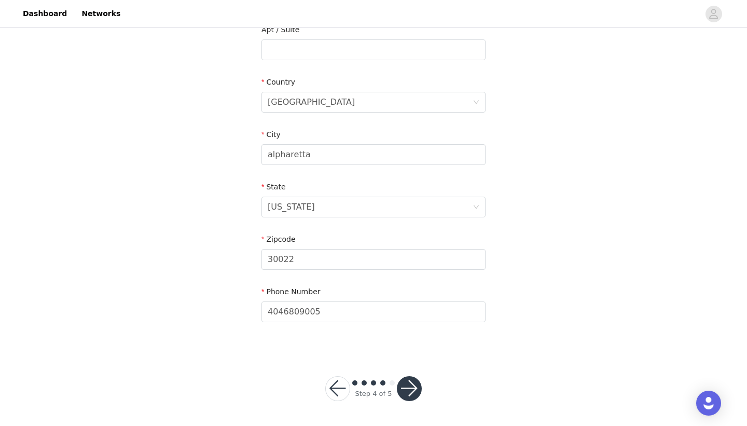
click at [406, 386] on button "button" at bounding box center [409, 388] width 25 height 25
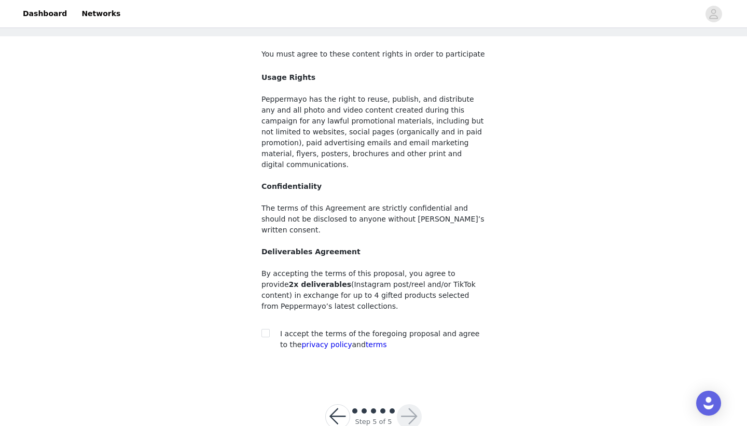
scroll to position [54, 0]
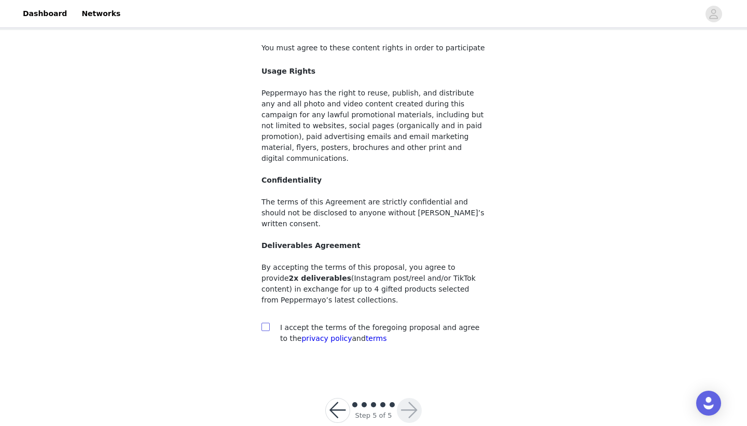
click at [268, 323] on span at bounding box center [266, 327] width 8 height 8
click at [268, 323] on input "checkbox" at bounding box center [265, 326] width 7 height 7
checkbox input "true"
click at [411, 398] on button "button" at bounding box center [409, 410] width 25 height 25
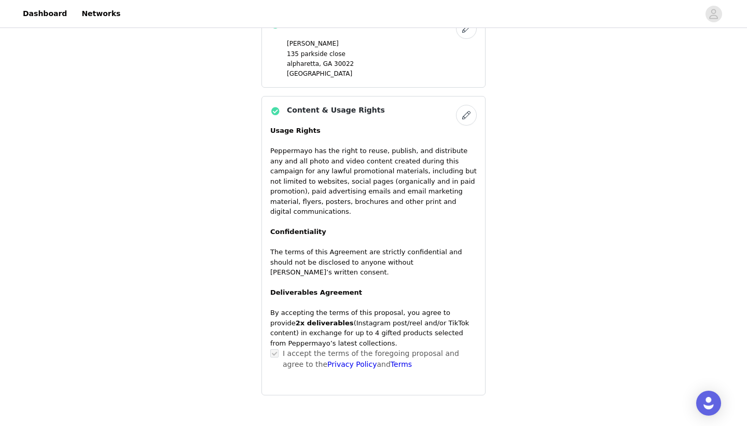
scroll to position [843, 0]
